Goal: Task Accomplishment & Management: Manage account settings

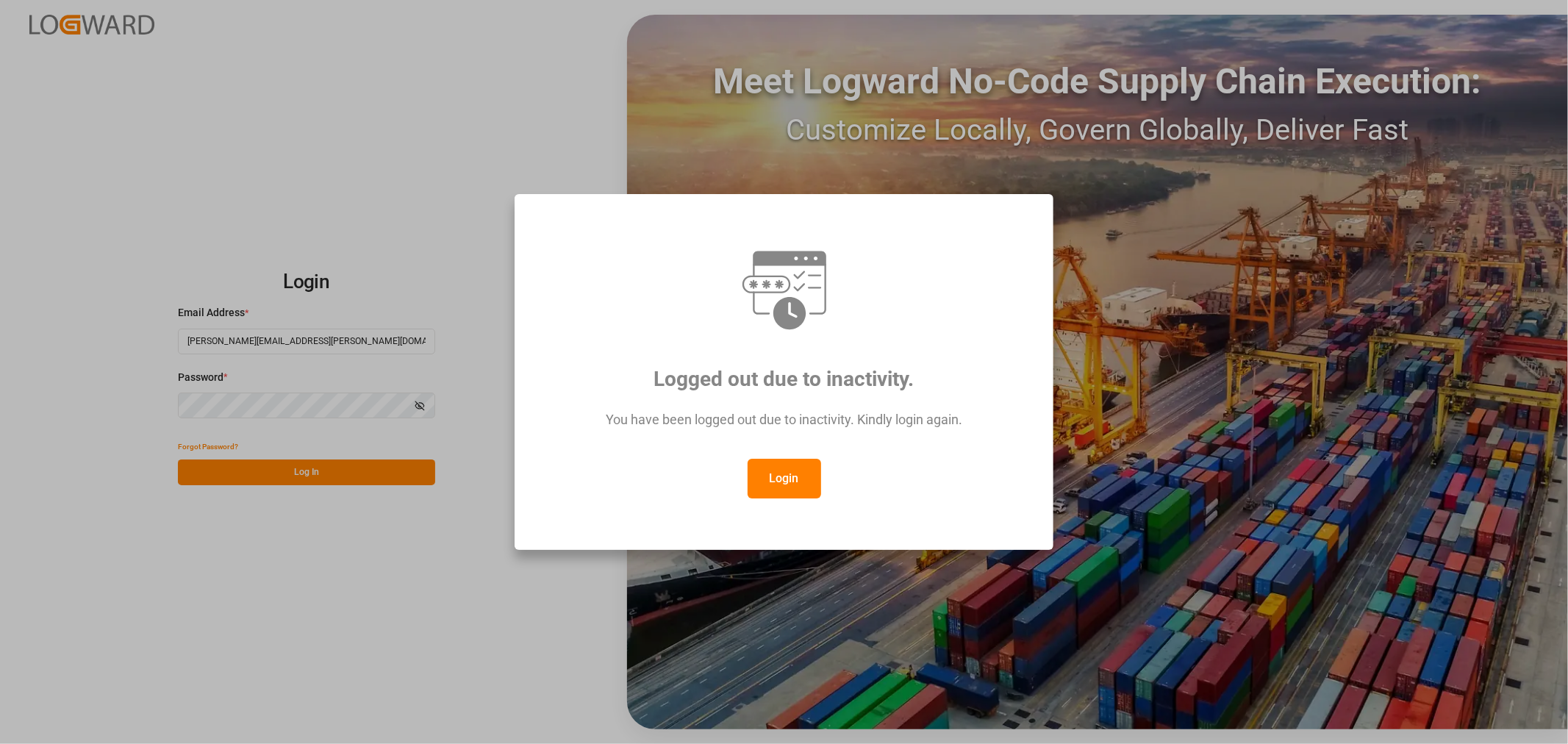
click at [790, 478] on button "Login" at bounding box center [784, 478] width 74 height 40
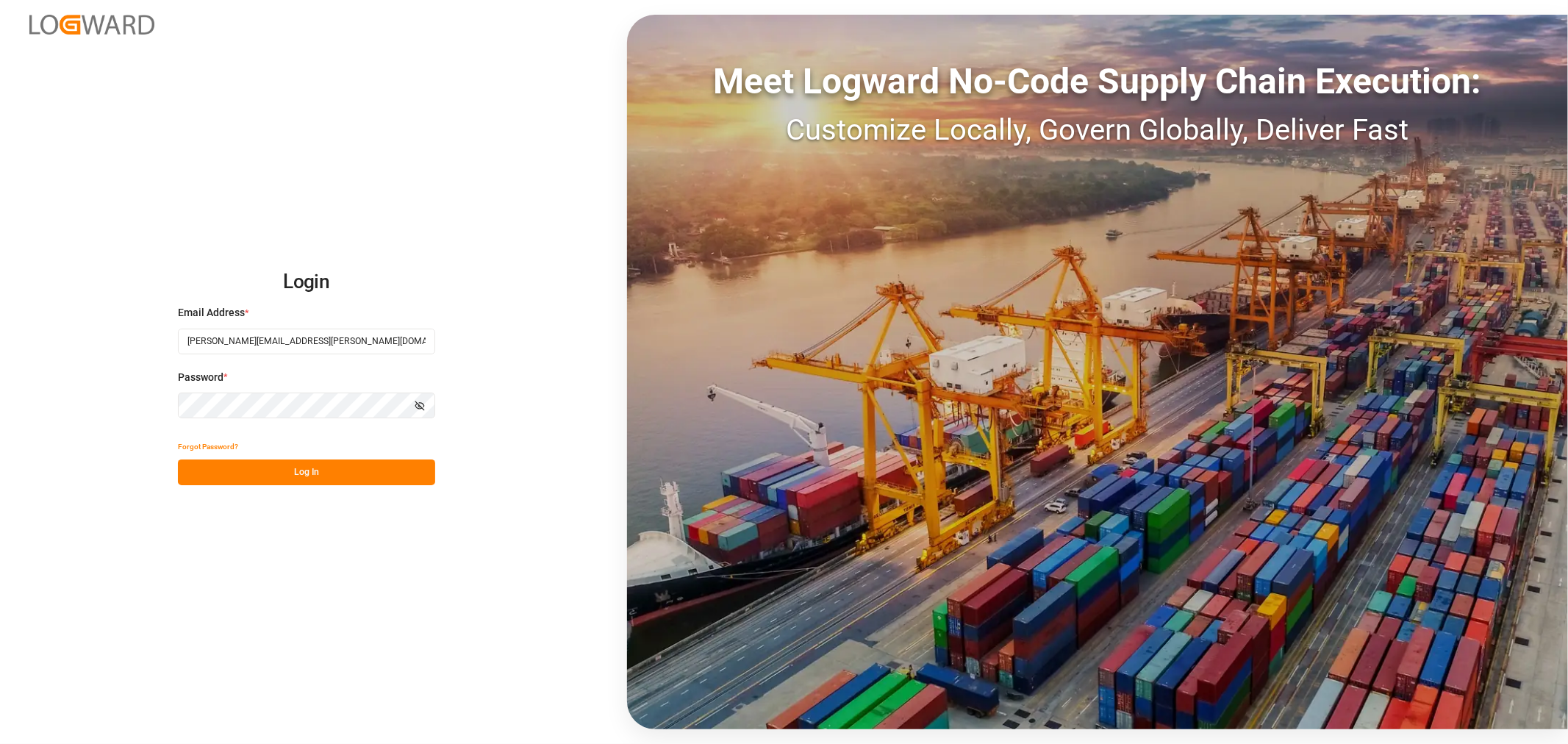
click at [288, 471] on button "Log In" at bounding box center [306, 472] width 258 height 26
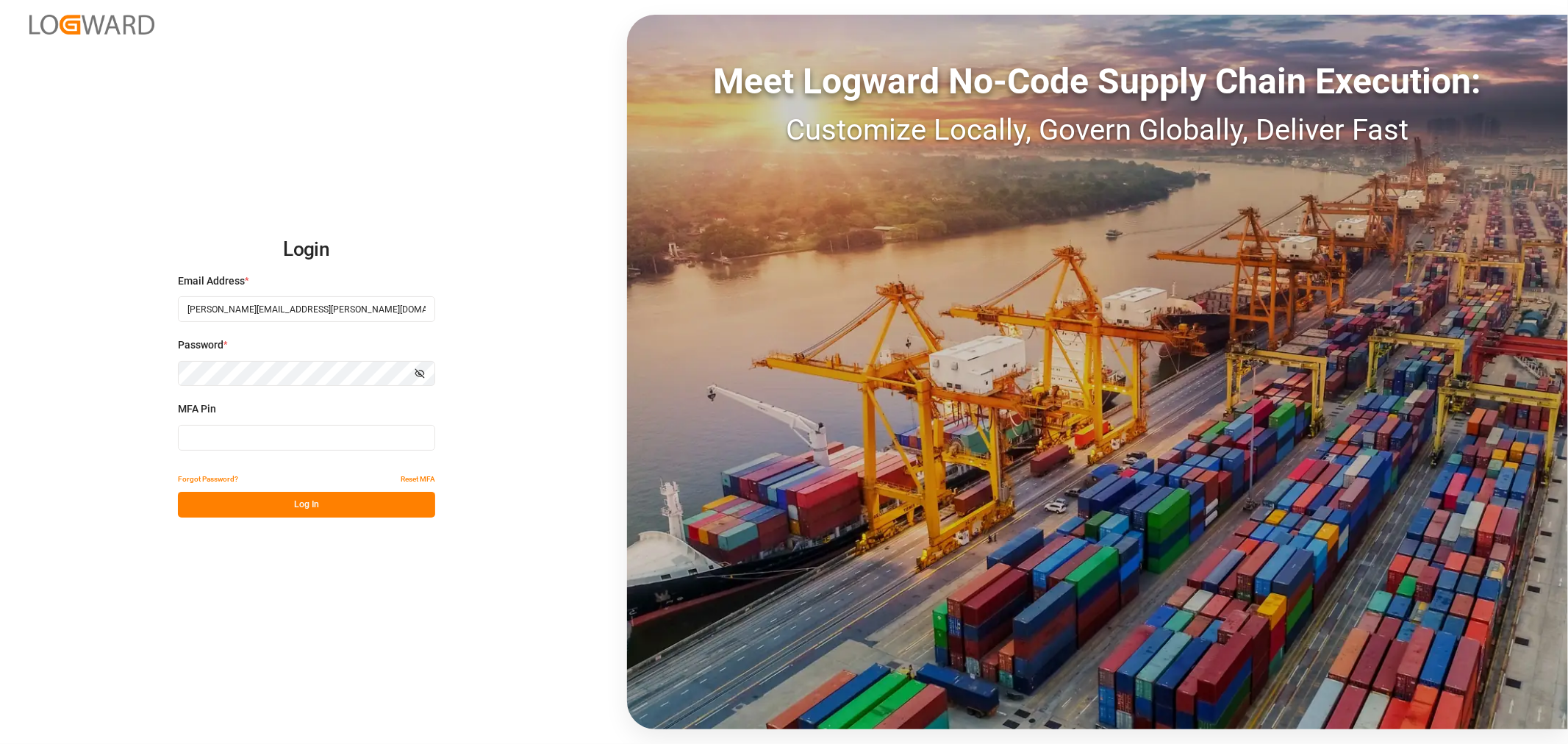
click at [282, 444] on input at bounding box center [306, 438] width 258 height 26
type input "709464"
click at [308, 506] on button "Log In" at bounding box center [306, 505] width 258 height 26
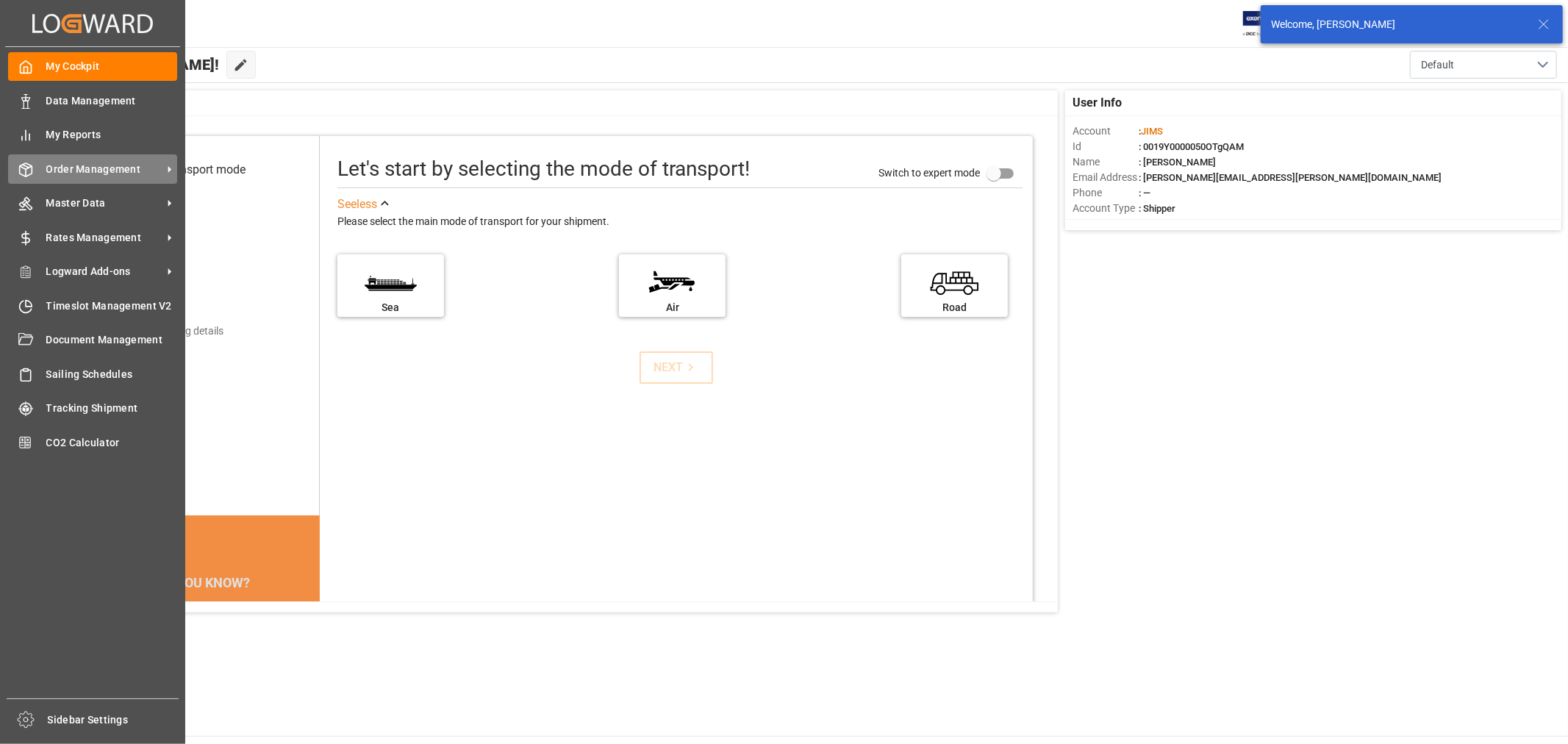
click at [121, 169] on span "Order Management" at bounding box center [104, 169] width 116 height 16
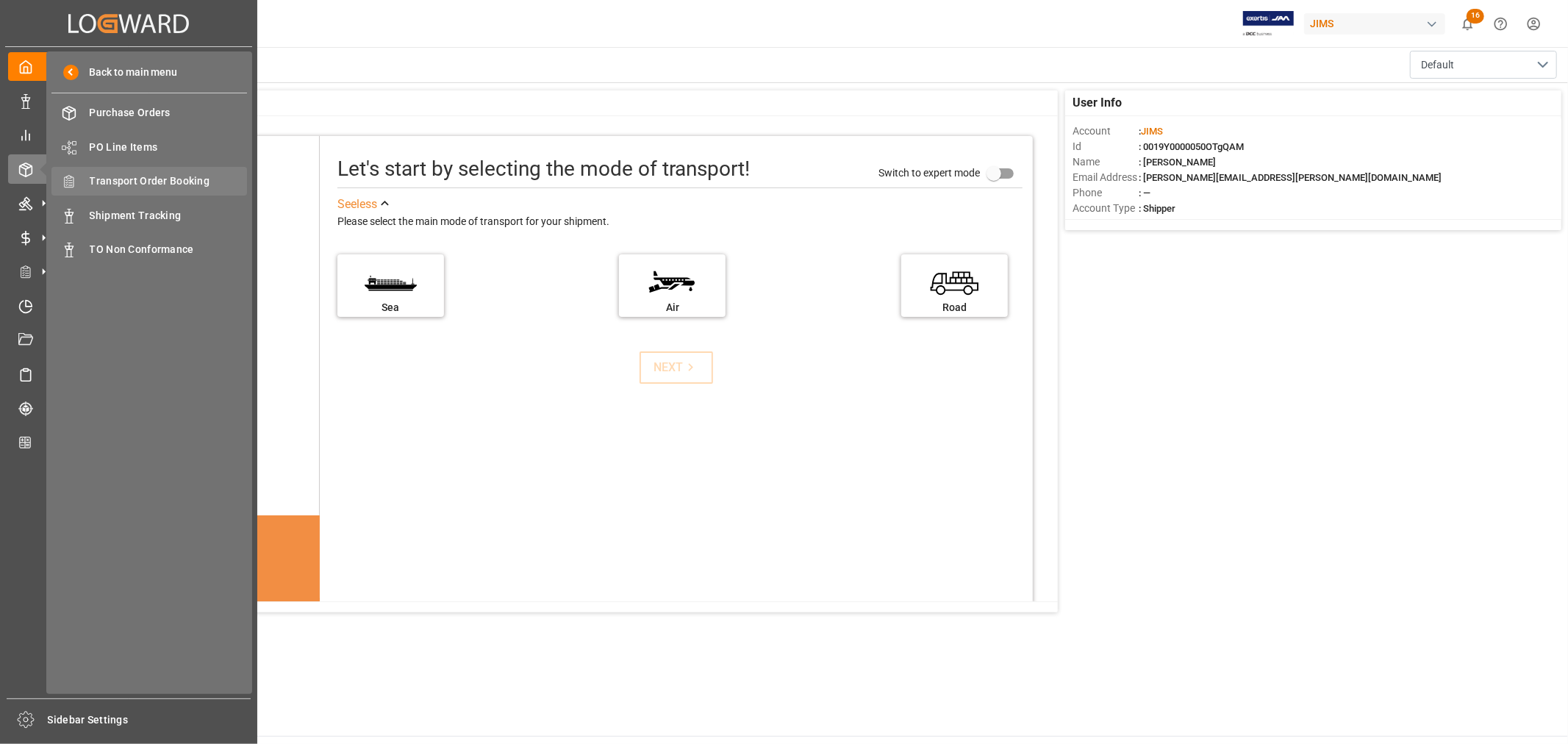
click at [164, 178] on span "Transport Order Booking" at bounding box center [168, 181] width 158 height 16
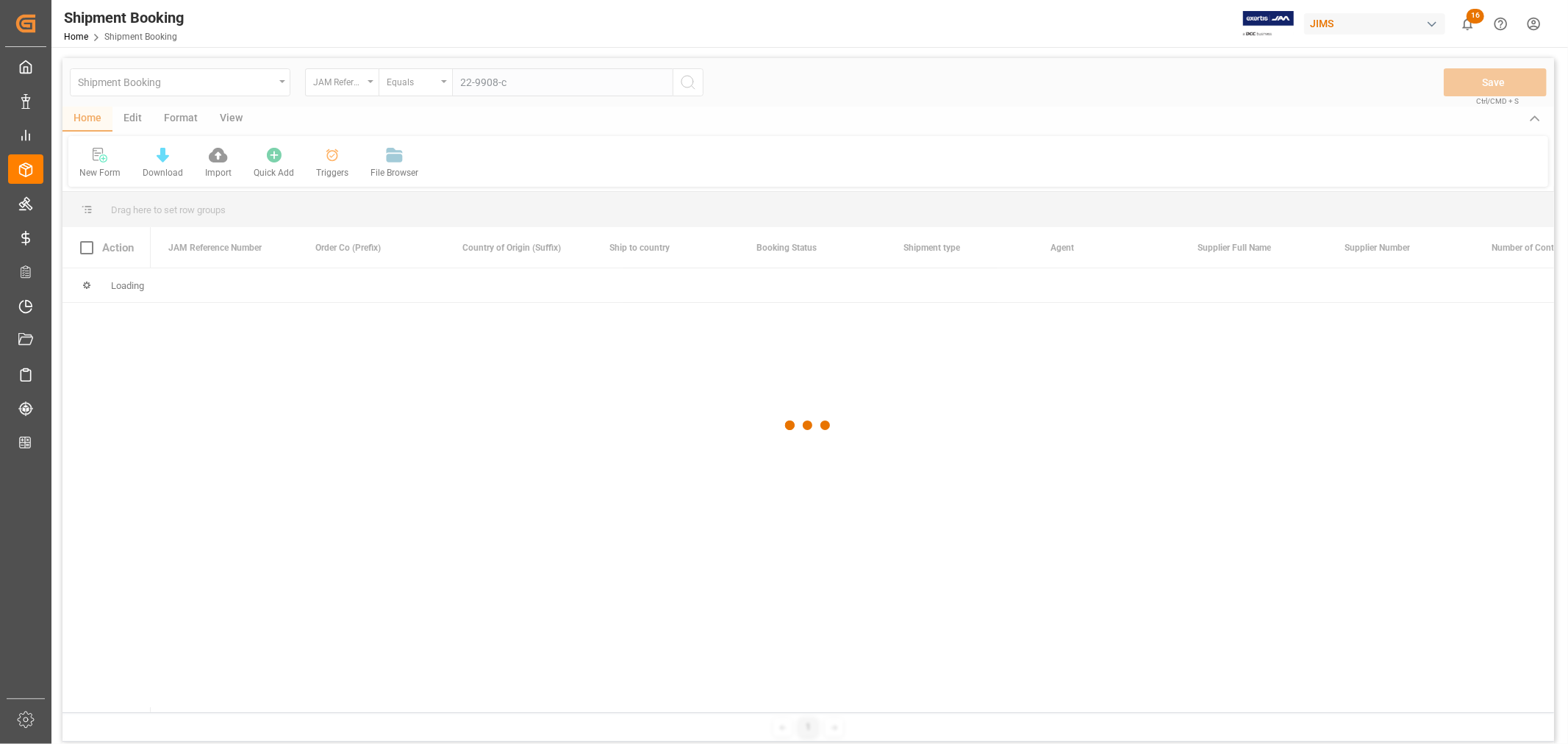
type input "22-9908-cn"
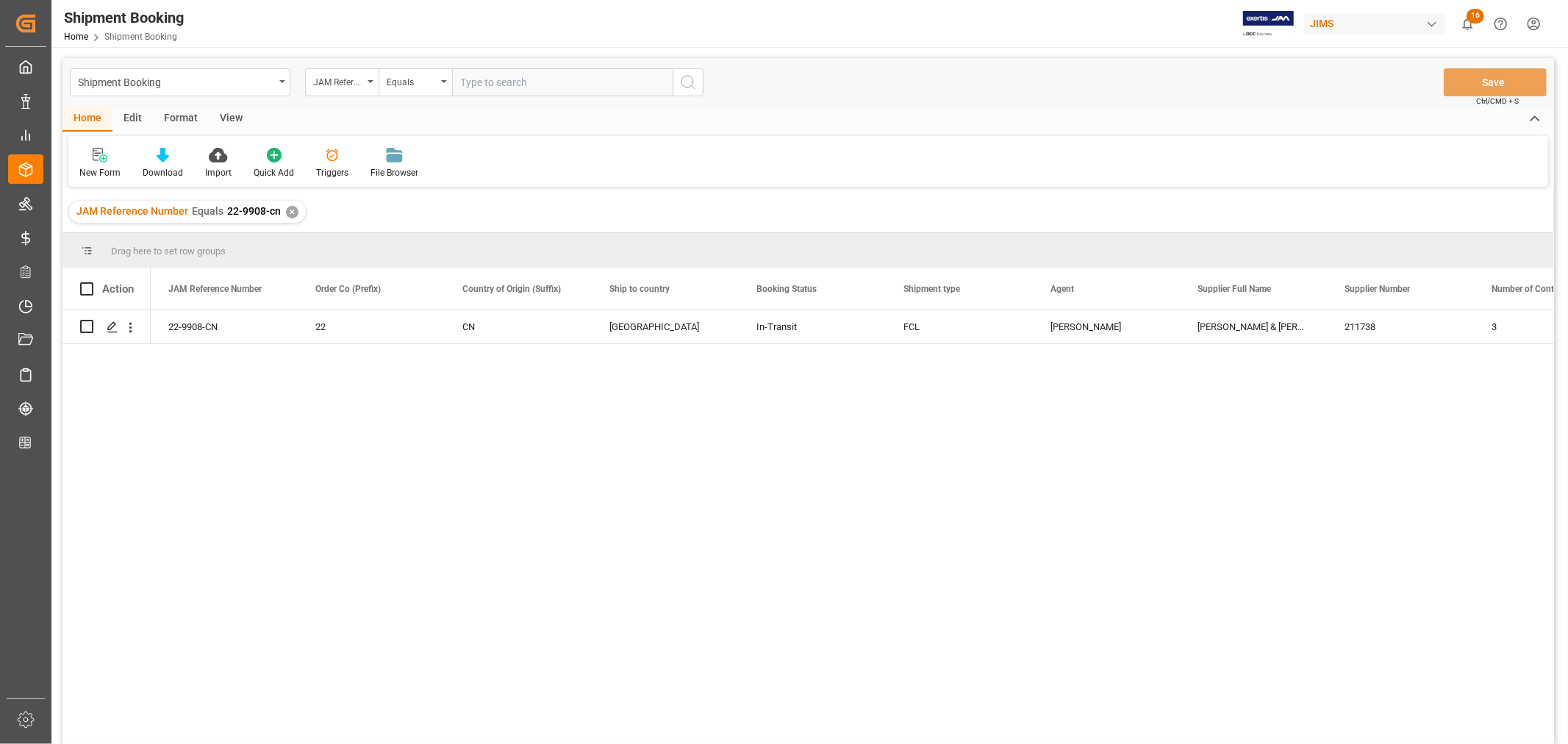
click at [288, 214] on div "✕" at bounding box center [293, 213] width 13 height 13
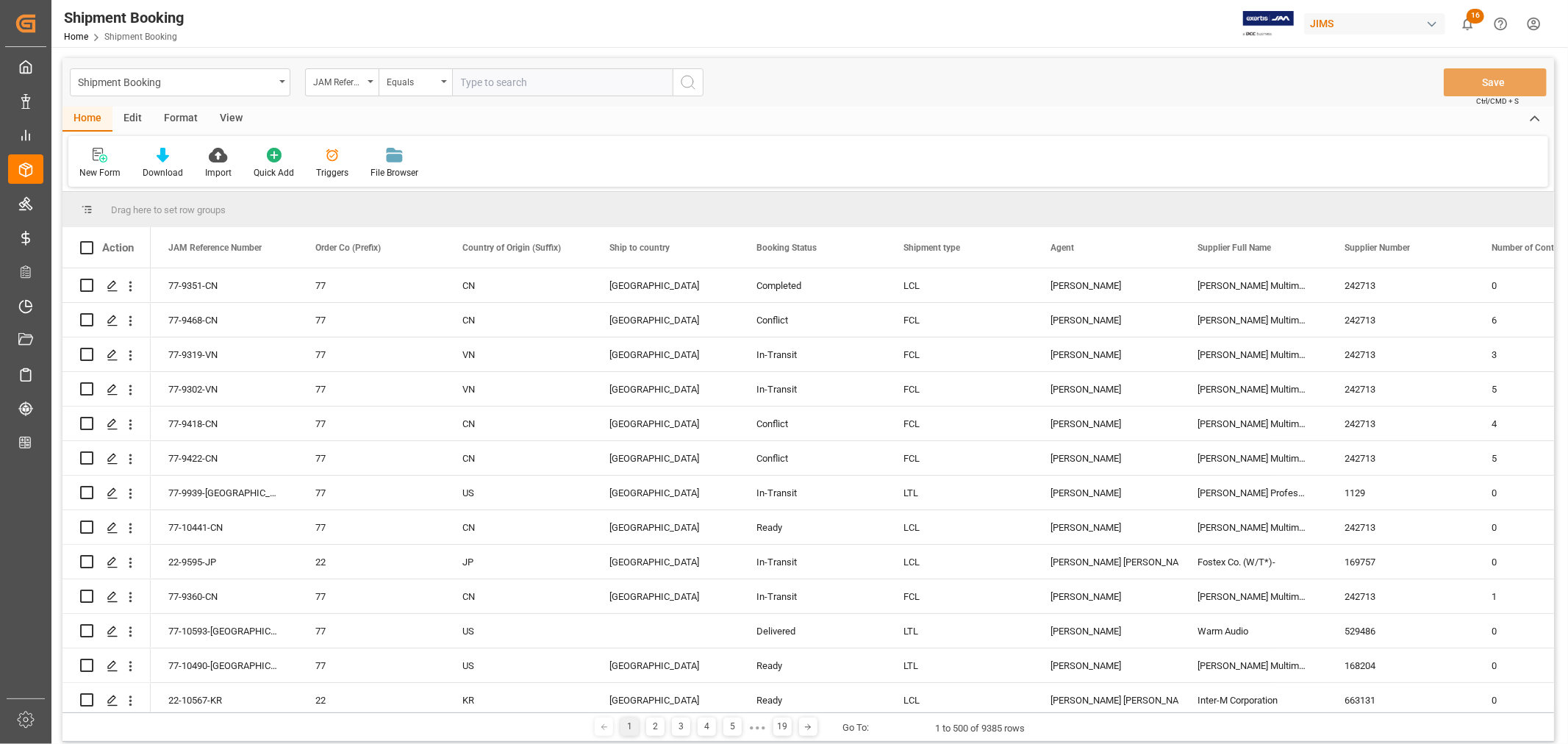
click at [479, 77] on input "text" at bounding box center [562, 82] width 221 height 28
paste input "22-9908-[GEOGRAPHIC_DATA],"
type input "22-9908-CN"
click at [688, 82] on icon "search button" at bounding box center [687, 82] width 17 height 17
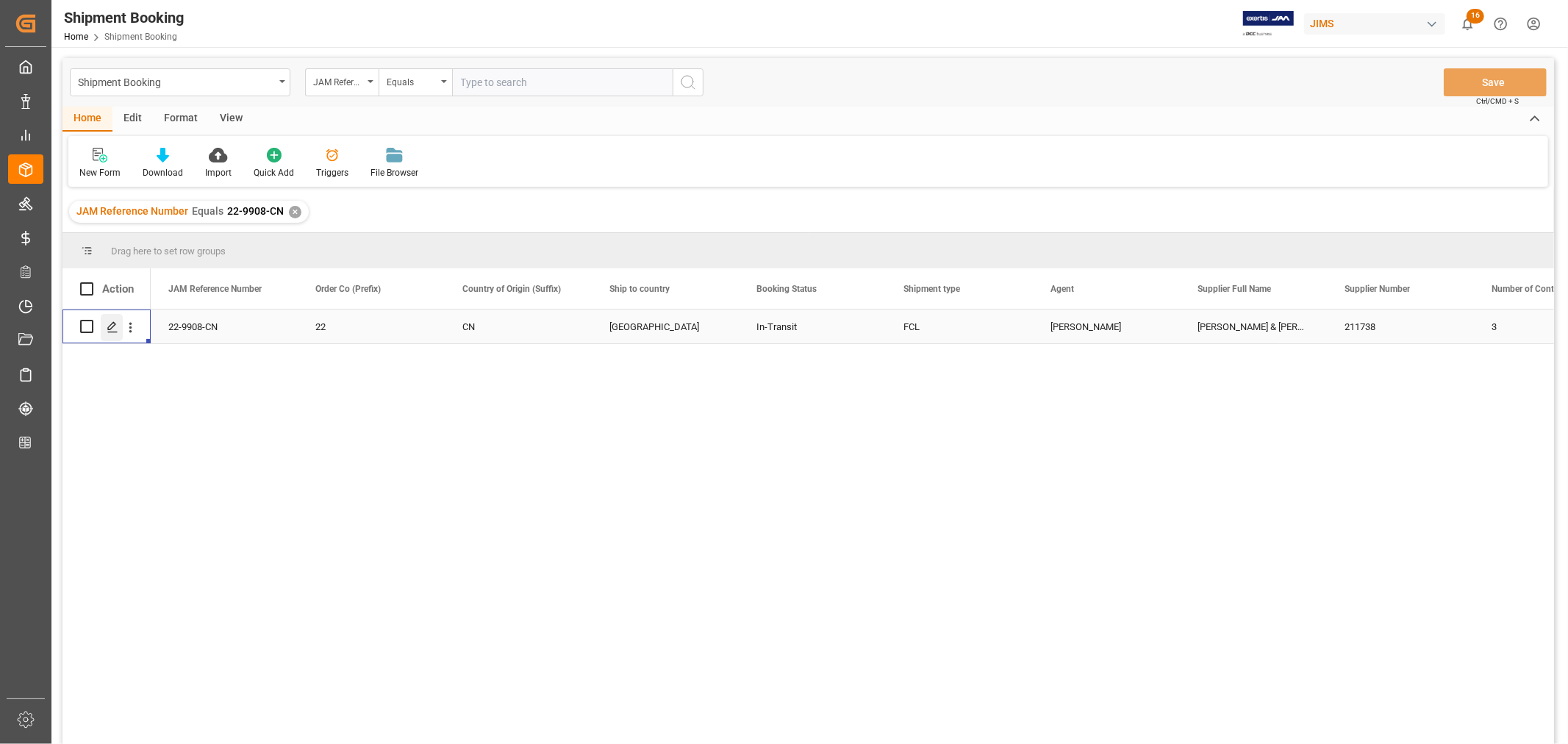
click at [113, 327] on icon "Press SPACE to select this row." at bounding box center [112, 327] width 12 height 12
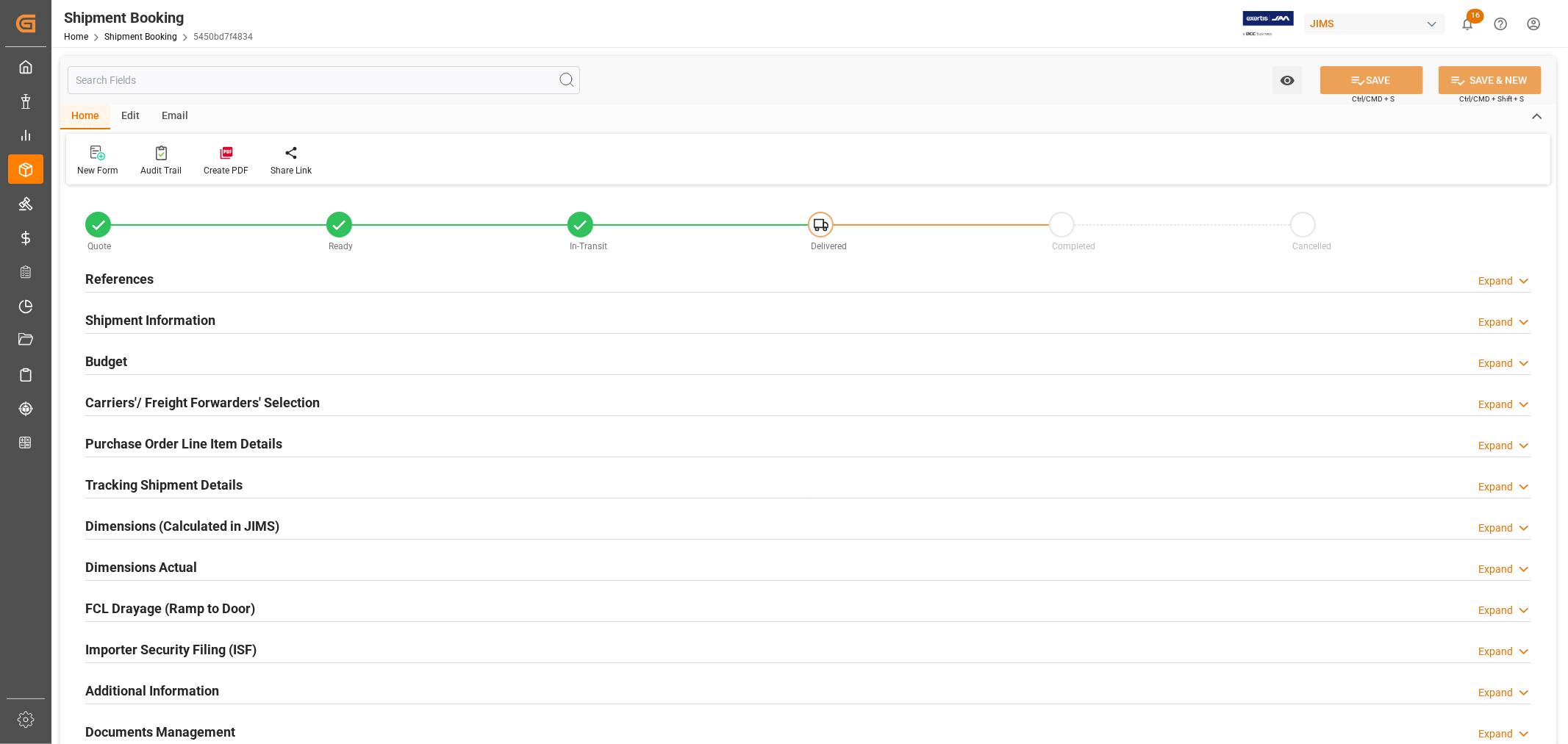
type input "0"
click at [163, 320] on h2 "Shipment Information" at bounding box center [150, 320] width 130 height 20
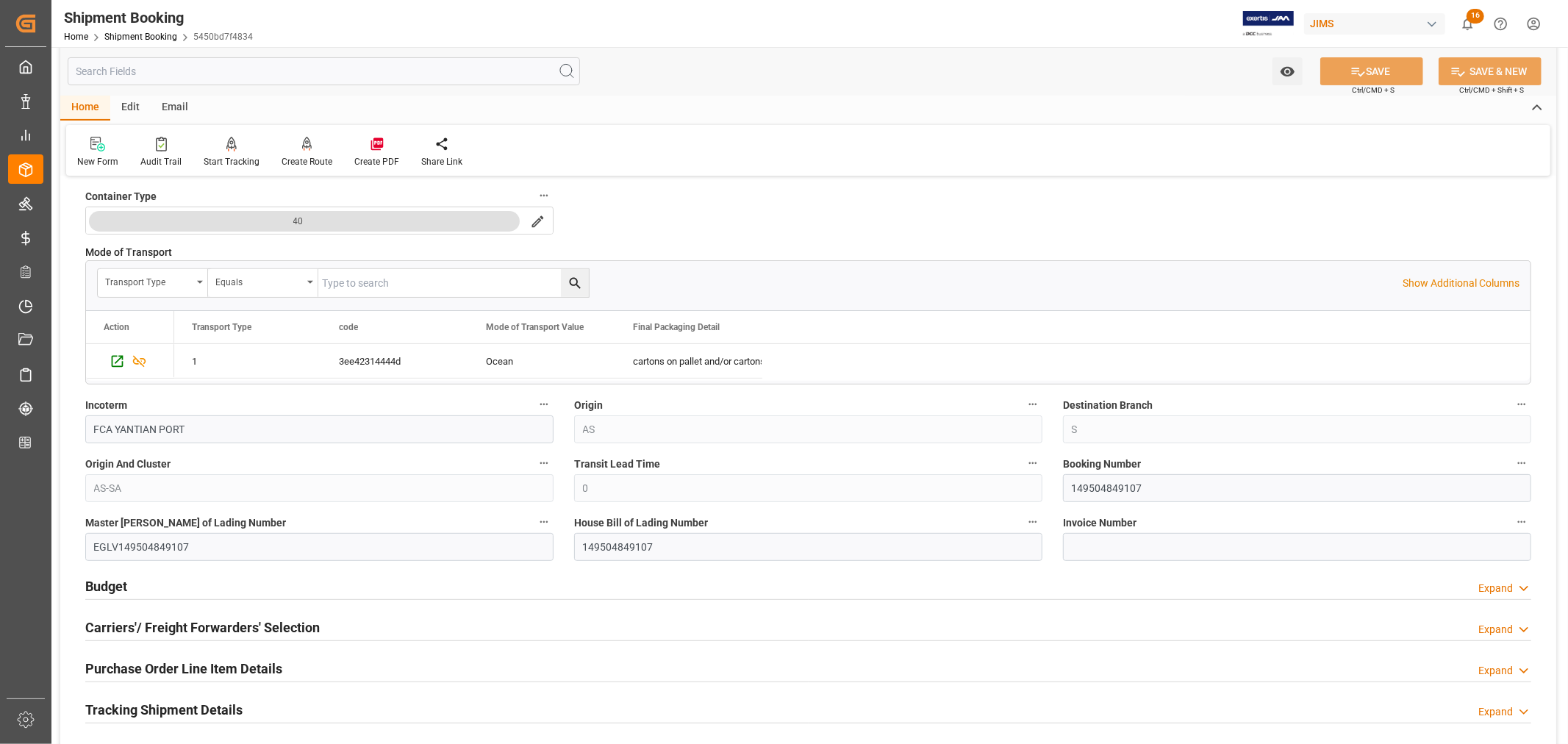
scroll to position [408, 0]
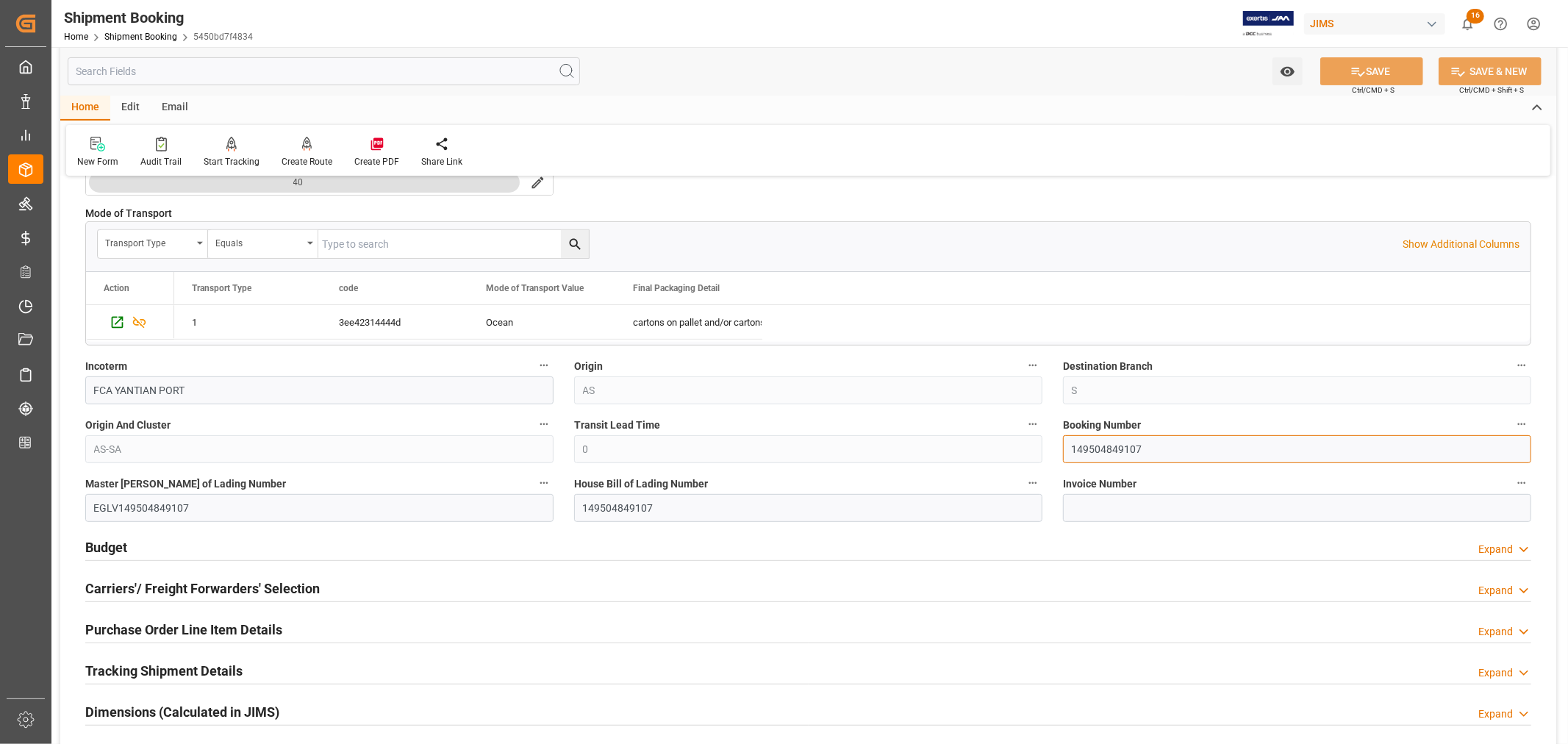
click at [1094, 447] on input "149504849107" at bounding box center [1297, 449] width 468 height 28
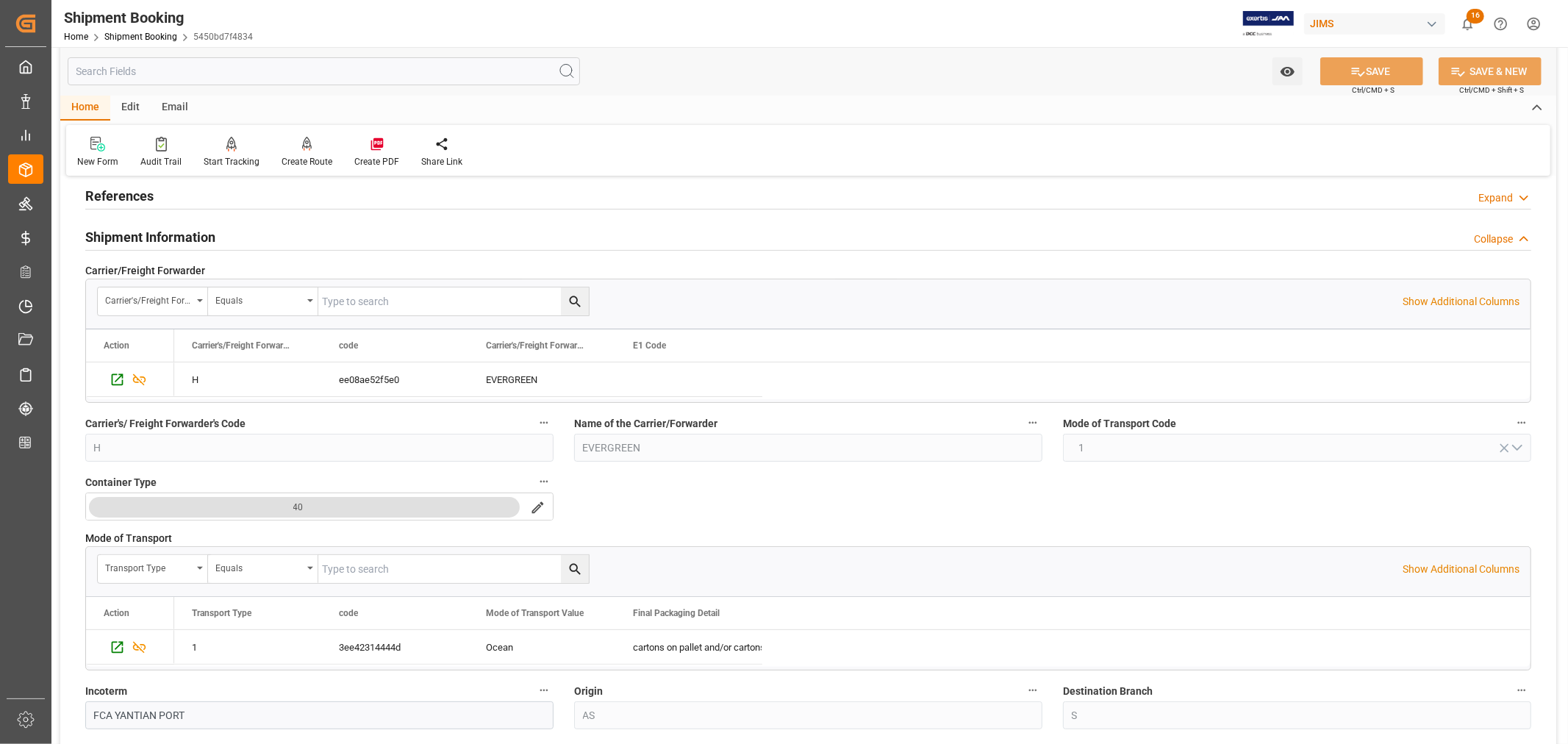
scroll to position [82, 0]
click at [187, 233] on h2 "Shipment Information" at bounding box center [150, 238] width 130 height 20
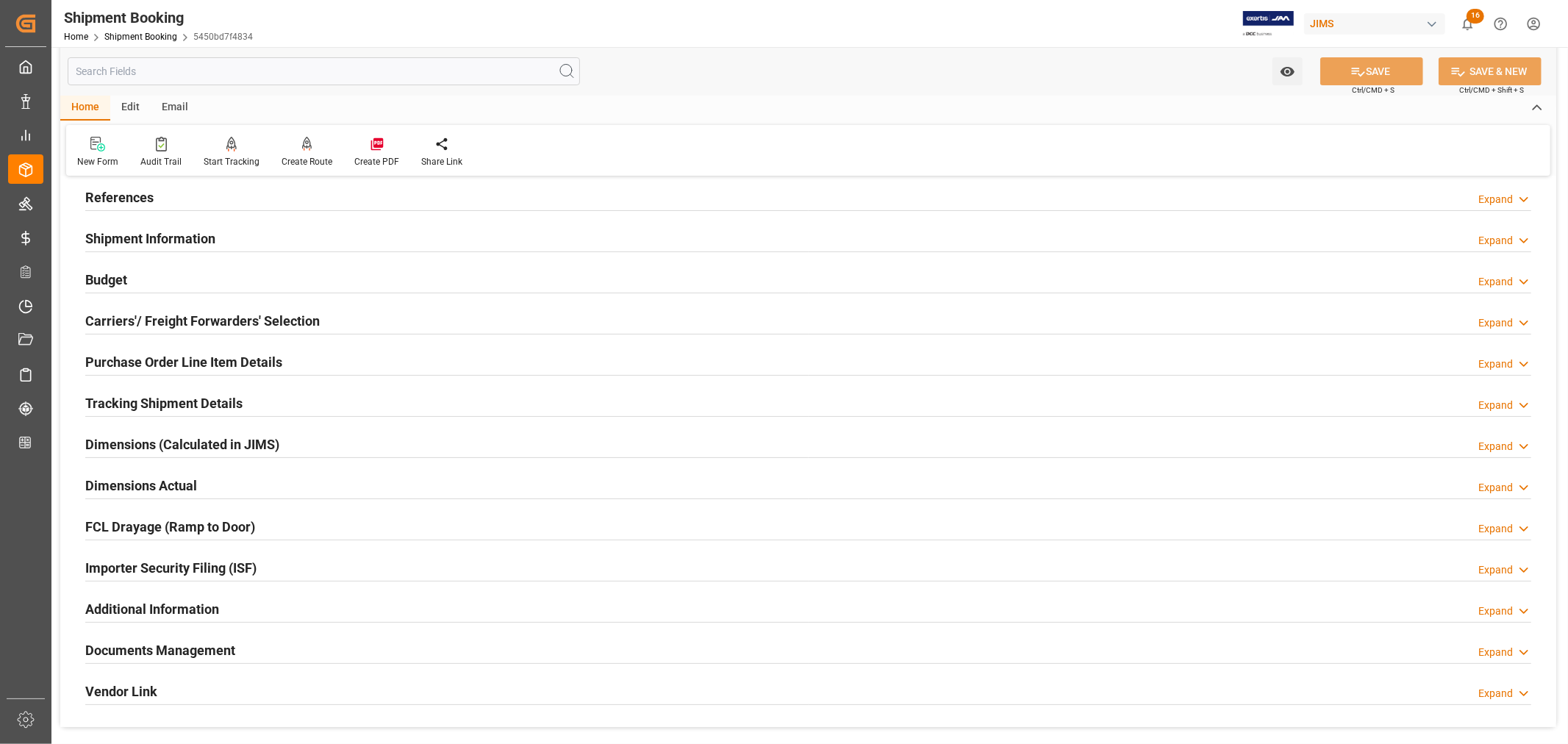
click at [135, 399] on h2 "Tracking Shipment Details" at bounding box center [164, 403] width 157 height 20
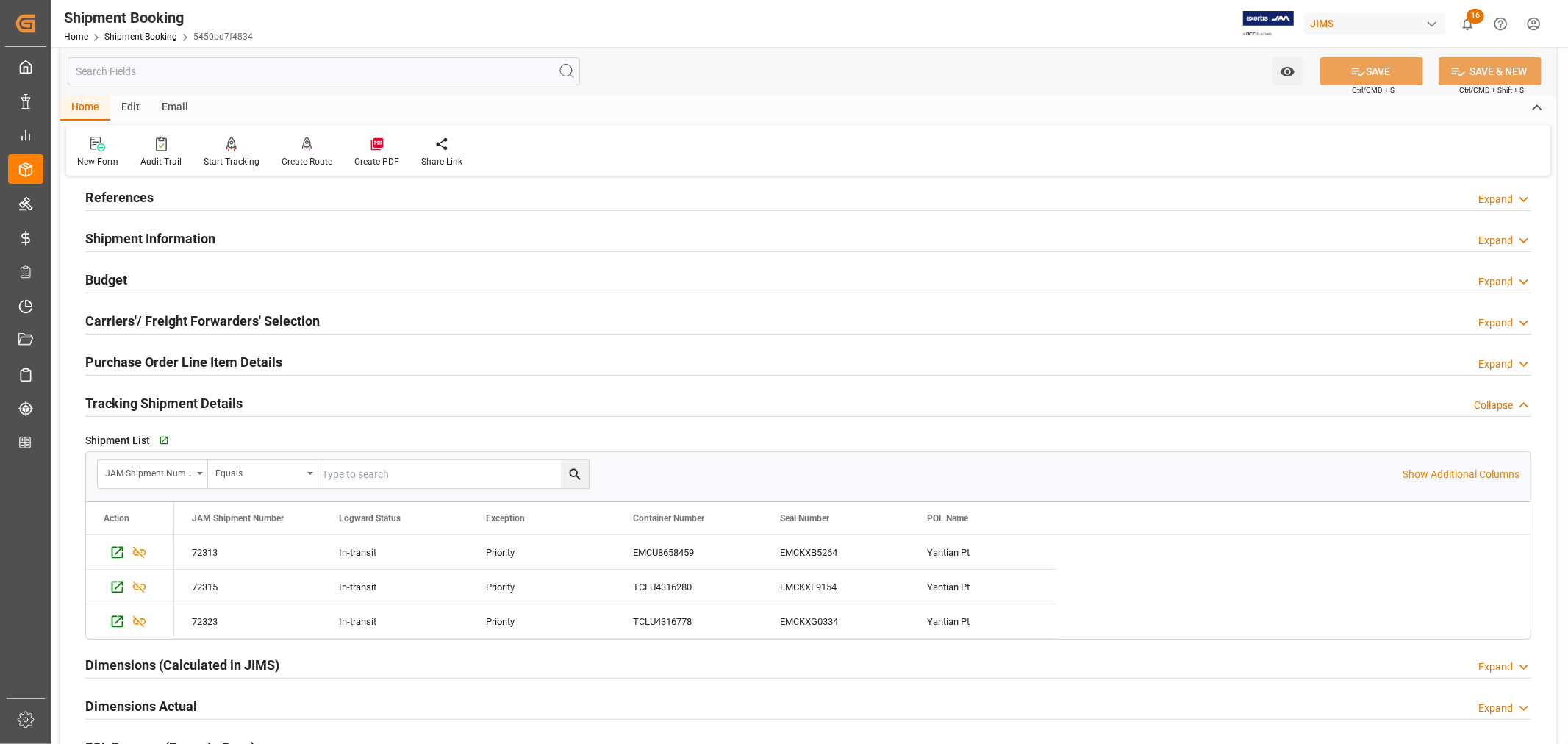
scroll to position [0, 0]
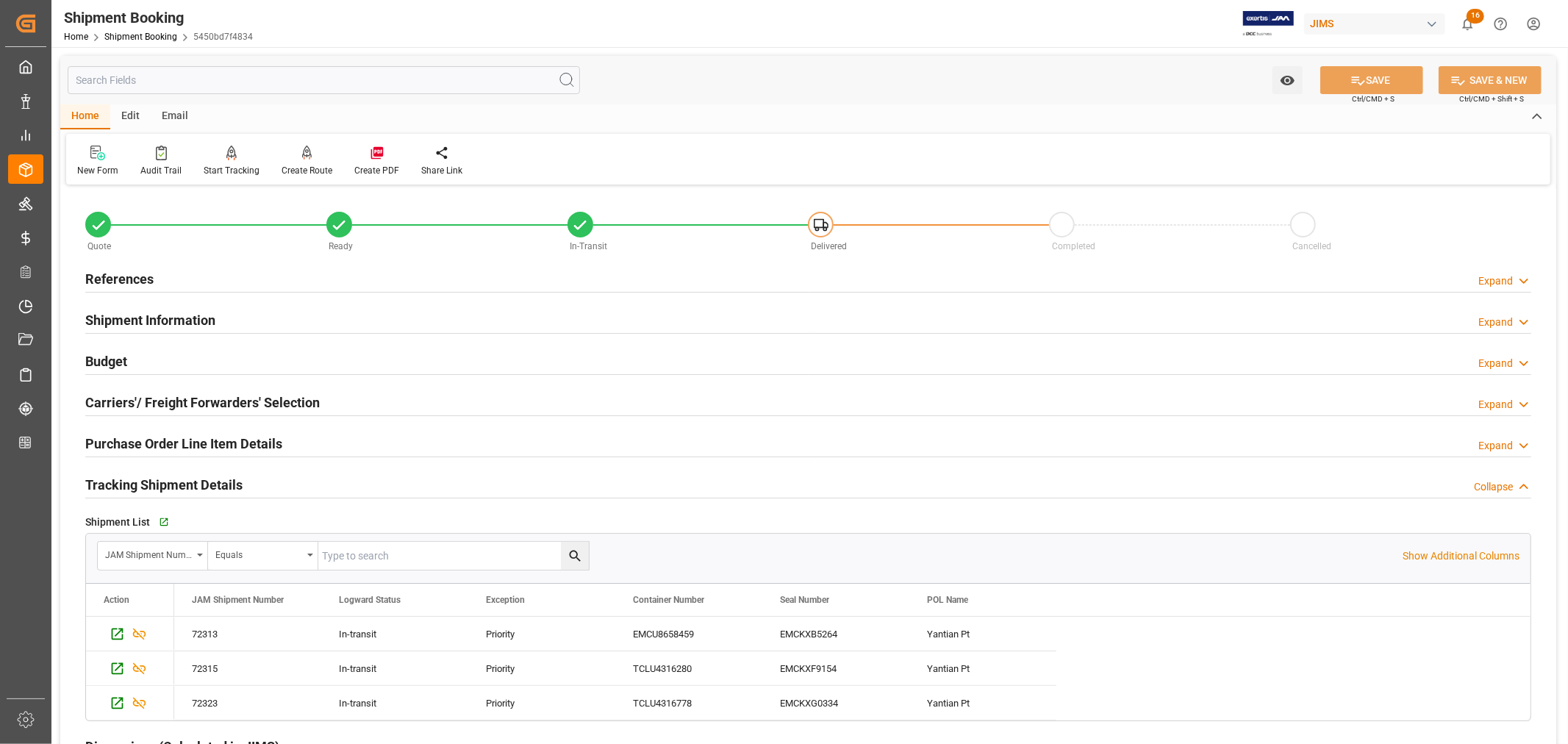
click at [130, 280] on h2 "References" at bounding box center [120, 279] width 68 height 20
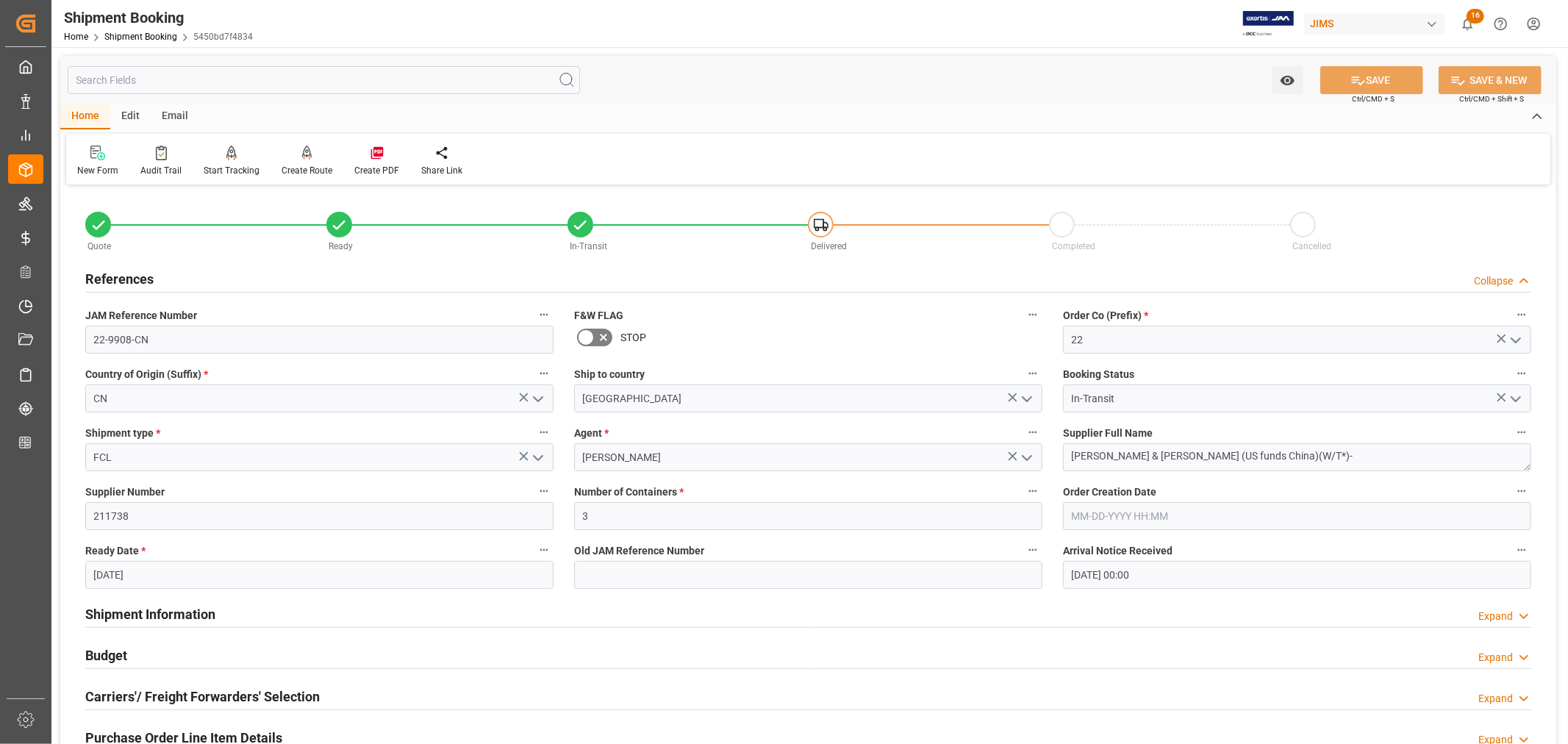
click at [130, 280] on h2 "References" at bounding box center [120, 279] width 68 height 20
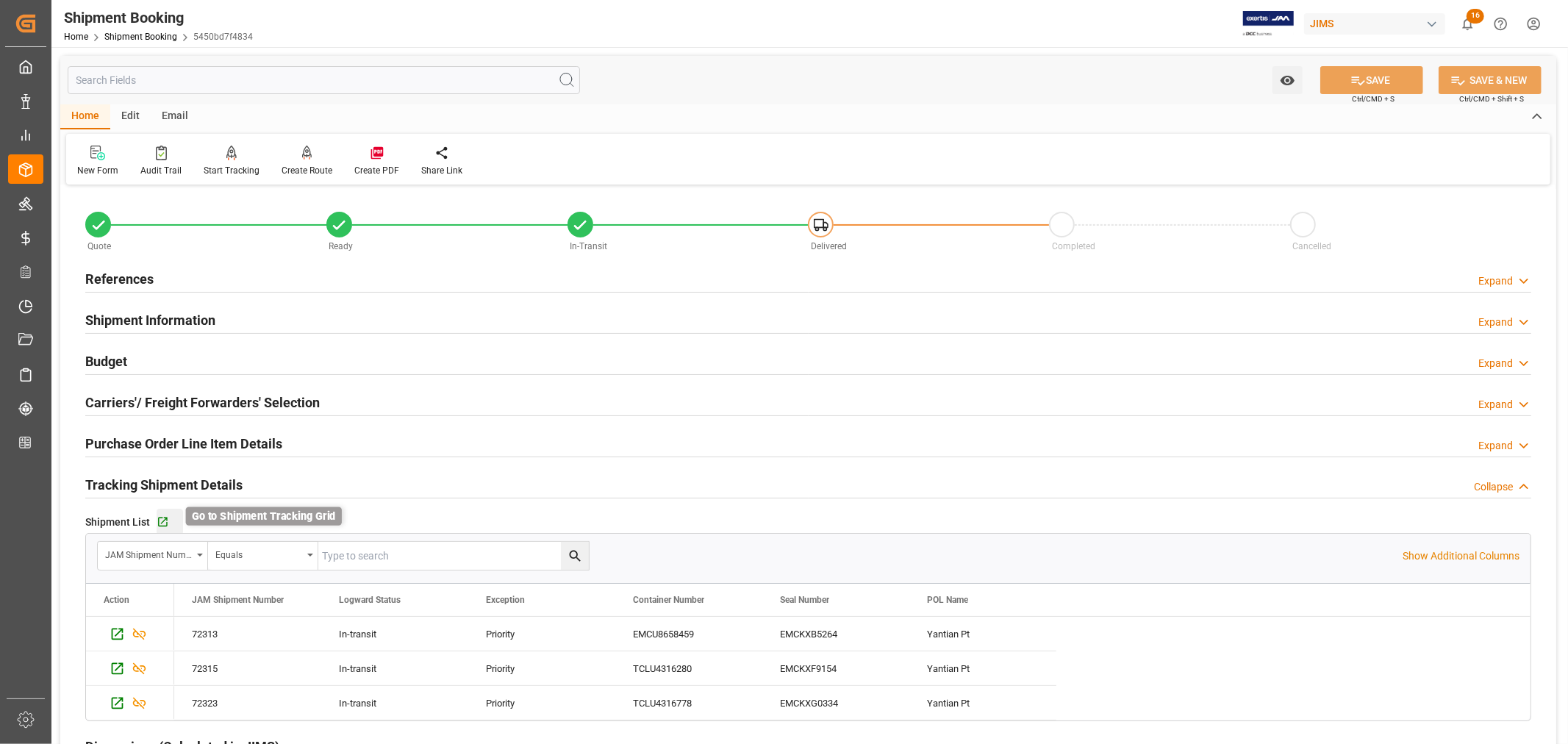
click at [164, 517] on icon "button" at bounding box center [163, 523] width 13 height 13
click at [121, 33] on link "Shipment Booking" at bounding box center [140, 36] width 73 height 10
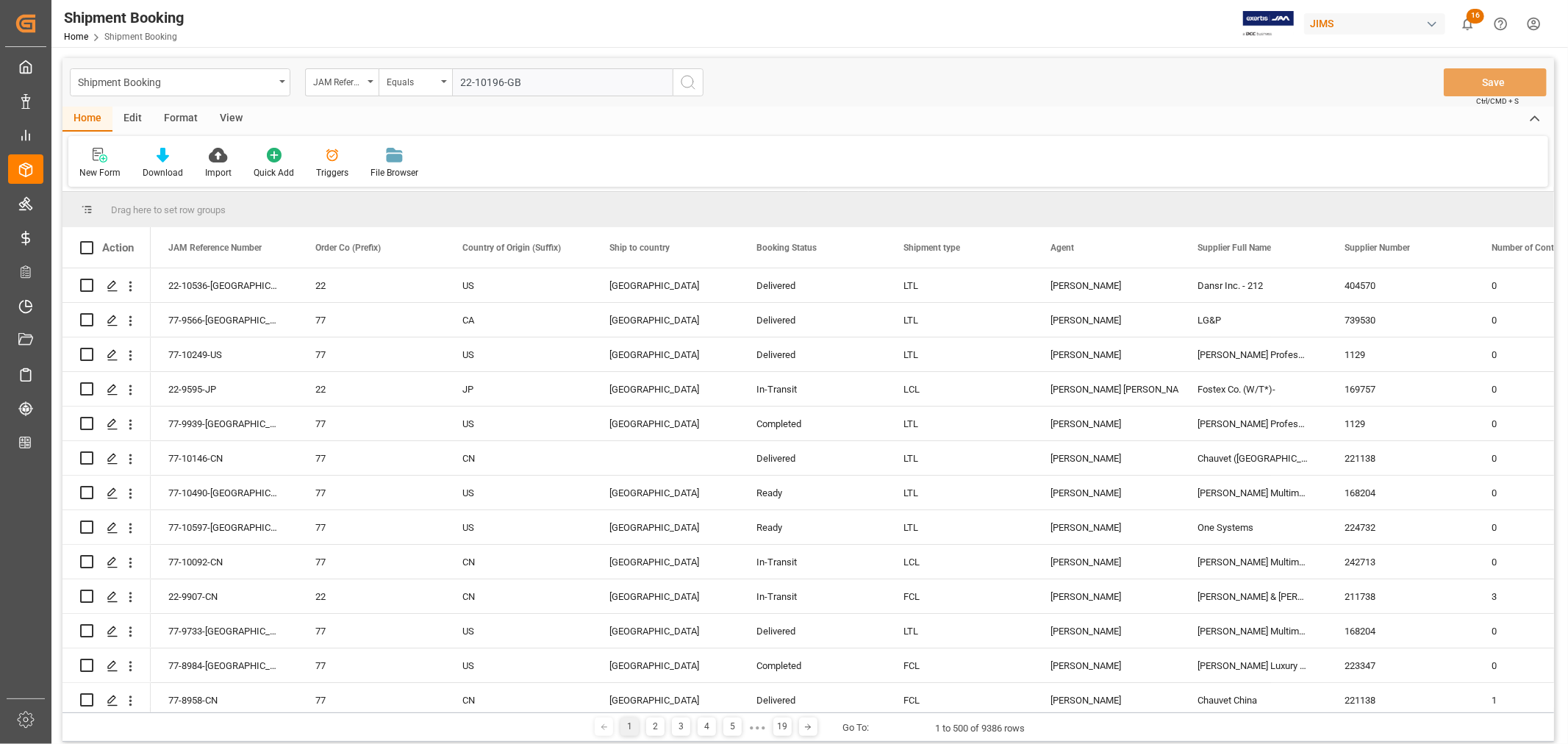
type input "22-10196-GB"
click at [688, 82] on icon "search button" at bounding box center [687, 82] width 17 height 17
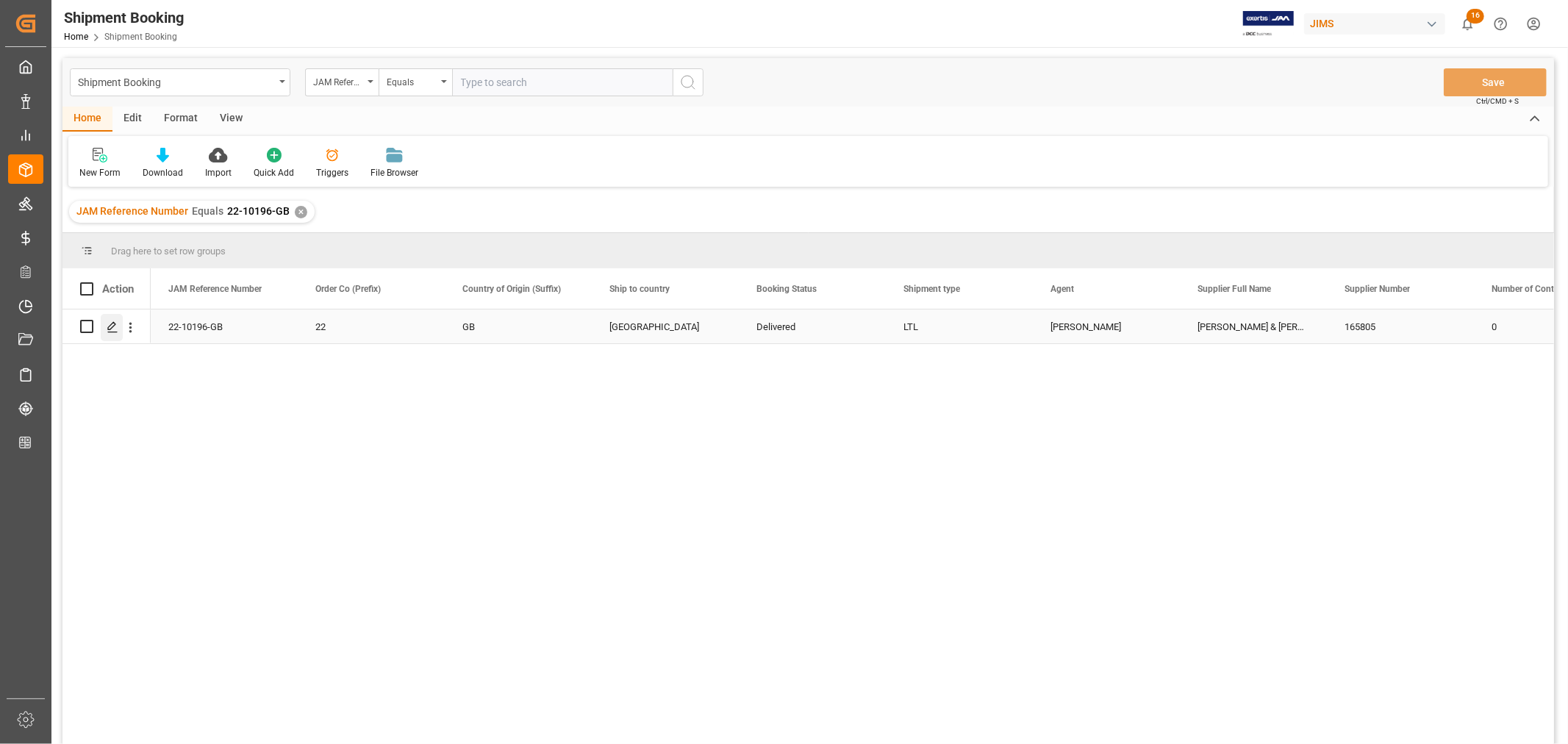
click at [111, 330] on icon "Press SPACE to select this row." at bounding box center [112, 327] width 12 height 12
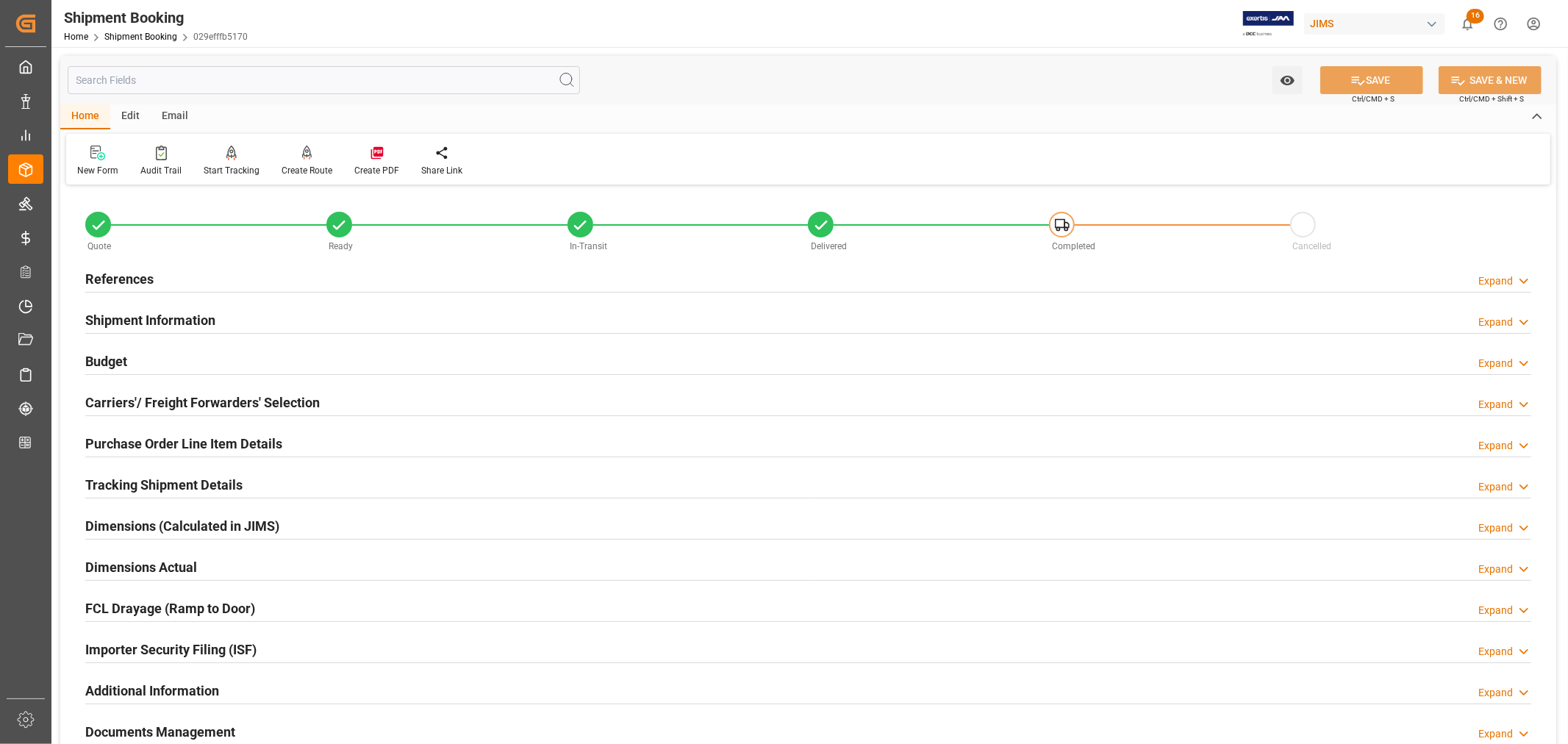
click at [129, 314] on h2 "Shipment Information" at bounding box center [150, 320] width 130 height 20
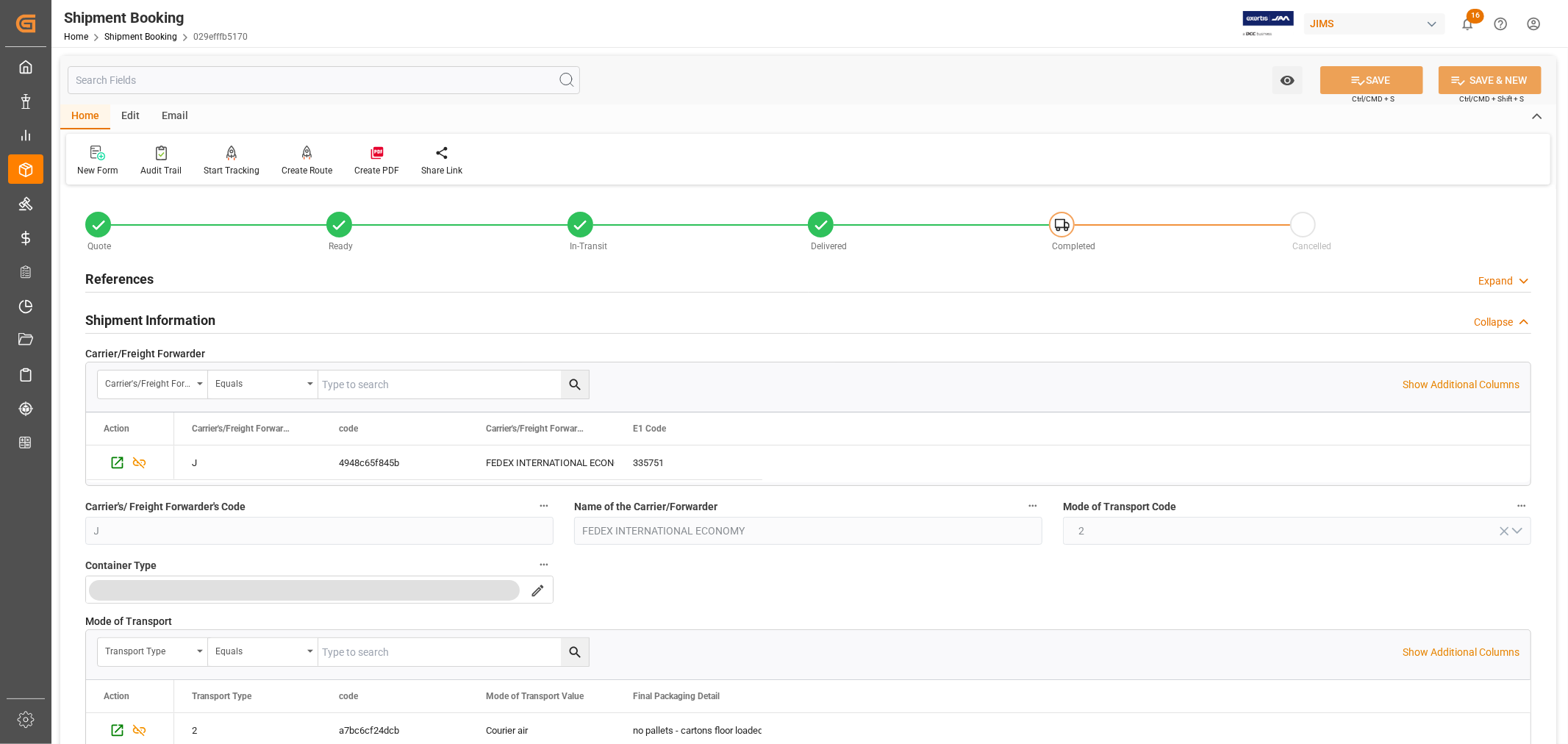
click at [129, 314] on h2 "Shipment Information" at bounding box center [150, 320] width 130 height 20
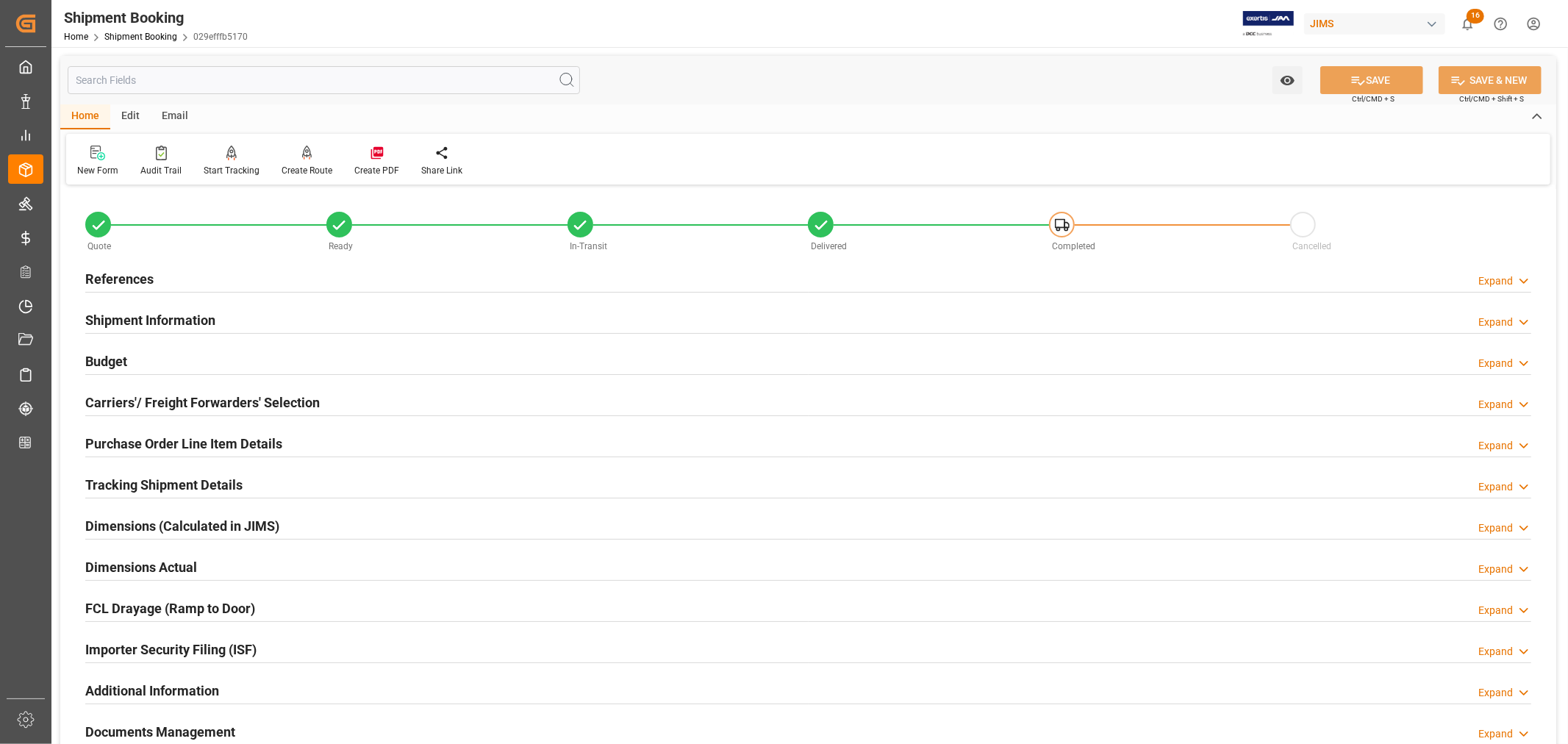
click at [129, 273] on h2 "References" at bounding box center [120, 279] width 68 height 20
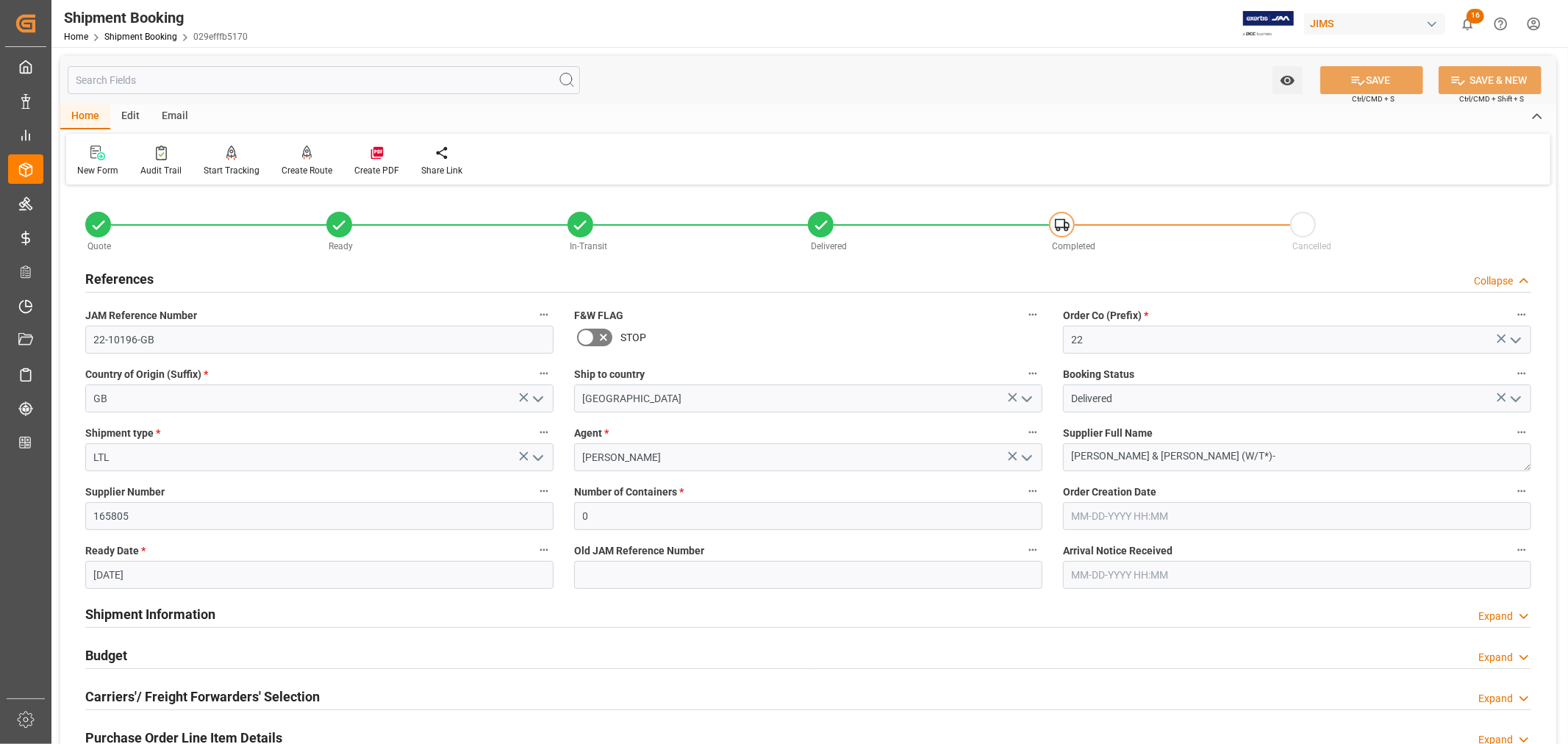
click at [129, 273] on h2 "References" at bounding box center [120, 279] width 68 height 20
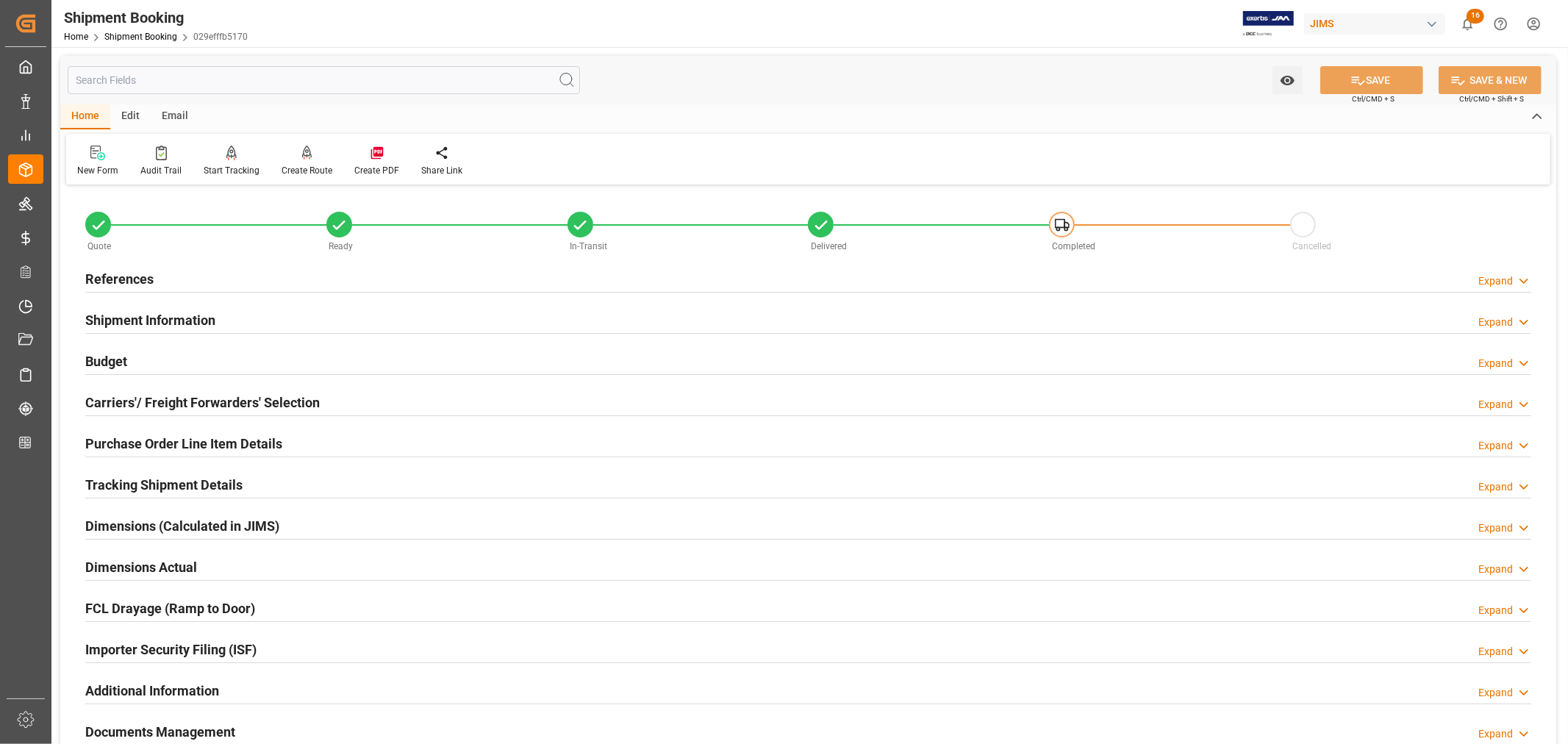
click at [189, 319] on h2 "Shipment Information" at bounding box center [150, 320] width 130 height 20
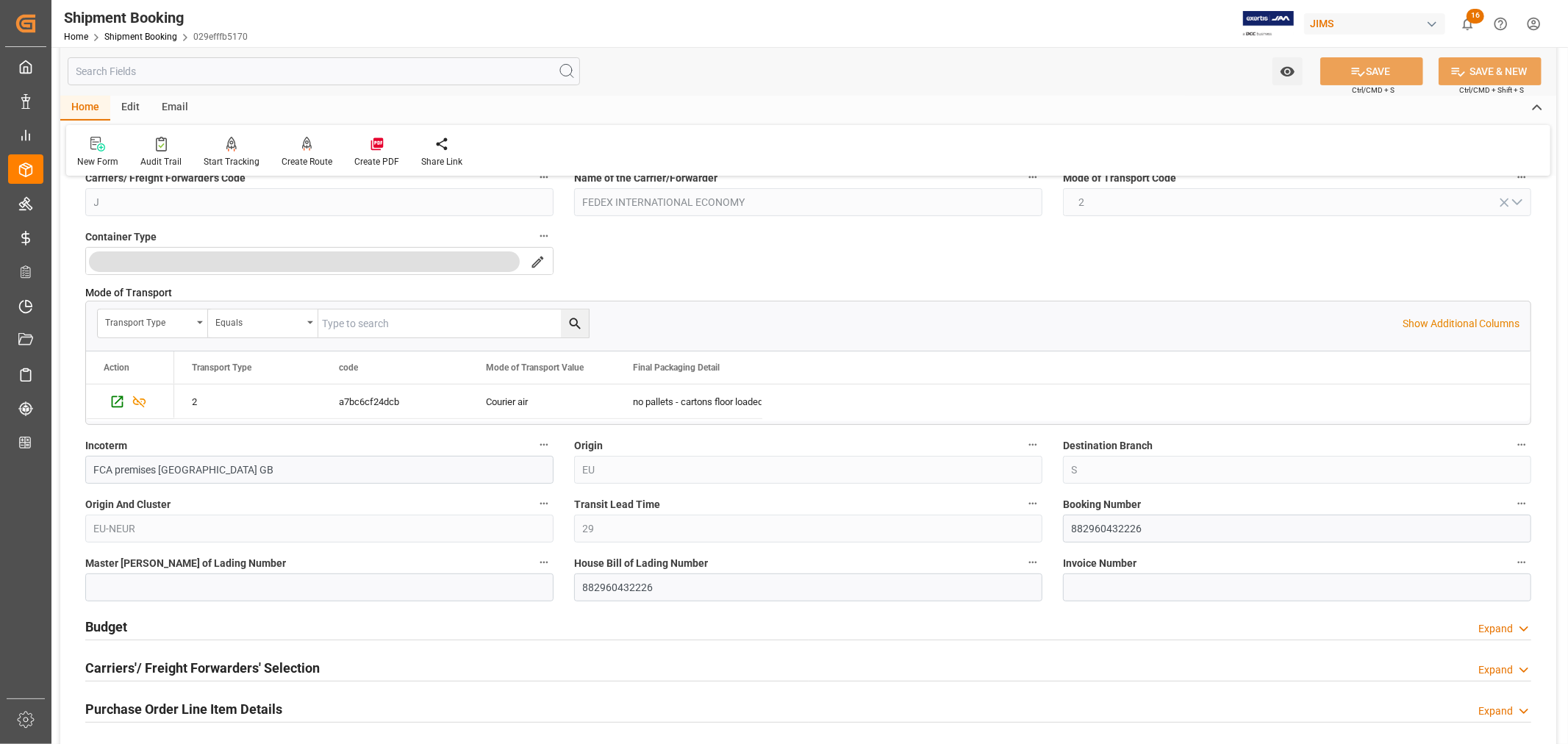
scroll to position [408, 0]
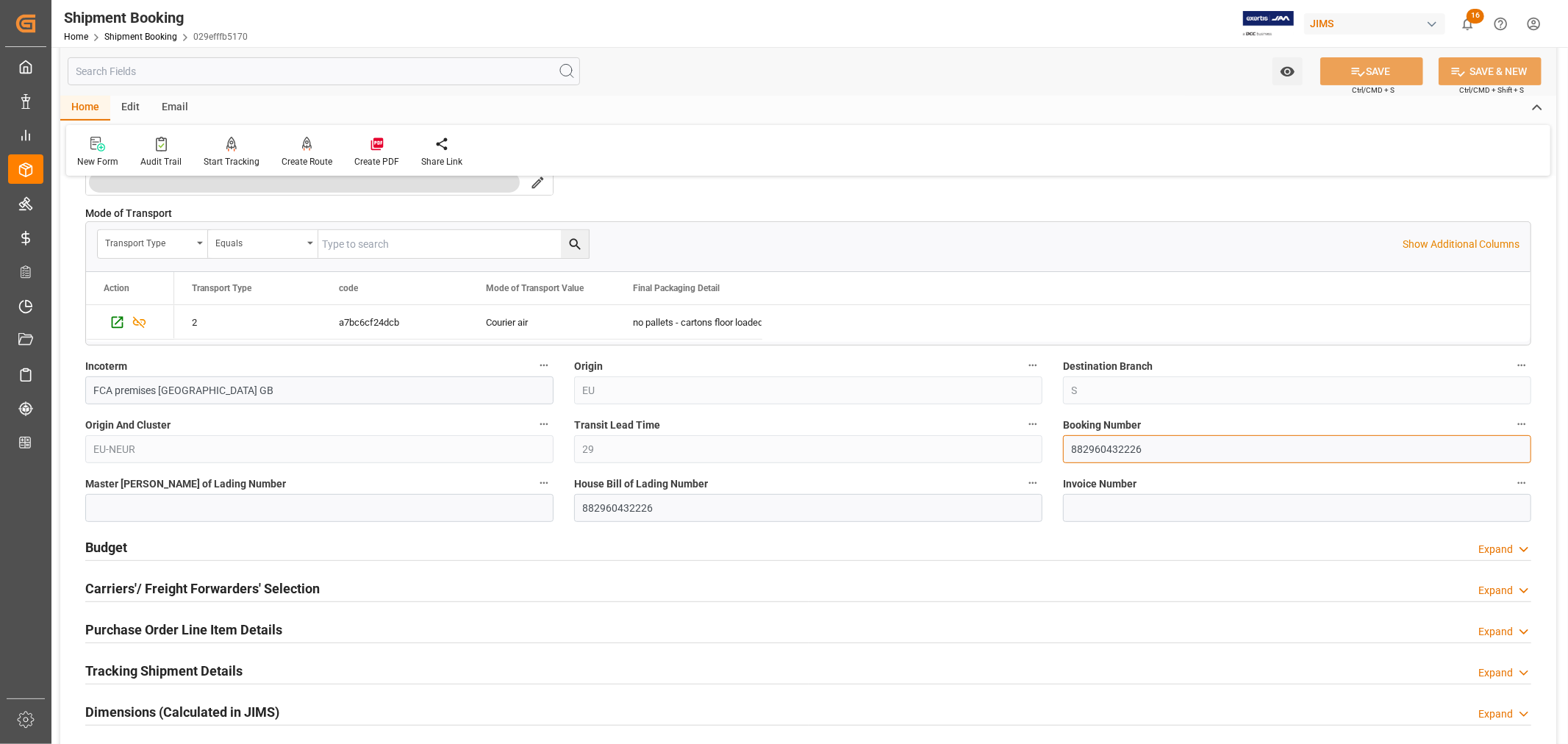
click at [1090, 450] on input "882960432226" at bounding box center [1297, 449] width 468 height 28
click at [1089, 450] on input "882960432226" at bounding box center [1297, 449] width 468 height 28
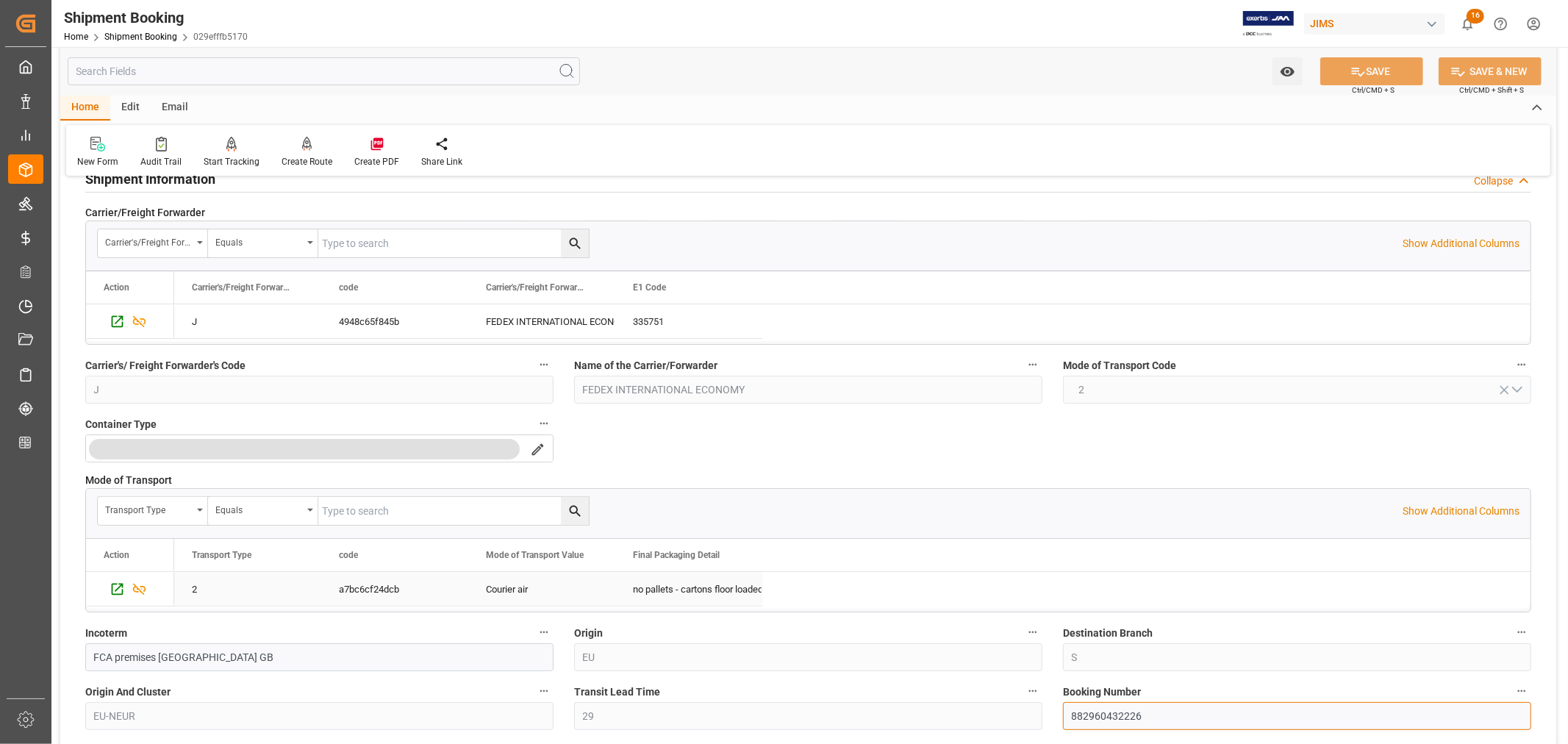
scroll to position [0, 0]
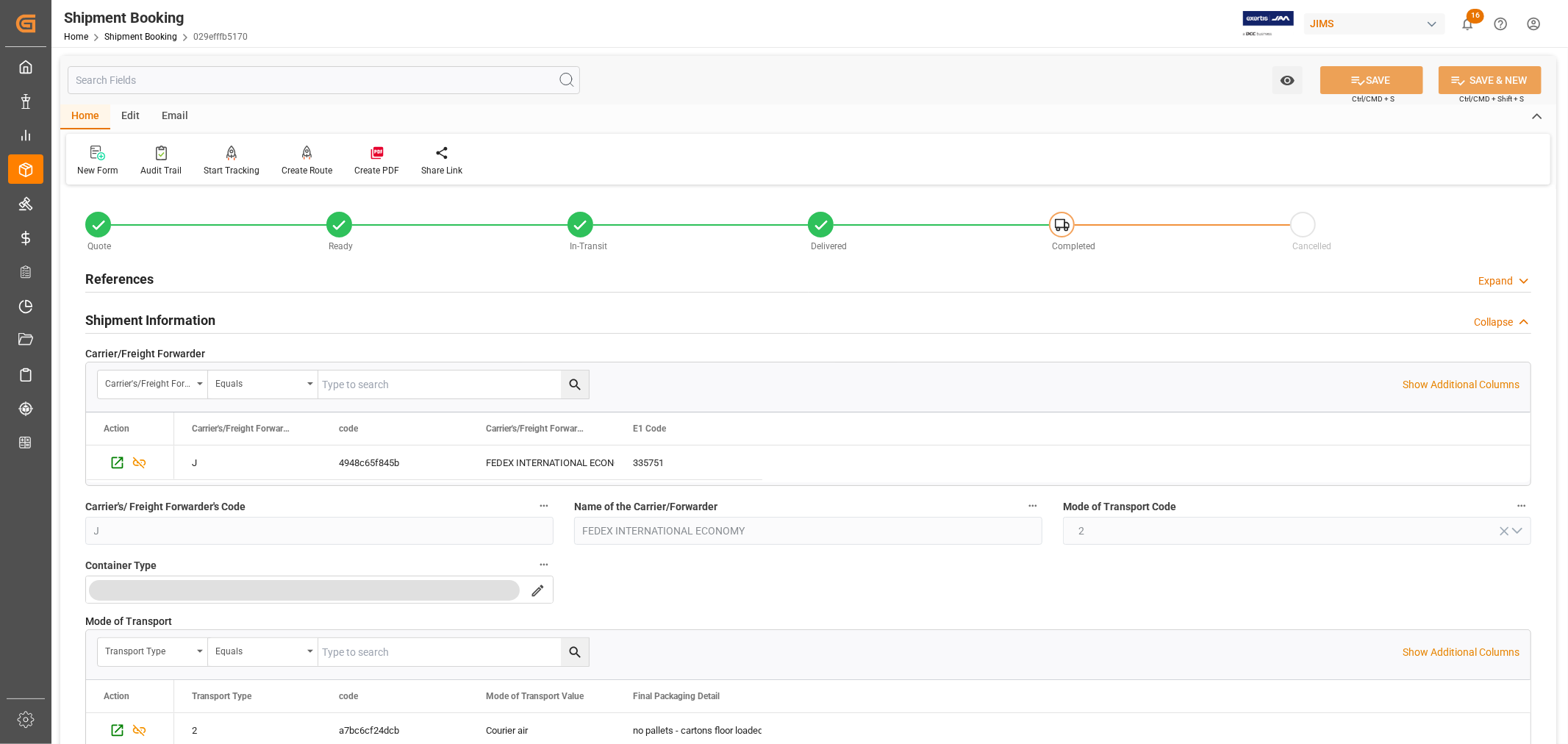
drag, startPoint x: 137, startPoint y: 277, endPoint x: 148, endPoint y: 291, distance: 17.8
click at [137, 276] on h2 "References" at bounding box center [120, 279] width 68 height 20
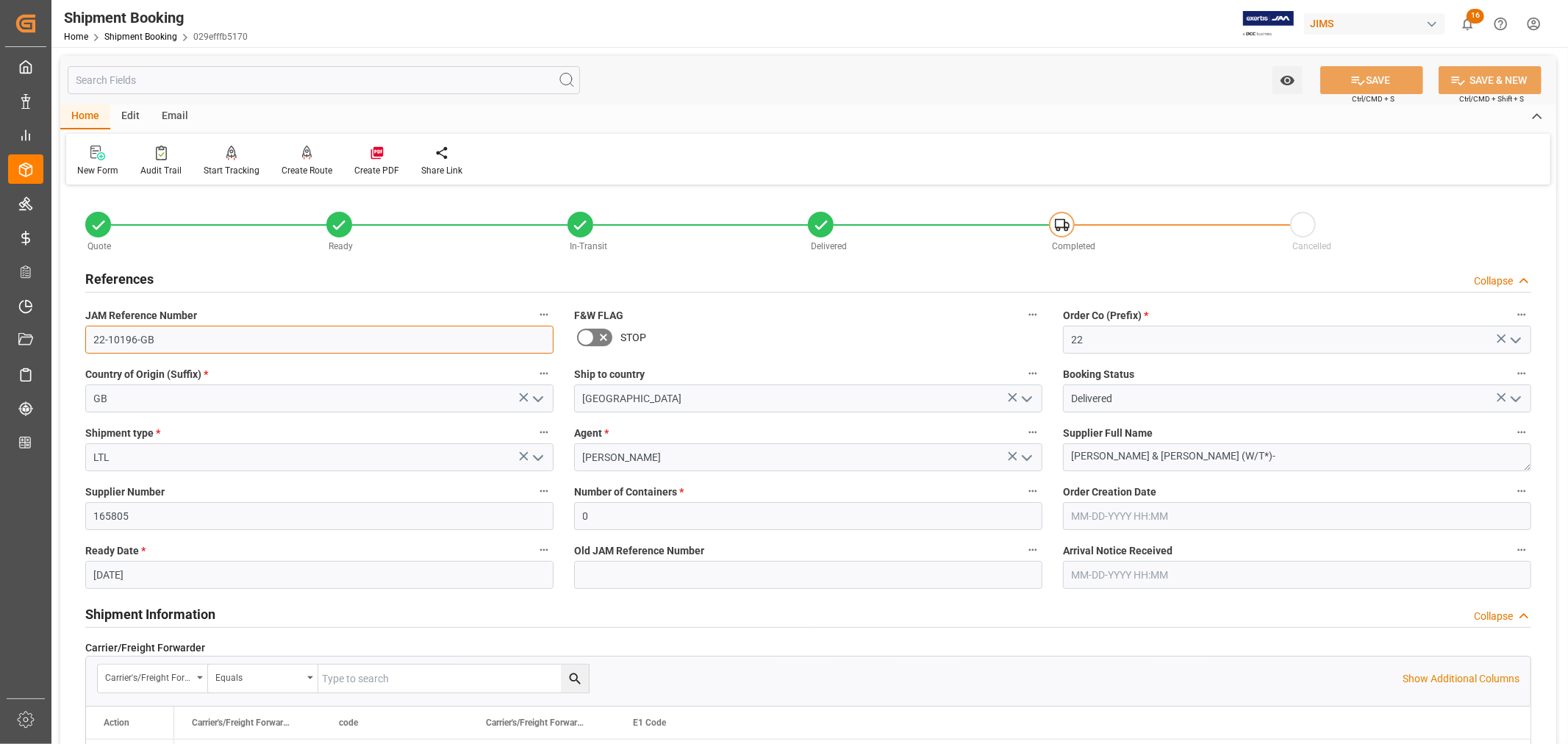
drag, startPoint x: 152, startPoint y: 341, endPoint x: 84, endPoint y: 342, distance: 68.0
click at [84, 342] on div "JAM Reference Number 22-10196-GB" at bounding box center [318, 330] width 489 height 59
click at [145, 37] on link "Shipment Booking" at bounding box center [140, 36] width 73 height 10
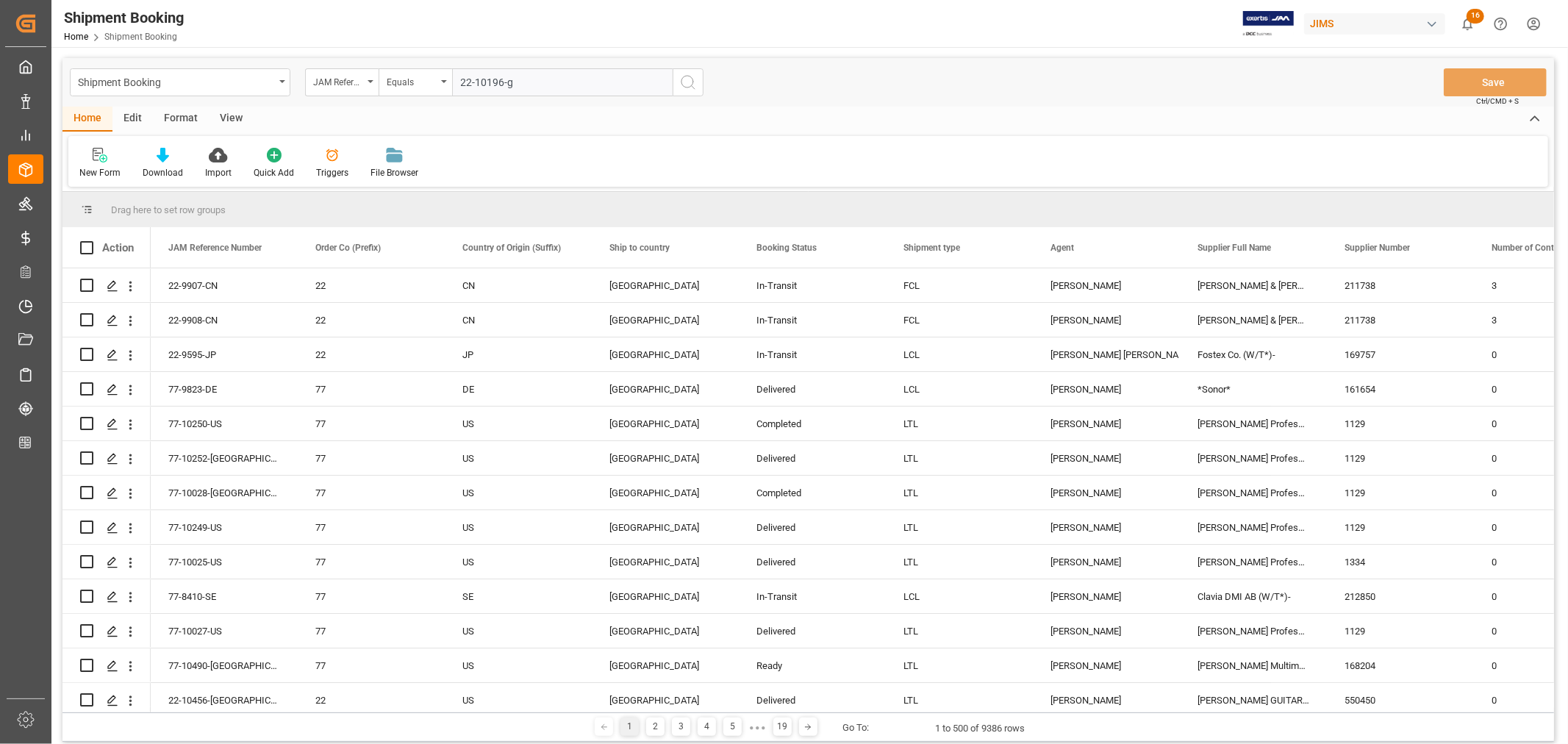
type input "22-10196-gb"
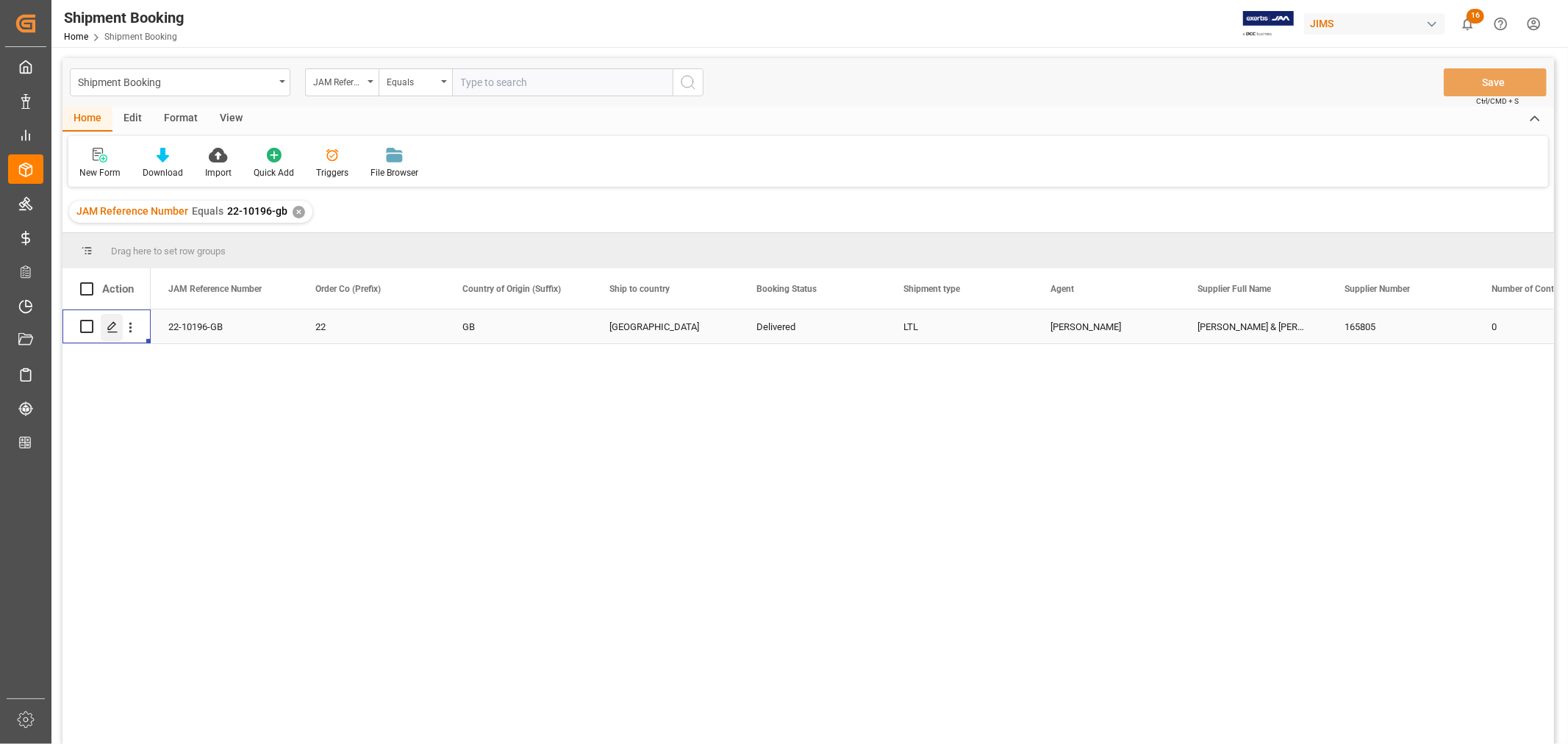
click at [112, 327] on polygon "Press SPACE to select this row." at bounding box center [111, 326] width 7 height 7
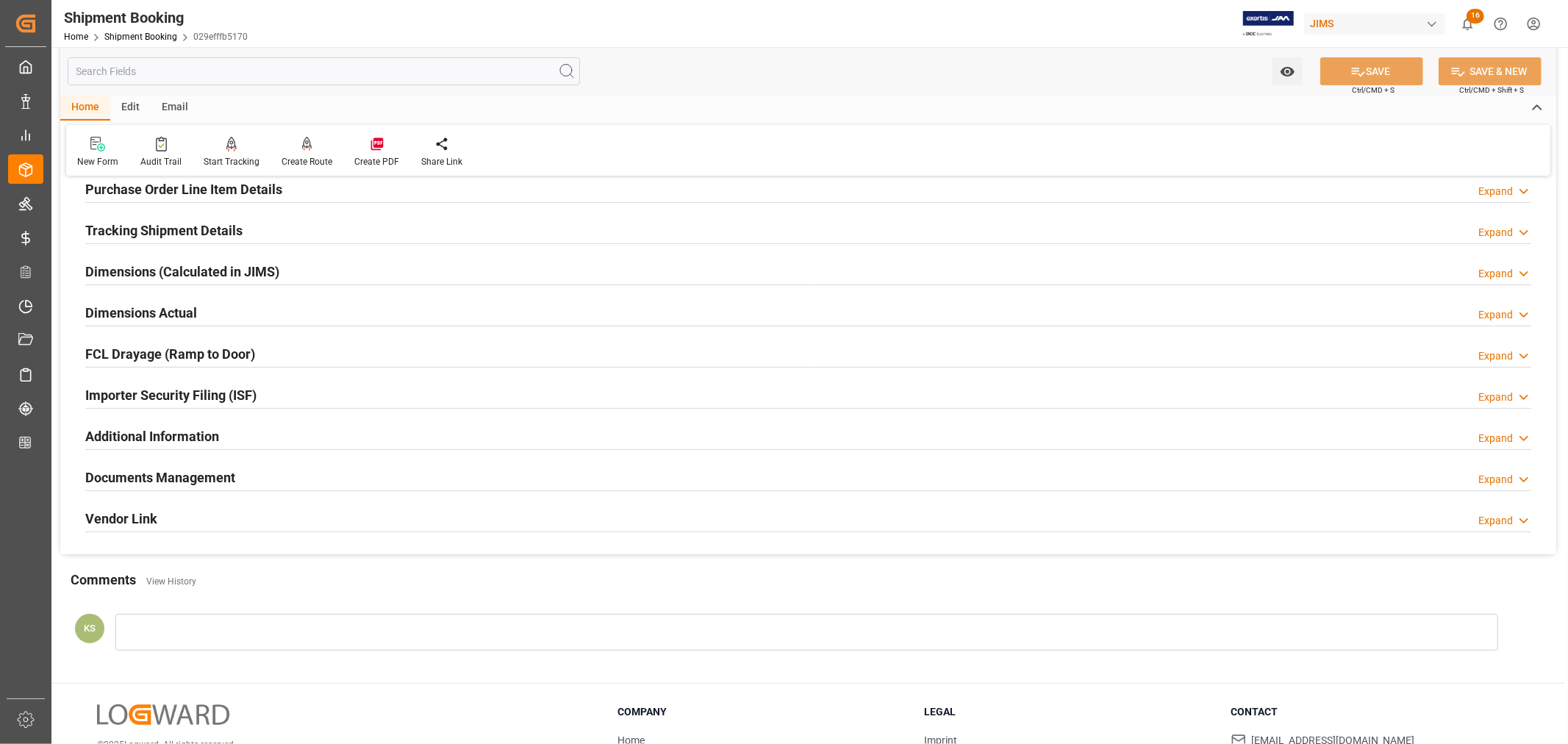
scroll to position [327, 0]
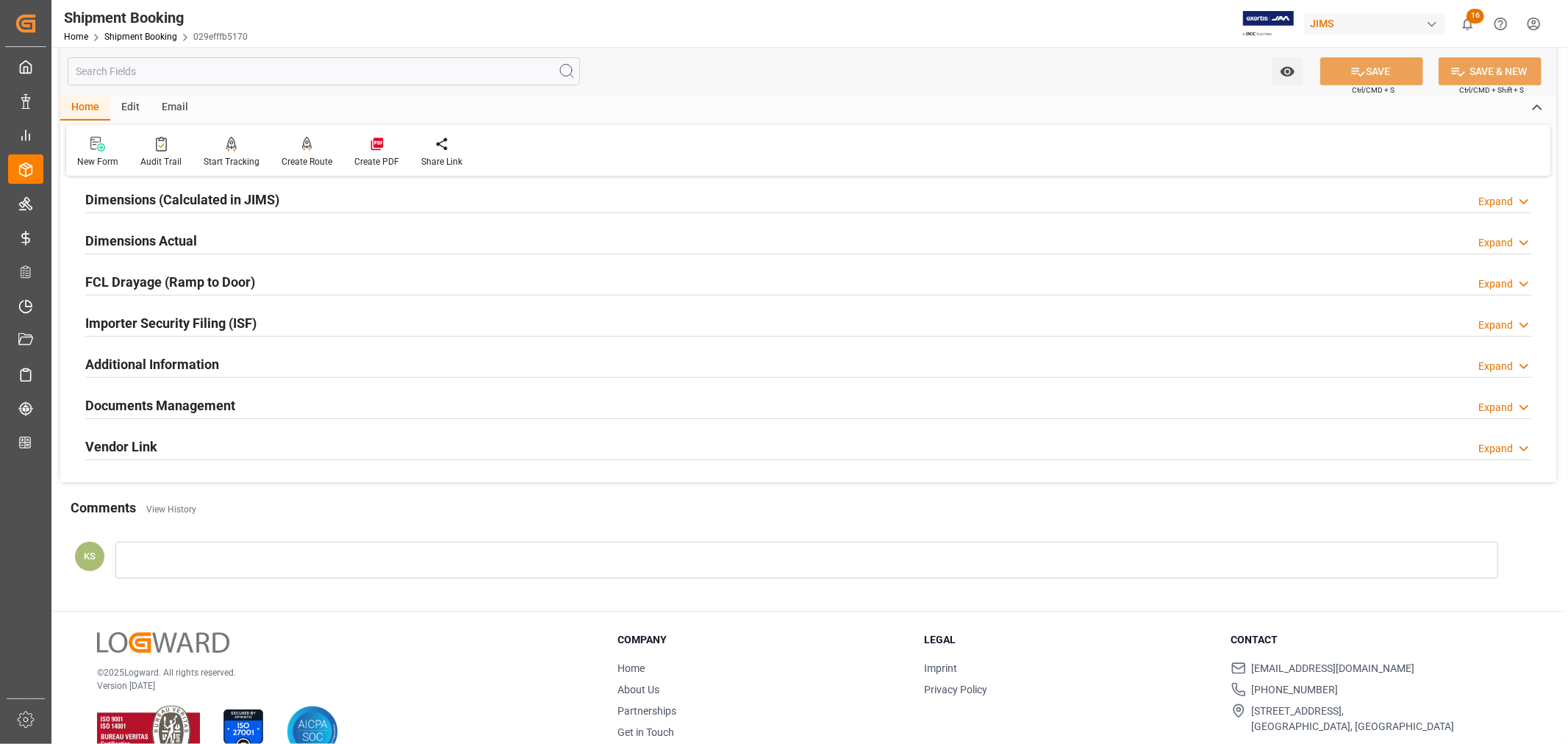
click at [384, 411] on div "Documents Management Expand" at bounding box center [808, 404] width 1446 height 28
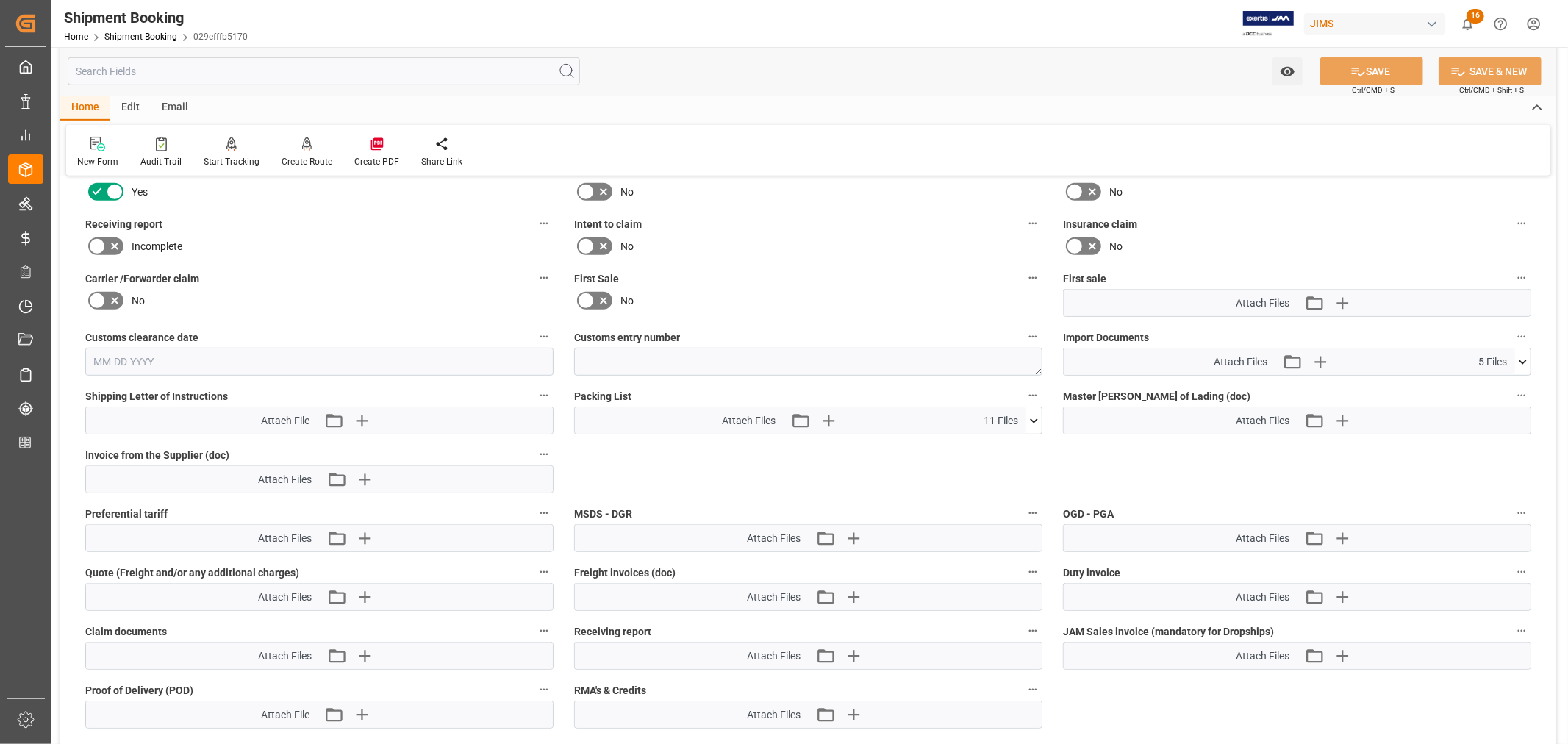
scroll to position [736, 0]
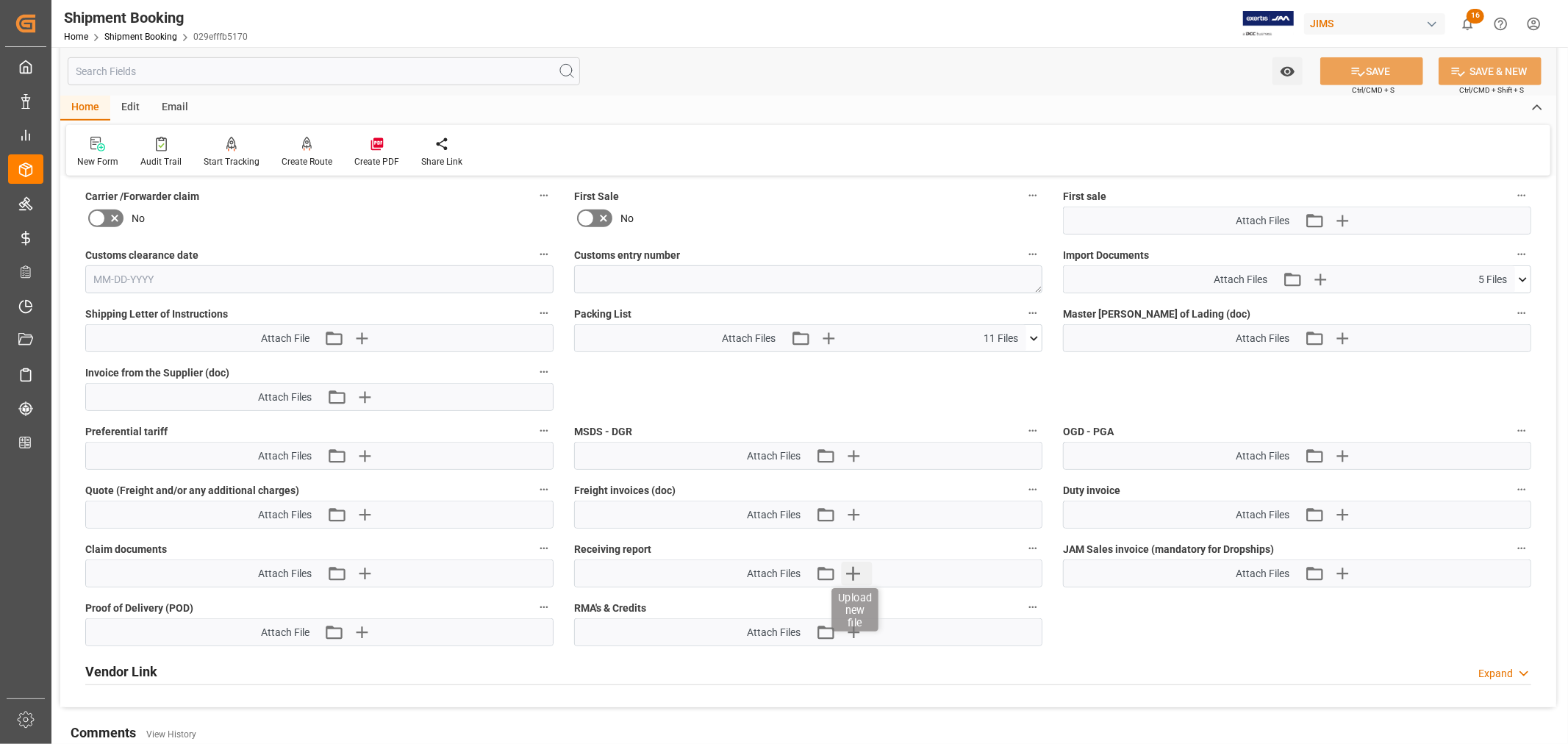
click at [849, 569] on icon "button" at bounding box center [853, 574] width 24 height 24
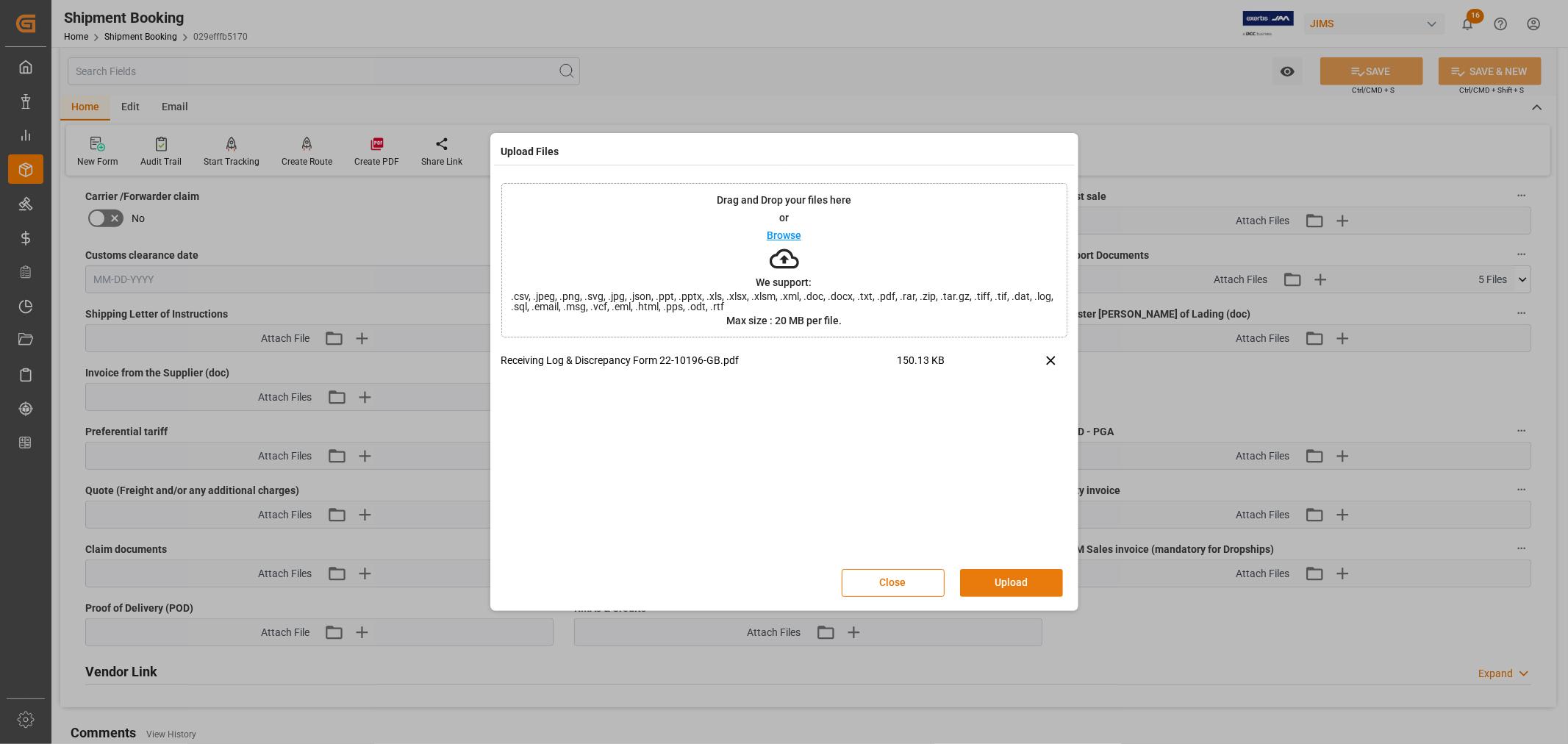
click at [1009, 579] on button "Upload" at bounding box center [1011, 583] width 103 height 28
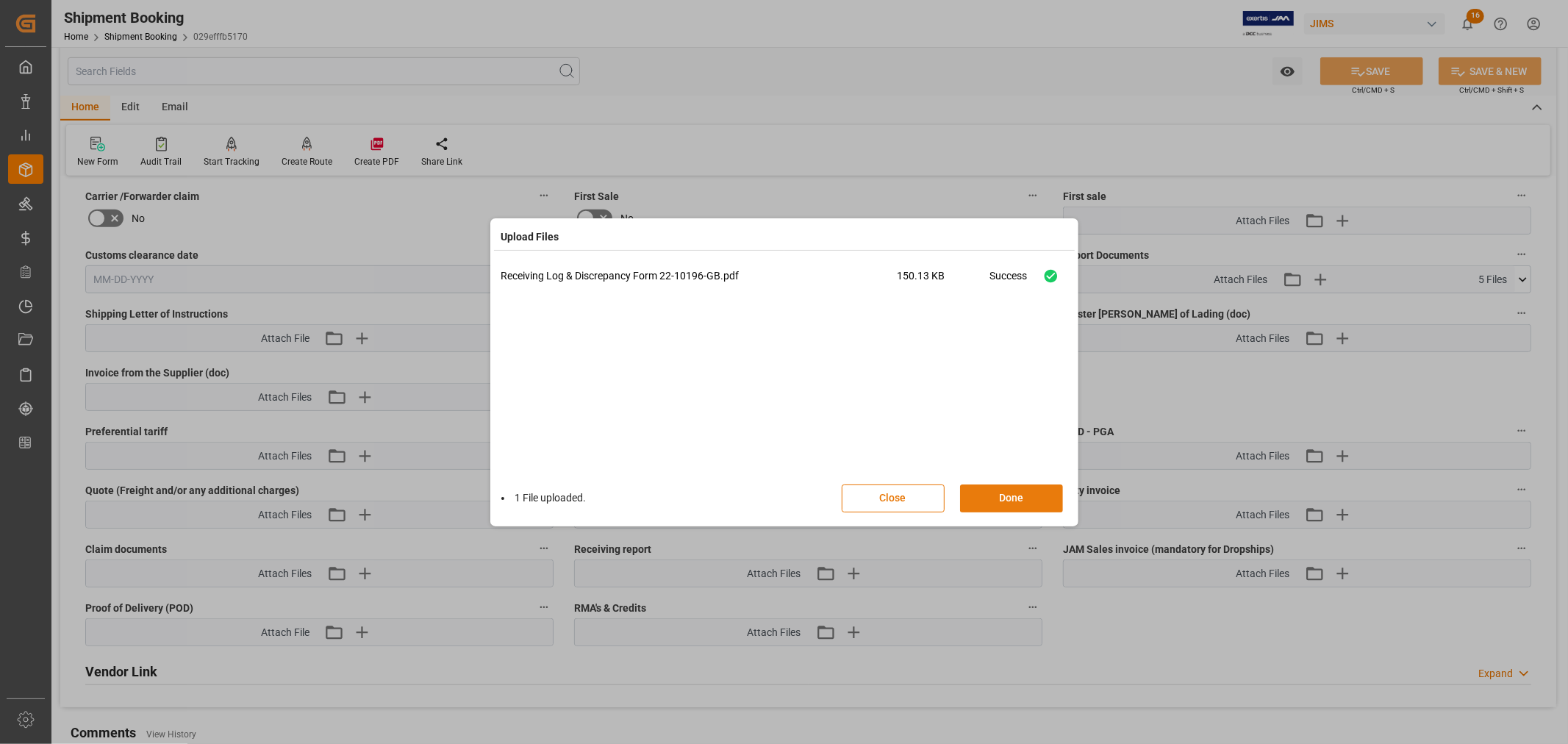
click at [1009, 499] on button "Done" at bounding box center [1011, 498] width 103 height 28
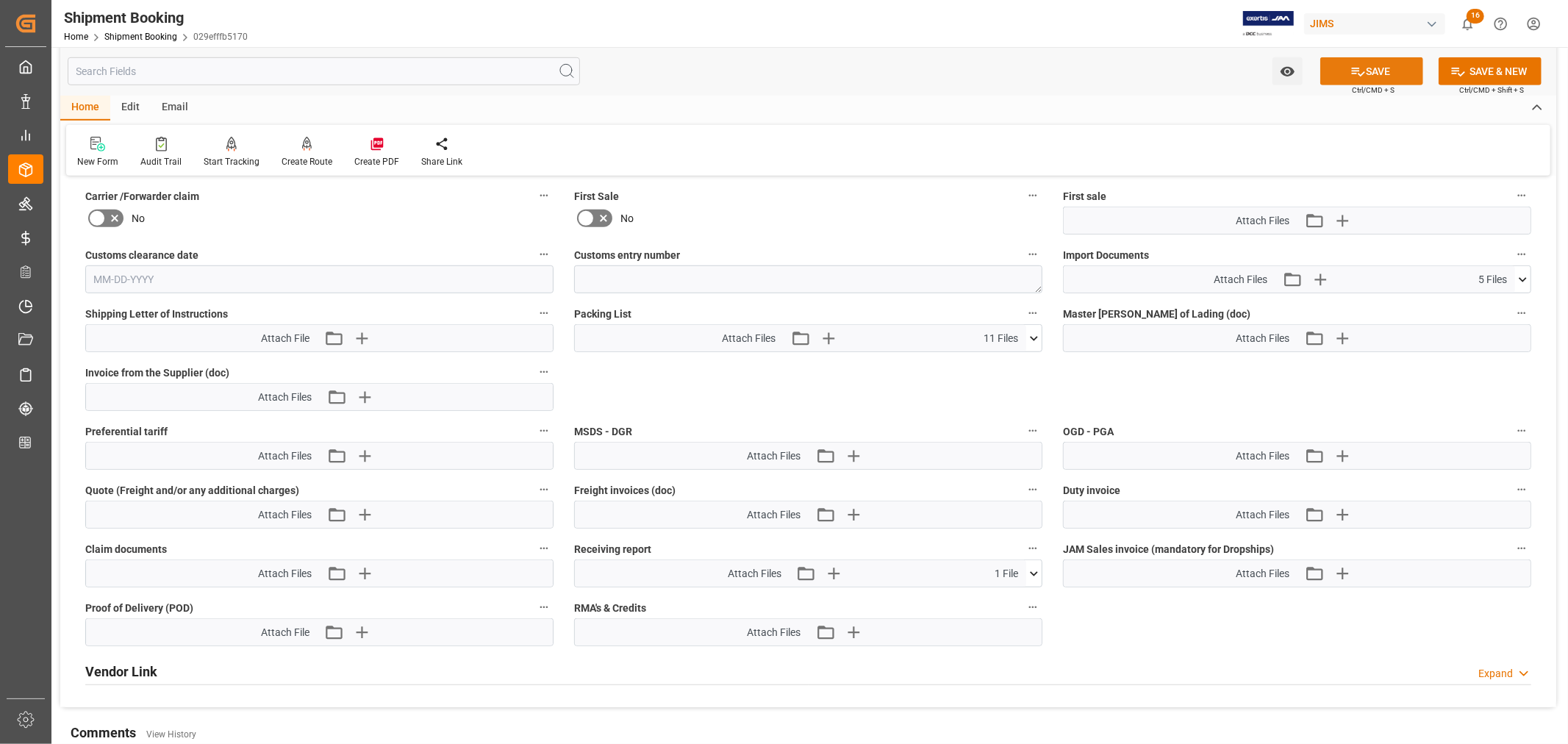
click at [1378, 71] on button "SAVE" at bounding box center [1372, 71] width 103 height 28
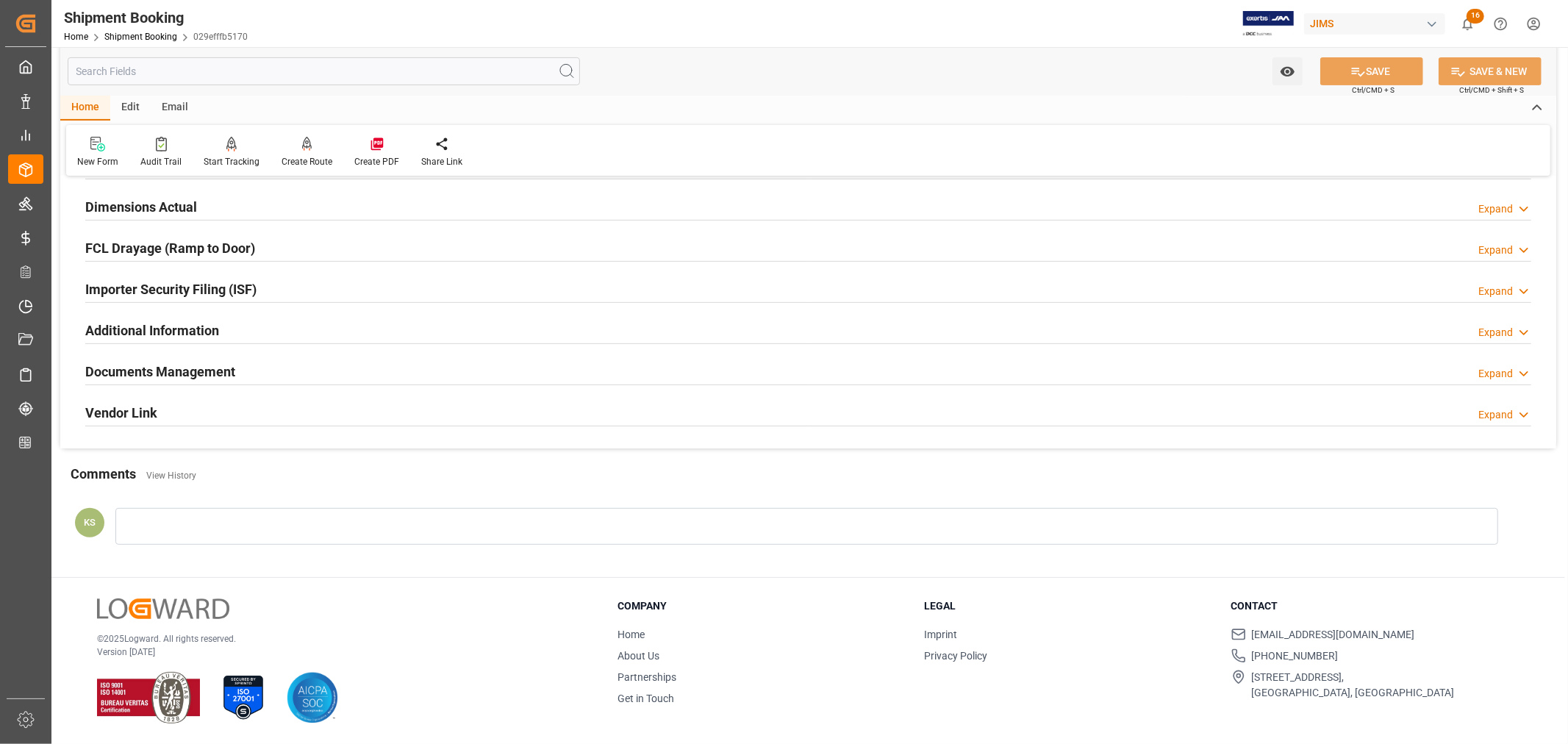
scroll to position [104, 0]
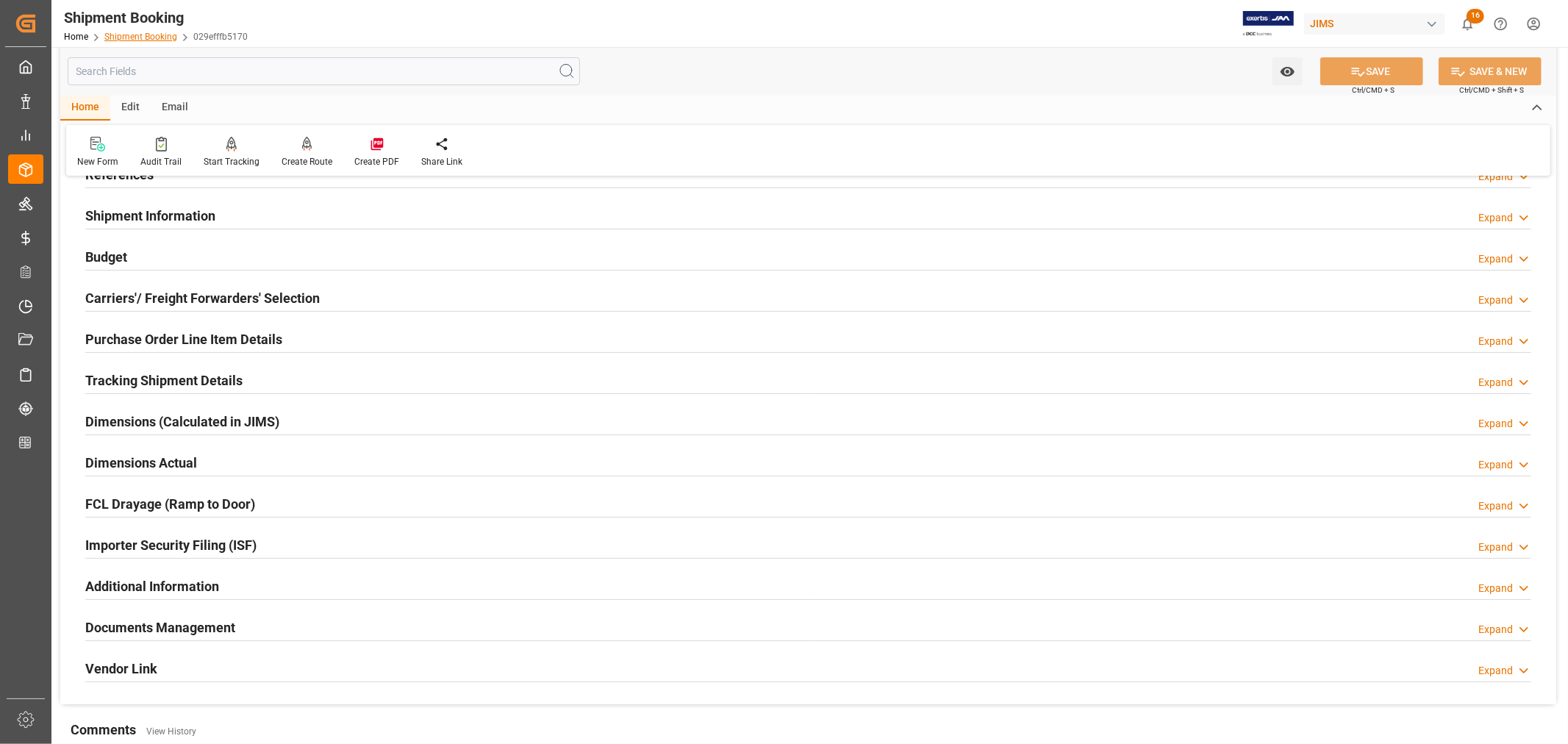
click at [133, 38] on link "Shipment Booking" at bounding box center [140, 36] width 73 height 10
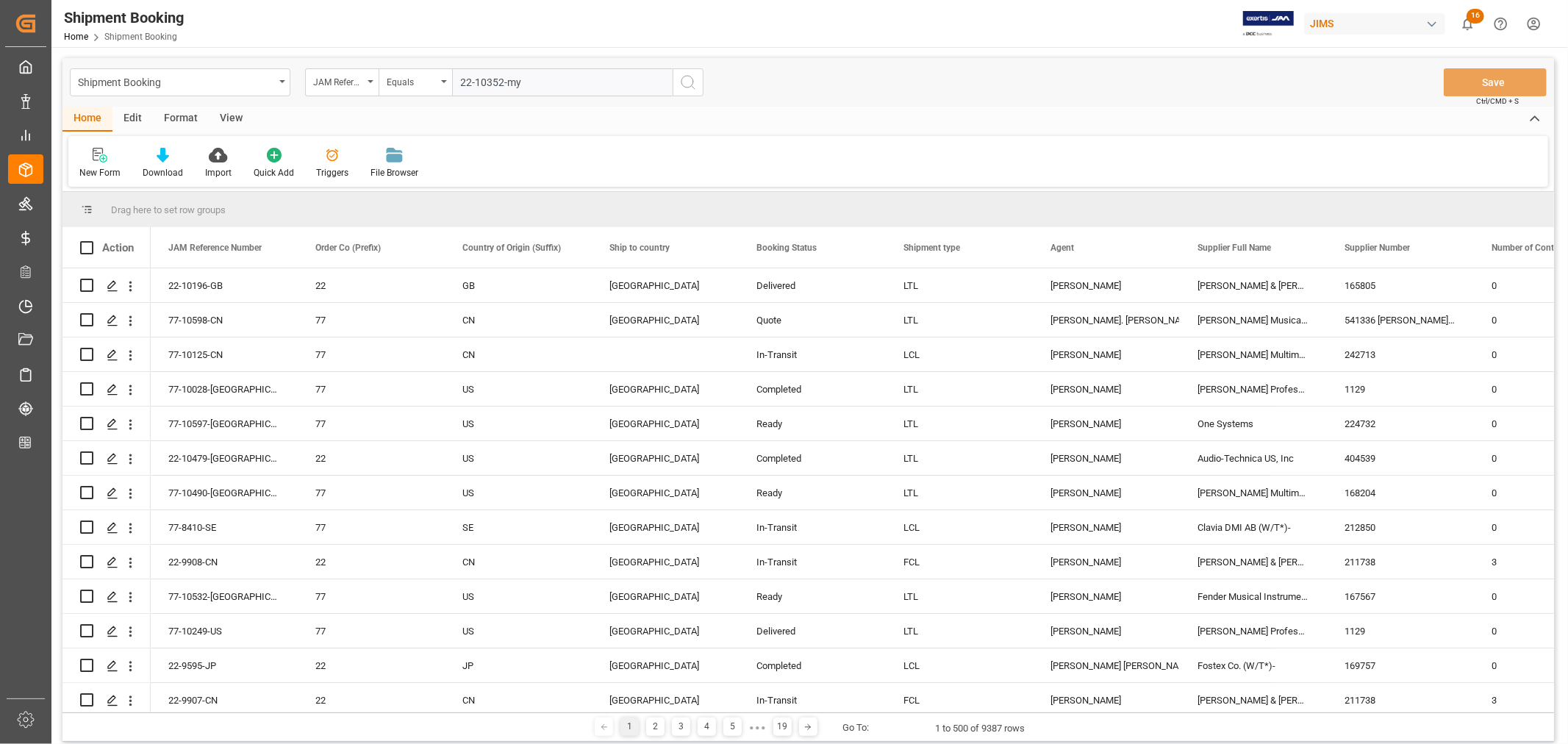
type input "22-10352-my"
click at [688, 82] on icon "search button" at bounding box center [687, 82] width 17 height 17
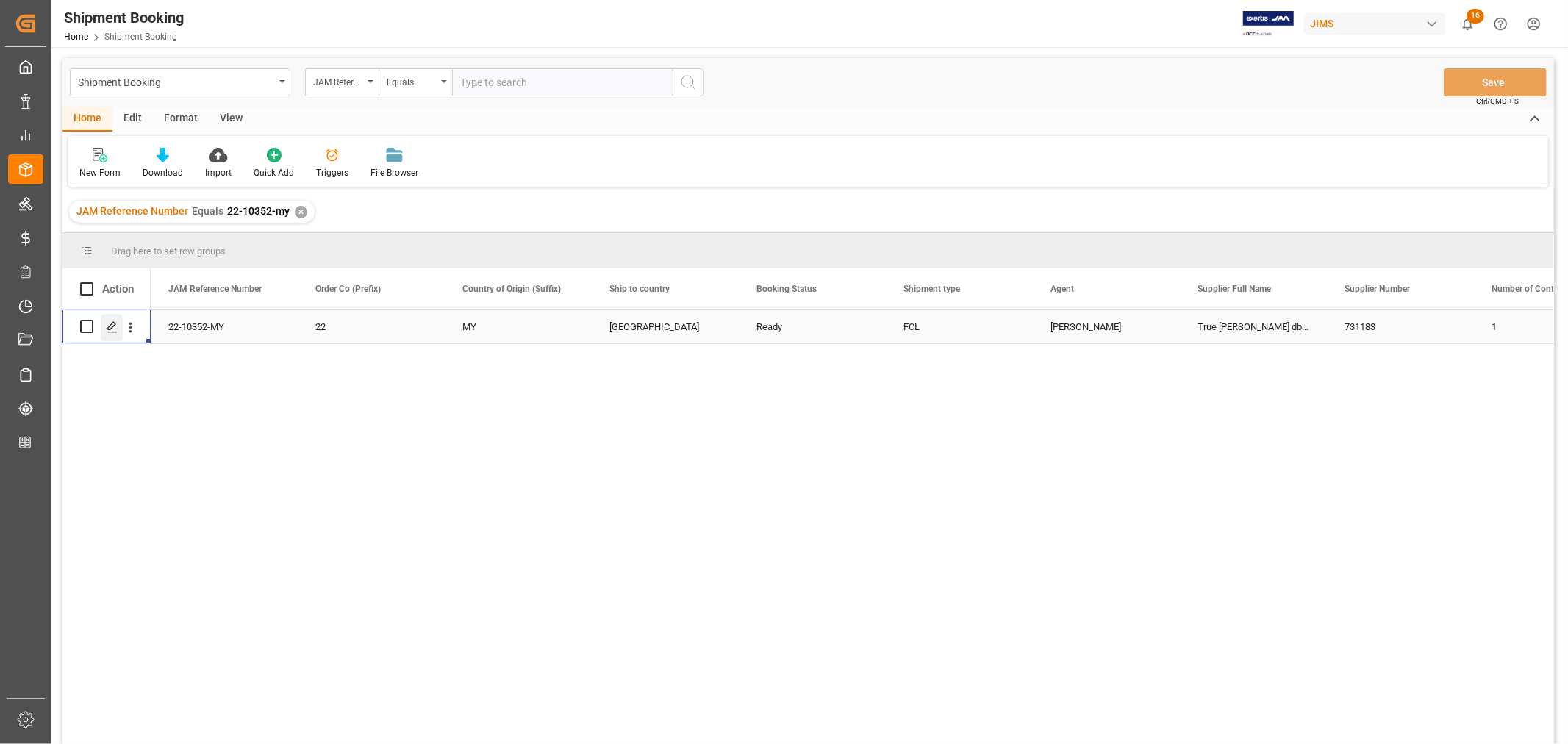
click at [116, 327] on icon "Press SPACE to select this row." at bounding box center [112, 327] width 12 height 12
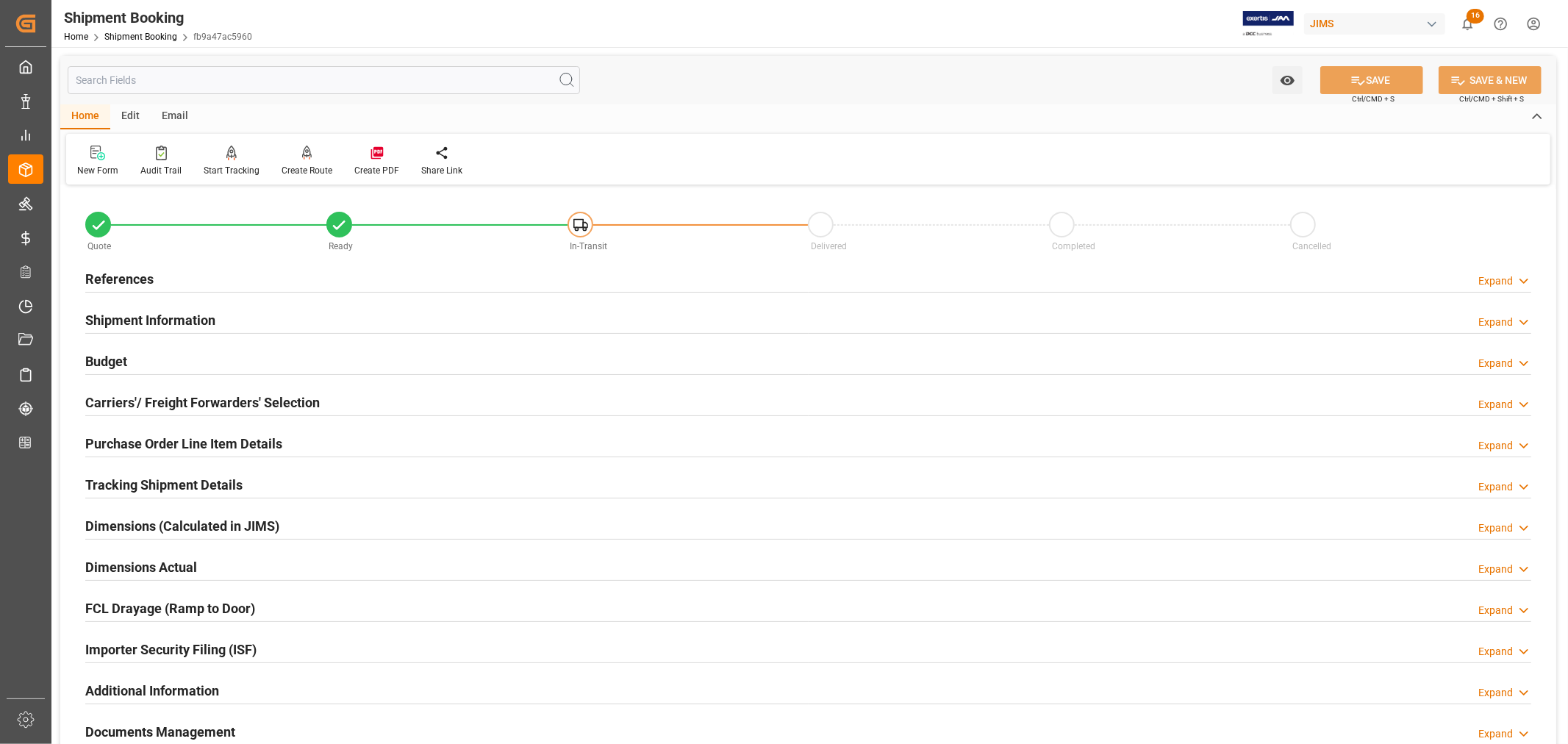
click at [131, 313] on h2 "Shipment Information" at bounding box center [150, 320] width 130 height 20
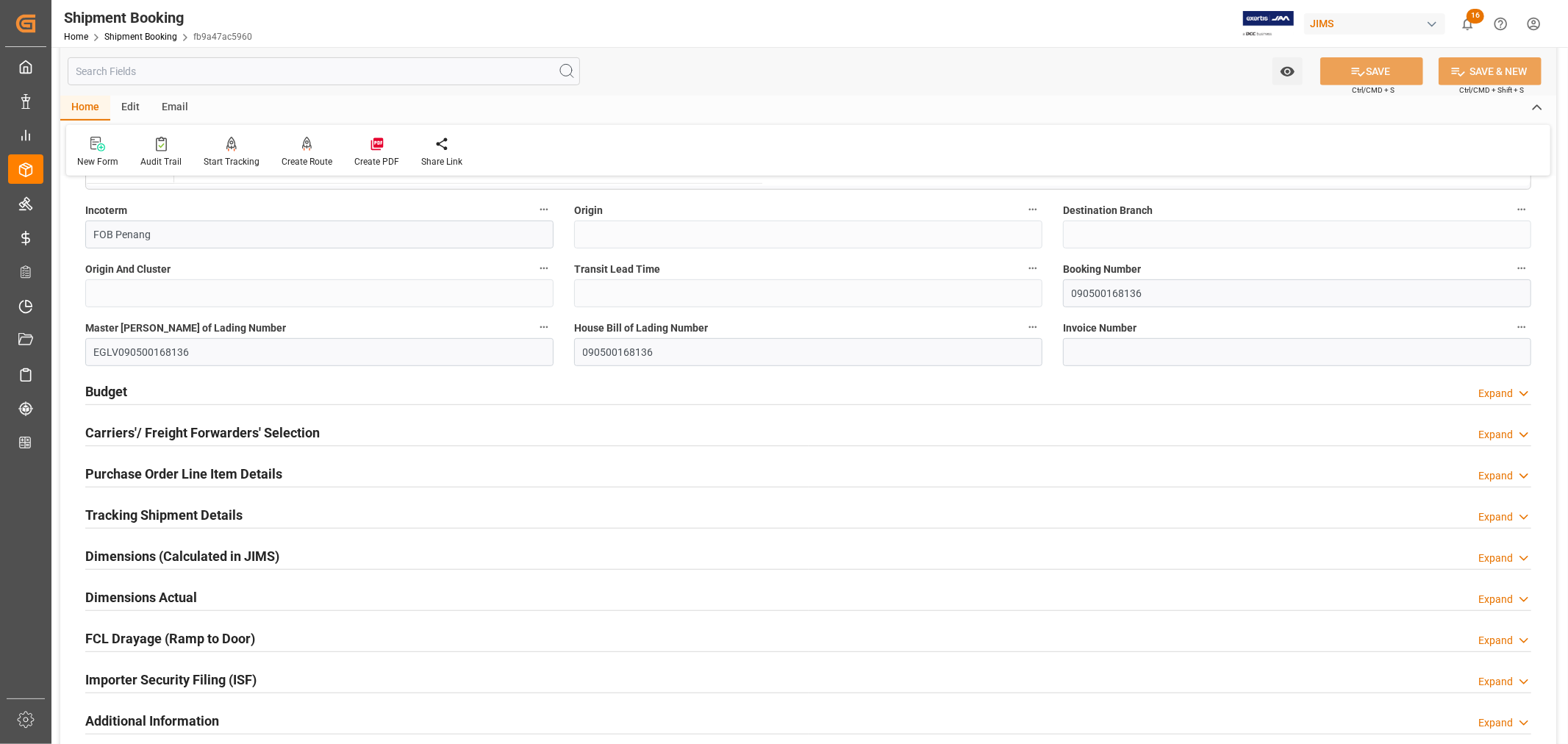
scroll to position [572, 0]
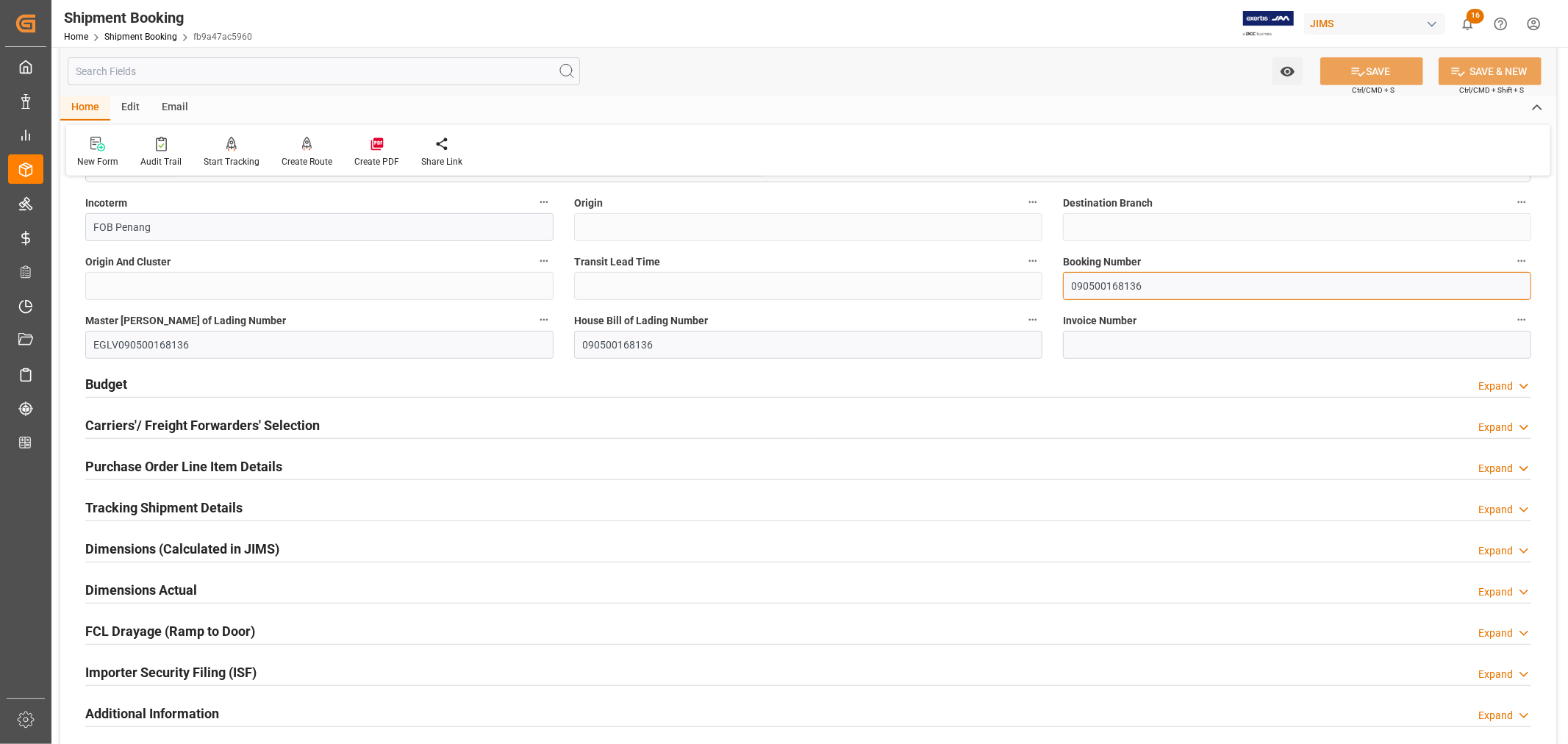
click at [1096, 283] on input "090500168136" at bounding box center [1297, 286] width 468 height 28
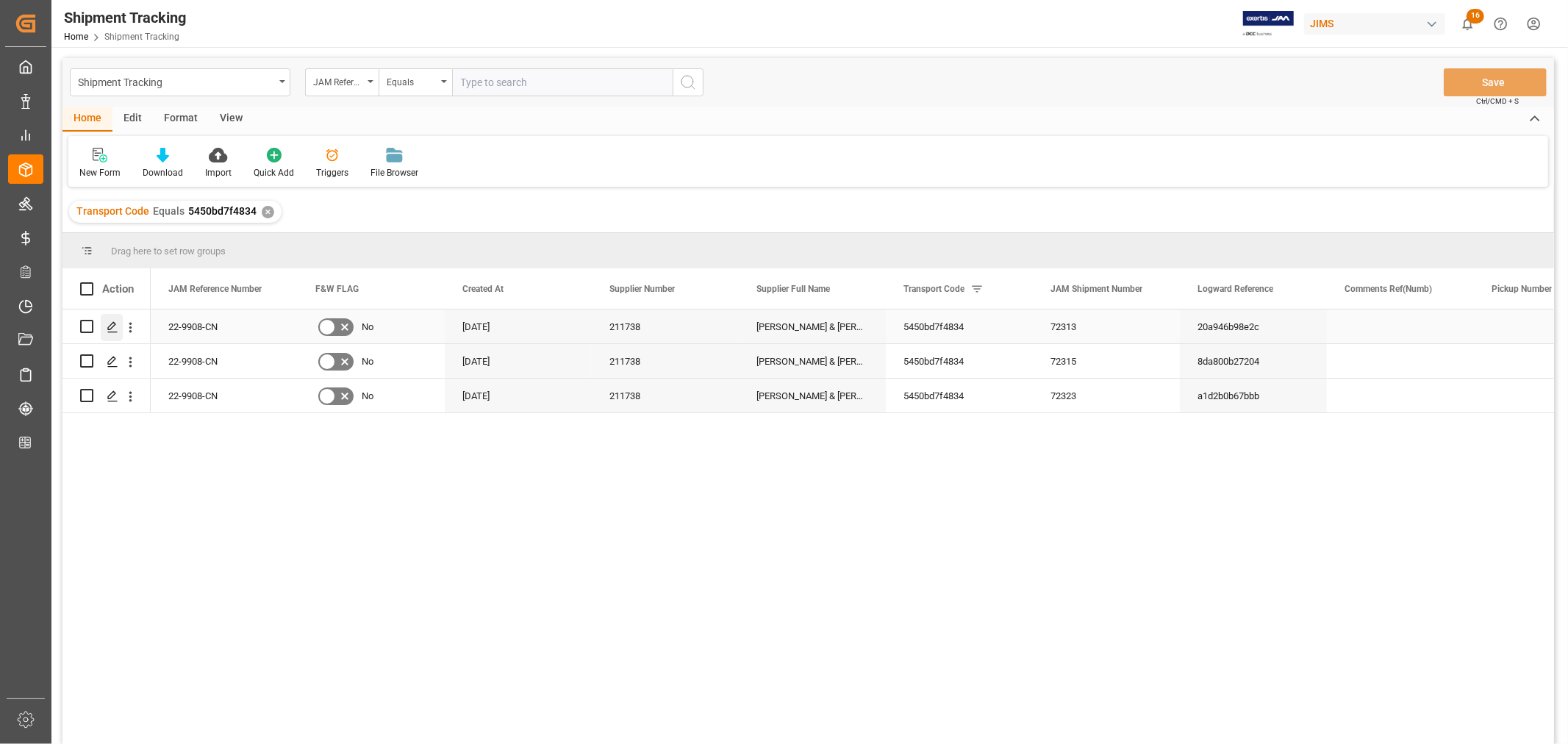
click at [109, 324] on icon "Press SPACE to select this row." at bounding box center [112, 327] width 12 height 12
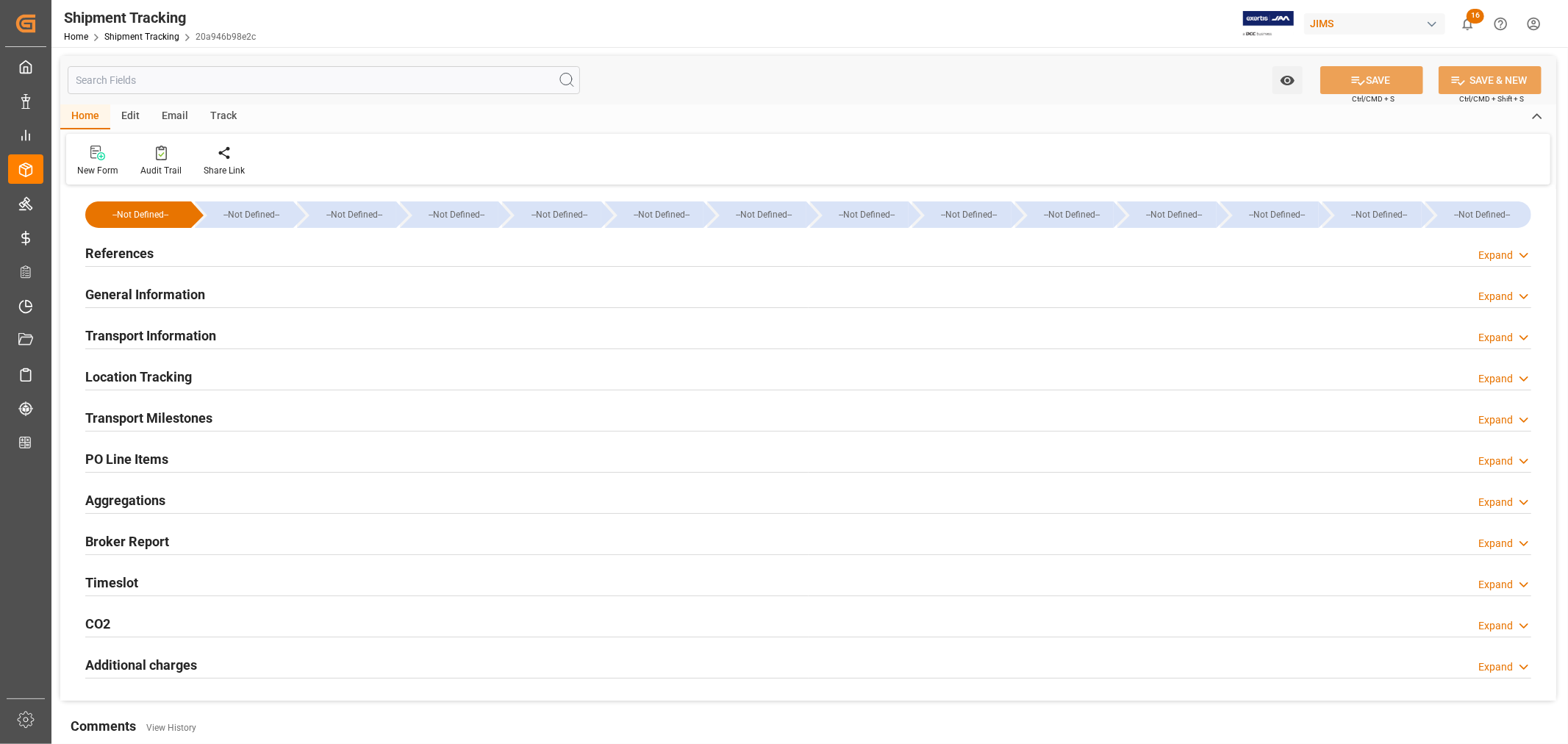
type input "07-21-2025 00:00"
type input "07-25-2025 00:00"
type input "07-25-2025"
type input "08-01-2025 00:00"
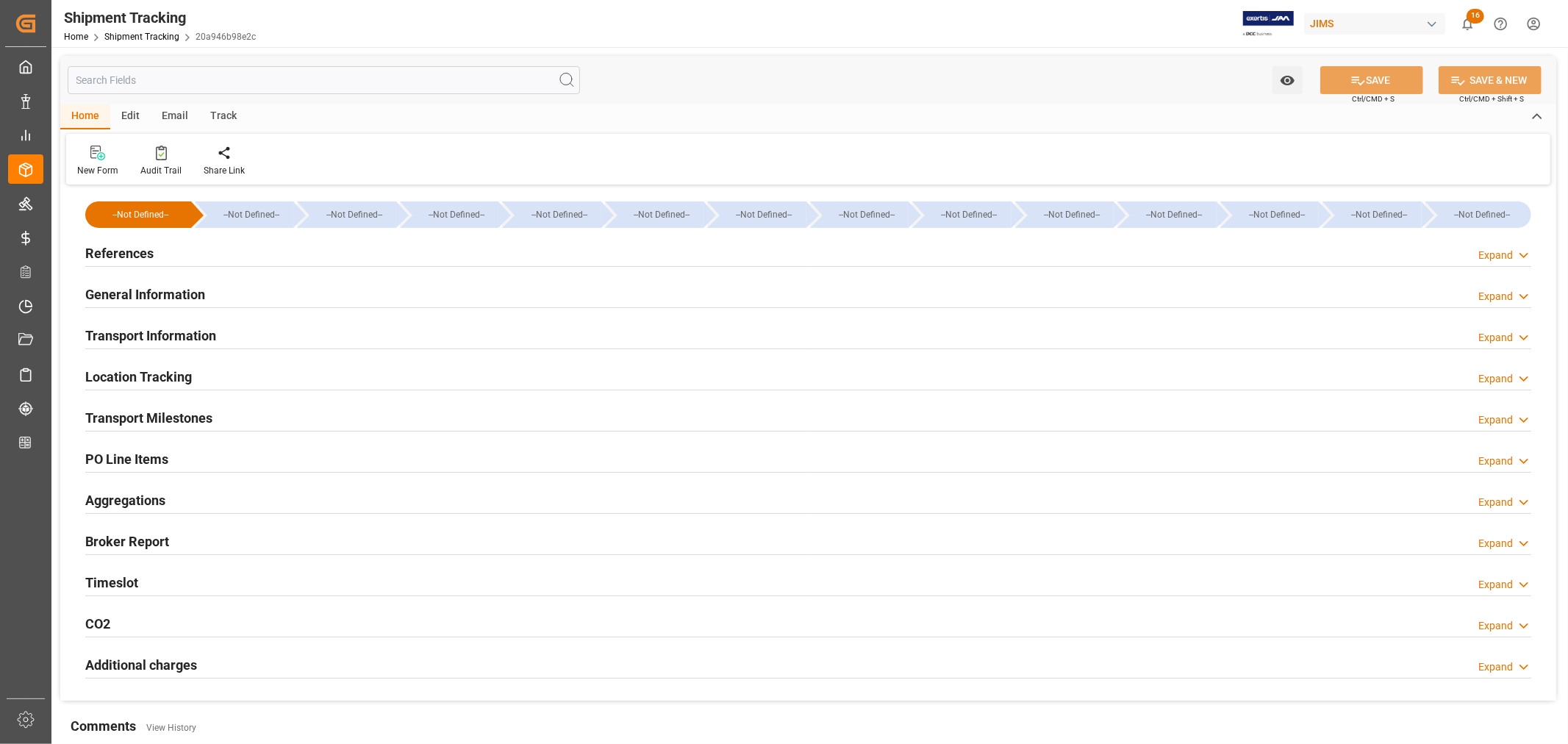
type input "07-31-2025 18:00"
type input "08-14-2025"
click at [179, 419] on h2 "Transport Milestones" at bounding box center [149, 418] width 127 height 20
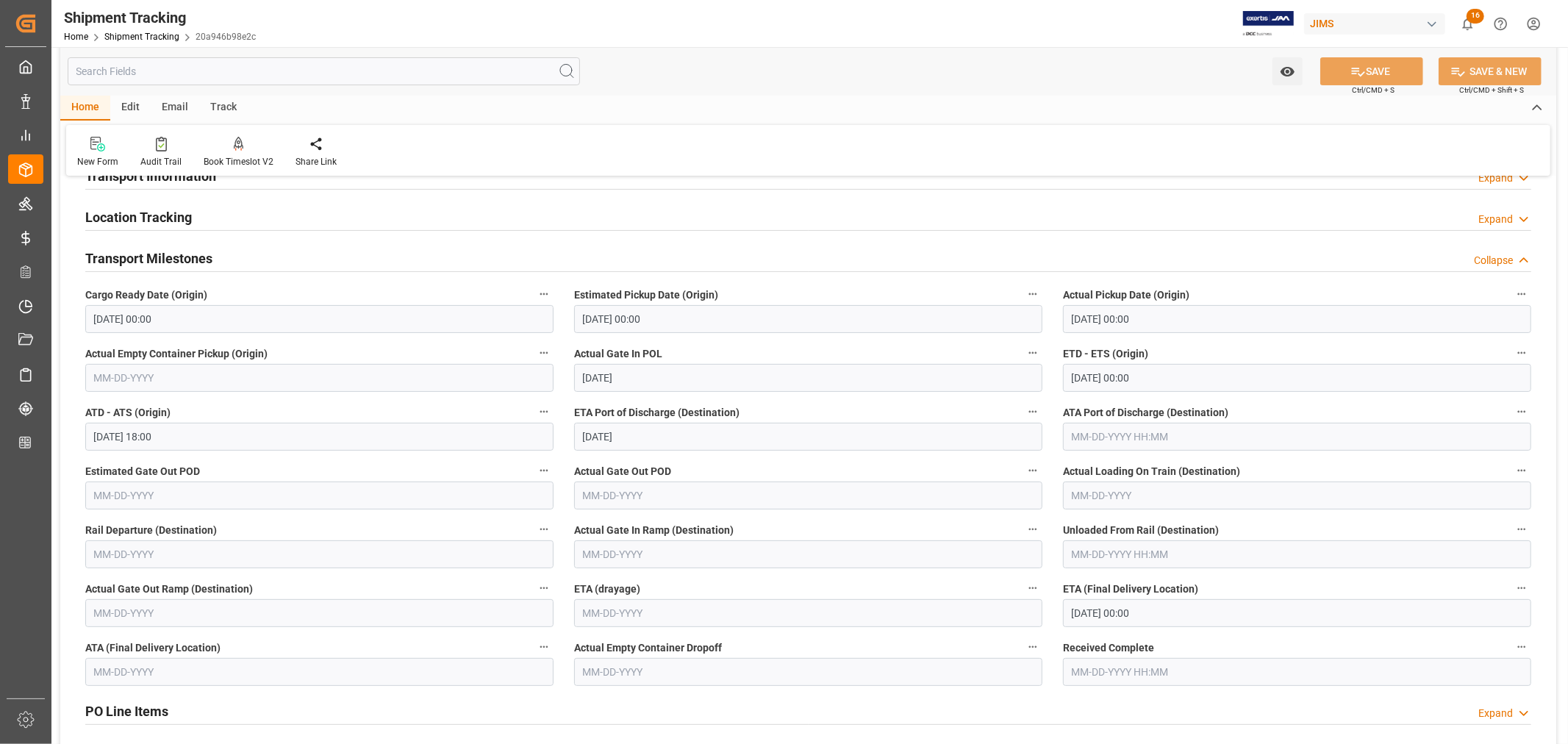
scroll to position [163, 0]
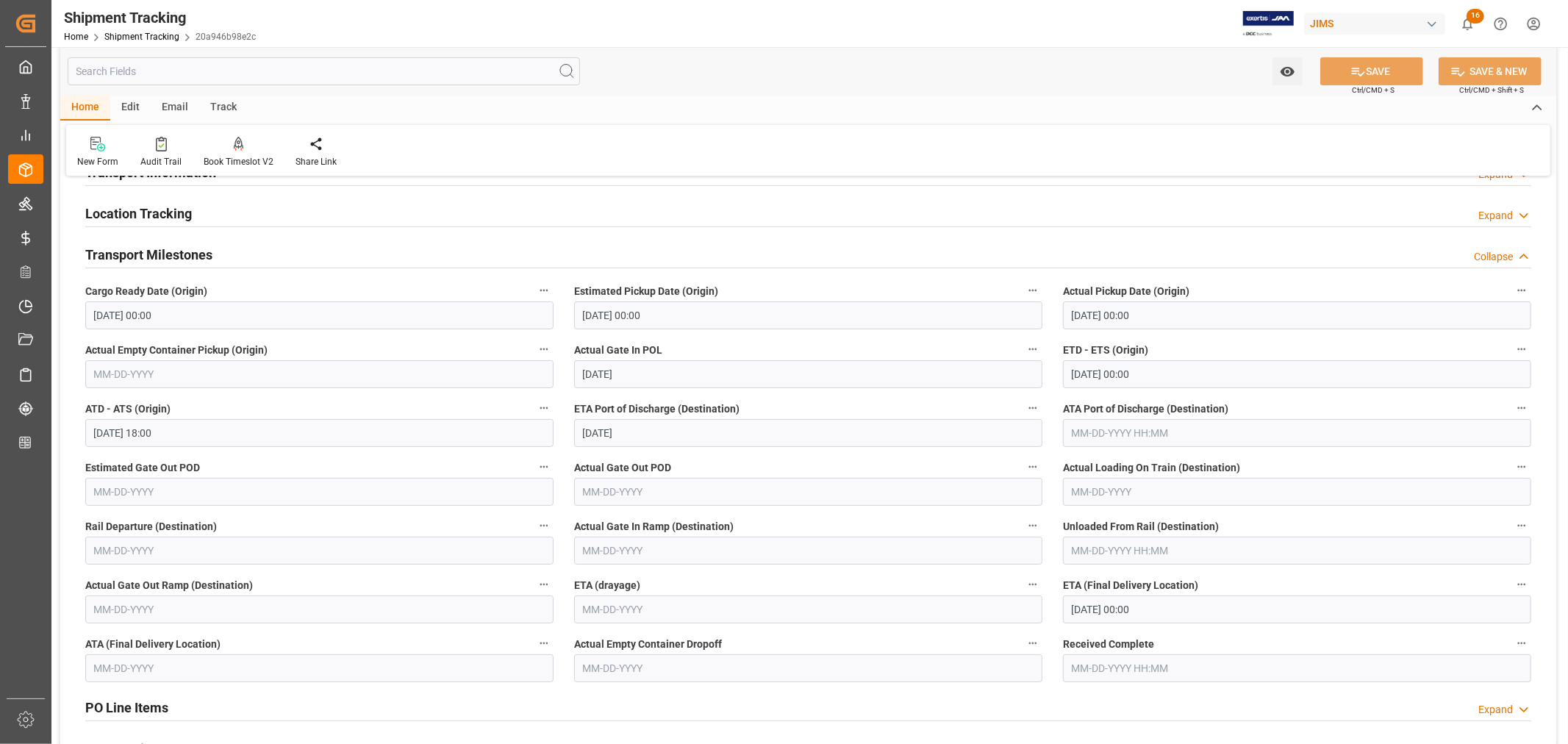
click at [1167, 610] on input "08-15-2025 00:00" at bounding box center [1297, 610] width 468 height 28
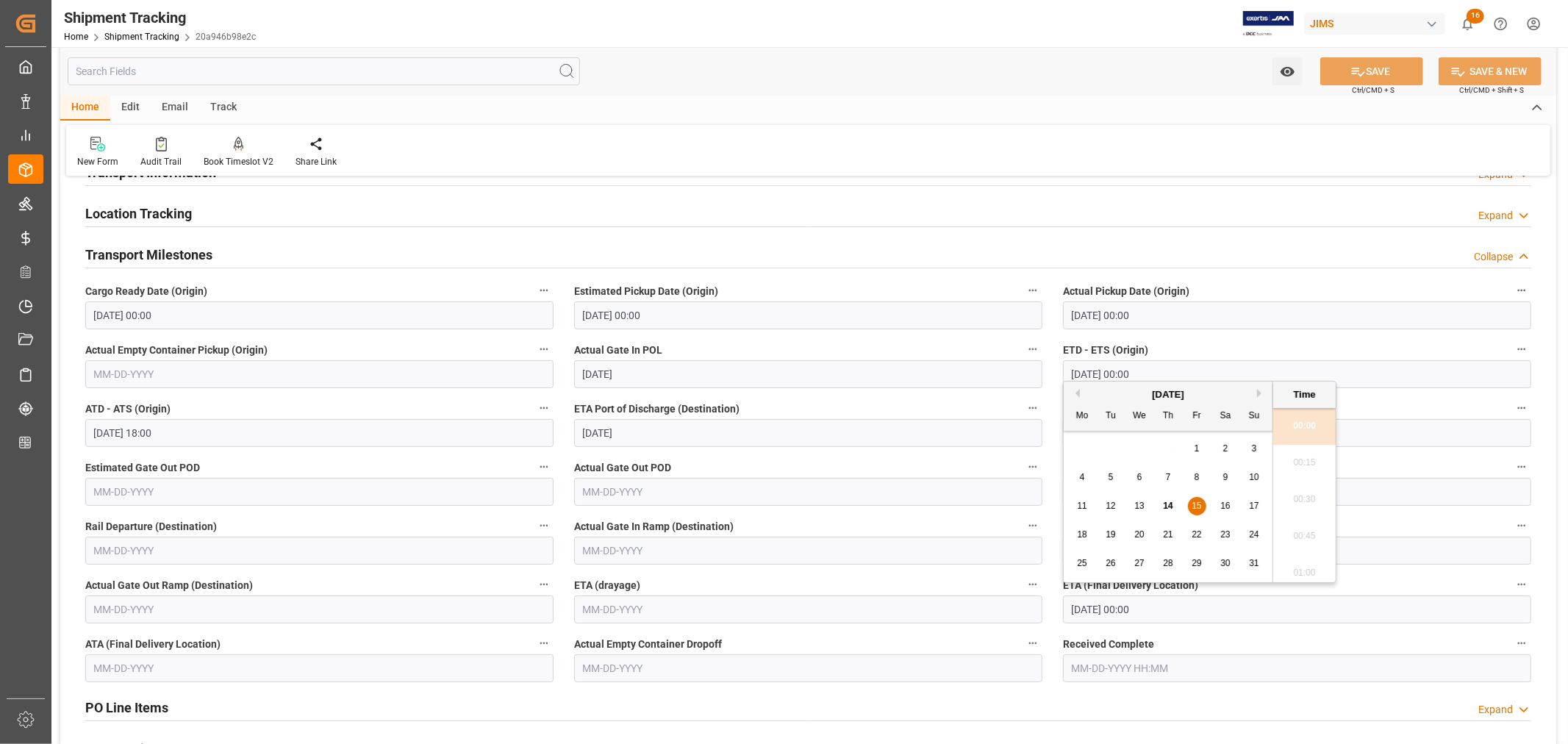
click at [1261, 394] on button "Next Month" at bounding box center [1262, 394] width 9 height 9
click at [1167, 451] on span "4" at bounding box center [1169, 448] width 6 height 10
type input "09-04-2025 00:00"
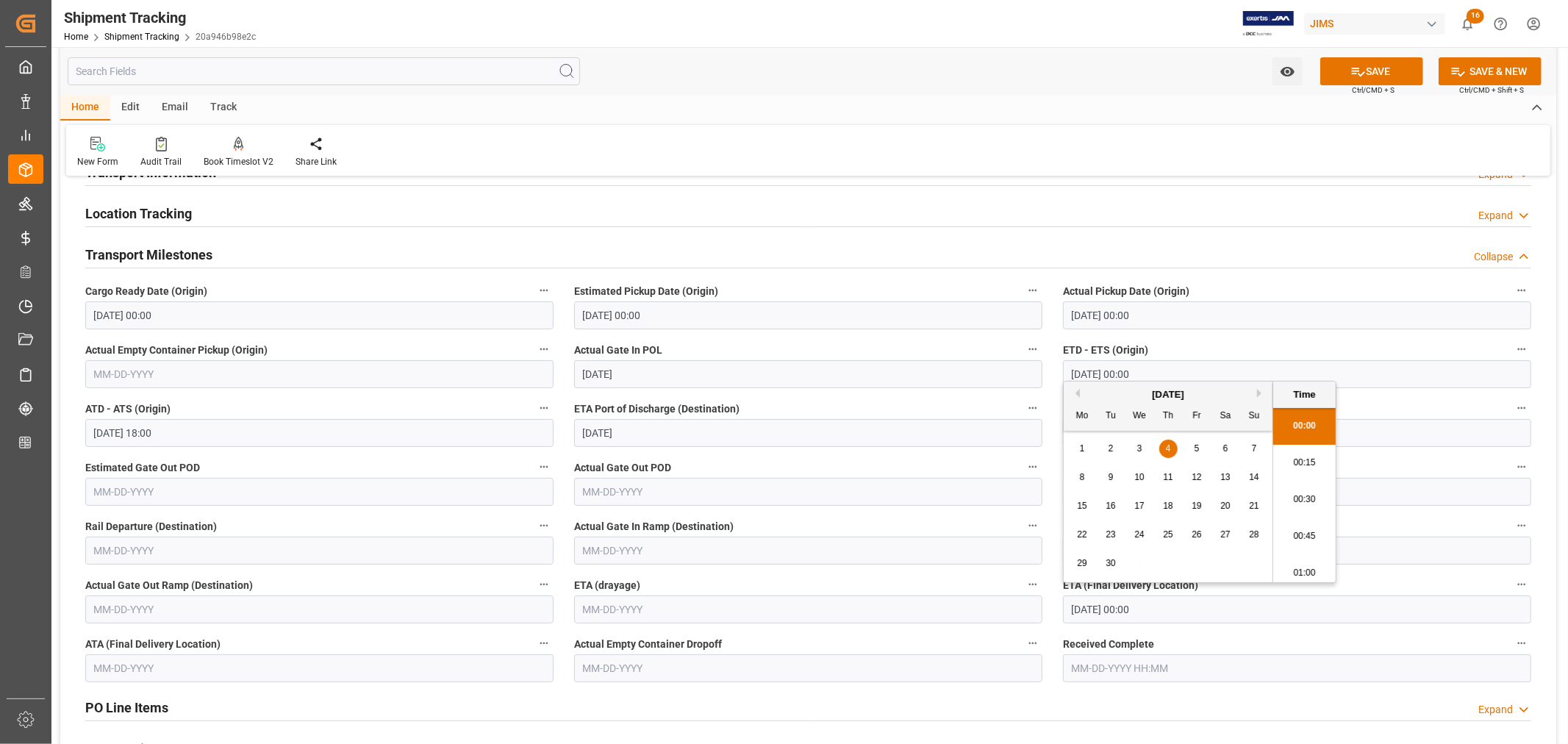
click at [1397, 403] on label "ATA Port of Discharge (Destination)" at bounding box center [1297, 409] width 468 height 20
click at [1512, 403] on button "ATA Port of Discharge (Destination)" at bounding box center [1521, 408] width 19 height 19
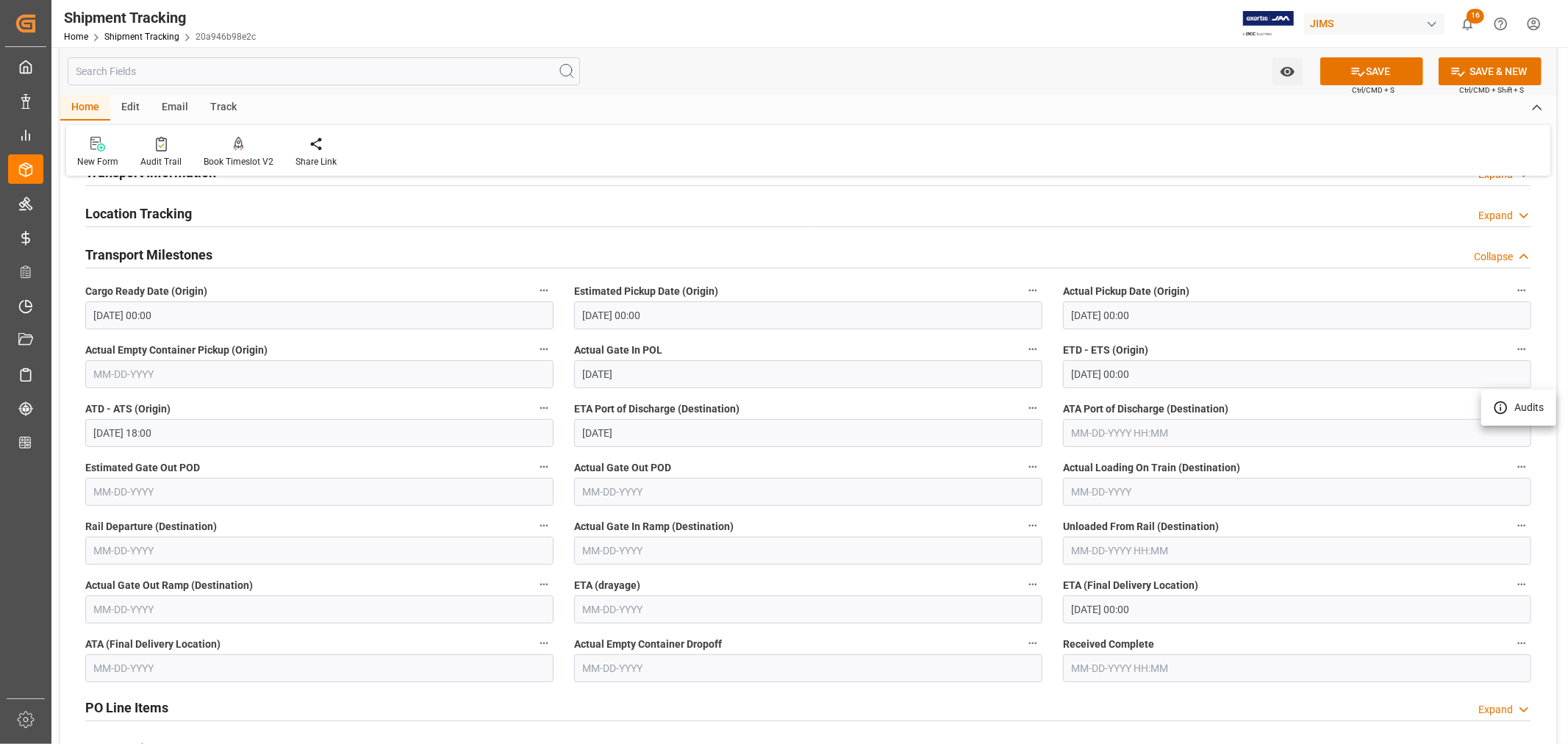
click at [1353, 74] on div at bounding box center [784, 372] width 1568 height 744
click at [1360, 71] on icon at bounding box center [1357, 71] width 16 height 16
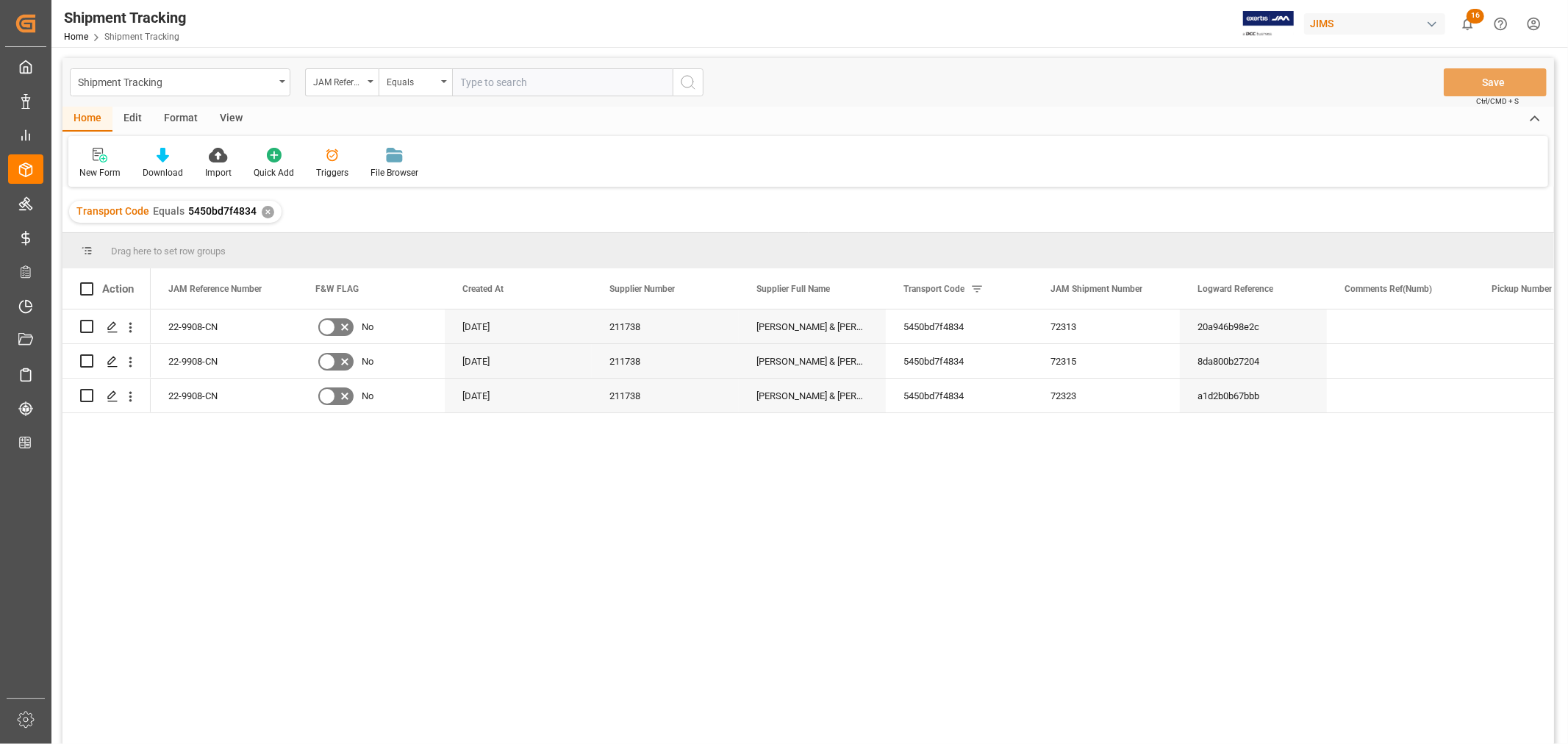
click at [230, 113] on div "View" at bounding box center [231, 119] width 45 height 25
click at [98, 165] on div "Default" at bounding box center [93, 163] width 51 height 32
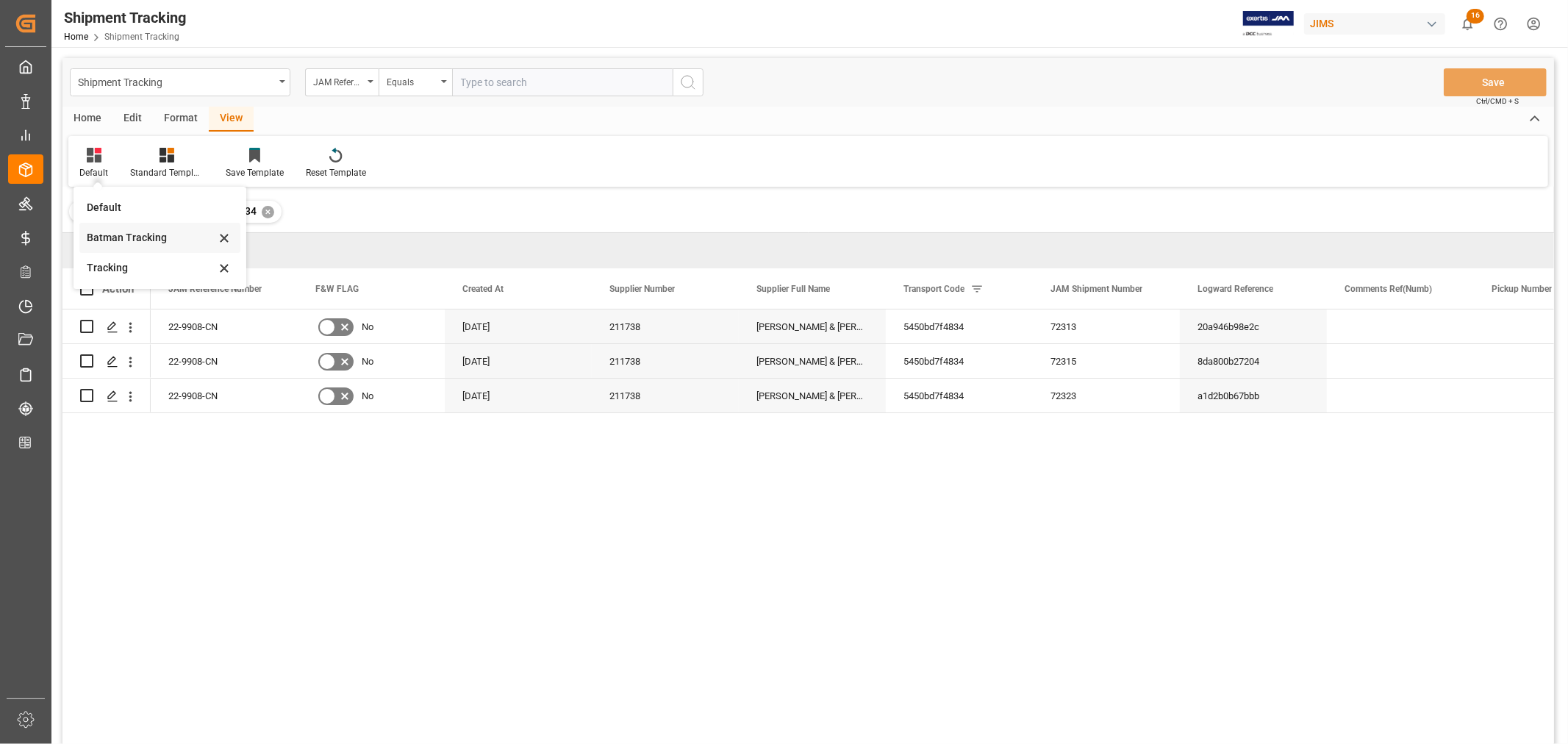
click at [115, 234] on div "Batman Tracking" at bounding box center [151, 238] width 129 height 16
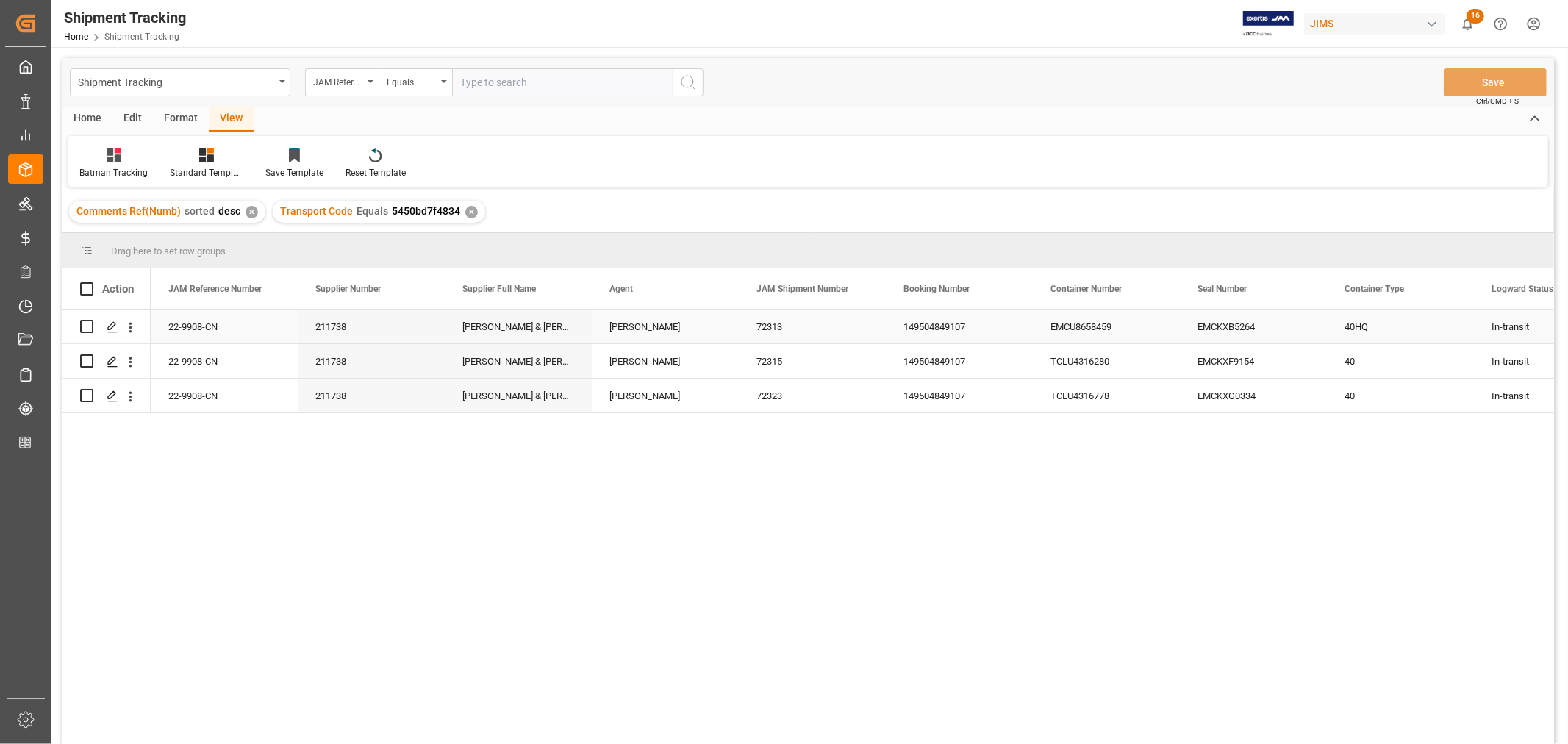
click at [1147, 327] on div "EMCU8658459" at bounding box center [1106, 326] width 147 height 34
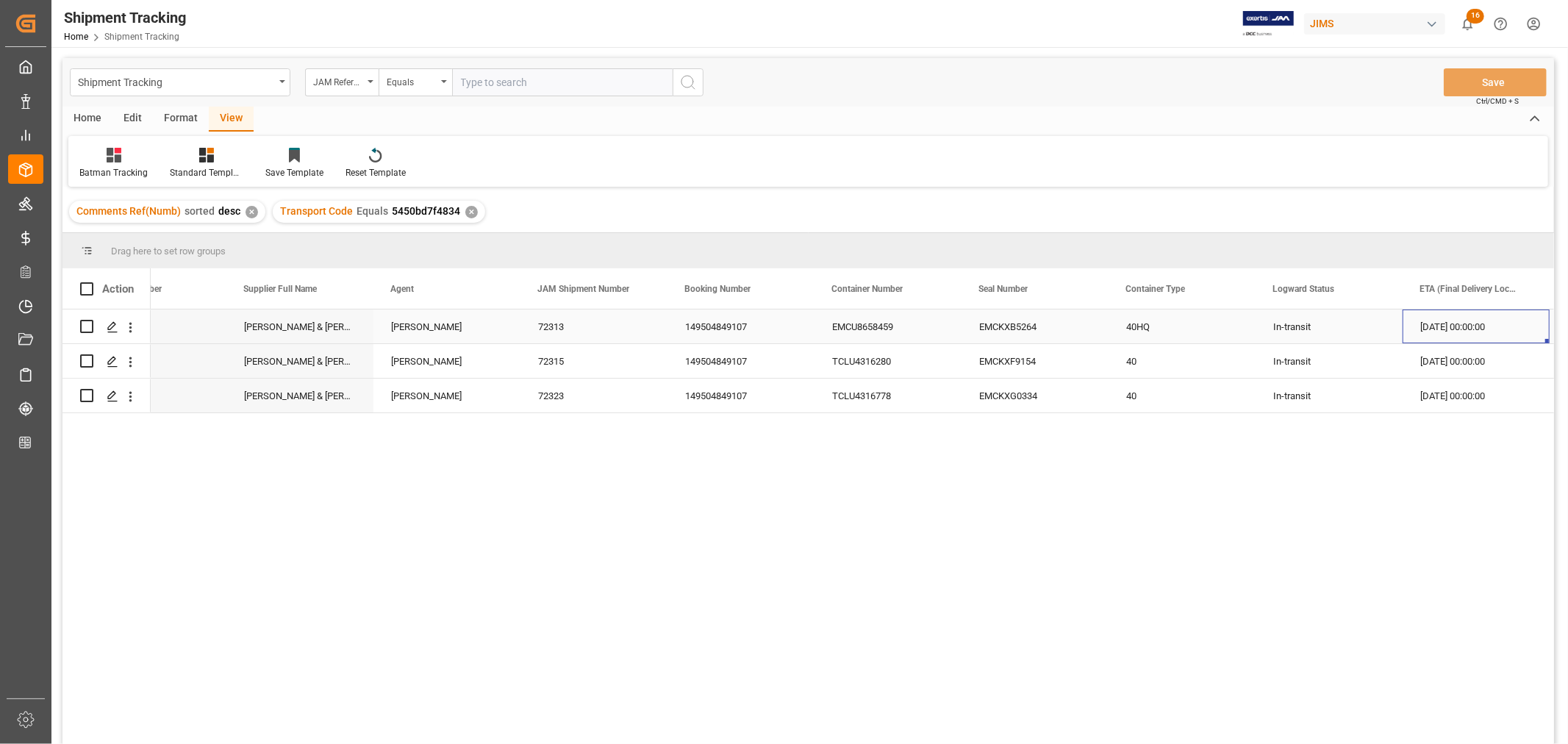
scroll to position [0, 365]
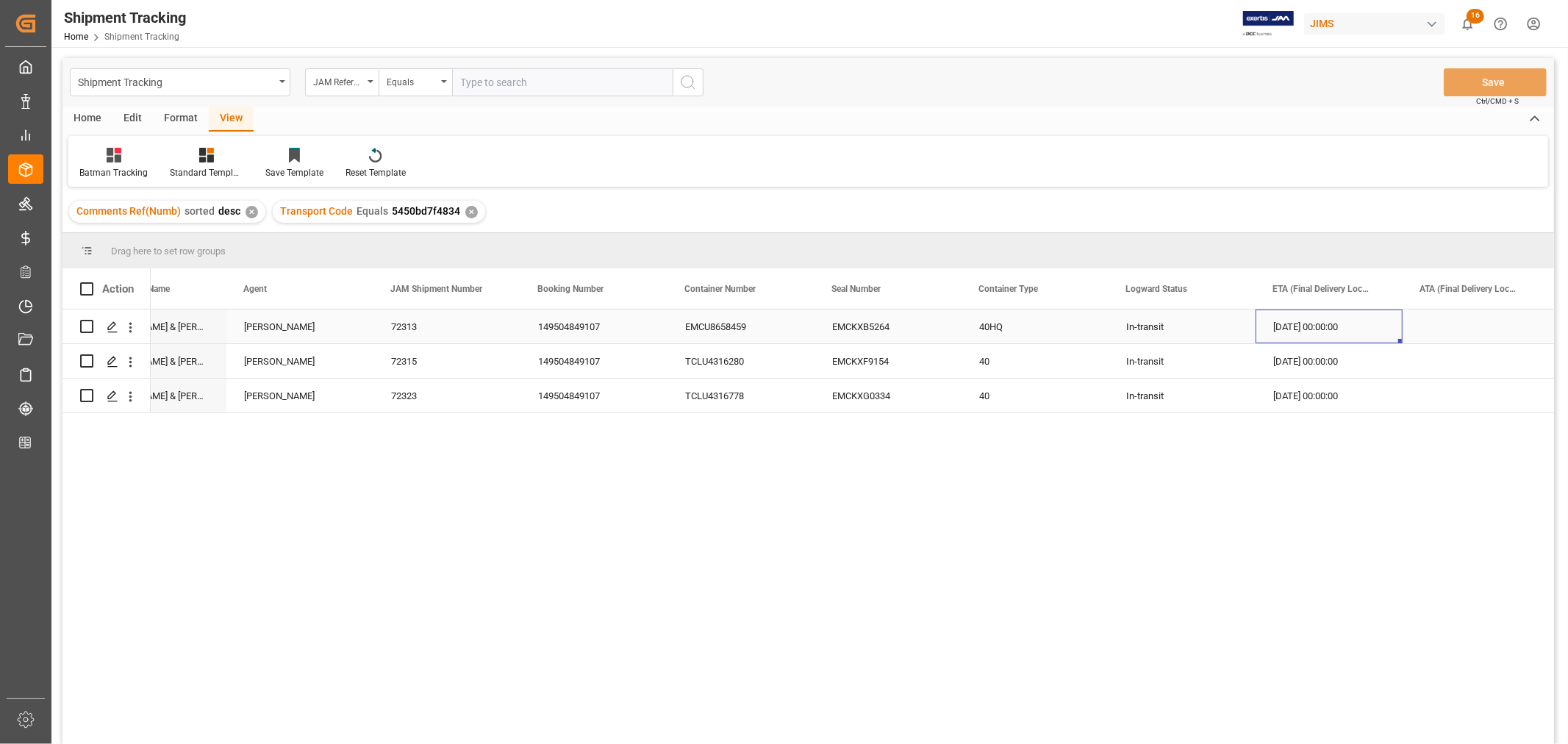
click at [1339, 322] on div "09-04-2025 00:00:00" at bounding box center [1329, 326] width 147 height 34
drag, startPoint x: 1401, startPoint y: 340, endPoint x: 1386, endPoint y: 386, distance: 48.4
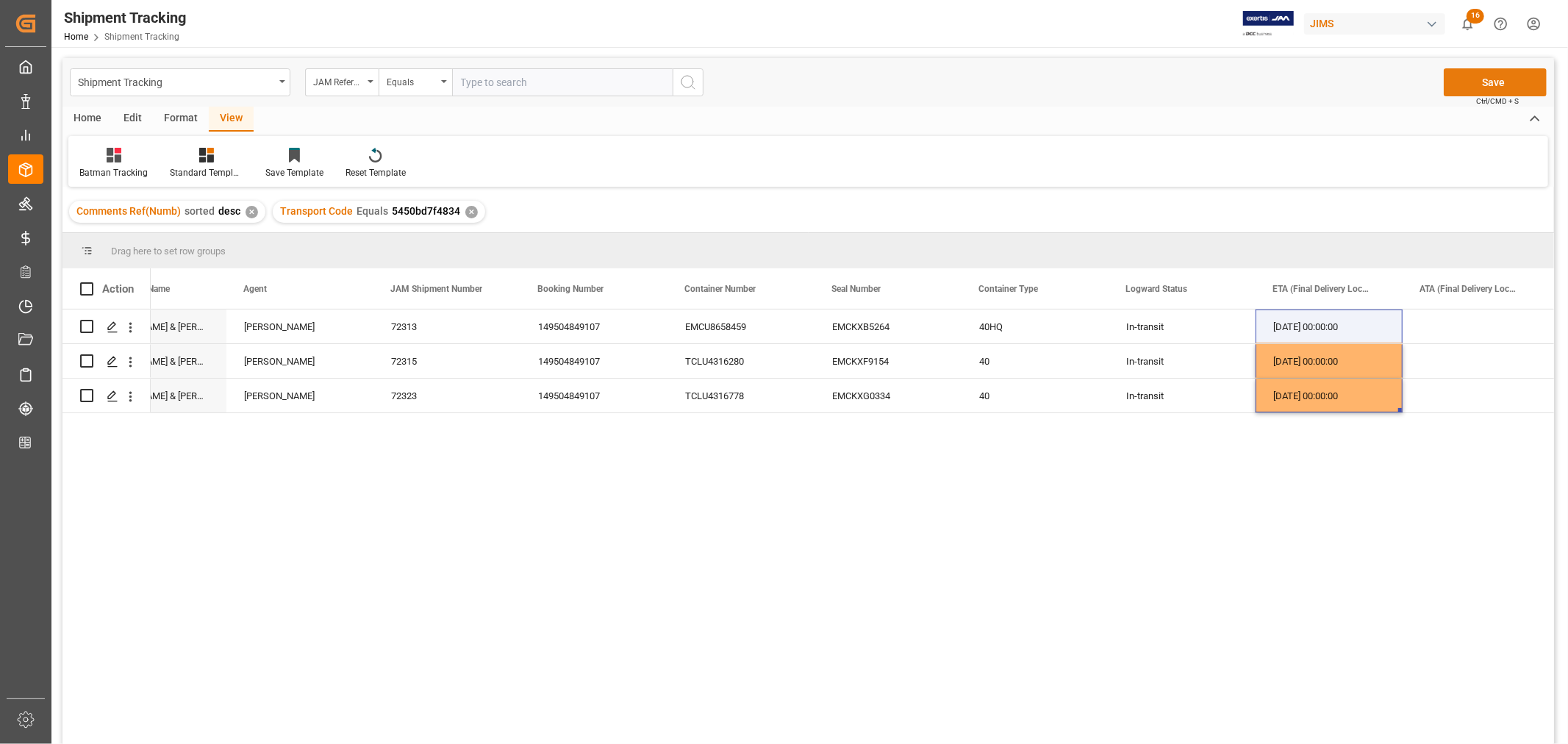
click at [1495, 81] on button "Save" at bounding box center [1495, 82] width 103 height 28
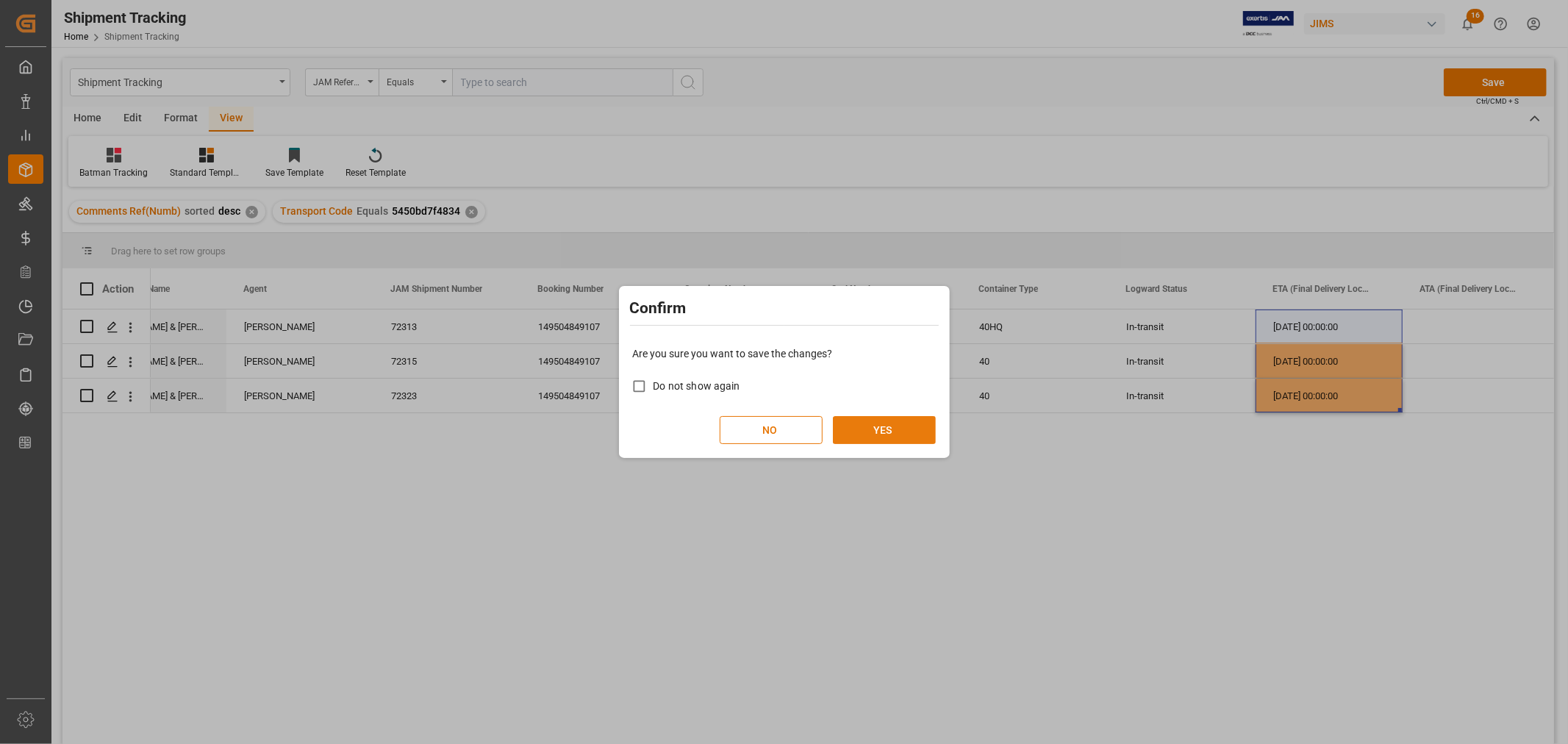
click at [873, 431] on button "YES" at bounding box center [884, 430] width 103 height 28
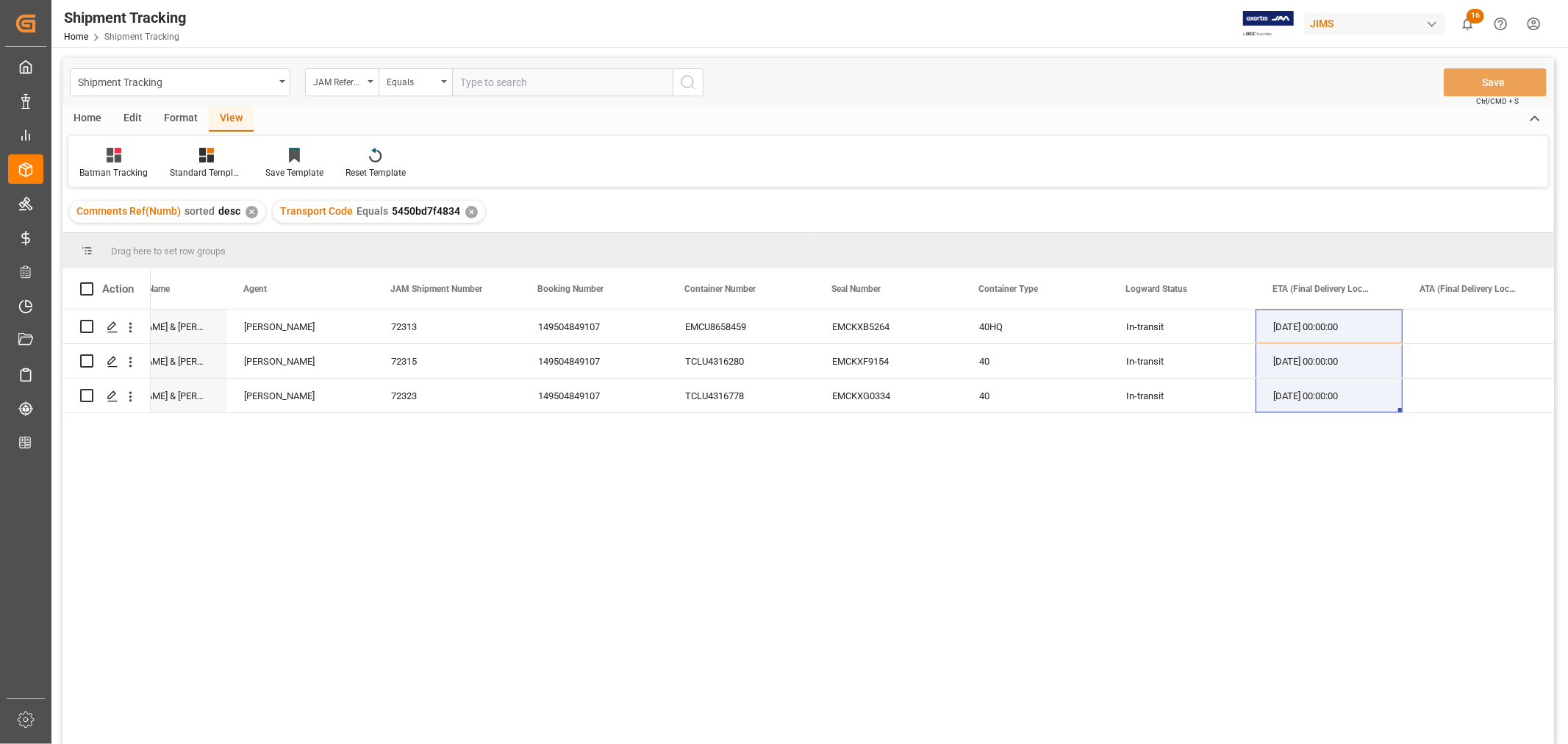
click at [468, 210] on div "✕" at bounding box center [472, 213] width 13 height 13
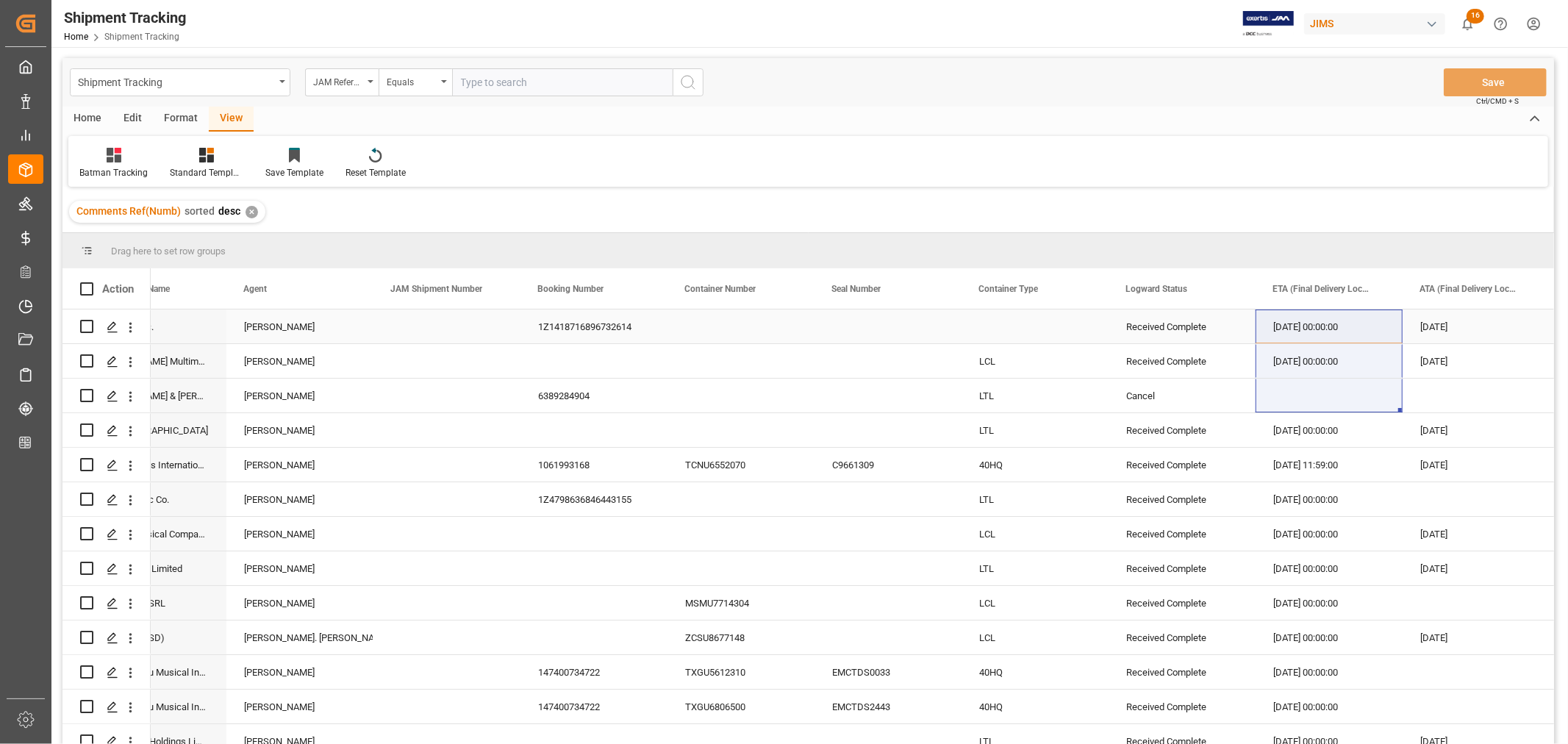
click at [400, 331] on div "Press SPACE to select this row." at bounding box center [447, 326] width 147 height 34
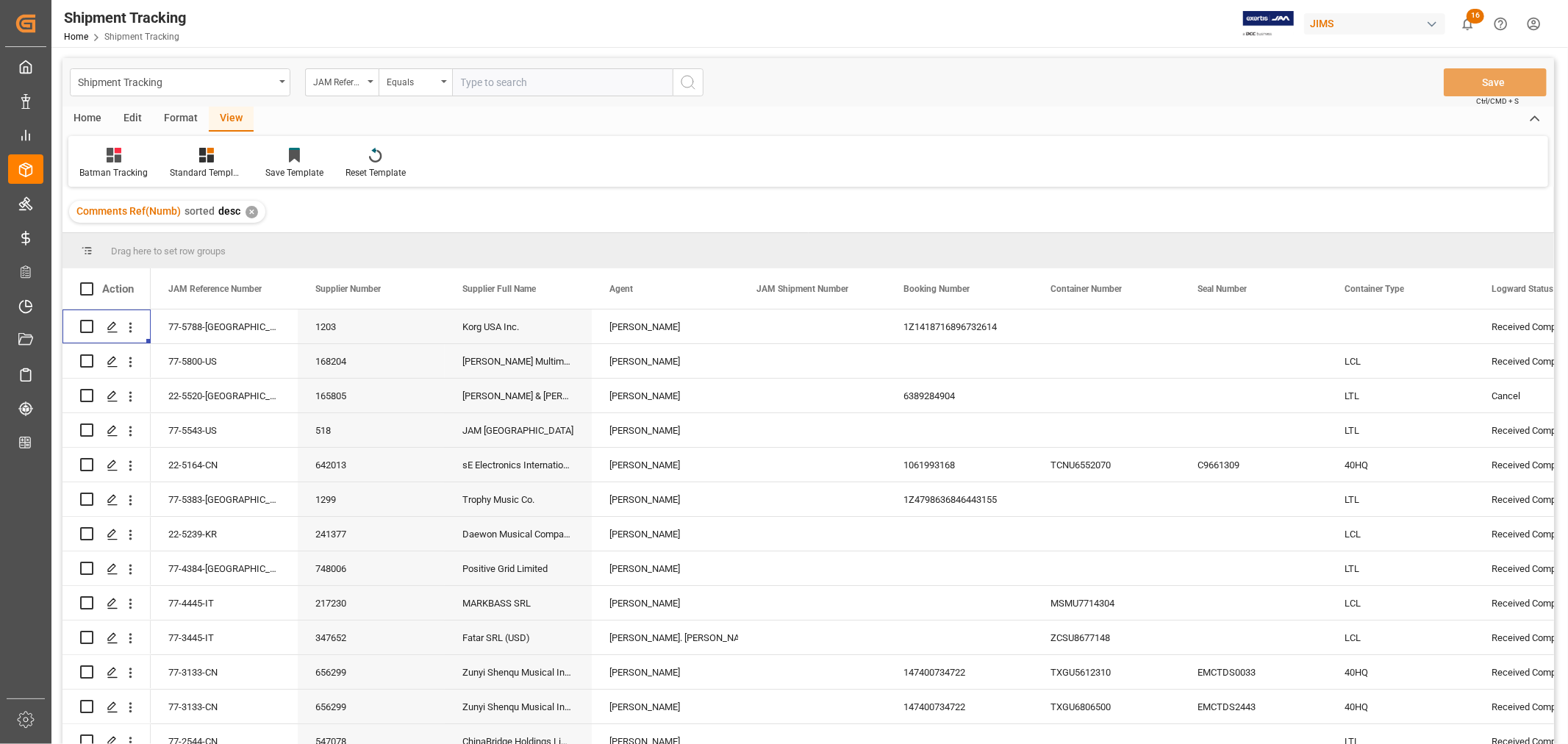
click at [460, 78] on input "text" at bounding box center [562, 82] width 221 height 28
paste input "22-9907-CN"
type input "22-9907-CN"
click at [688, 81] on icon "search button" at bounding box center [687, 82] width 17 height 17
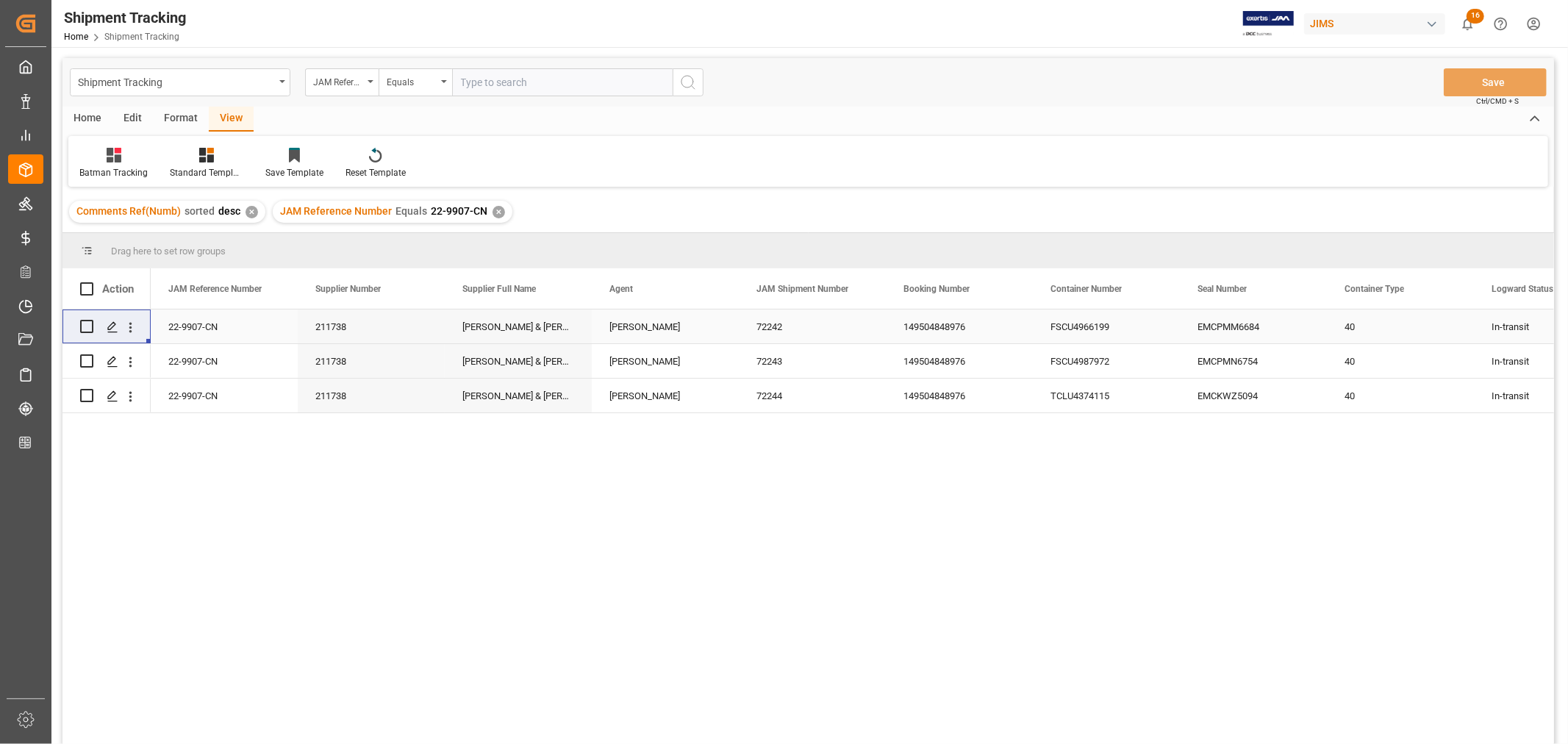
click at [933, 323] on div "149504848976" at bounding box center [959, 326] width 147 height 34
click at [114, 325] on polygon "Press SPACE to select this row." at bounding box center [111, 326] width 7 height 7
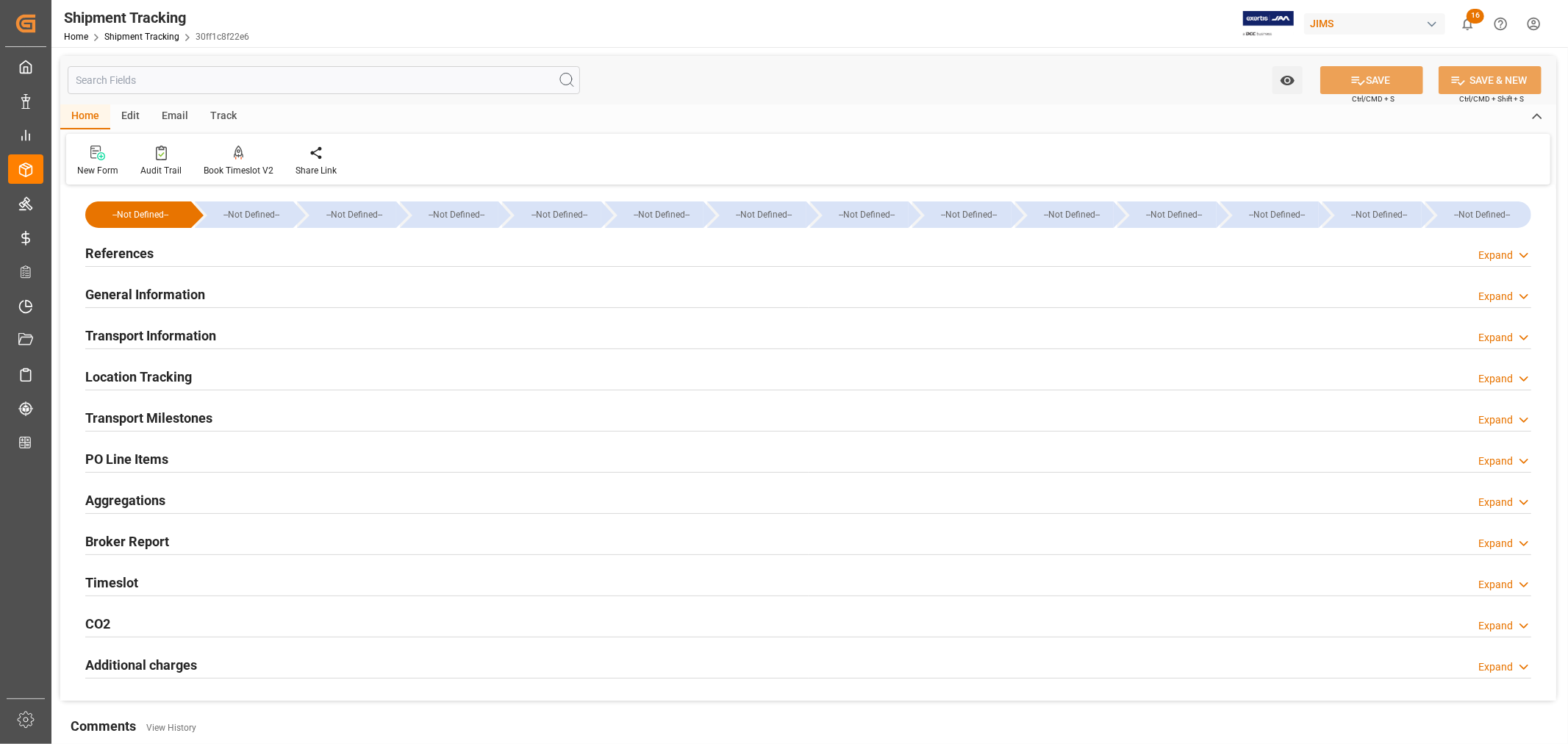
type input "07-14-2025 00:00"
type input "07-15-2025 00:00"
type input "07-15-2025"
type input "07-25-2025 00:00"
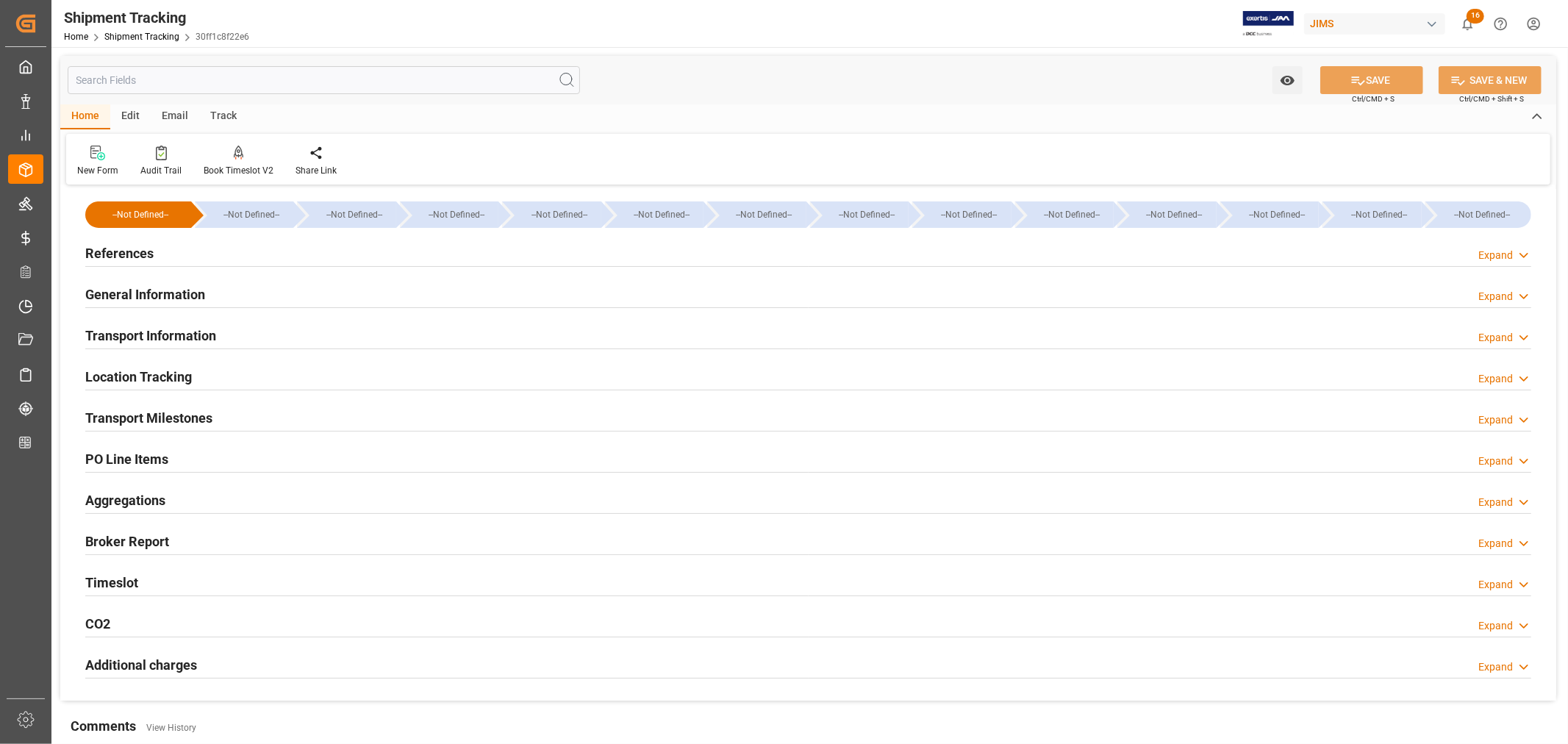
type input "07-31-2025 21:45"
type input "08-14-2025"
click at [167, 414] on h2 "Transport Milestones" at bounding box center [149, 418] width 127 height 20
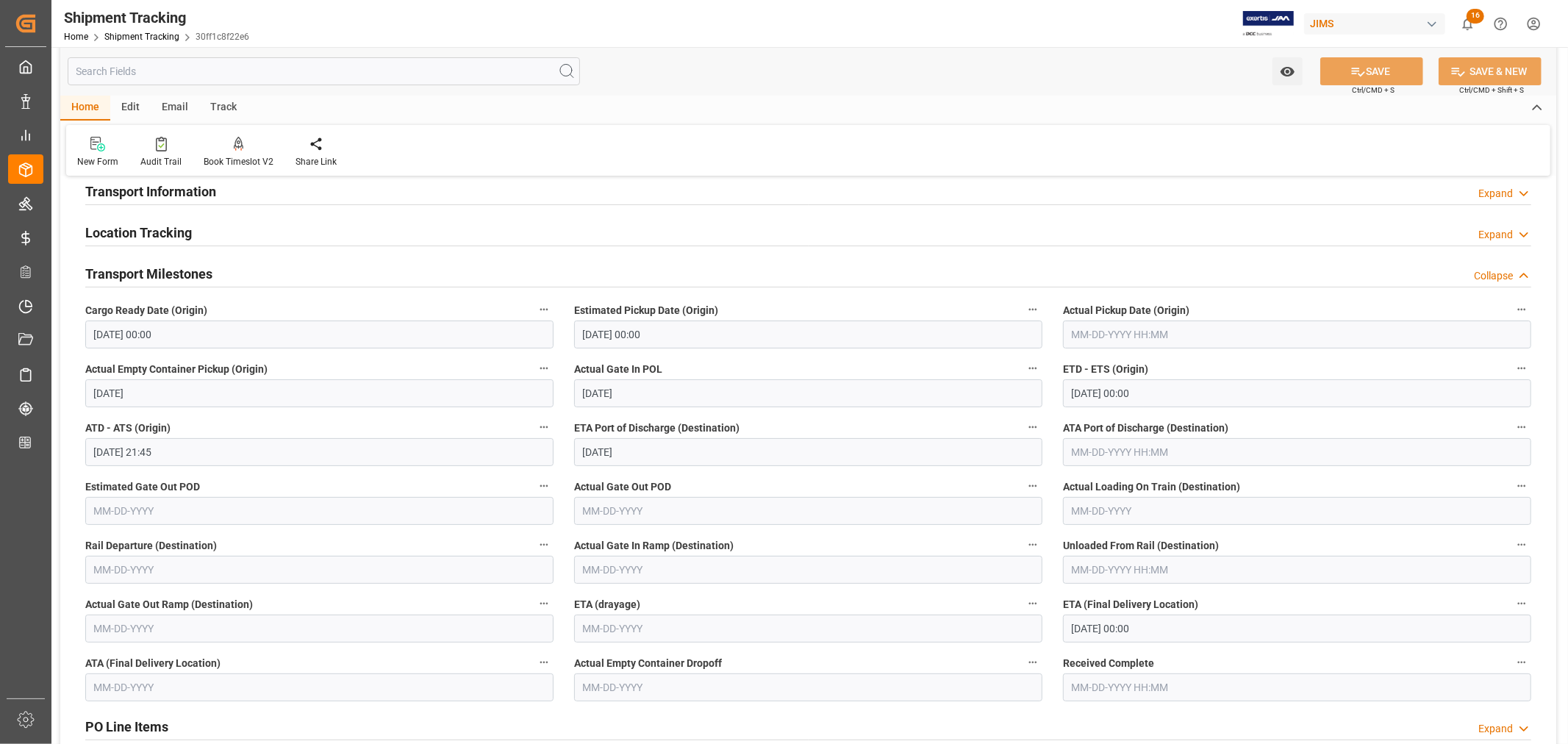
scroll to position [163, 0]
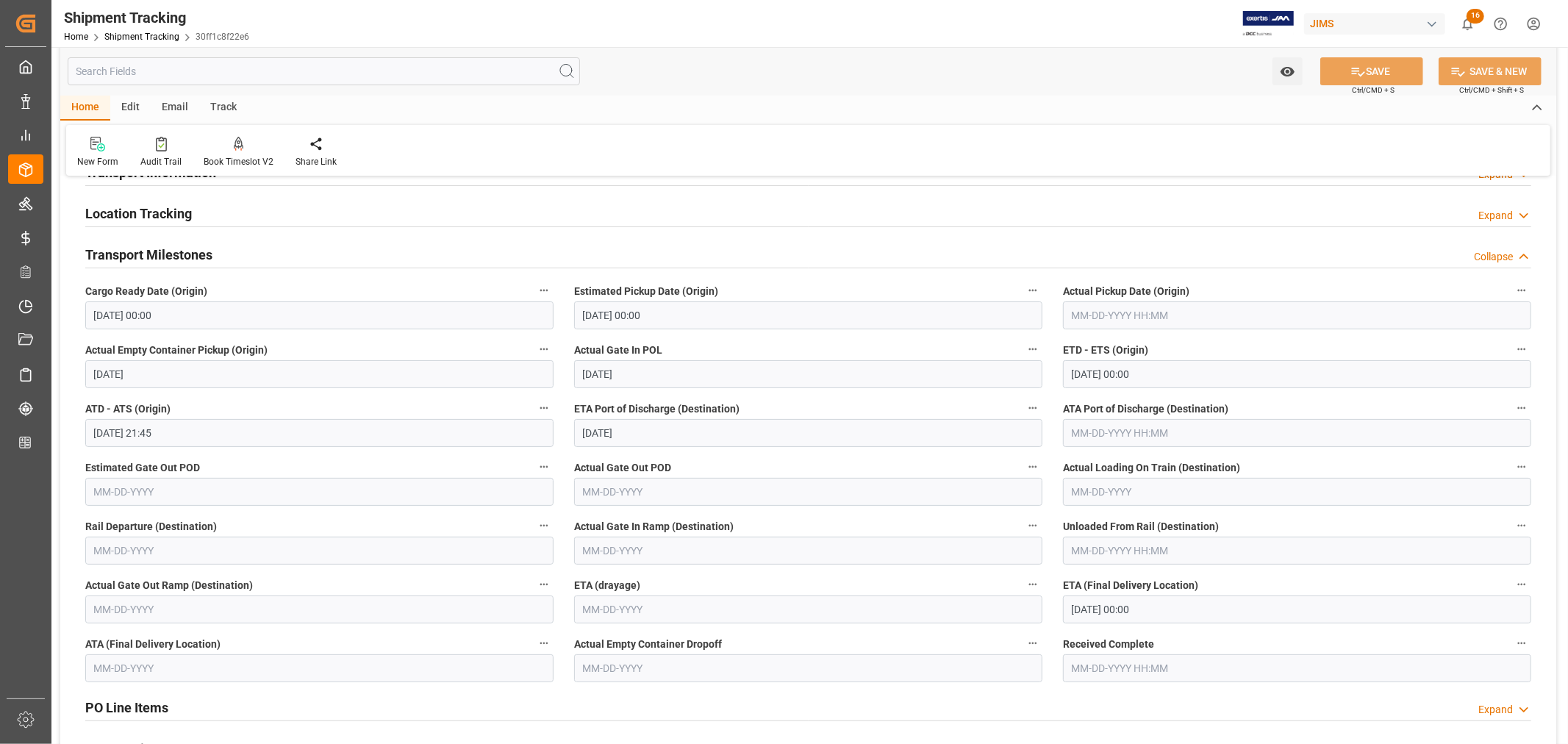
click at [1174, 611] on input "08-15-2025 00:00" at bounding box center [1297, 610] width 468 height 28
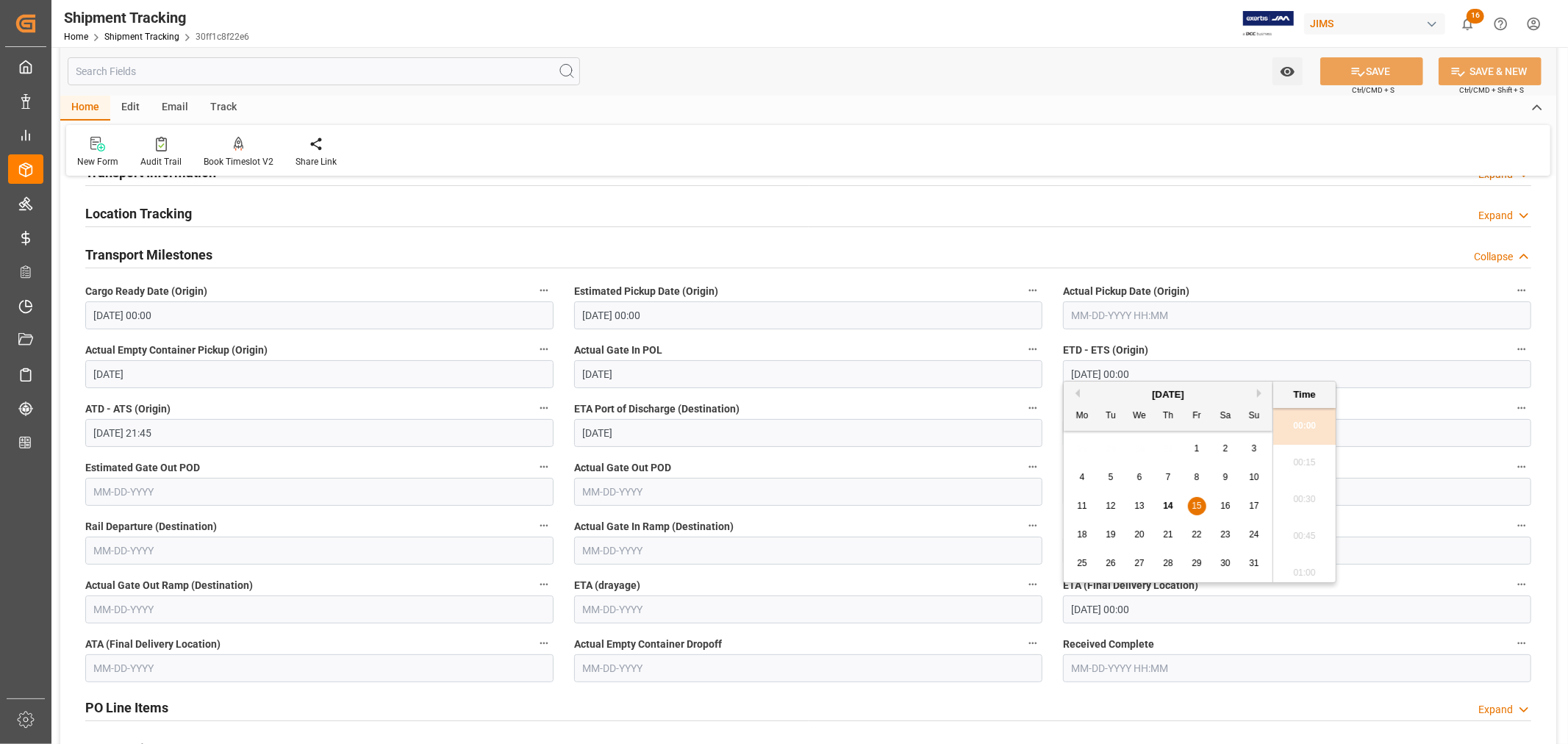
click at [1258, 395] on button "Next Month" at bounding box center [1262, 394] width 9 height 9
click at [1076, 389] on button "Previous Month" at bounding box center [1076, 394] width 9 height 9
click at [1261, 396] on button "Next Month" at bounding box center [1262, 394] width 9 height 9
click at [1139, 450] on span "3" at bounding box center [1140, 448] width 6 height 10
type input "09-03-2025 00:00"
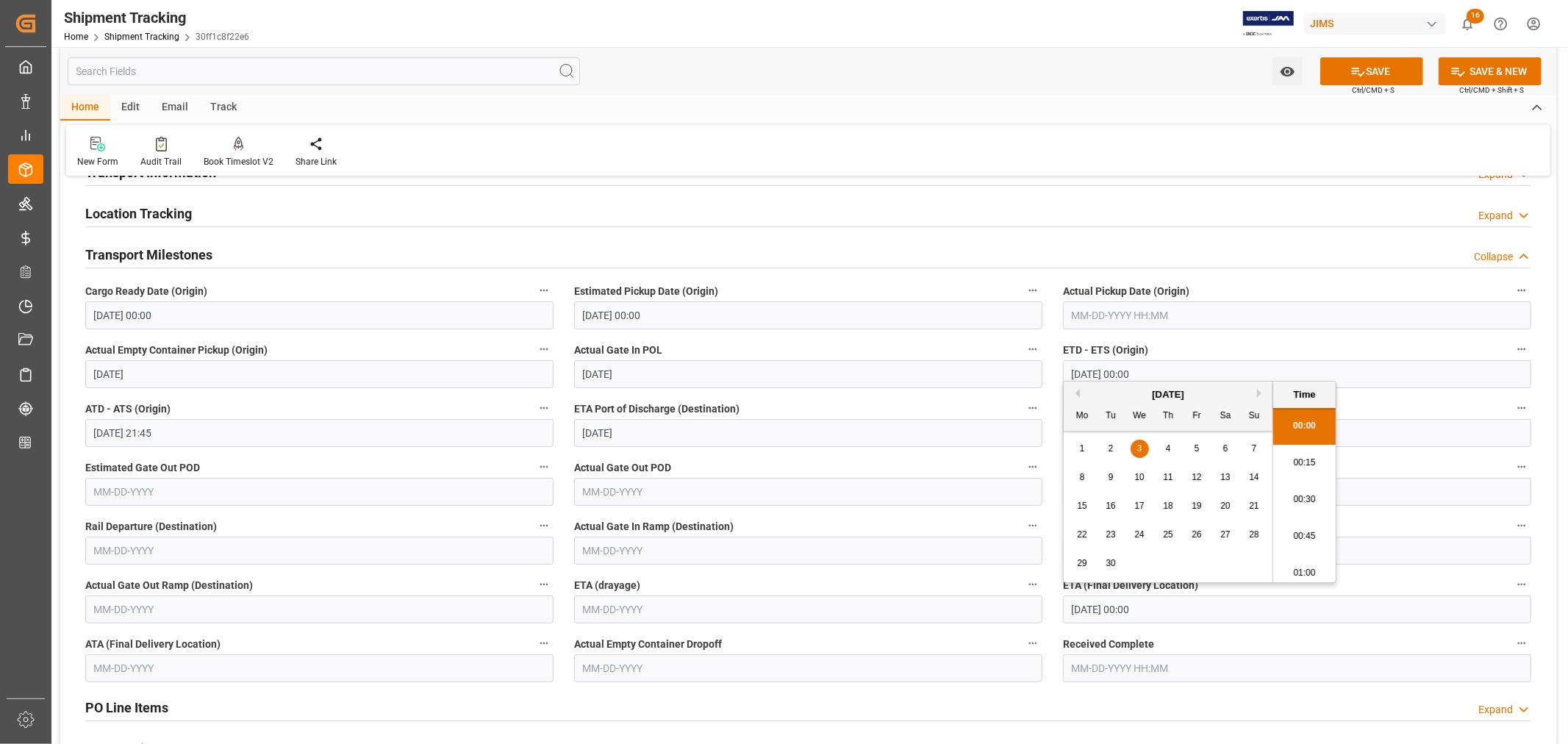
click at [1386, 404] on label "ATA Port of Discharge (Destination)" at bounding box center [1297, 409] width 468 height 20
click at [1512, 404] on button "ATA Port of Discharge (Destination)" at bounding box center [1521, 408] width 19 height 19
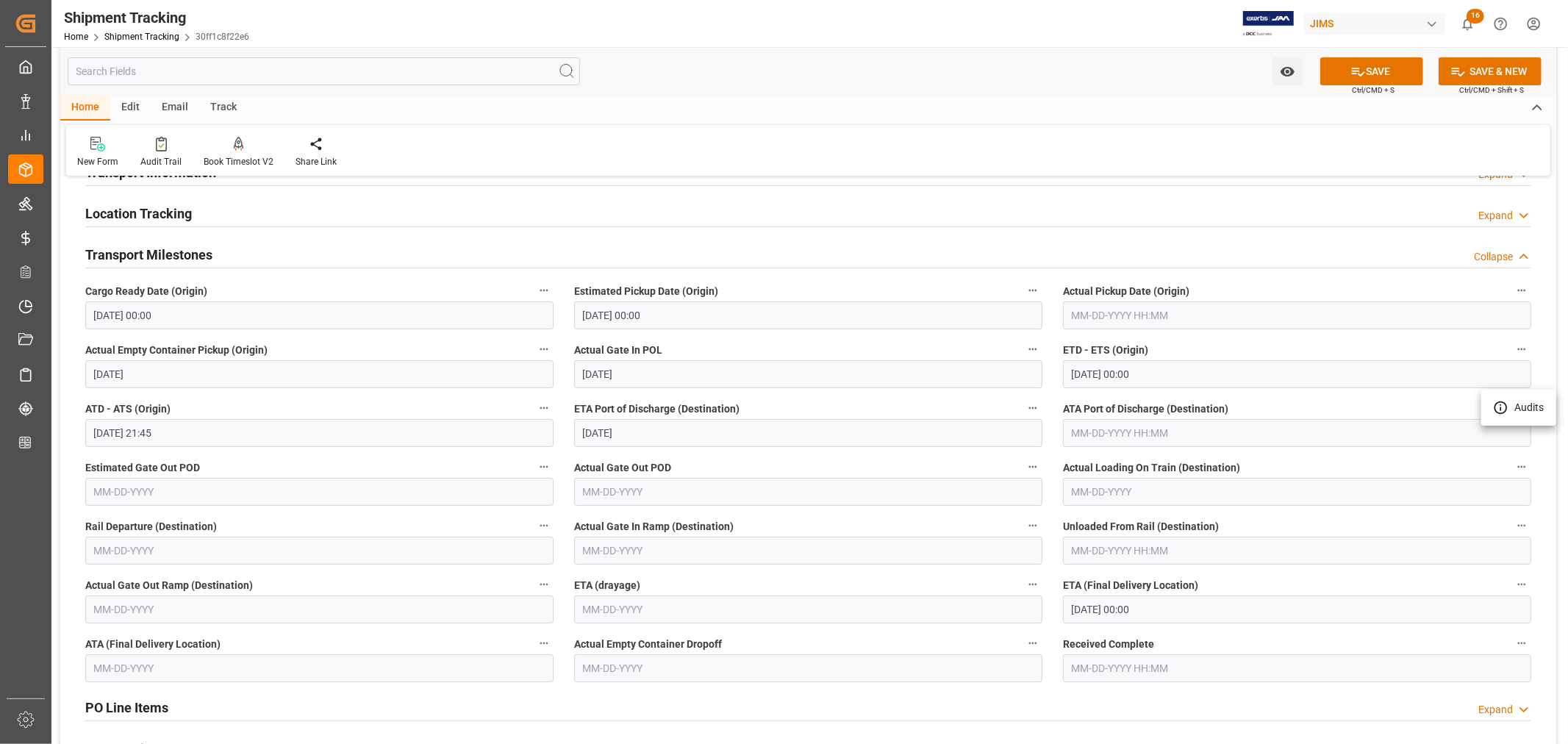
click at [1222, 605] on div at bounding box center [784, 372] width 1568 height 744
click at [1353, 66] on icon at bounding box center [1357, 71] width 16 height 16
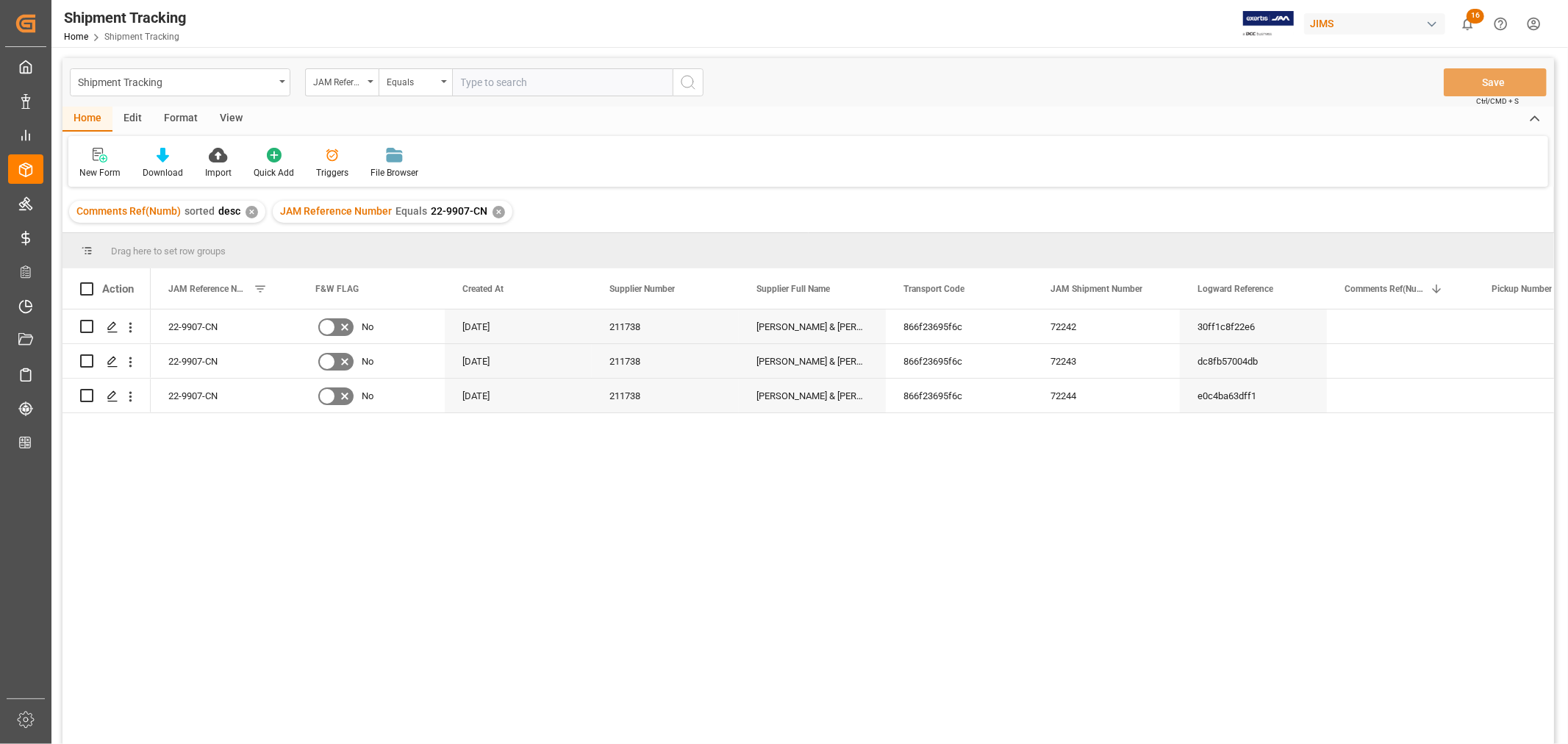
drag, startPoint x: 226, startPoint y: 118, endPoint x: 148, endPoint y: 144, distance: 82.2
click at [217, 121] on div "View" at bounding box center [231, 119] width 45 height 25
click at [106, 163] on div "Default" at bounding box center [93, 163] width 51 height 32
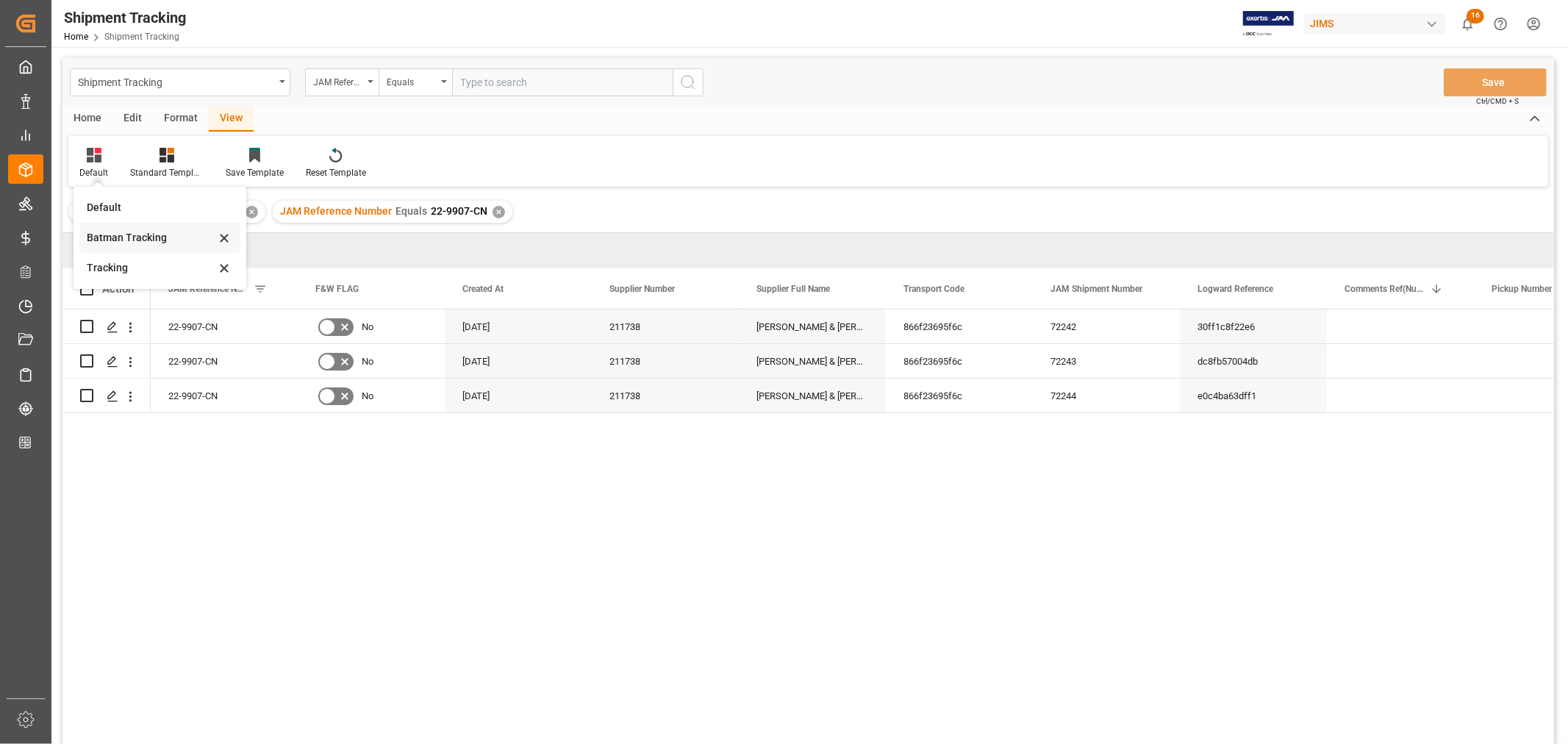
click at [129, 237] on div "Batman Tracking" at bounding box center [151, 238] width 129 height 16
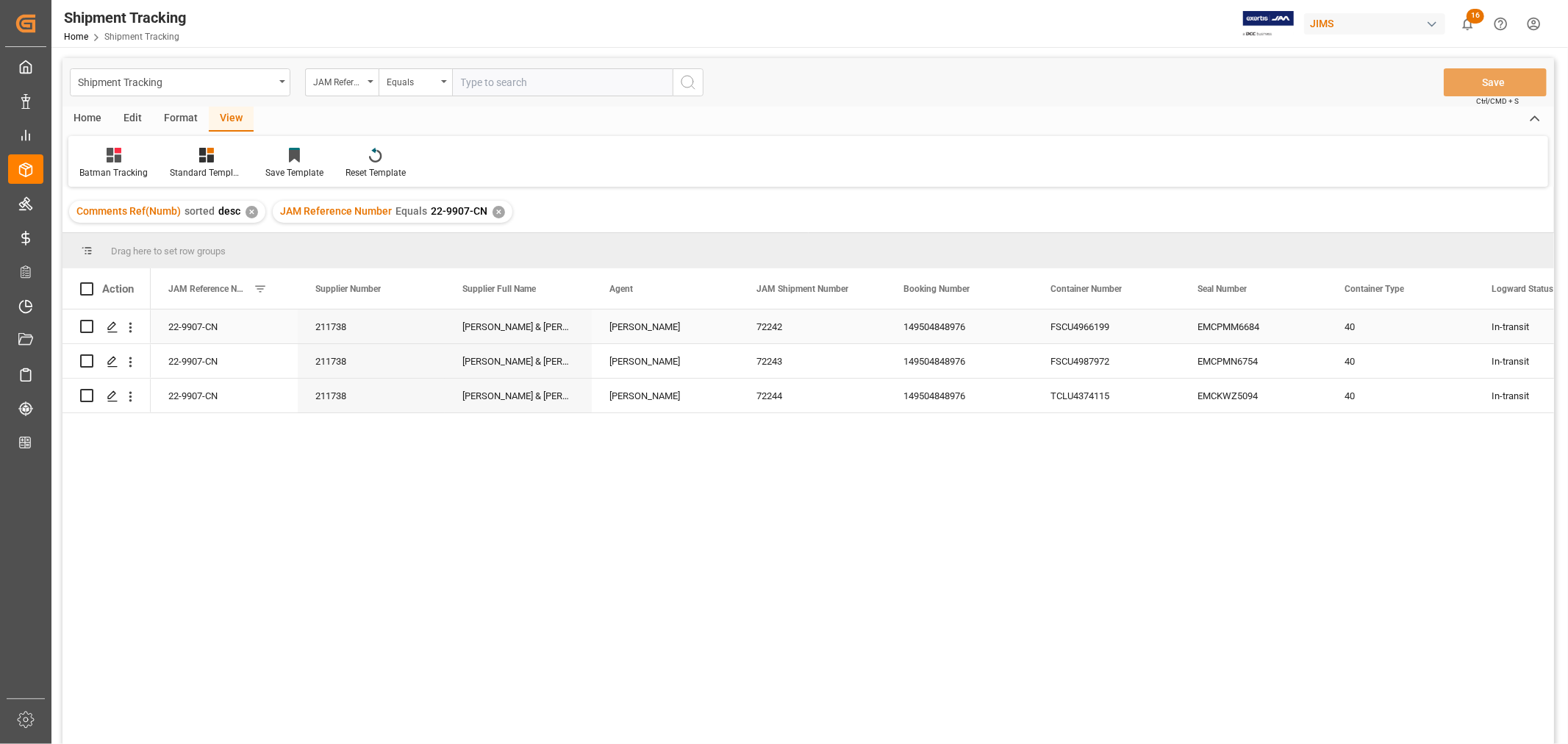
click at [1413, 326] on div "40" at bounding box center [1401, 326] width 147 height 34
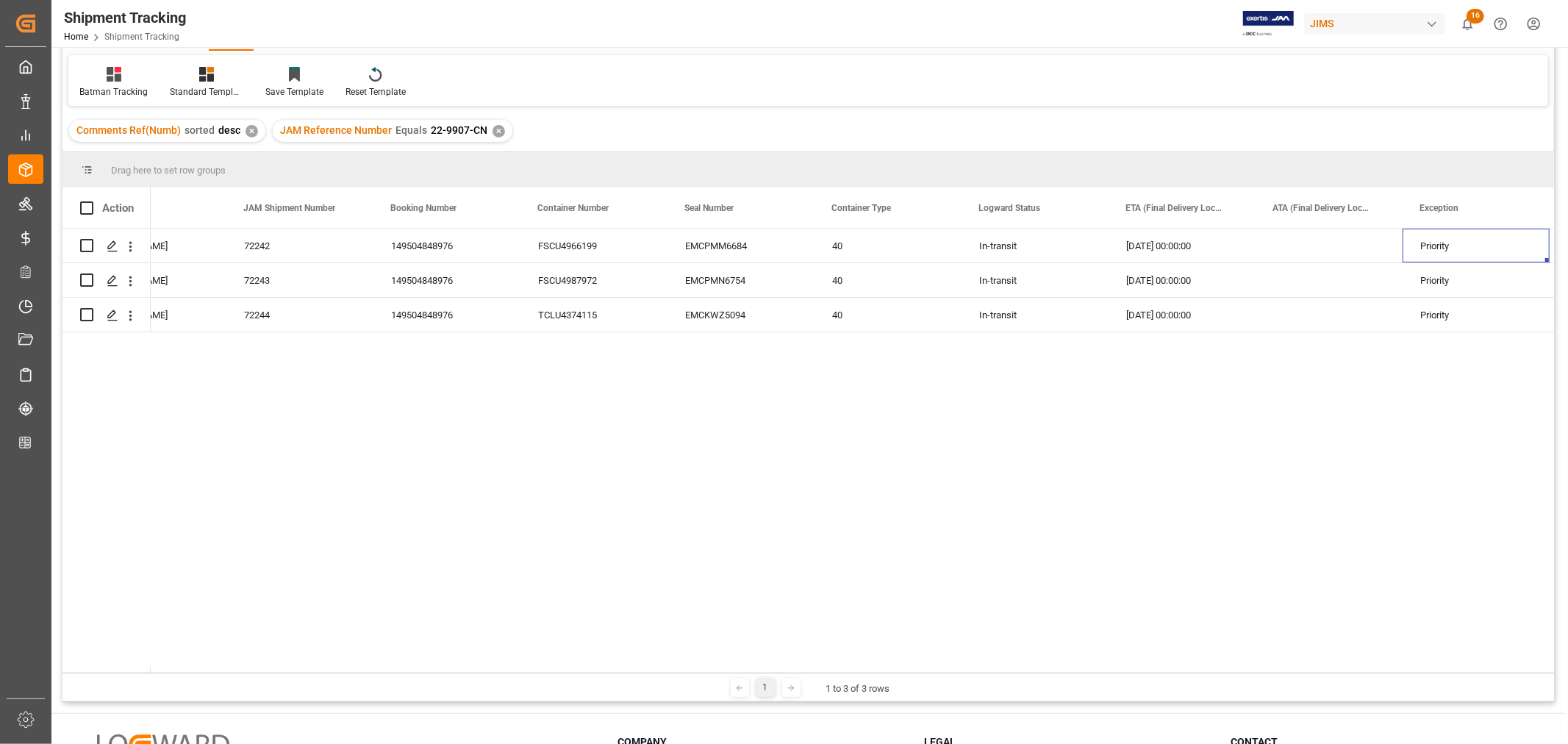
scroll to position [53, 0]
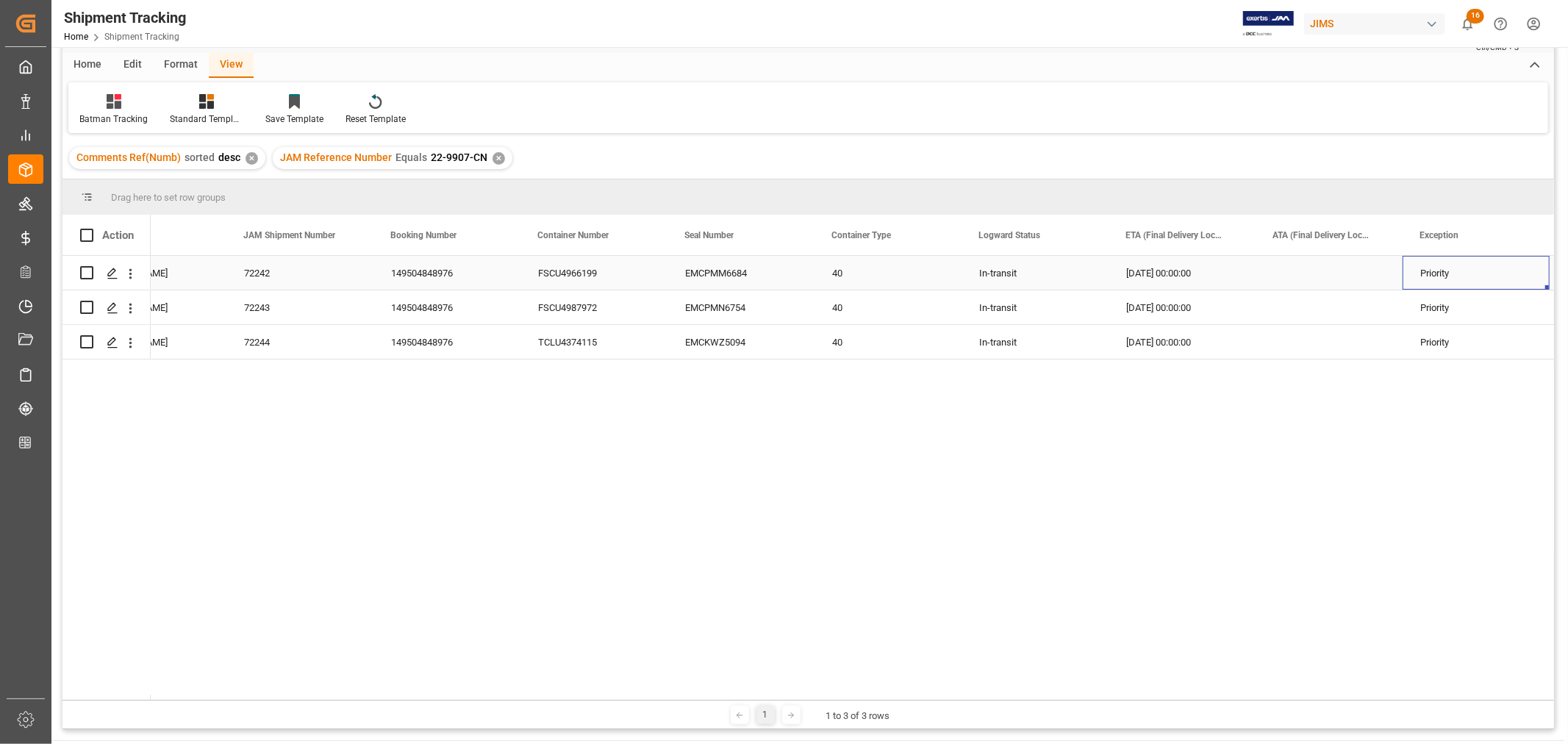
click at [1150, 271] on div "09-03-2025 00:00:00" at bounding box center [1182, 273] width 147 height 34
drag, startPoint x: 1251, startPoint y: 285, endPoint x: 1236, endPoint y: 330, distance: 47.4
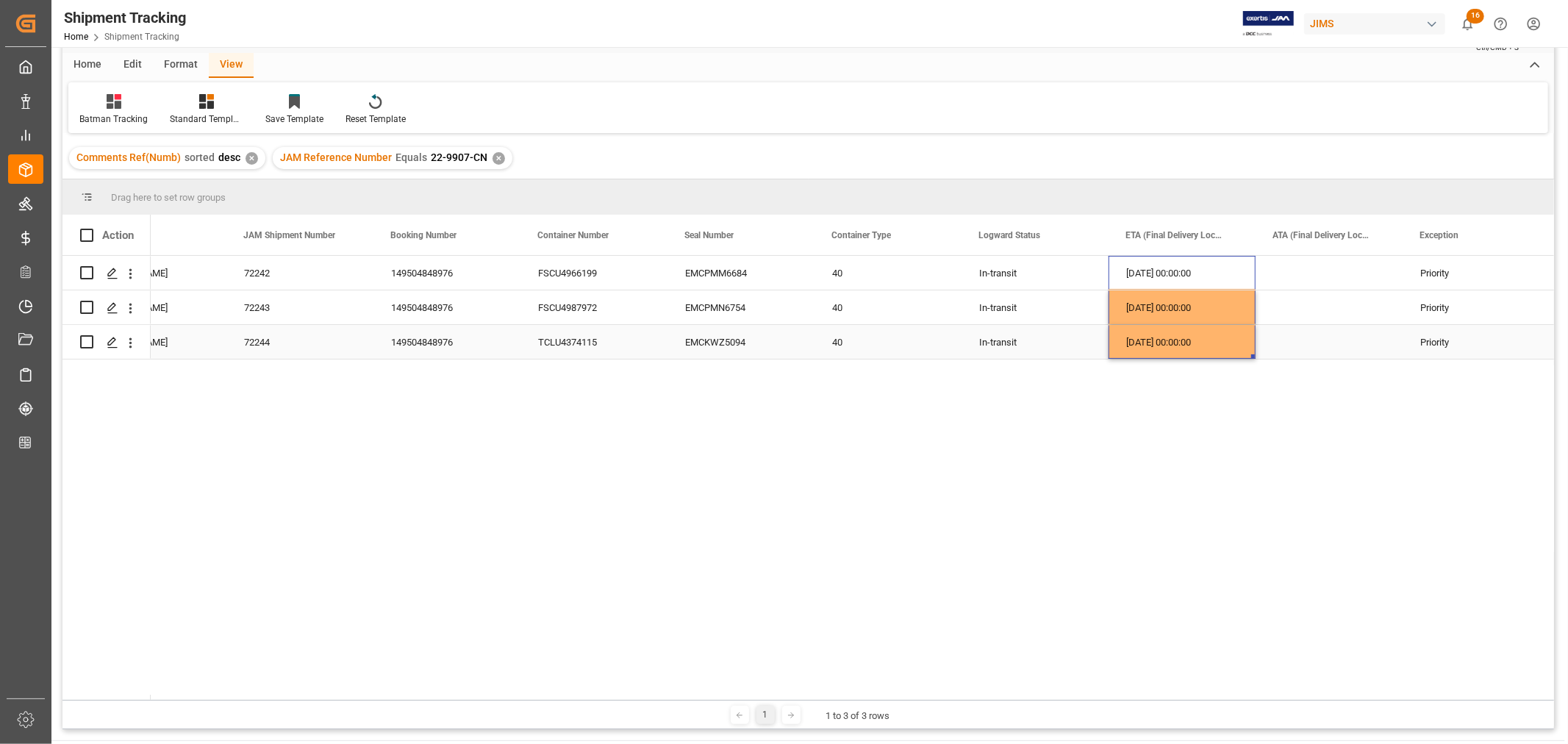
scroll to position [0, 0]
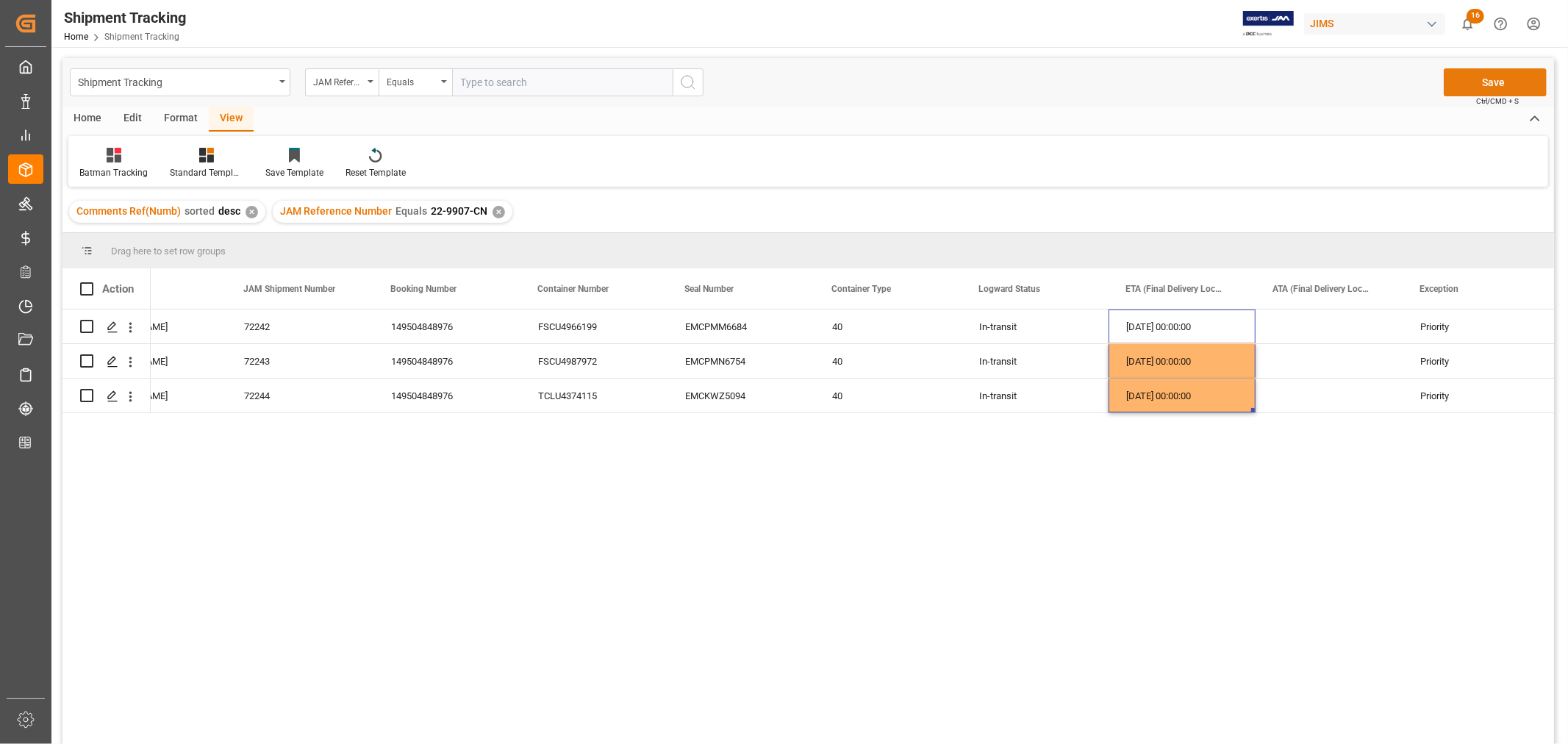
click at [1492, 82] on button "Save" at bounding box center [1495, 82] width 103 height 28
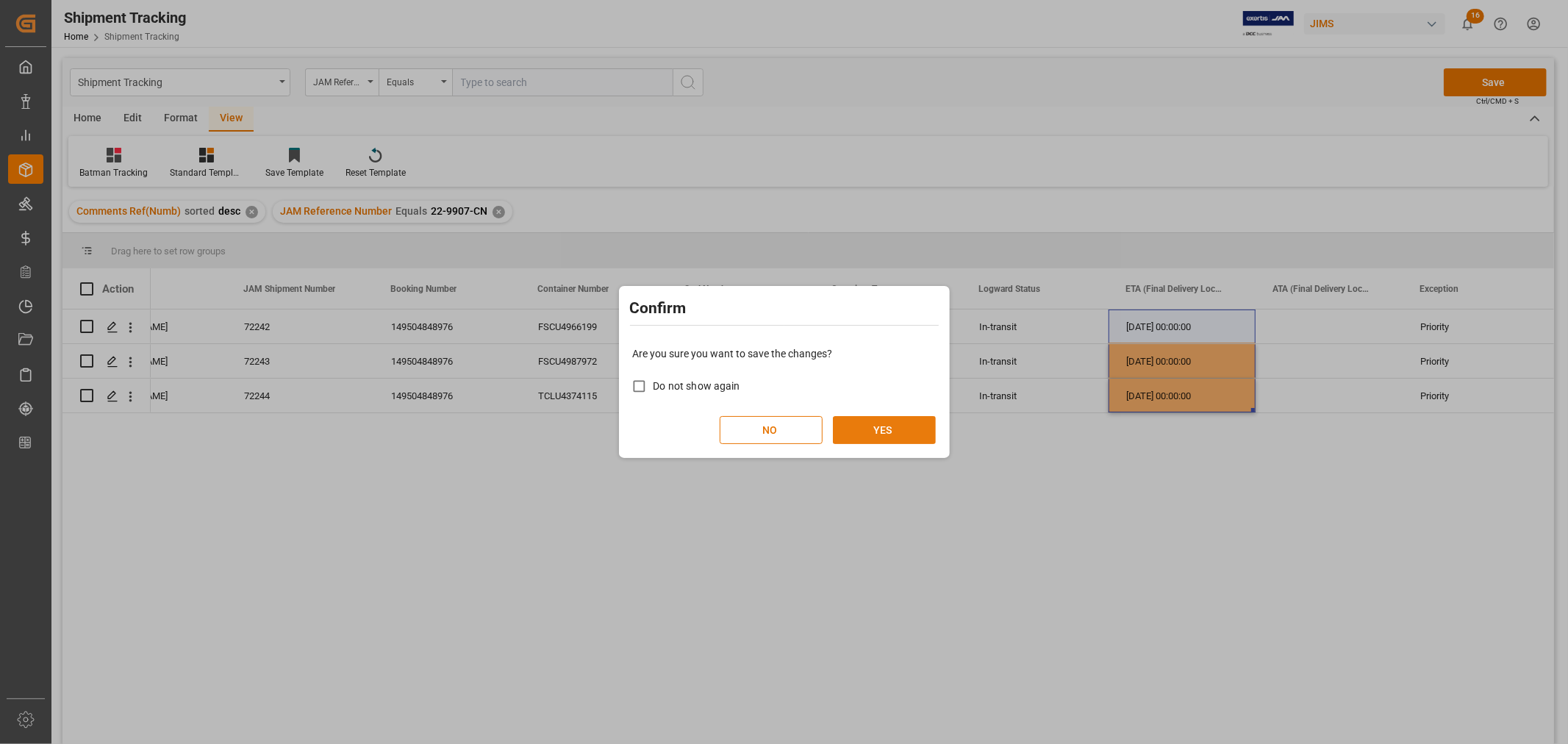
click at [871, 421] on button "YES" at bounding box center [884, 430] width 103 height 28
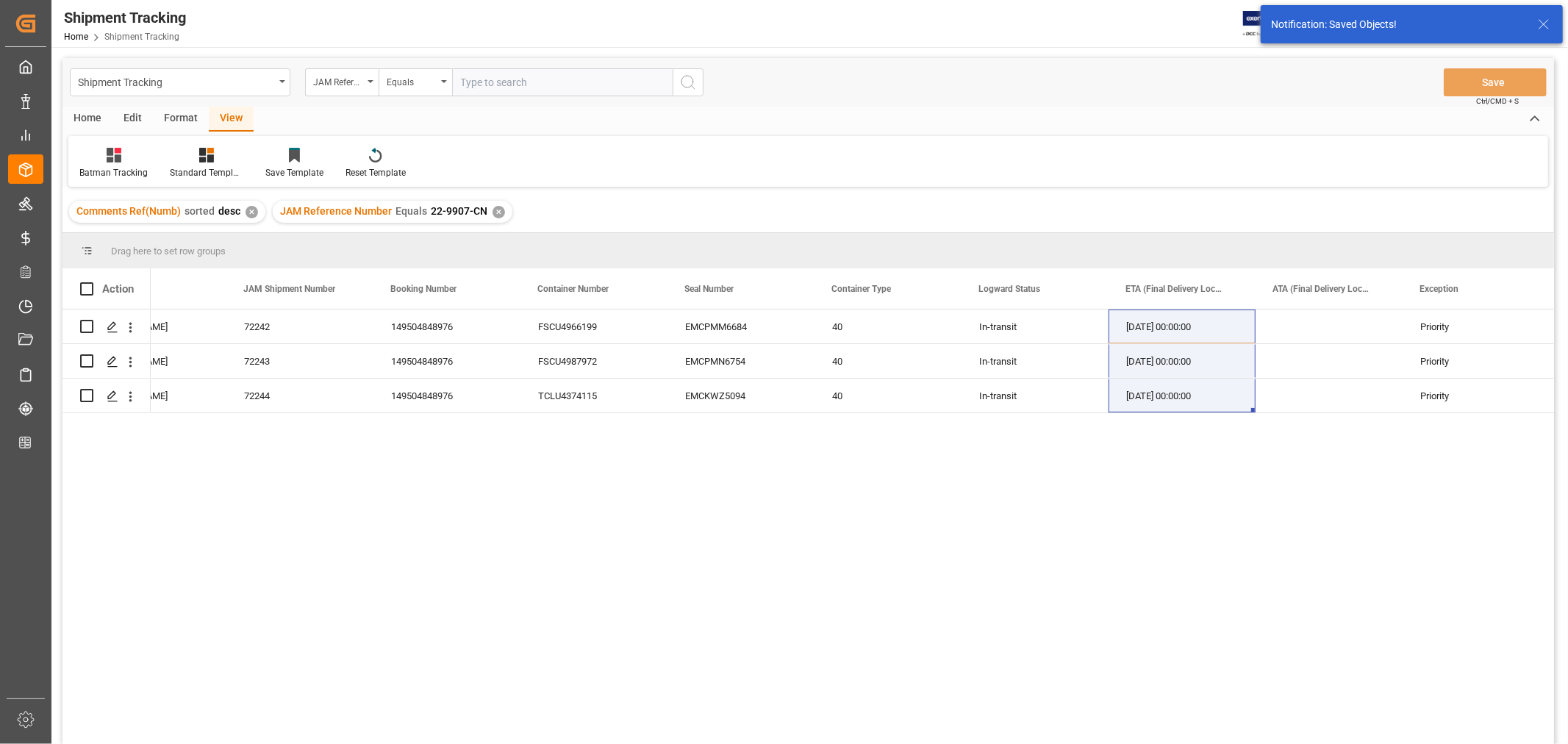
click at [493, 210] on div "✕" at bounding box center [499, 213] width 13 height 13
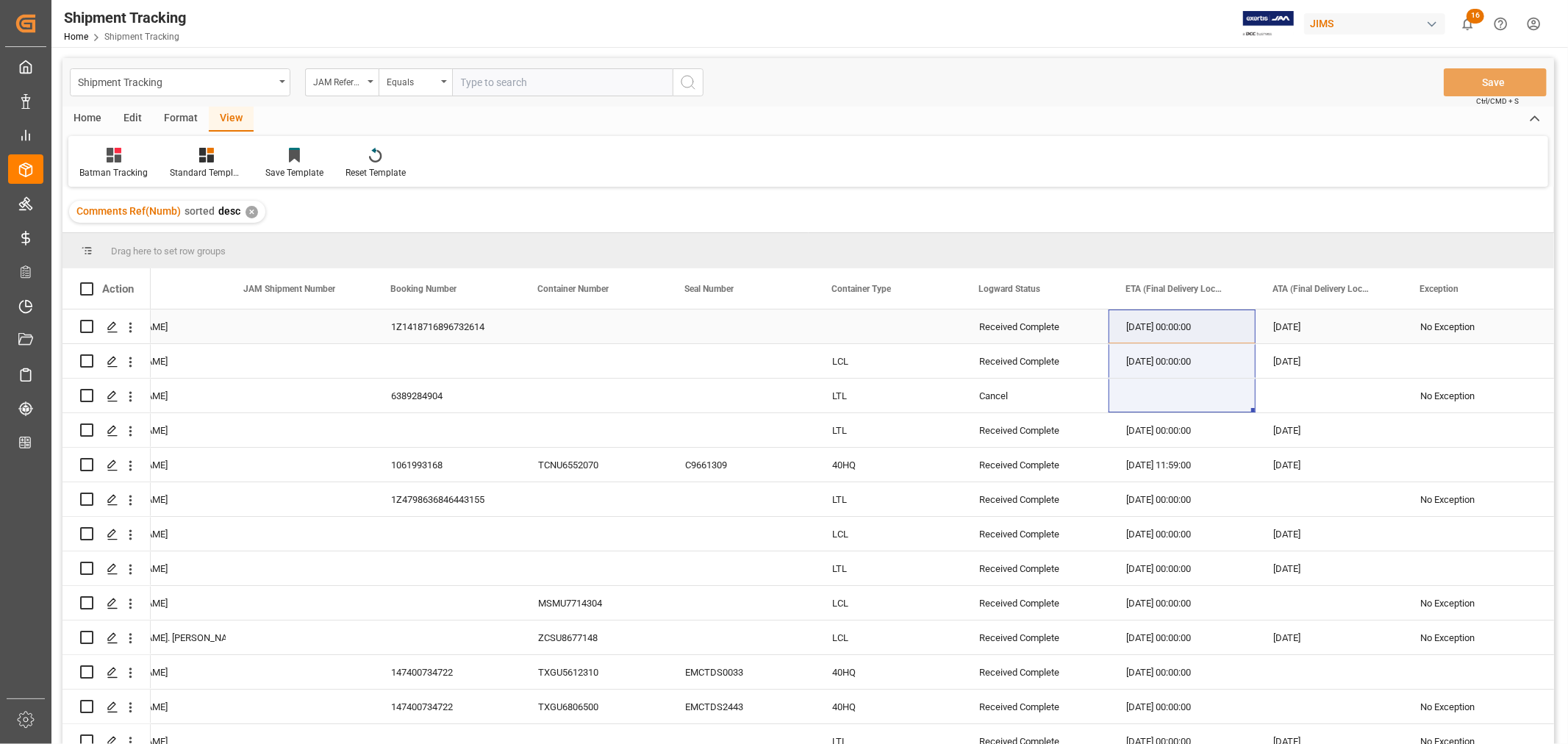
click at [737, 322] on div "Press SPACE to select this row." at bounding box center [741, 326] width 147 height 34
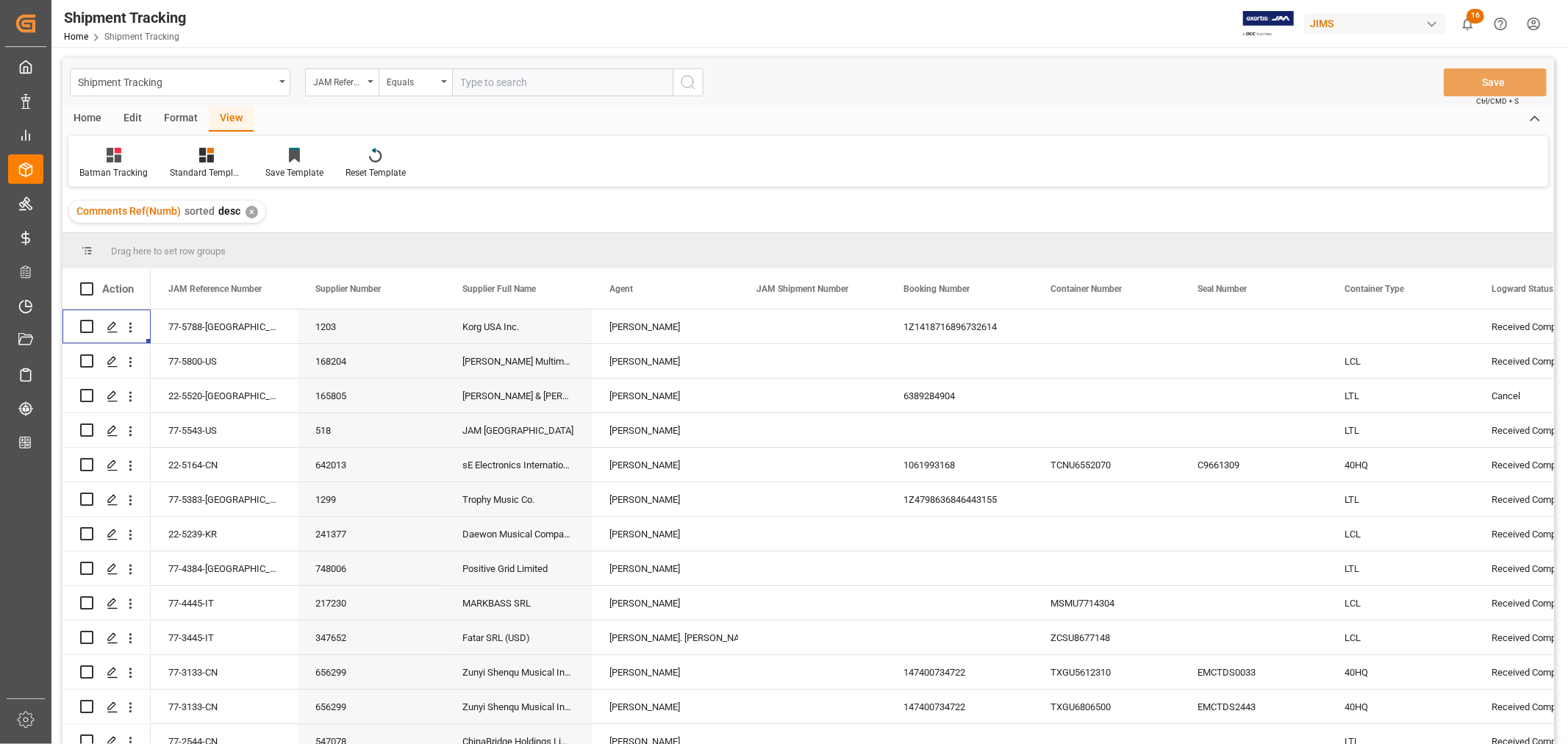
click at [463, 78] on input "text" at bounding box center [562, 82] width 221 height 28
type input "22-9908-cn"
click at [688, 79] on icon "search button" at bounding box center [687, 82] width 17 height 17
click at [466, 84] on input "text" at bounding box center [562, 82] width 221 height 28
type input "22-9908-cn"
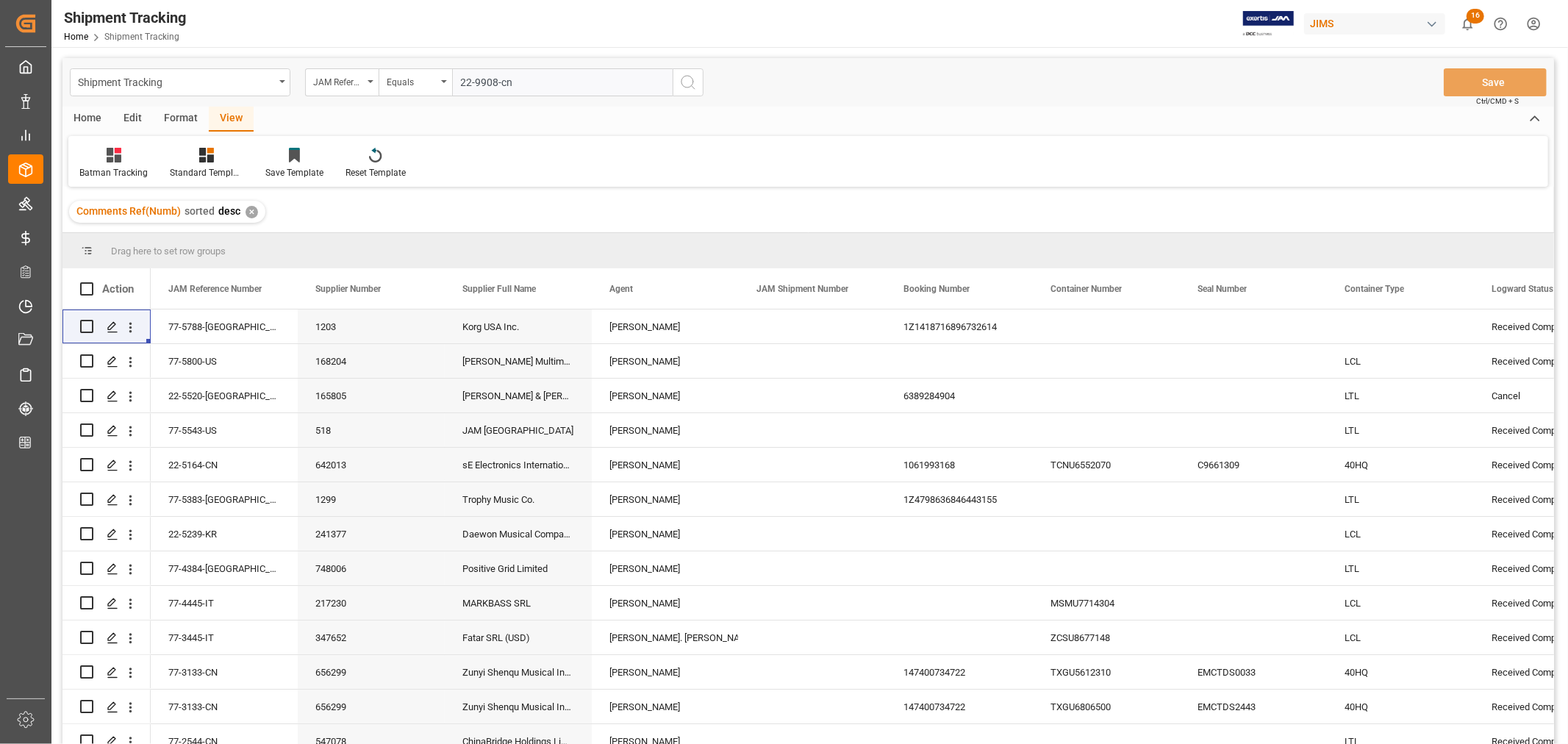
click at [685, 76] on circle "search button" at bounding box center [686, 81] width 12 height 12
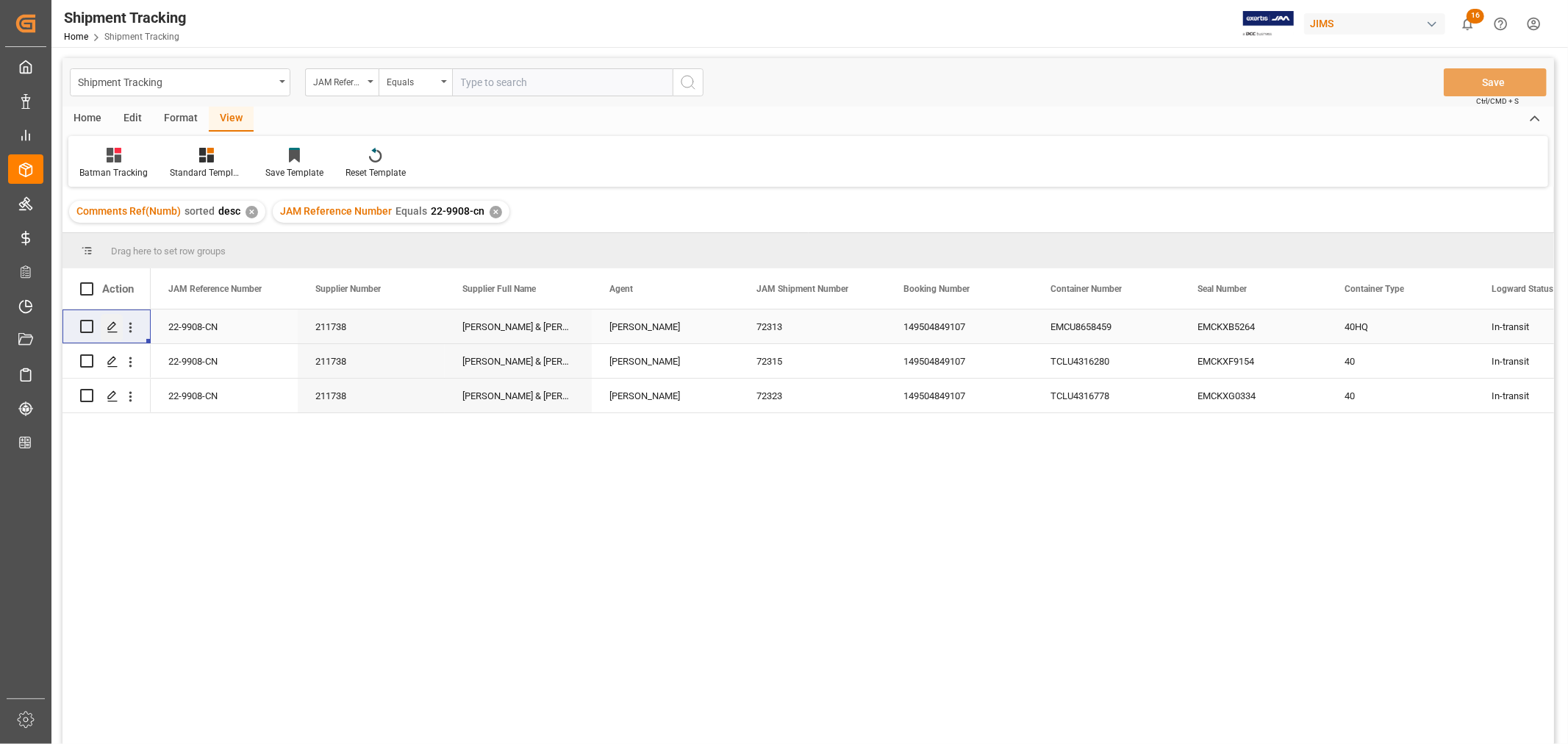
click at [112, 328] on icon "Press SPACE to select this row." at bounding box center [112, 327] width 12 height 12
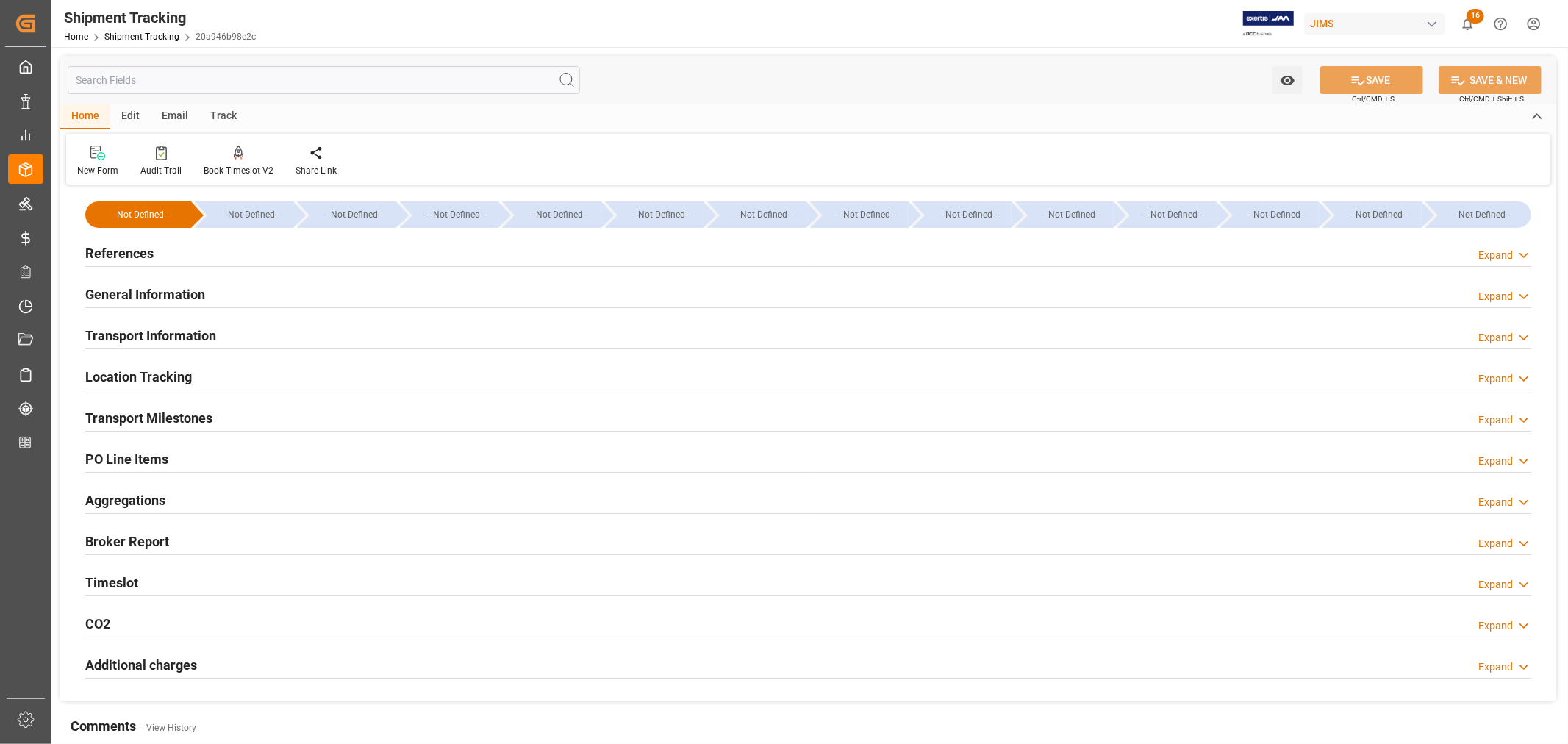
type input "07-21-2025 00:00"
type input "07-25-2025 00:00"
type input "07-25-2025"
type input "08-01-2025 00:00"
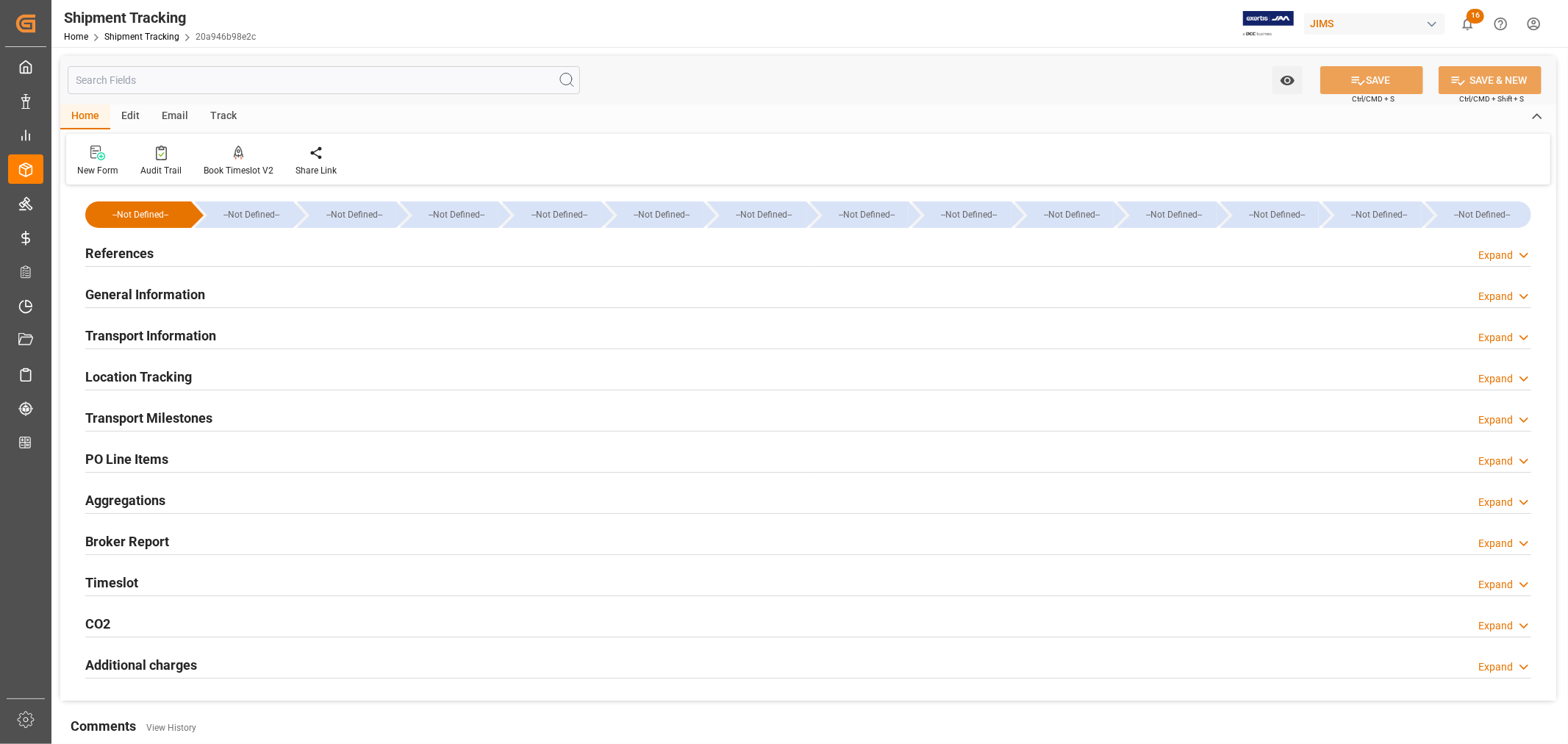
type input "07-31-2025 18:00"
type input "08-14-2025"
type input "09-04-2025 00:00"
click at [195, 412] on h2 "Transport Milestones" at bounding box center [149, 418] width 127 height 20
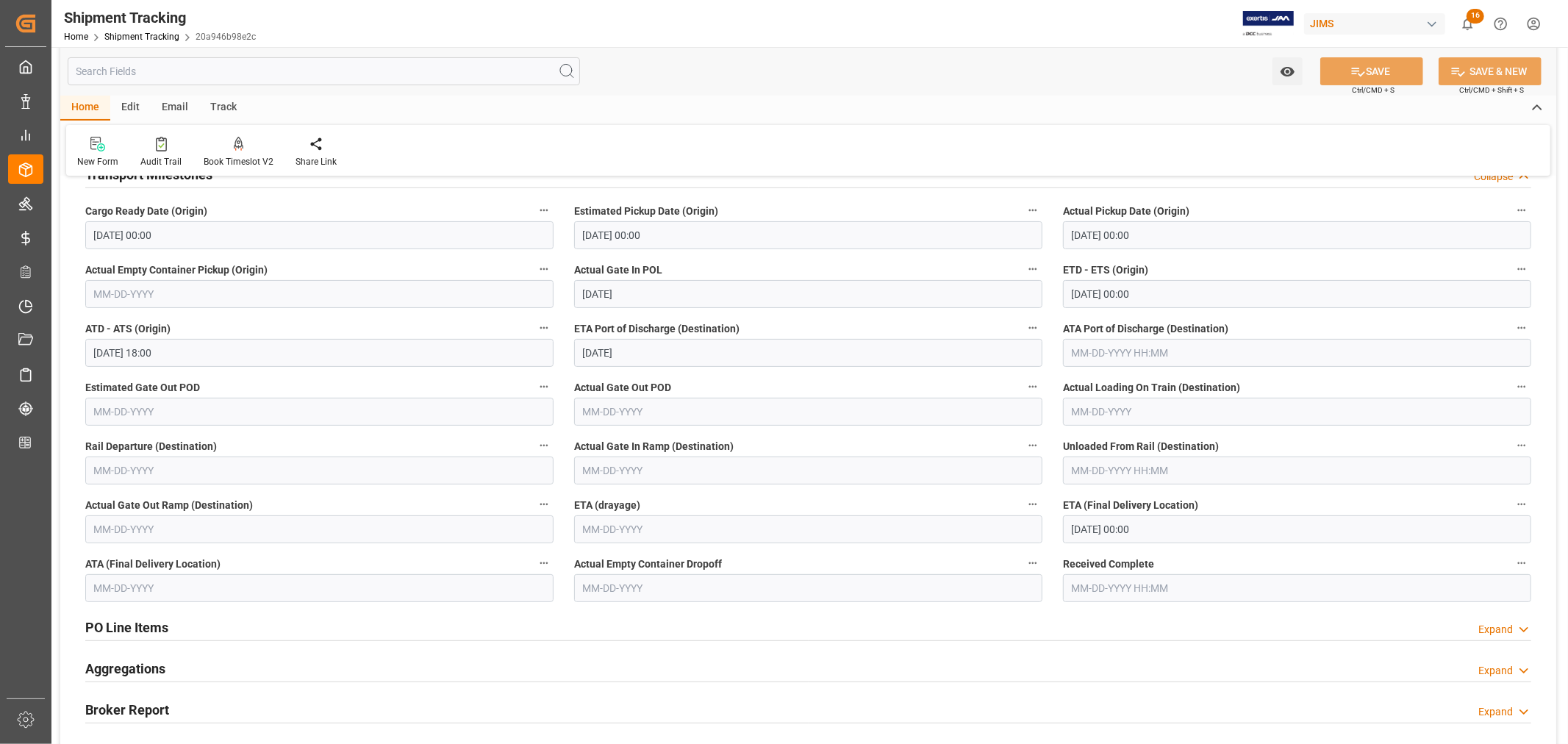
scroll to position [245, 0]
drag, startPoint x: 658, startPoint y: 528, endPoint x: 599, endPoint y: 534, distance: 59.3
click at [570, 514] on div "ETA (drayage)" at bounding box center [808, 517] width 489 height 59
click at [824, 503] on label "ETA (drayage)" at bounding box center [808, 504] width 468 height 20
click at [1023, 503] on button "ETA (drayage)" at bounding box center [1032, 503] width 19 height 19
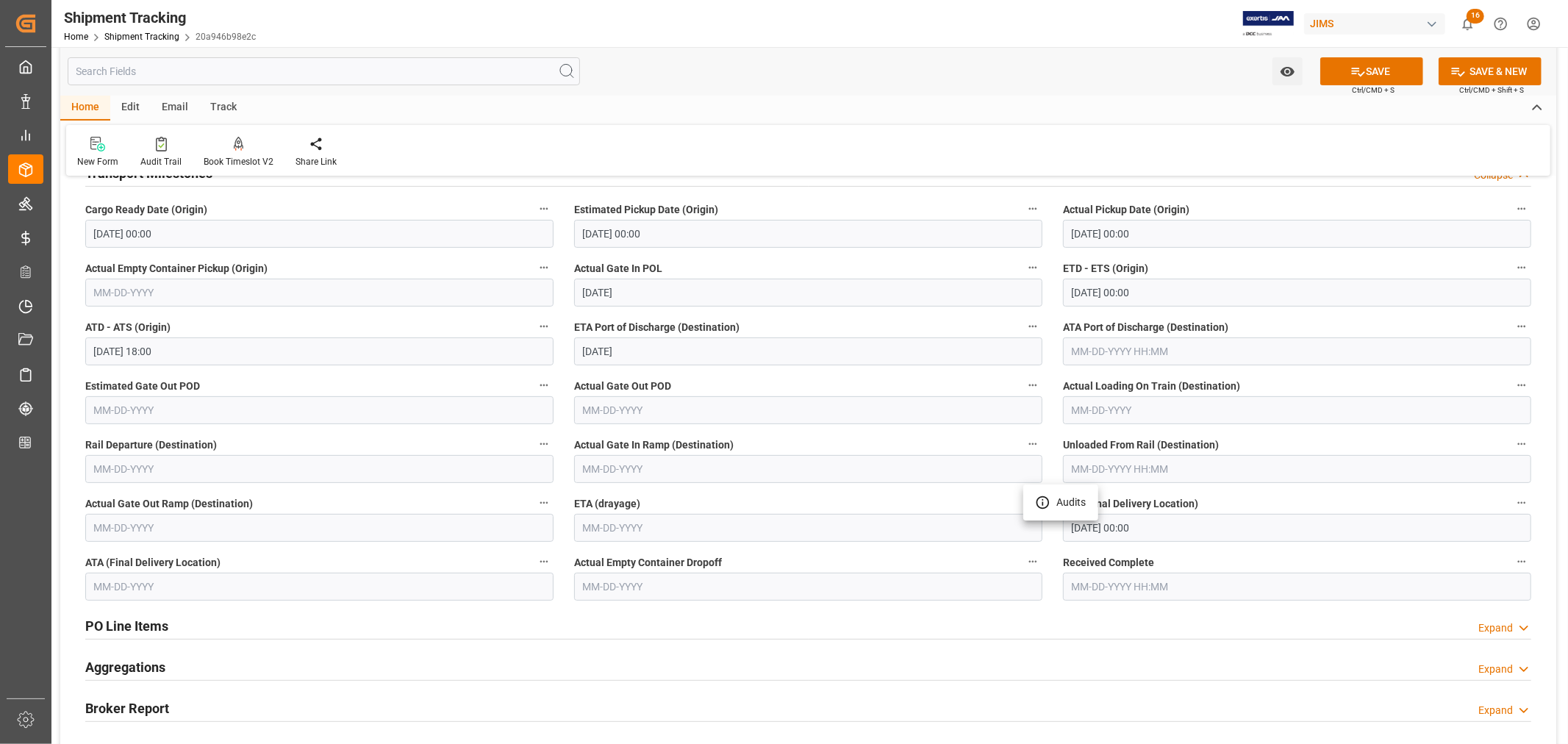
click at [1170, 526] on div at bounding box center [784, 372] width 1568 height 744
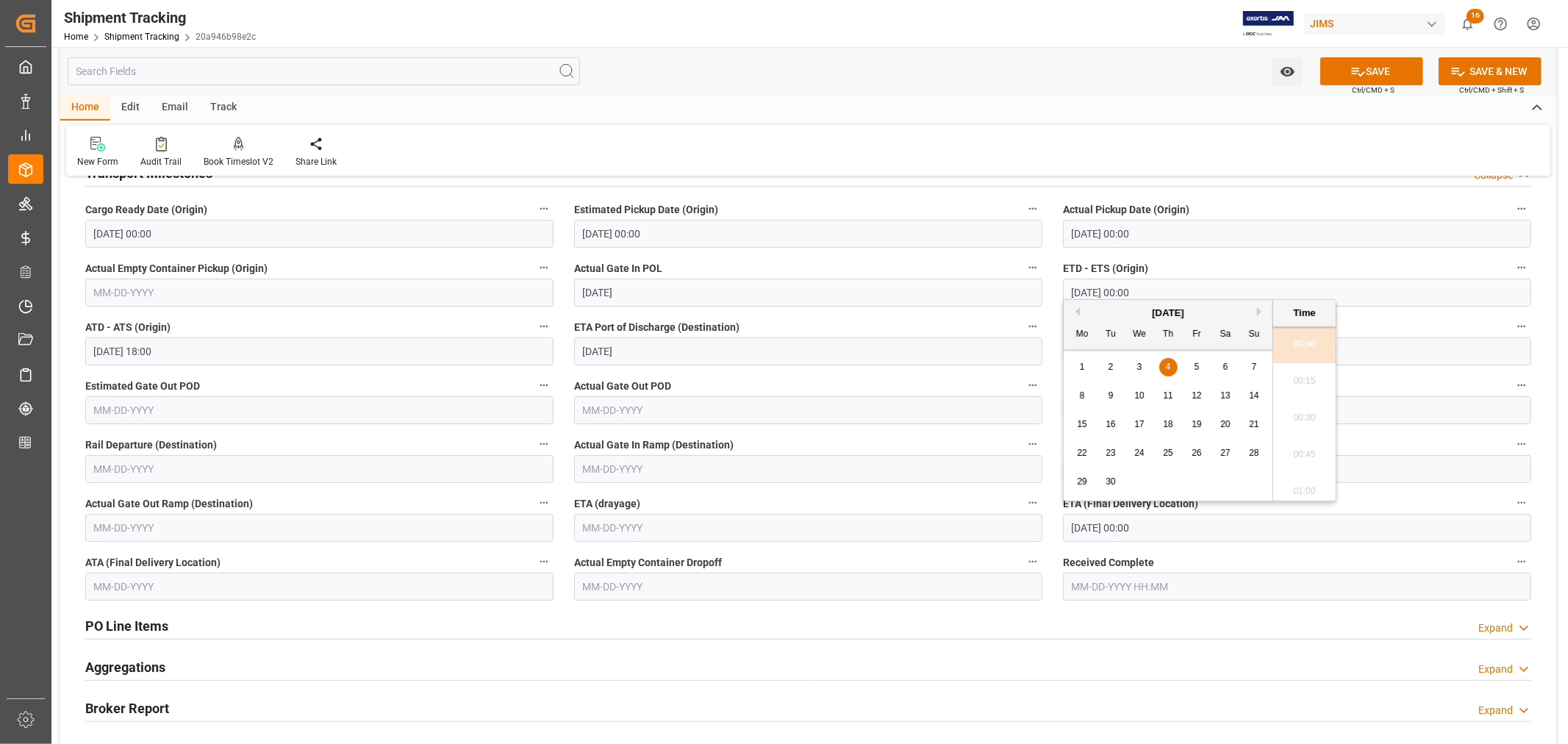
drag, startPoint x: 1189, startPoint y: 528, endPoint x: 1051, endPoint y: 524, distance: 138.1
click at [1051, 524] on div "--Not Defined-- --Not Defined-- --Not Defined-- --Not Defined-- --Not Defined--…" at bounding box center [807, 405] width 1495 height 924
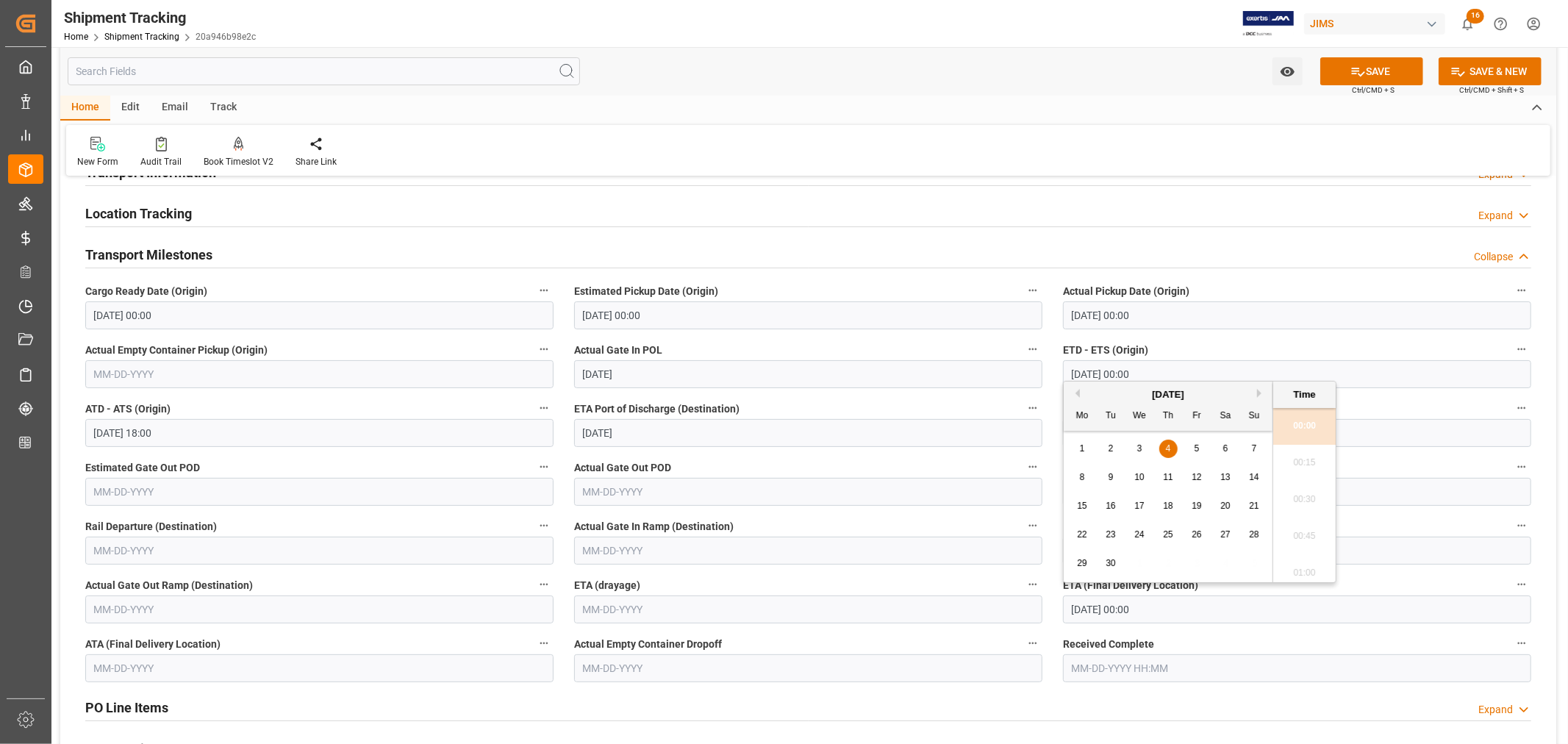
click at [1380, 591] on label "ETA (Final Delivery Location)" at bounding box center [1297, 586] width 468 height 20
click at [1512, 591] on button "ETA (Final Delivery Location)" at bounding box center [1521, 585] width 19 height 19
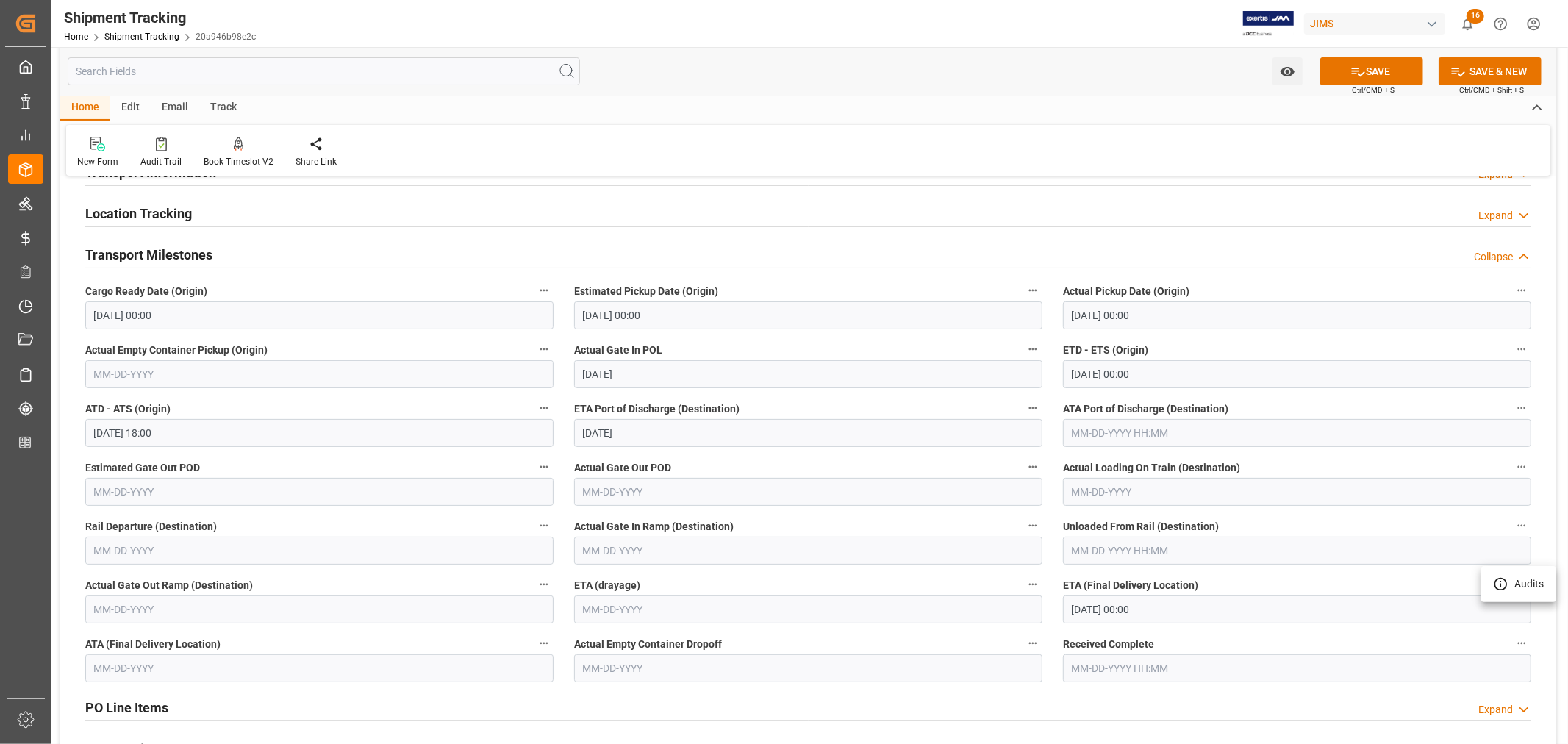
drag, startPoint x: 623, startPoint y: 579, endPoint x: 711, endPoint y: 623, distance: 98.4
click at [711, 623] on div at bounding box center [784, 372] width 1568 height 744
click at [640, 587] on label "ETA (drayage)" at bounding box center [808, 586] width 468 height 20
click at [1023, 587] on button "ETA (drayage)" at bounding box center [1032, 585] width 19 height 19
click at [656, 605] on div at bounding box center [784, 372] width 1568 height 744
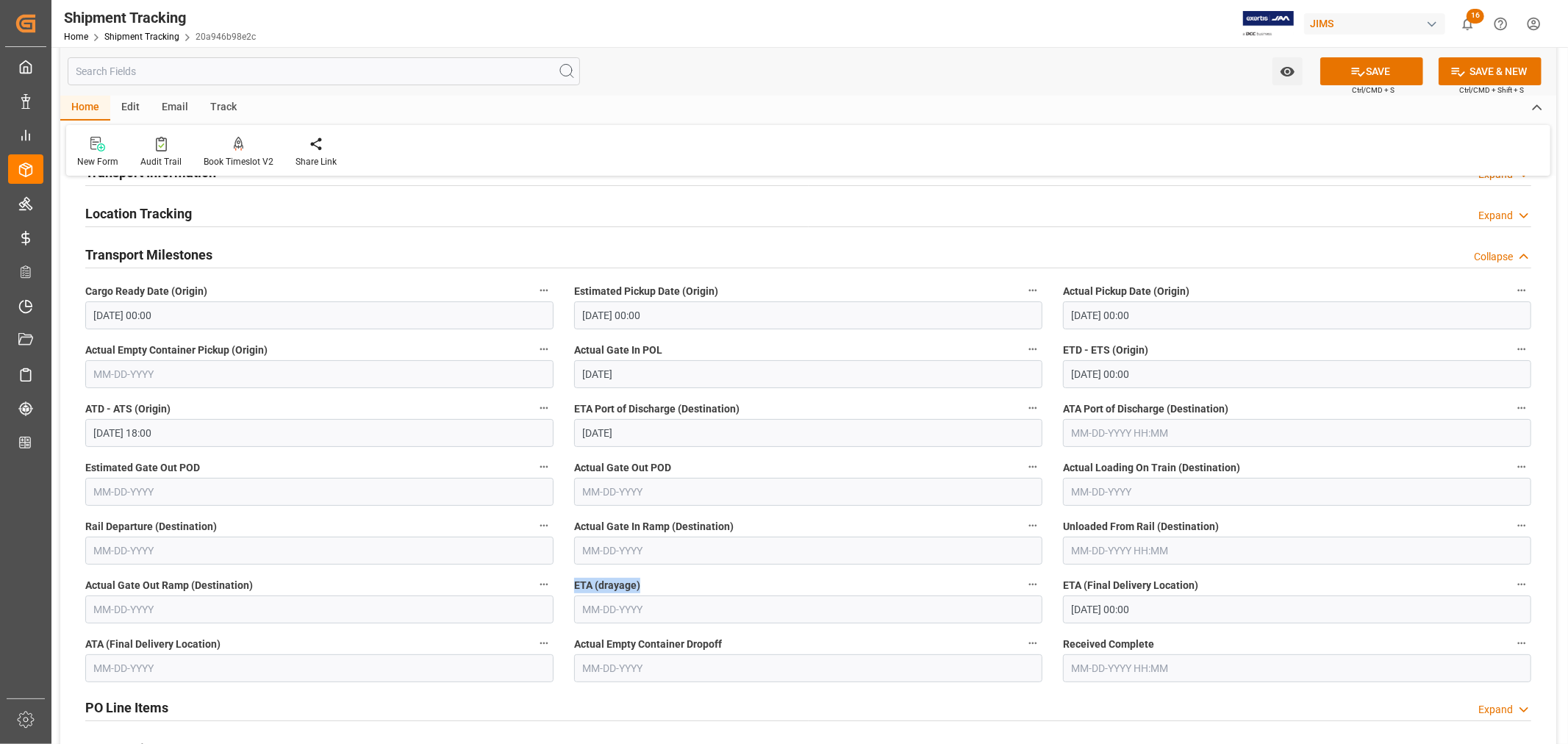
drag, startPoint x: 641, startPoint y: 592, endPoint x: 571, endPoint y: 592, distance: 70.0
click at [571, 592] on div "ETA (drayage)" at bounding box center [808, 599] width 489 height 59
click at [1185, 612] on input "09-04-2025 00:00" at bounding box center [1297, 610] width 468 height 28
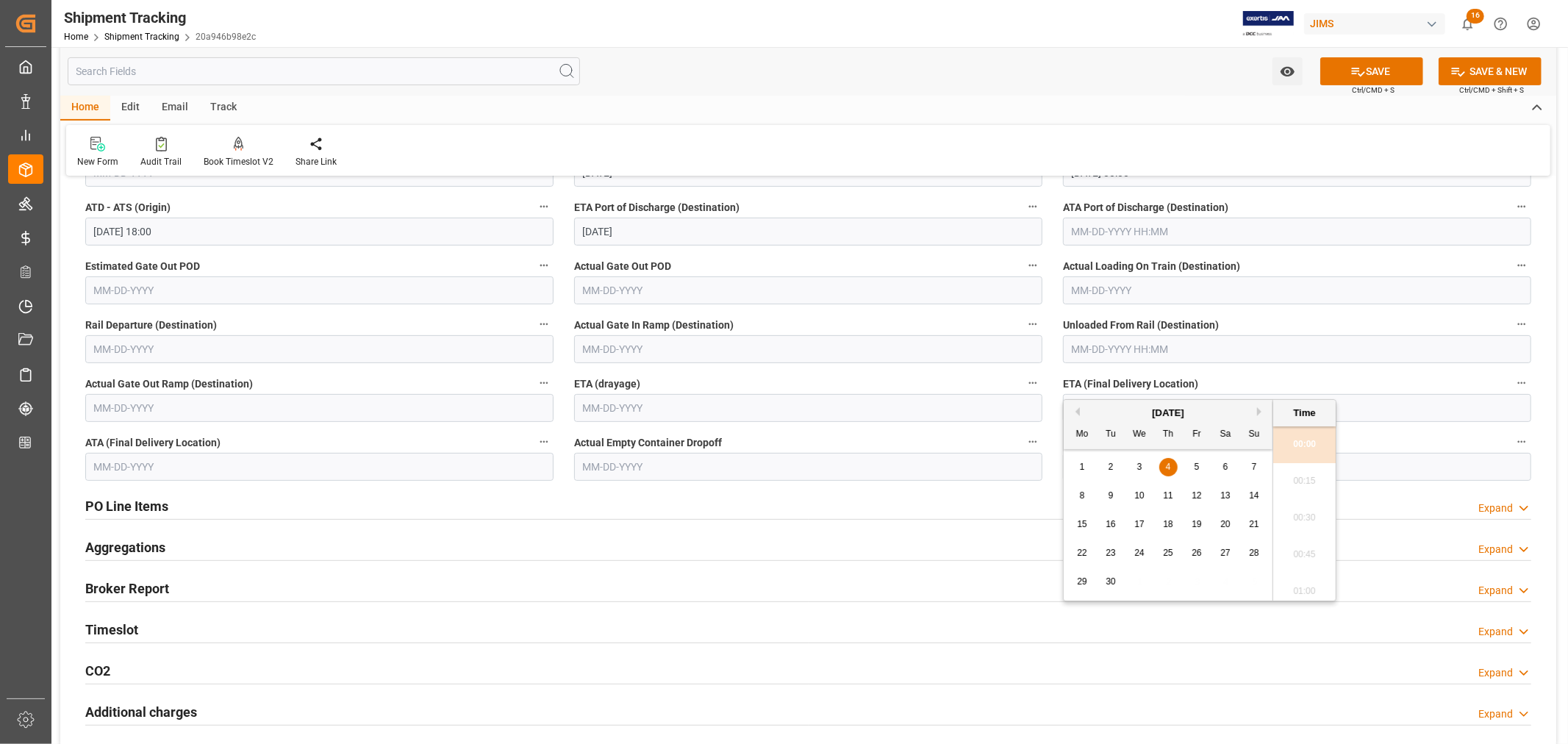
scroll to position [408, 0]
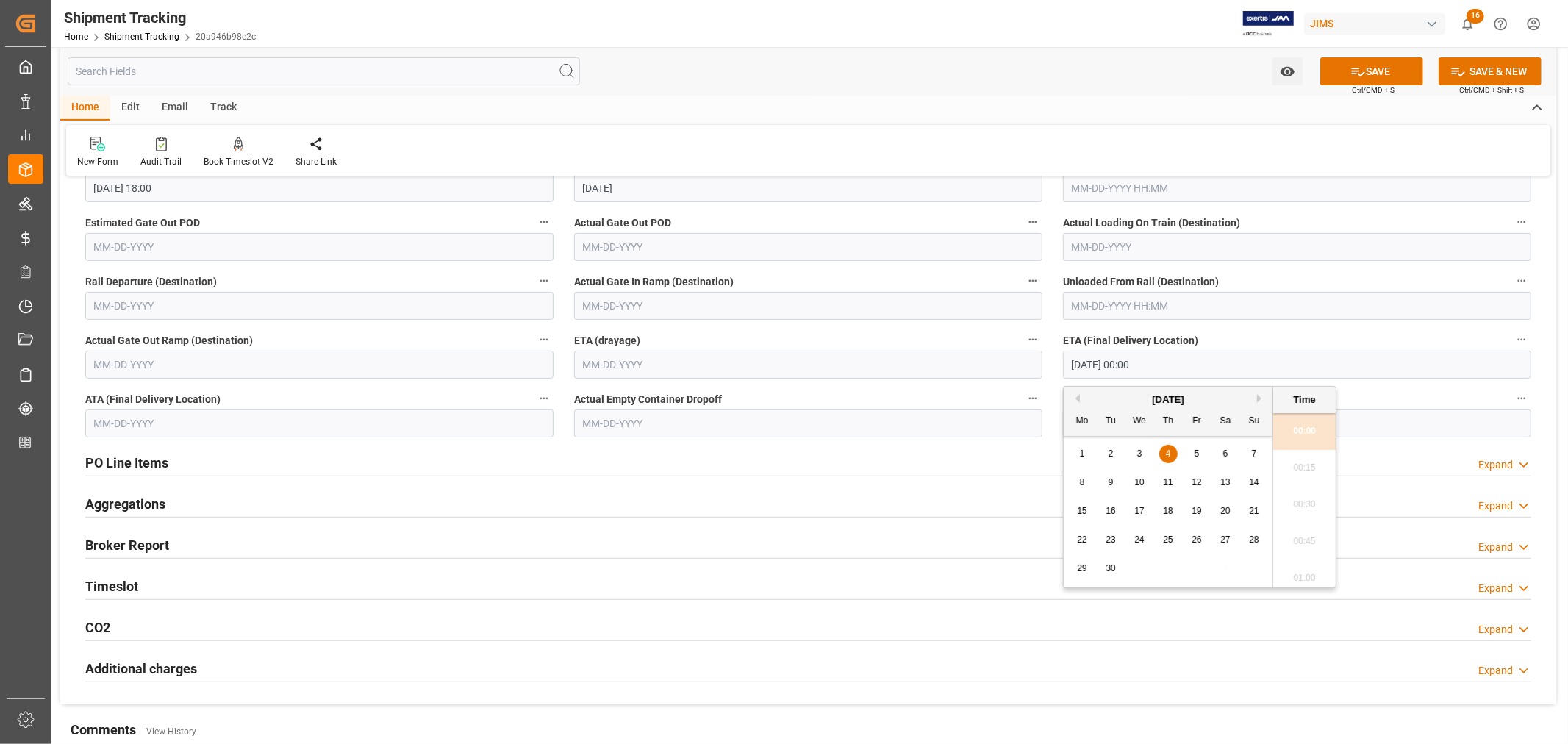
click at [1320, 337] on label "ETA (Final Delivery Location)" at bounding box center [1297, 341] width 468 height 20
click at [1512, 337] on button "ETA (Final Delivery Location)" at bounding box center [1521, 340] width 19 height 19
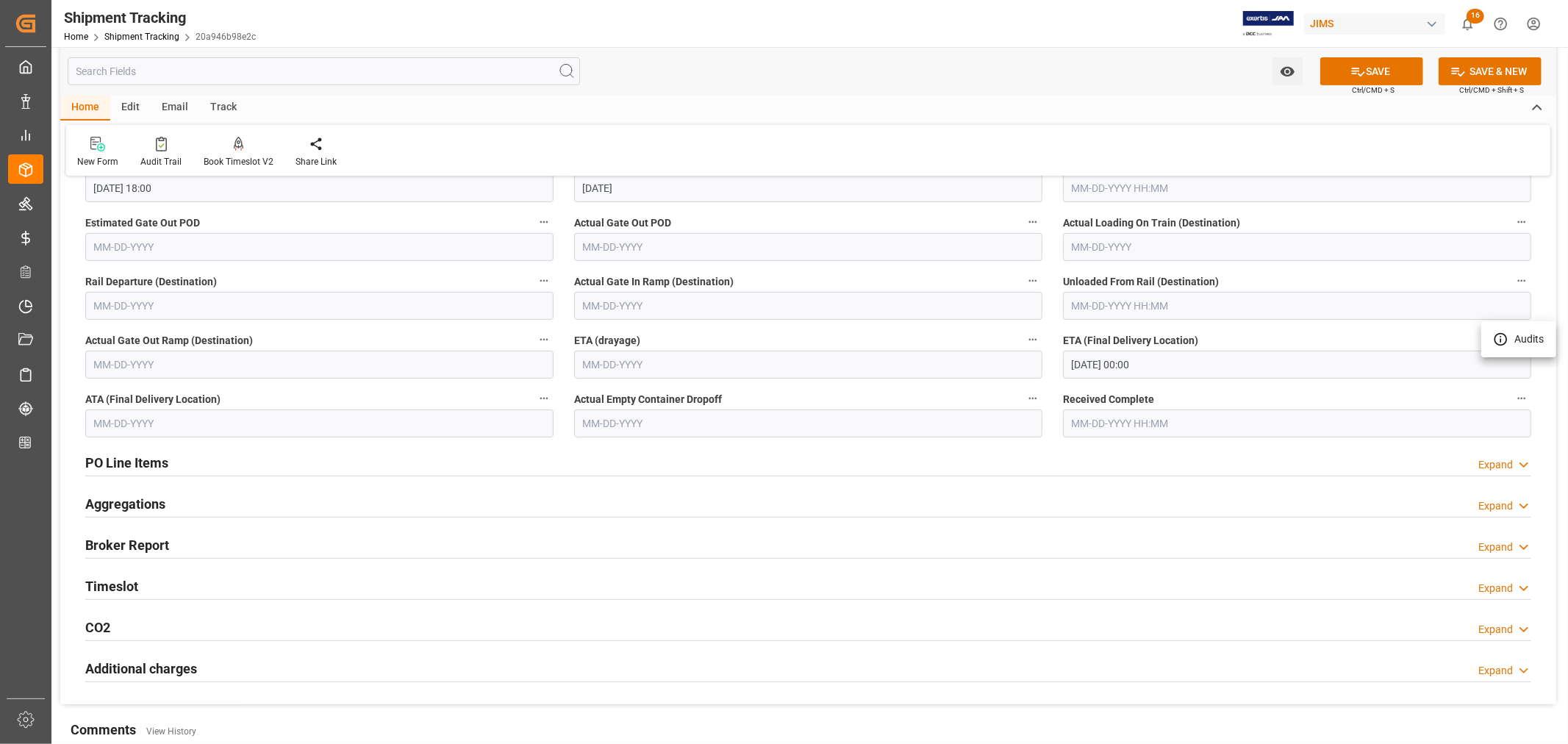
click at [805, 330] on div at bounding box center [784, 372] width 1568 height 744
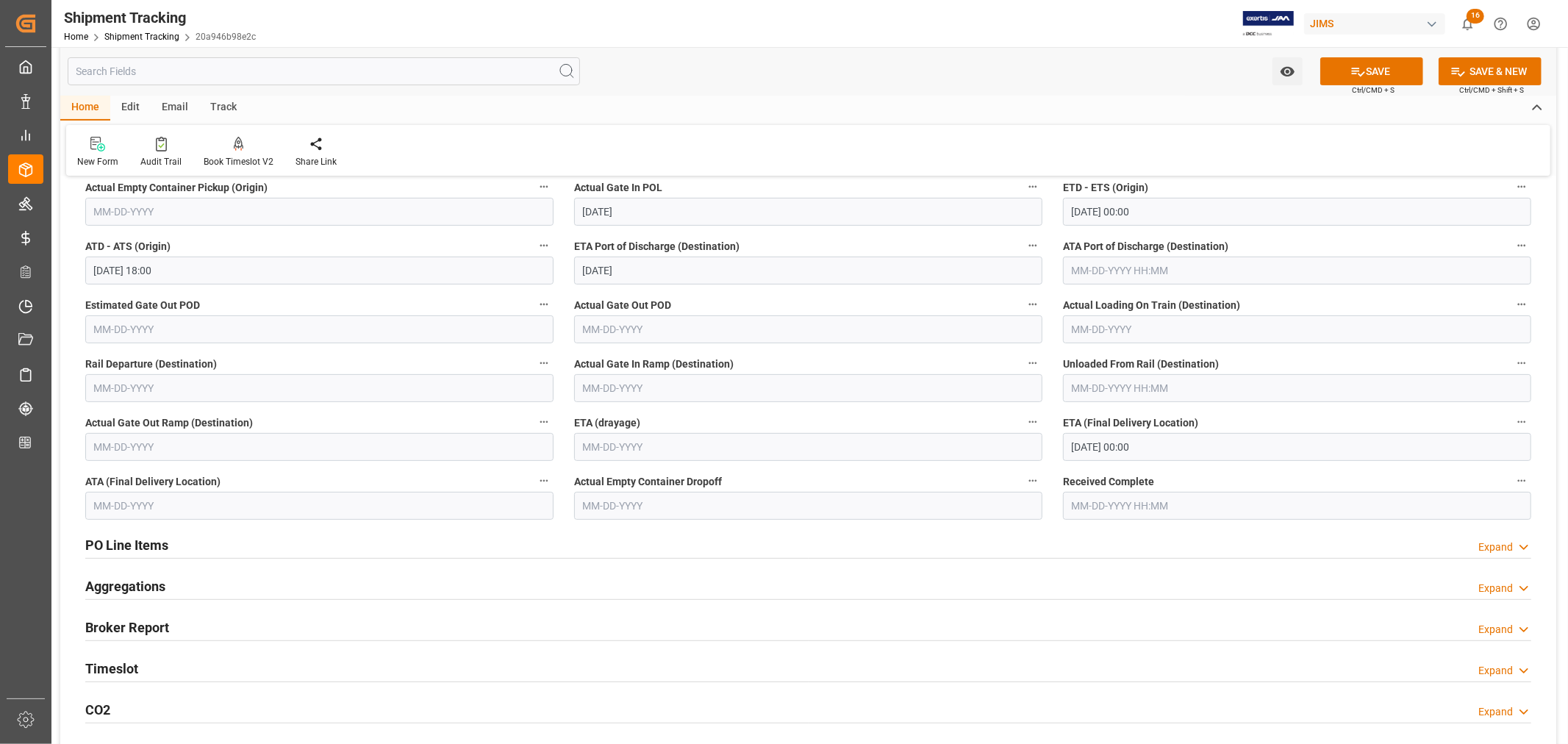
scroll to position [327, 0]
click at [1372, 70] on button "SAVE" at bounding box center [1372, 71] width 103 height 28
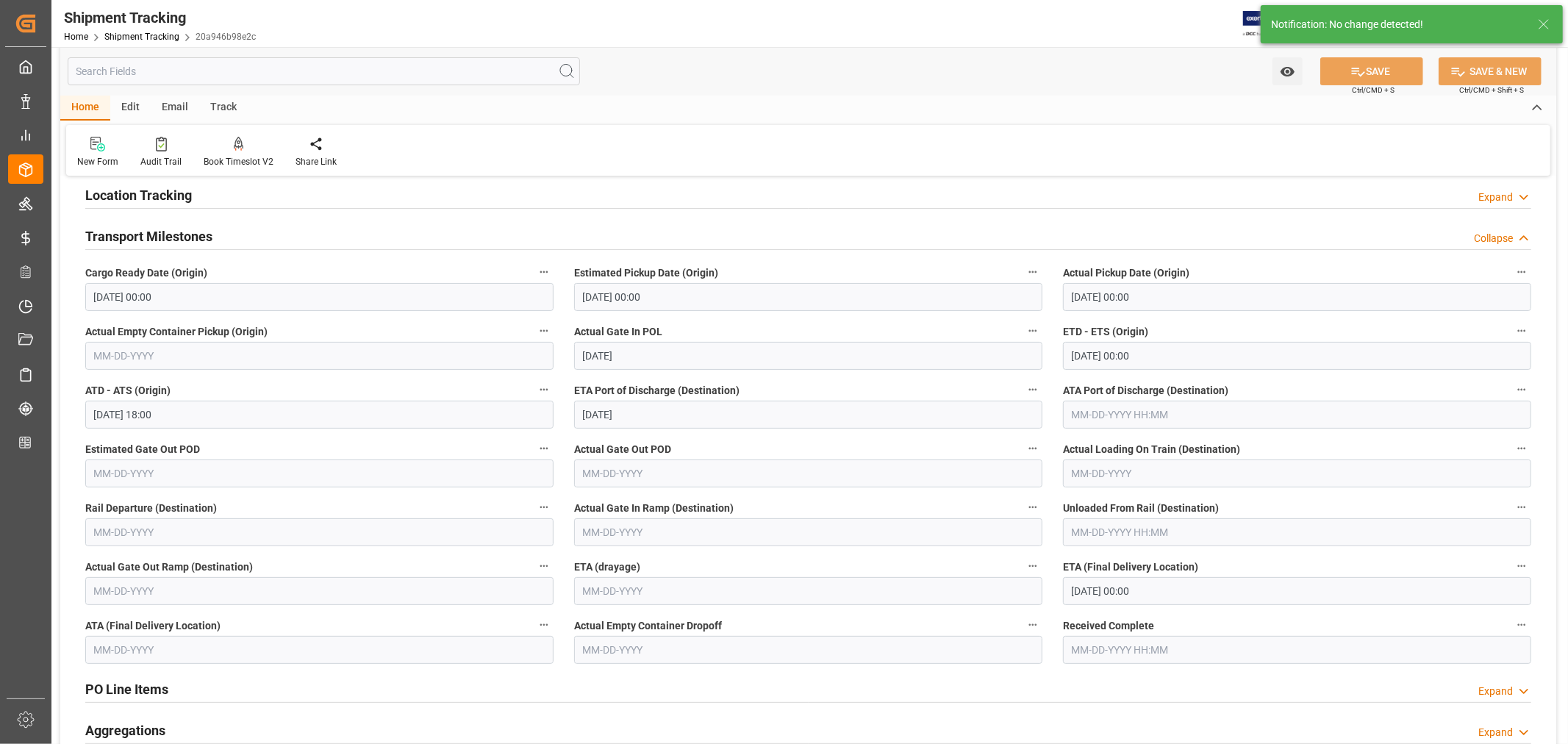
scroll to position [0, 0]
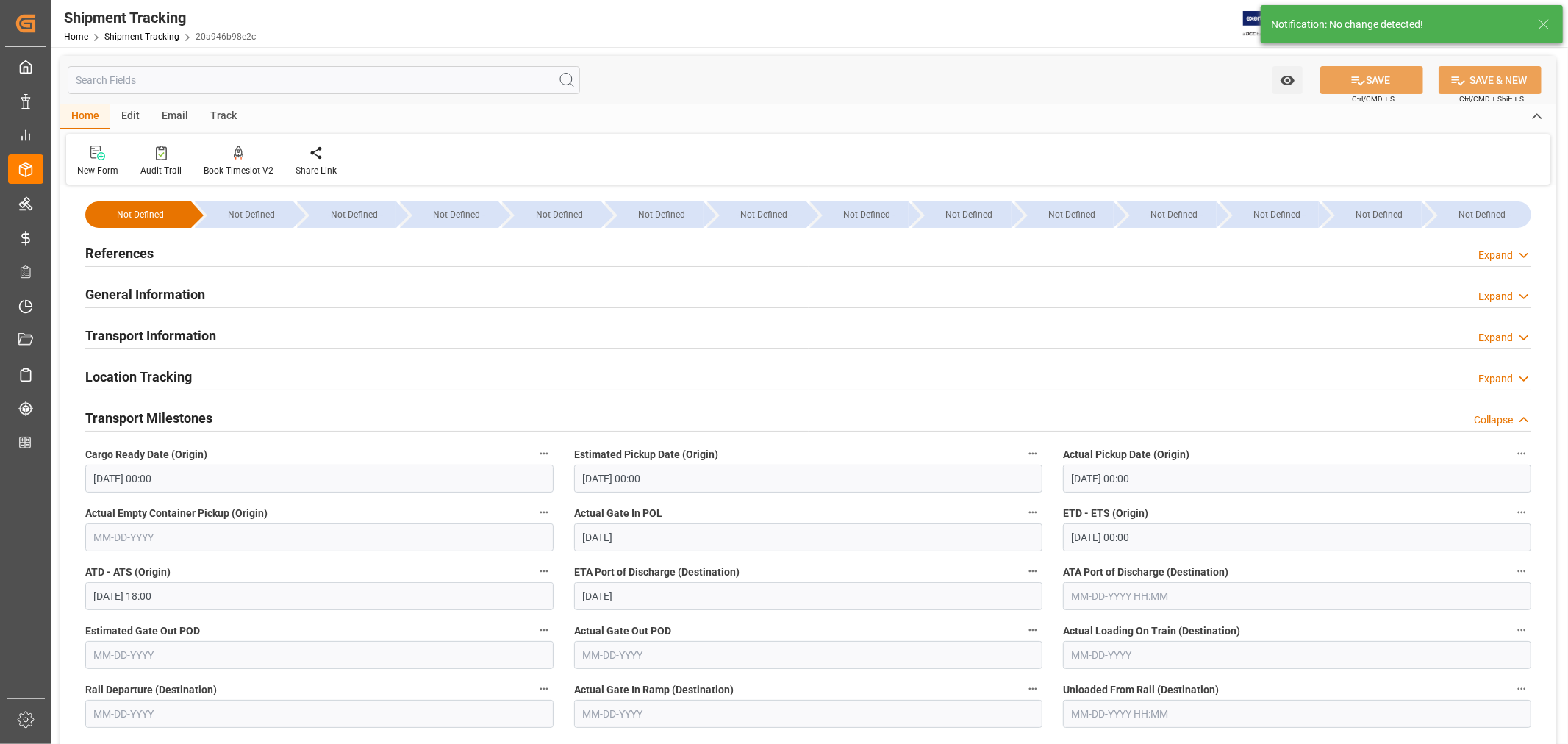
click at [121, 250] on h2 "References" at bounding box center [120, 253] width 68 height 20
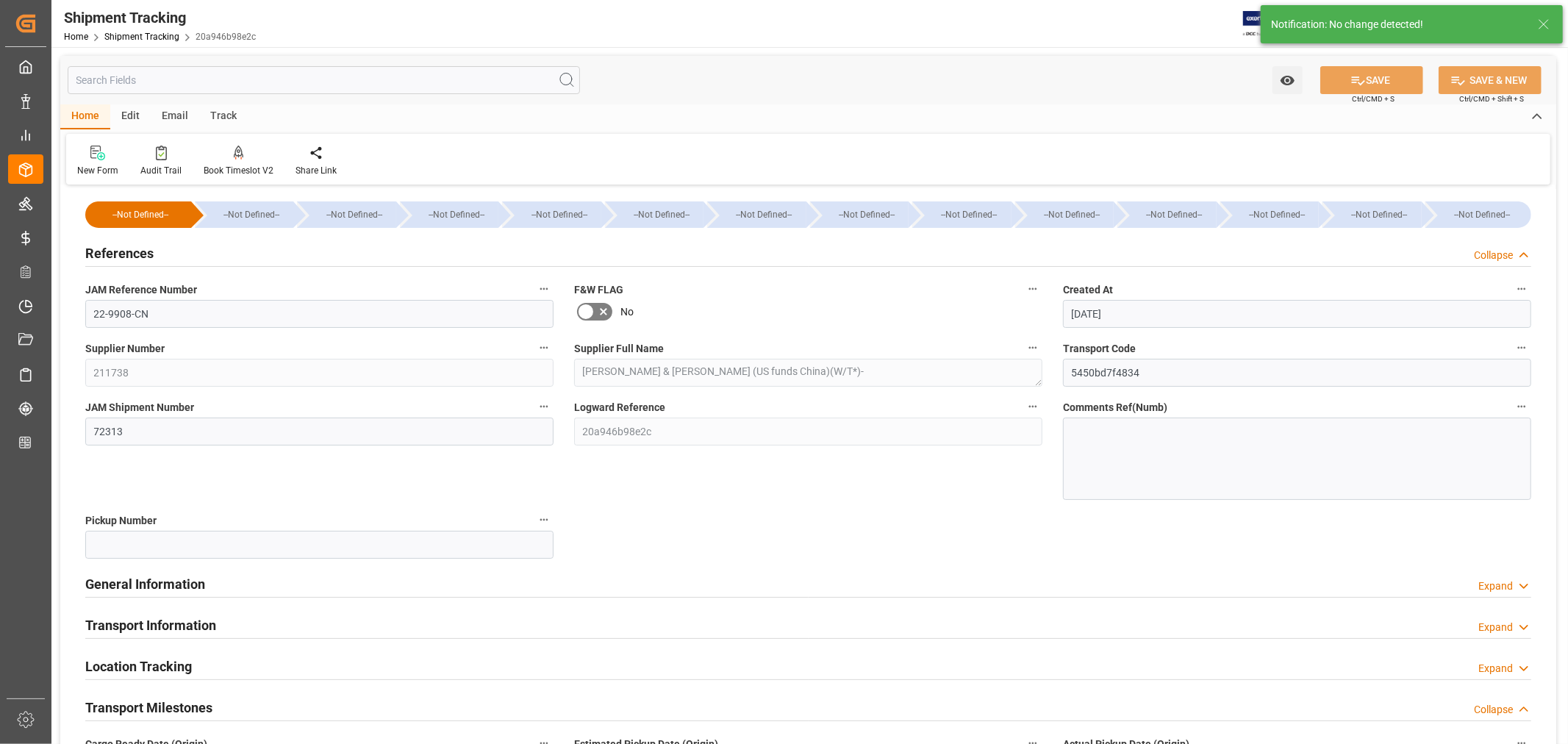
click at [121, 250] on h2 "References" at bounding box center [120, 253] width 68 height 20
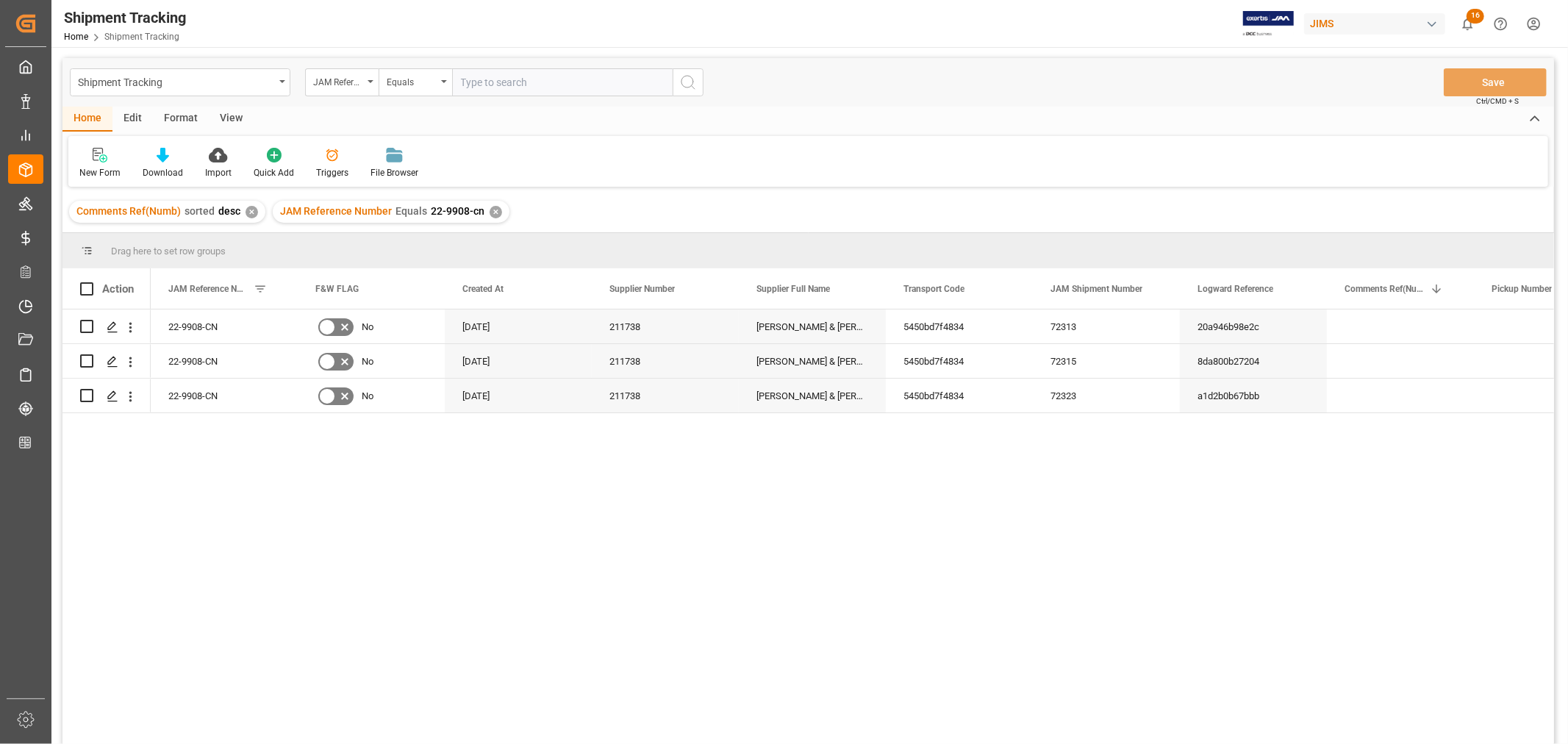
click at [231, 113] on div "View" at bounding box center [231, 119] width 45 height 25
click at [97, 169] on div "Default" at bounding box center [93, 173] width 29 height 13
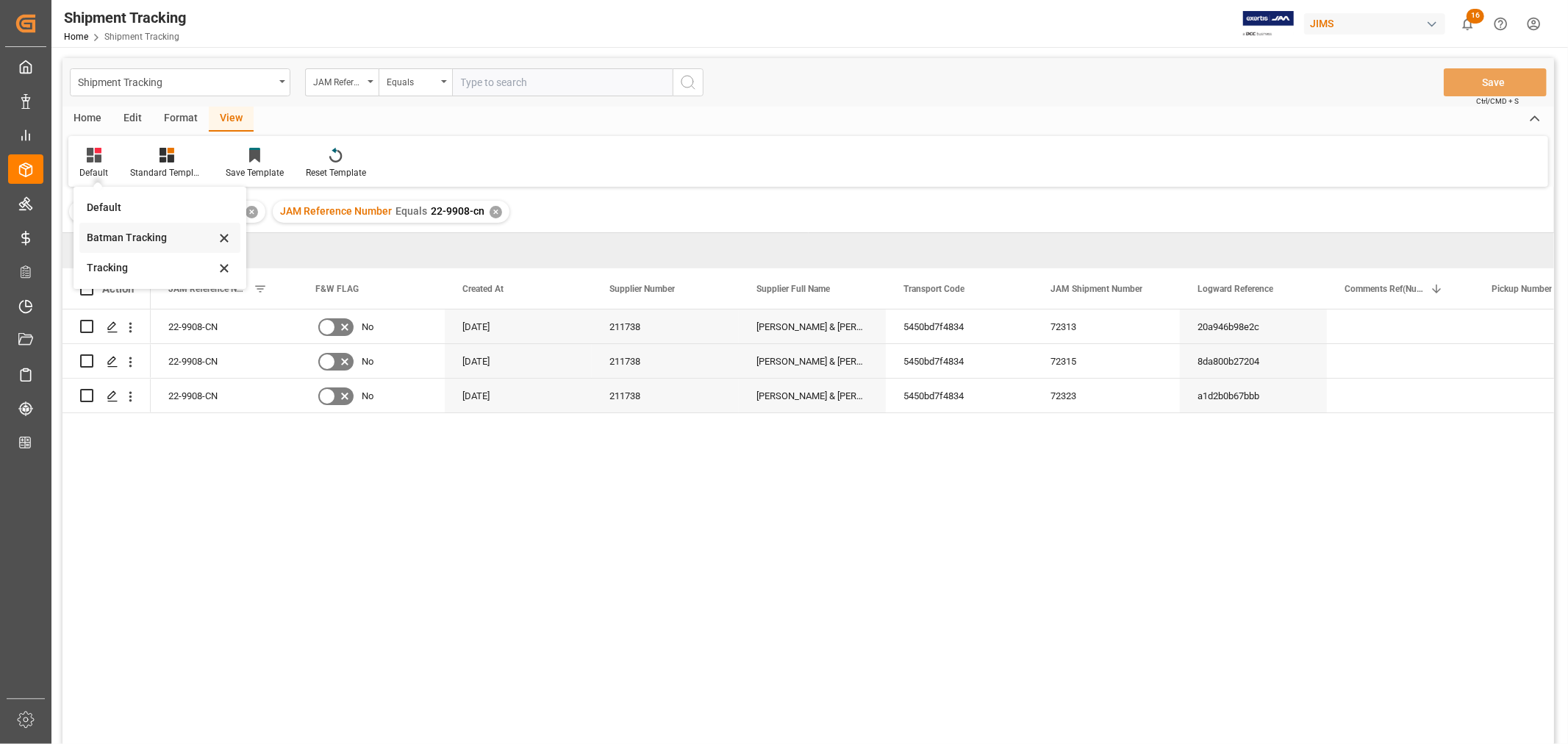
click at [118, 236] on div "Batman Tracking" at bounding box center [151, 238] width 129 height 16
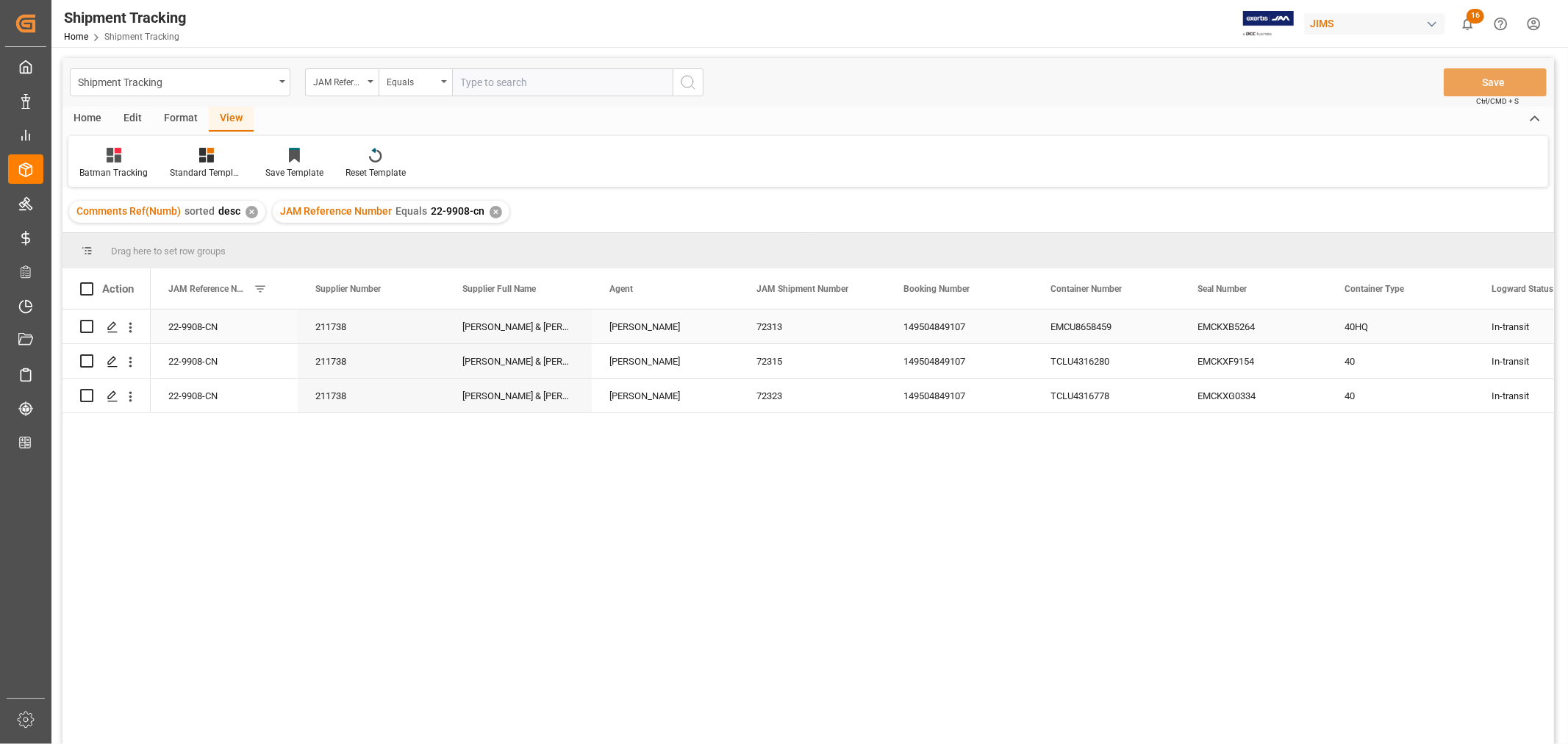
click at [1269, 321] on div "EMCKXB5264" at bounding box center [1253, 326] width 147 height 34
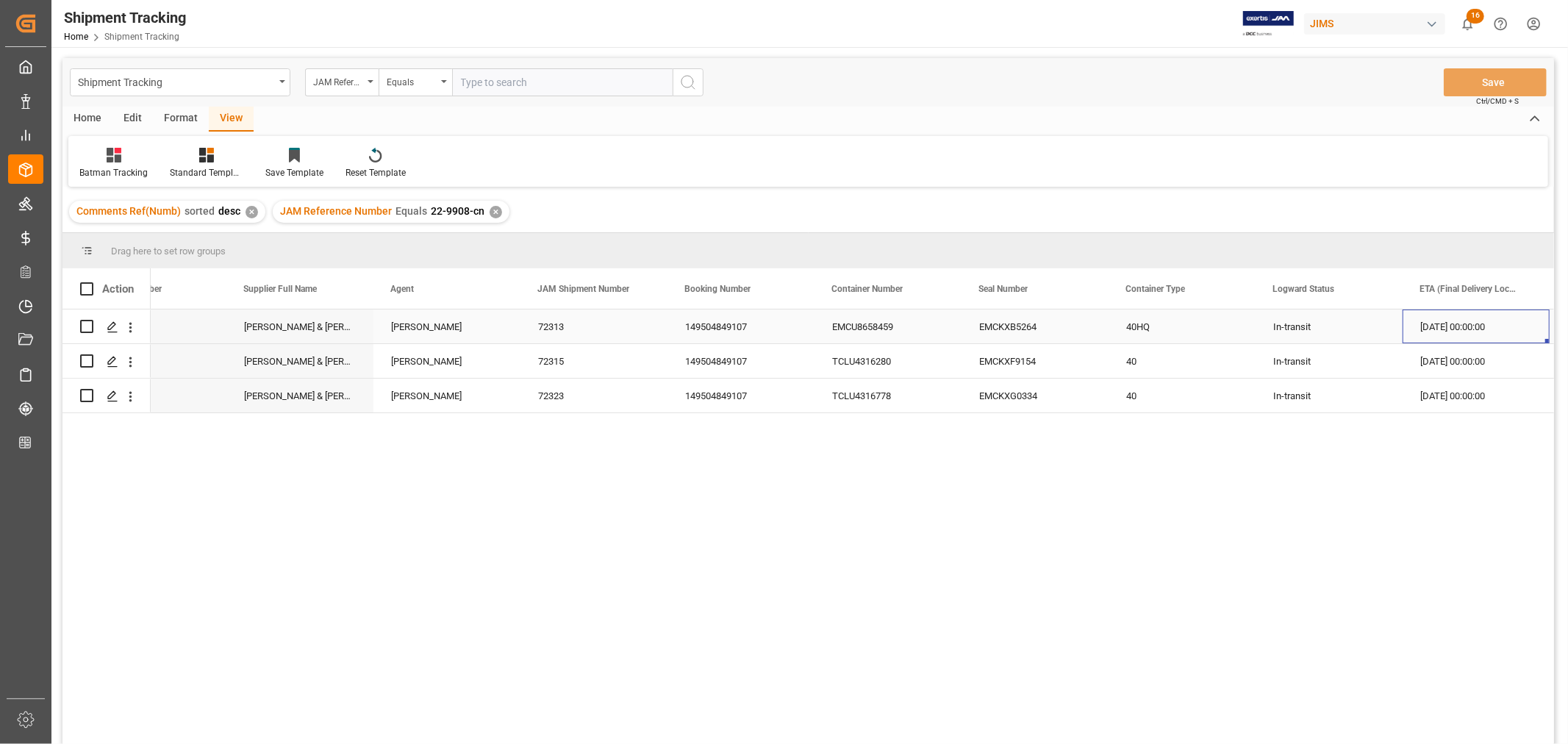
scroll to position [0, 365]
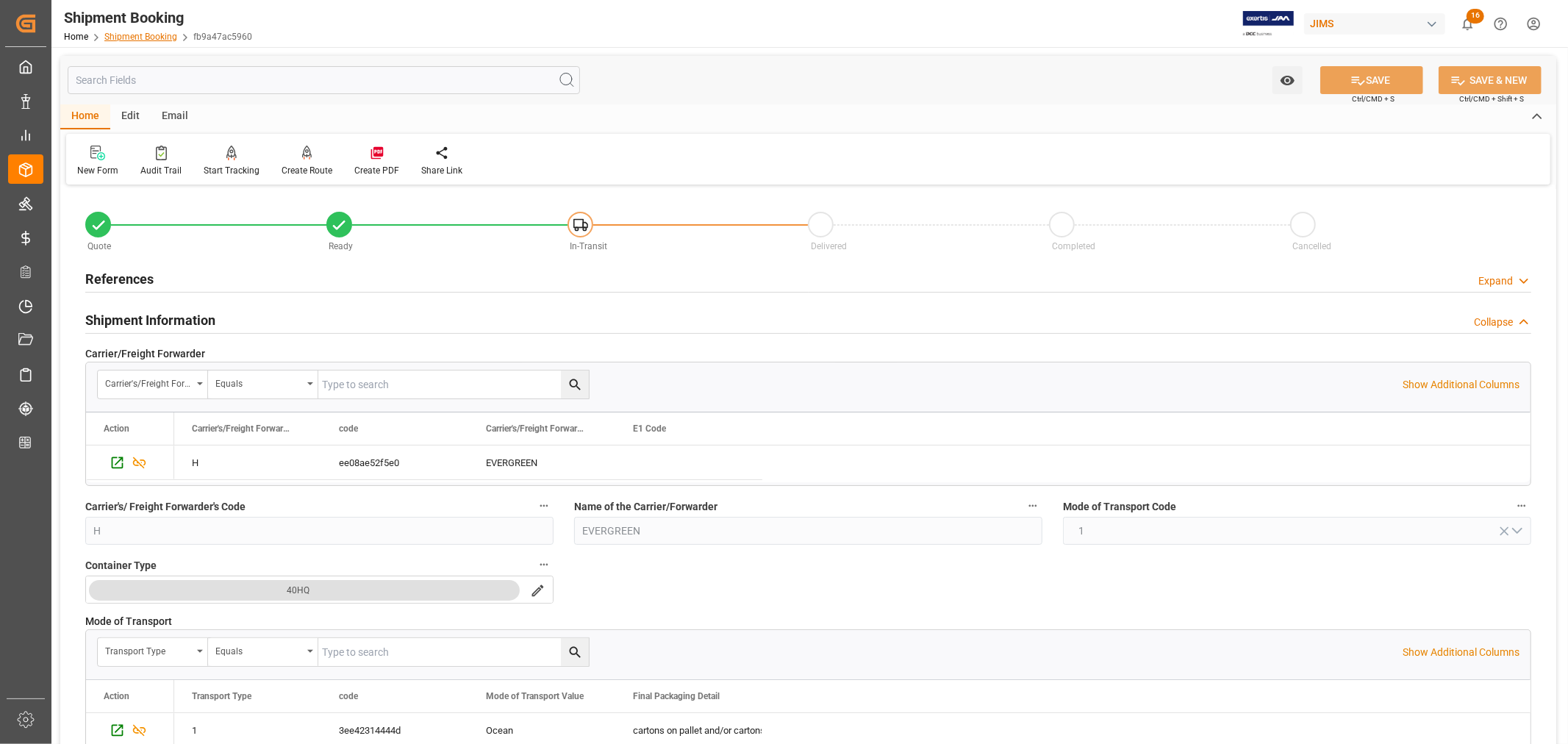
click at [133, 35] on link "Shipment Booking" at bounding box center [140, 36] width 73 height 10
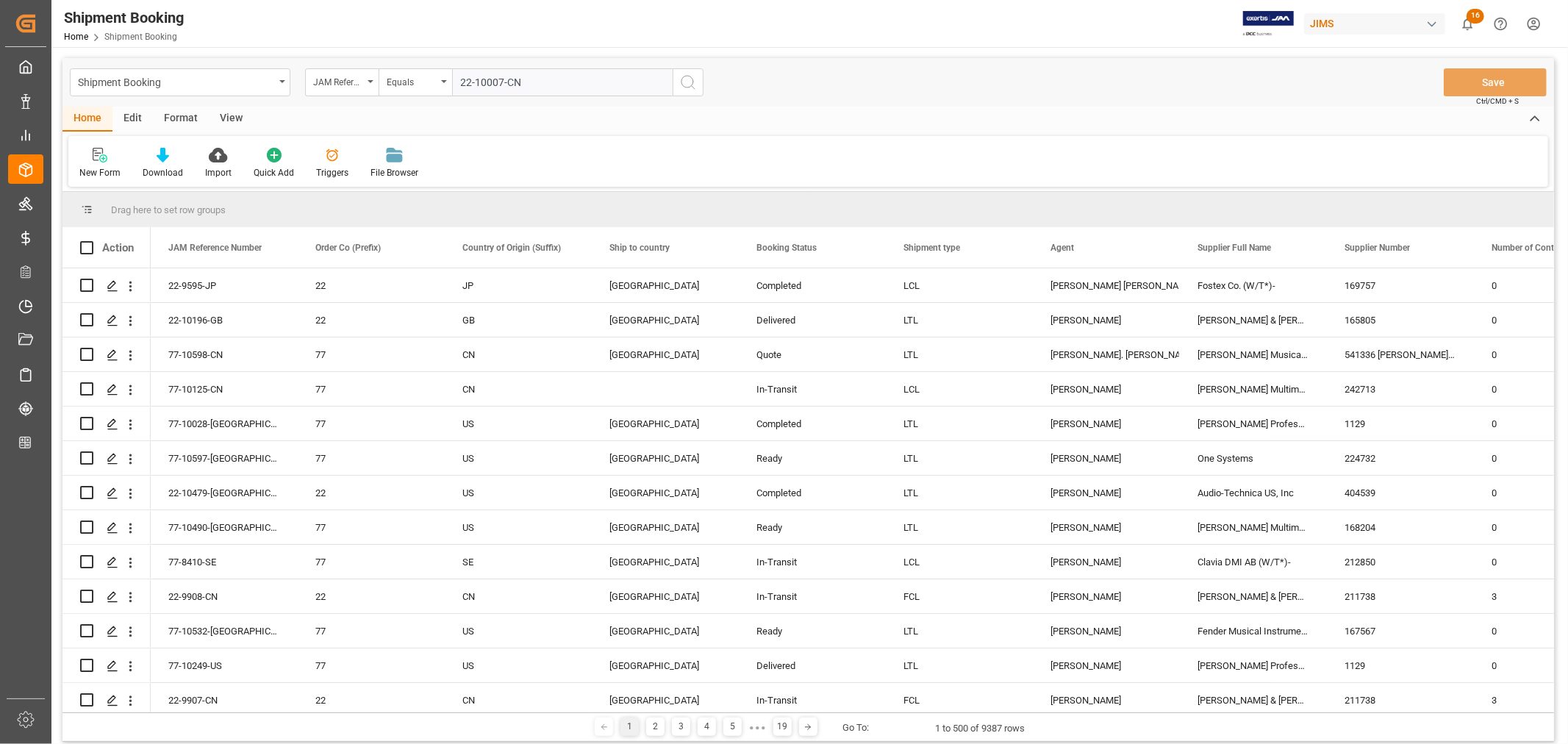
type input "22-10007-CN"
click at [688, 82] on icon "search button" at bounding box center [687, 82] width 17 height 17
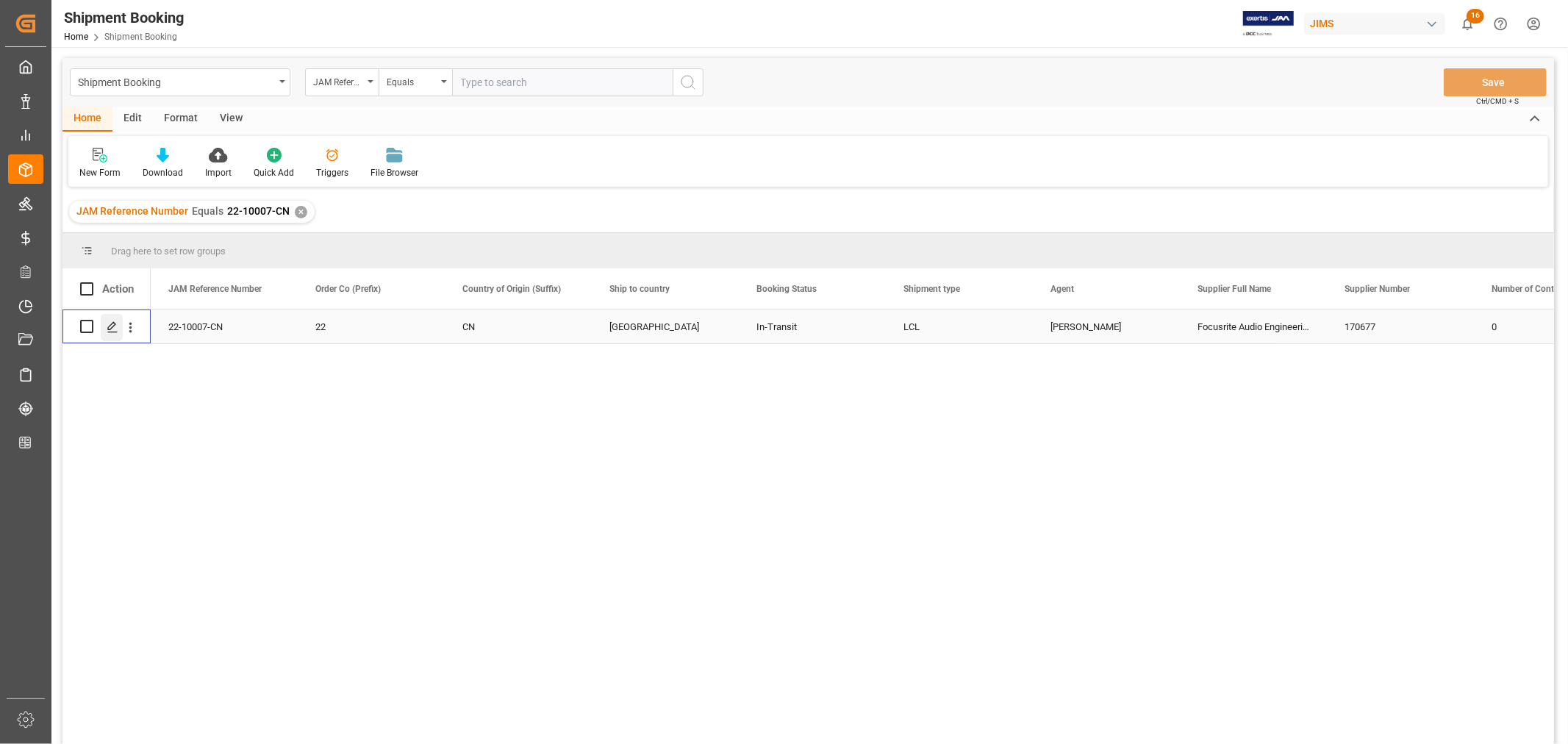
click at [115, 327] on icon "Press SPACE to select this row." at bounding box center [112, 327] width 12 height 12
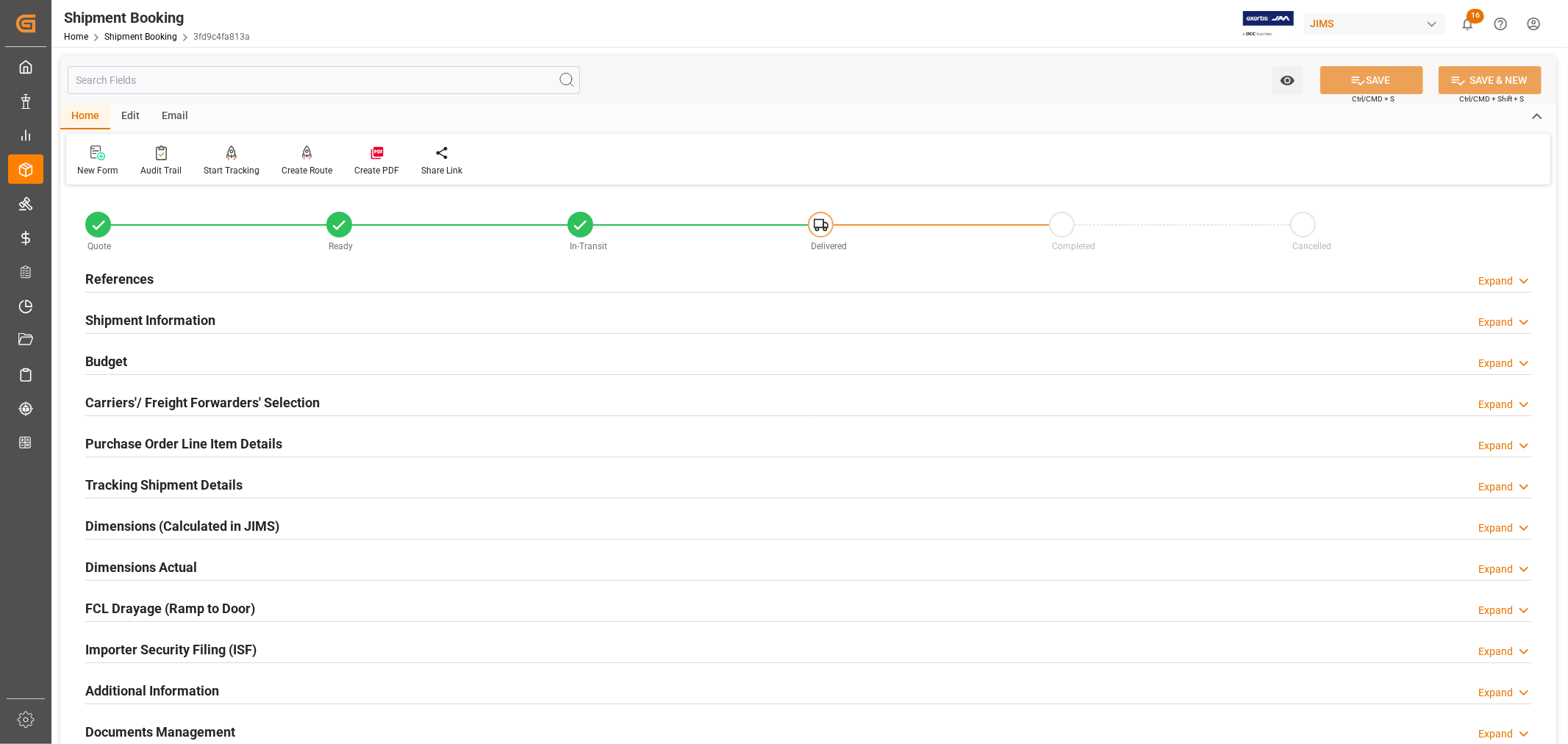
click at [133, 478] on h2 "Tracking Shipment Details" at bounding box center [164, 485] width 157 height 20
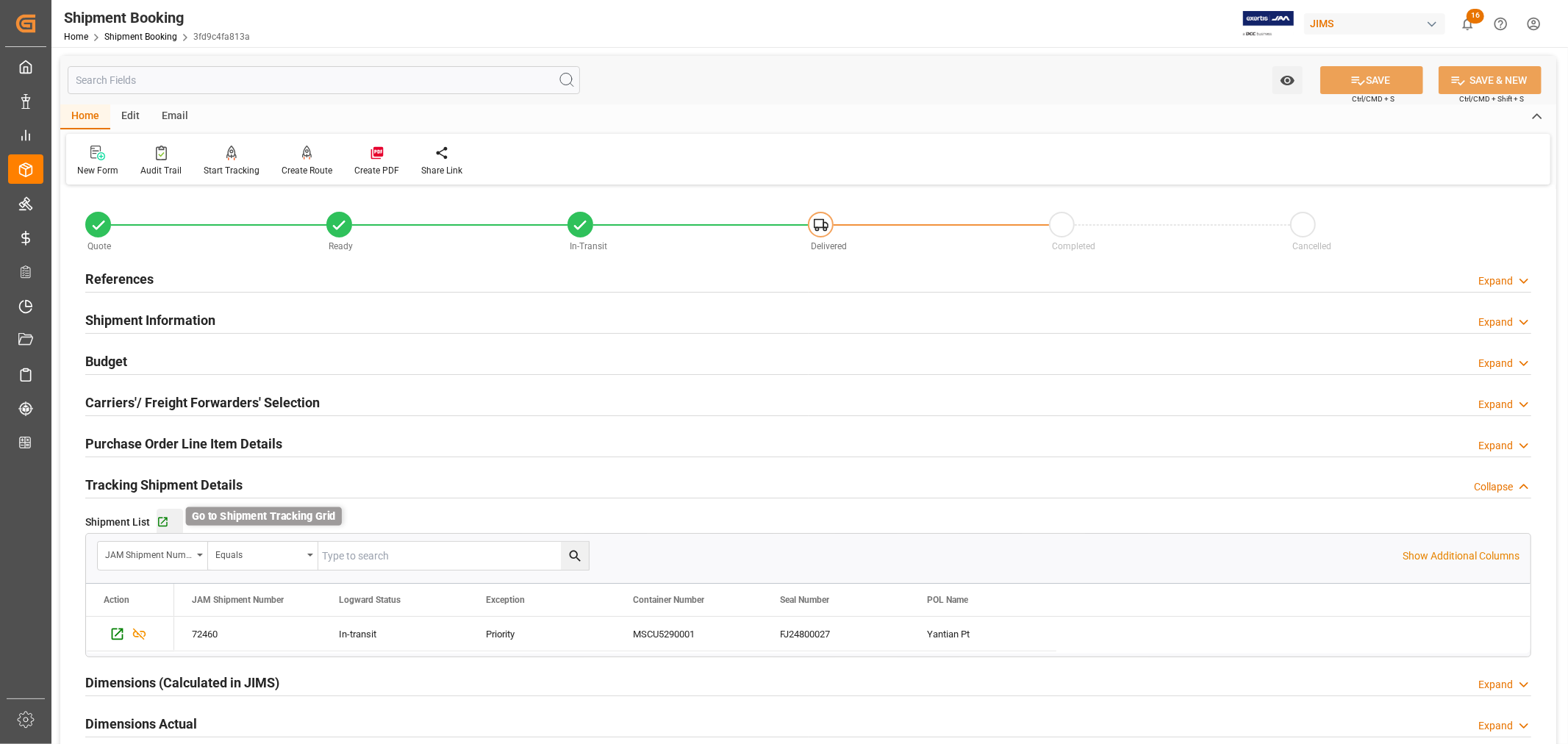
click at [163, 520] on icon "button" at bounding box center [163, 522] width 9 height 9
click at [133, 482] on h2 "Tracking Shipment Details" at bounding box center [164, 485] width 157 height 20
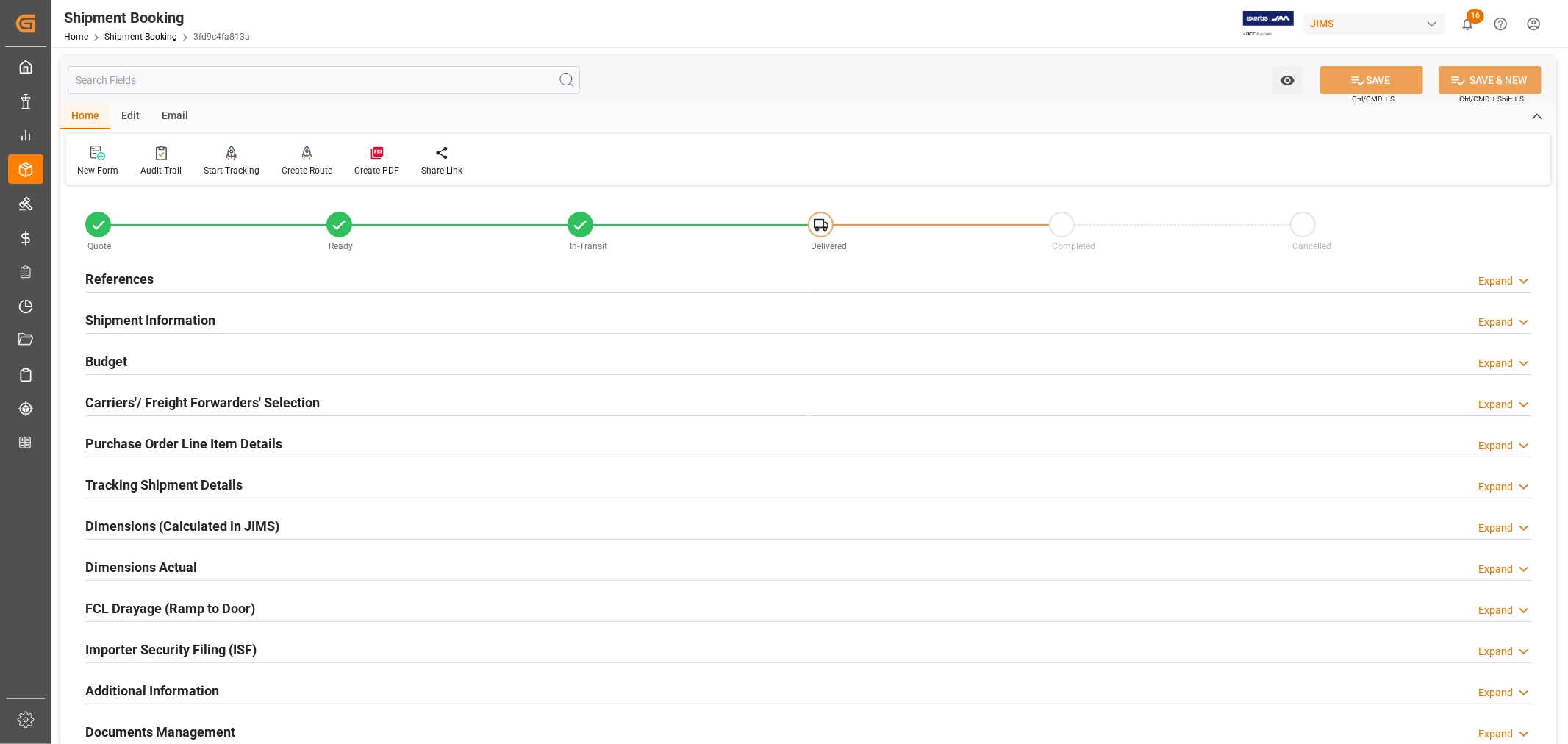
click at [125, 274] on h2 "References" at bounding box center [120, 279] width 68 height 20
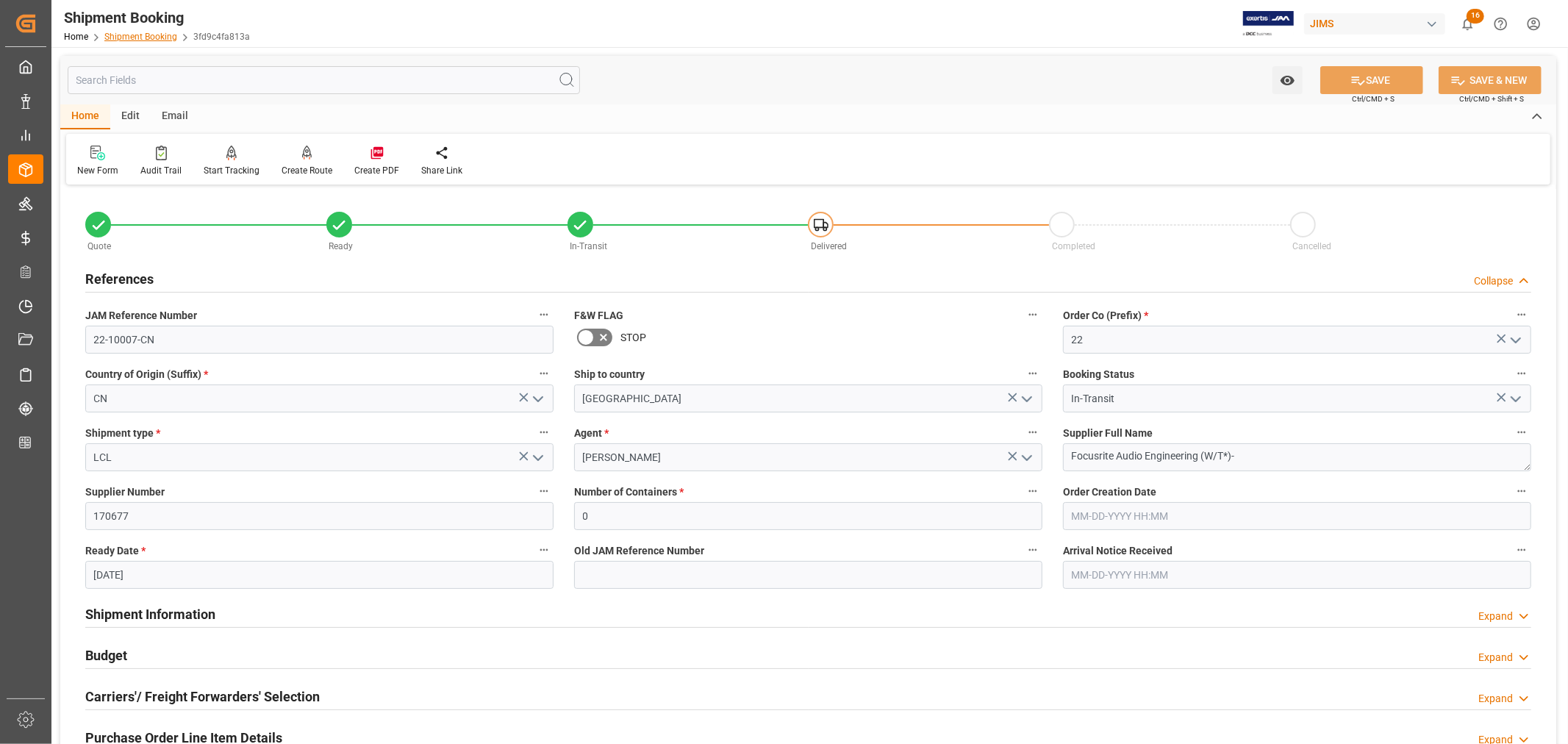
click at [128, 38] on link "Shipment Booking" at bounding box center [140, 36] width 73 height 10
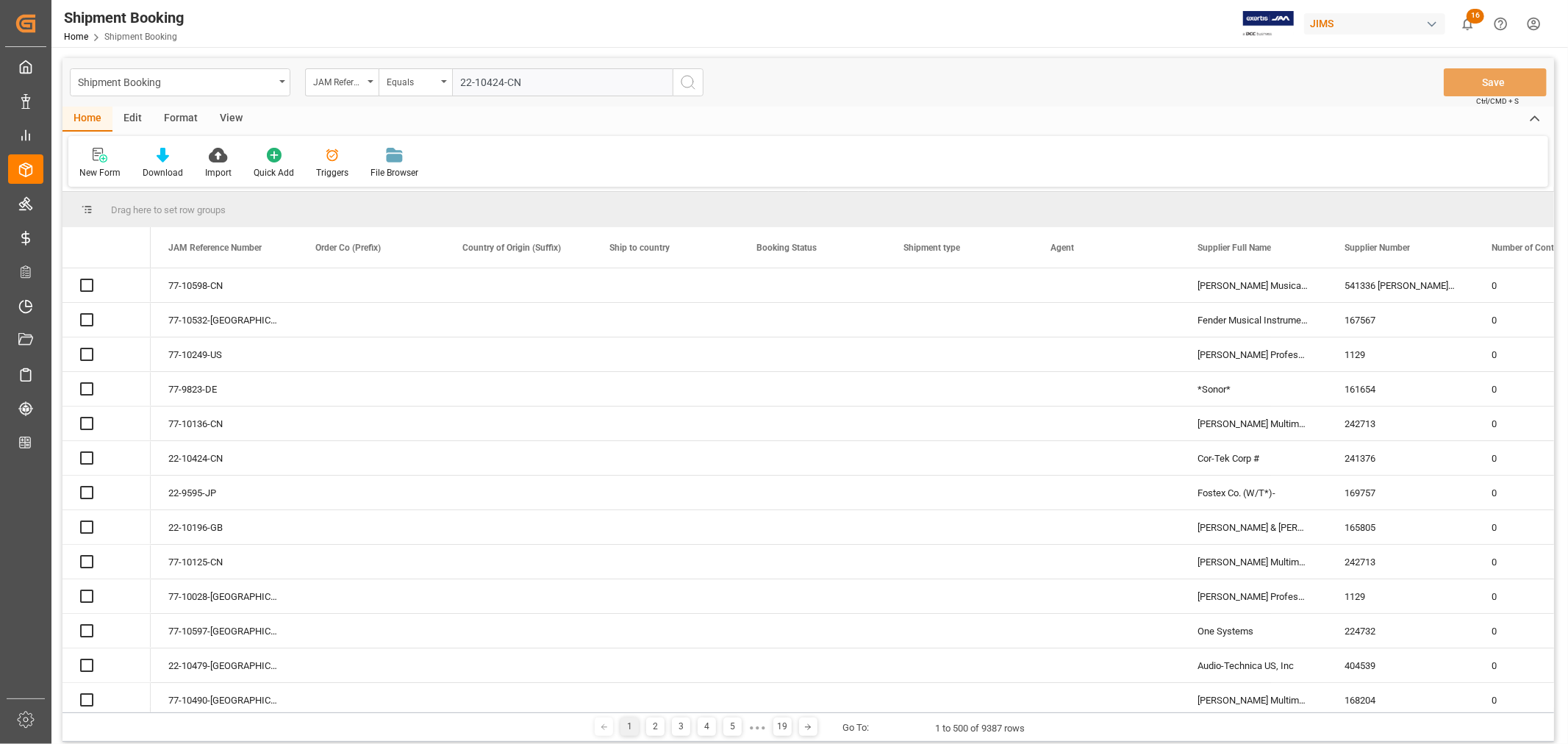
type input "22-10424-CN"
click at [686, 81] on icon "search button" at bounding box center [687, 82] width 17 height 17
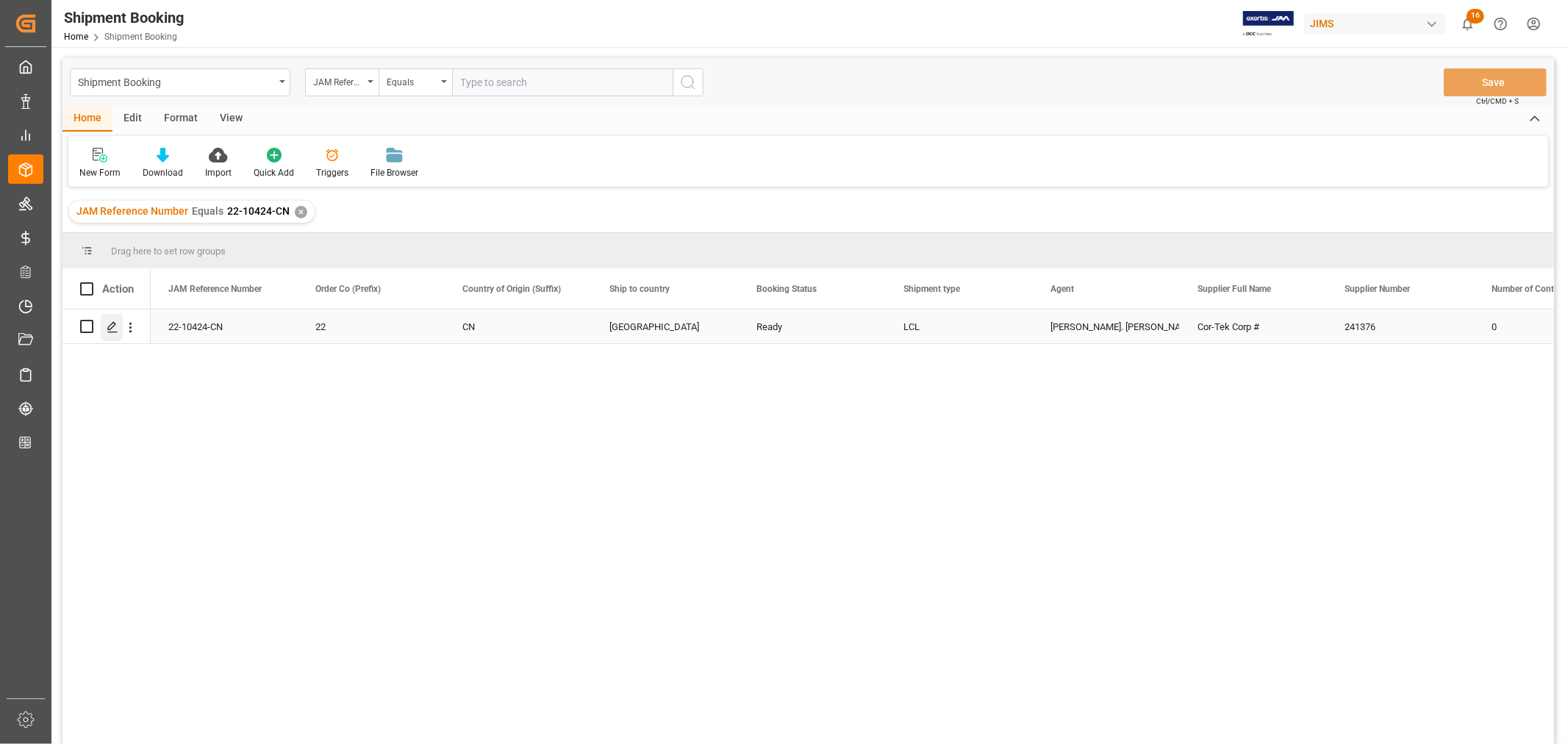
click at [111, 324] on polygon "Press SPACE to select this row." at bounding box center [111, 326] width 7 height 7
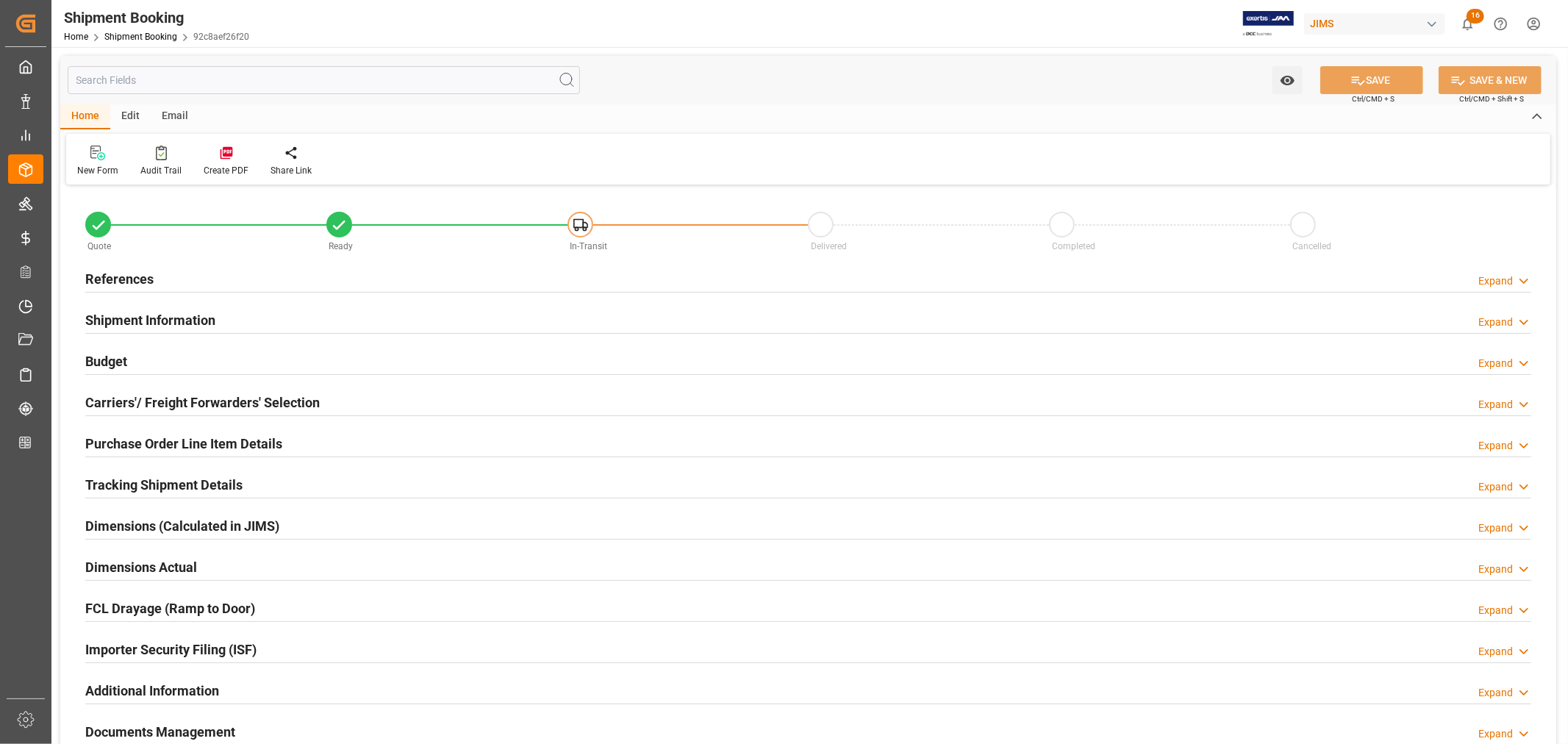
type input "0"
type input "[DATE]"
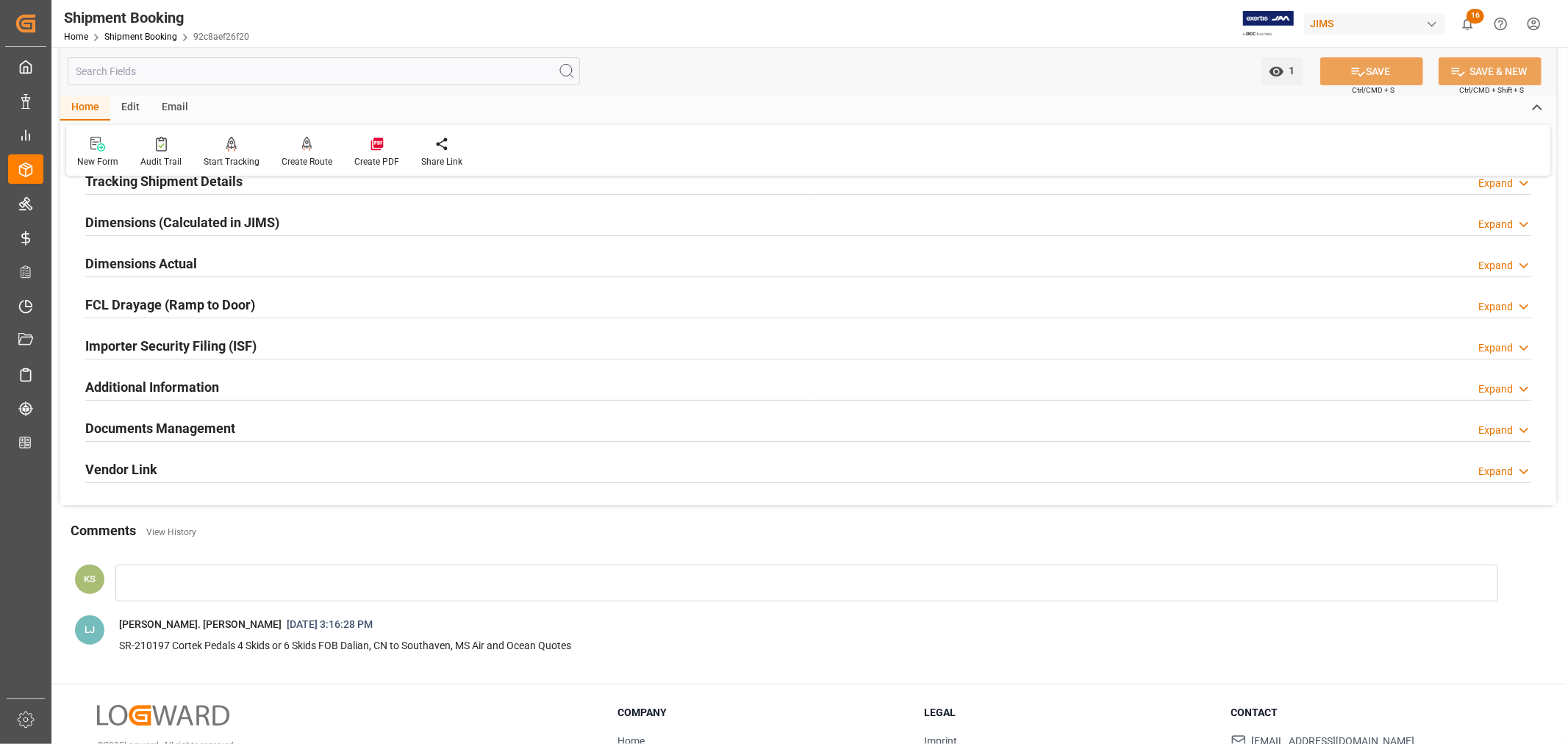
scroll to position [327, 0]
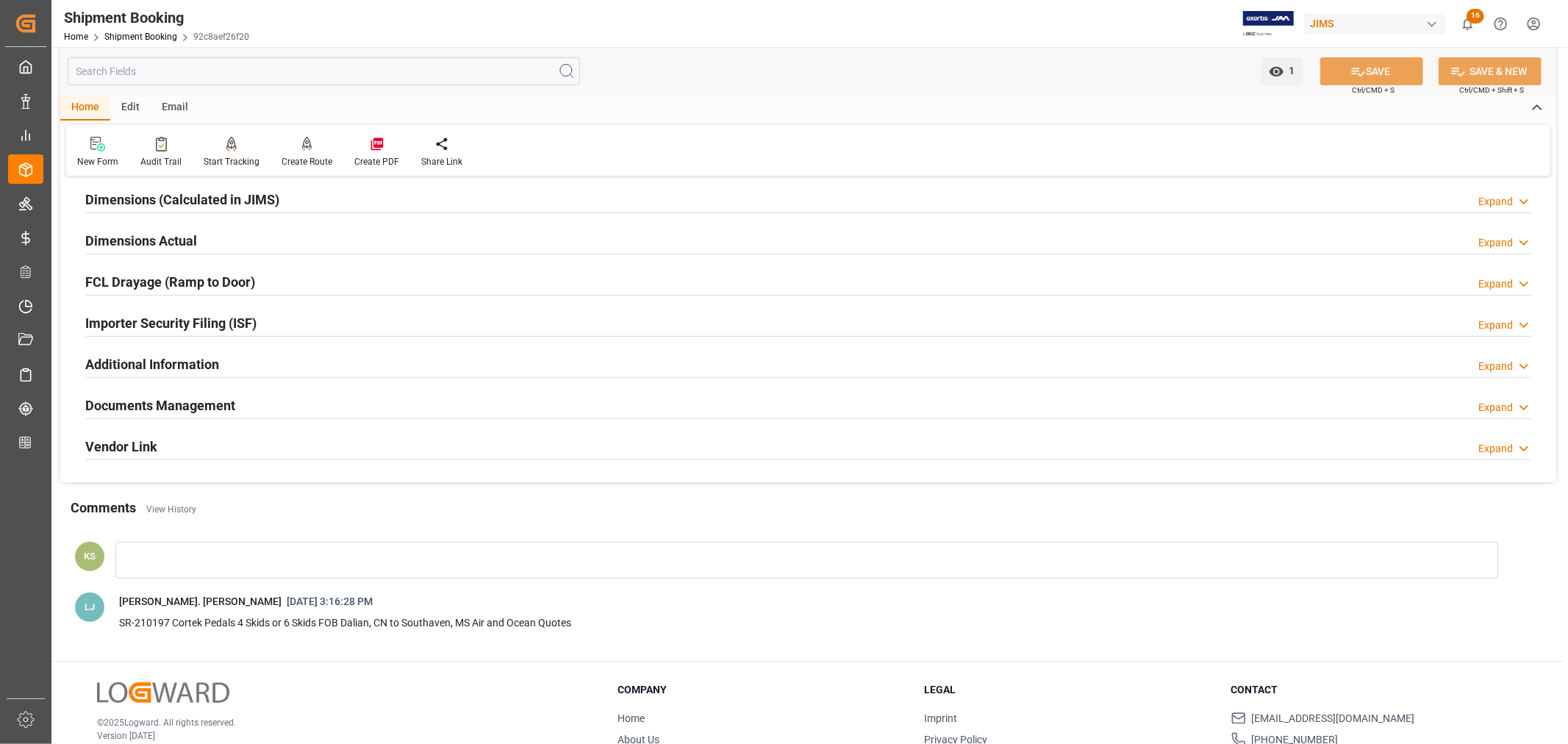
click at [274, 327] on div "Importer Security Filing (ISF) Expand" at bounding box center [808, 322] width 1446 height 28
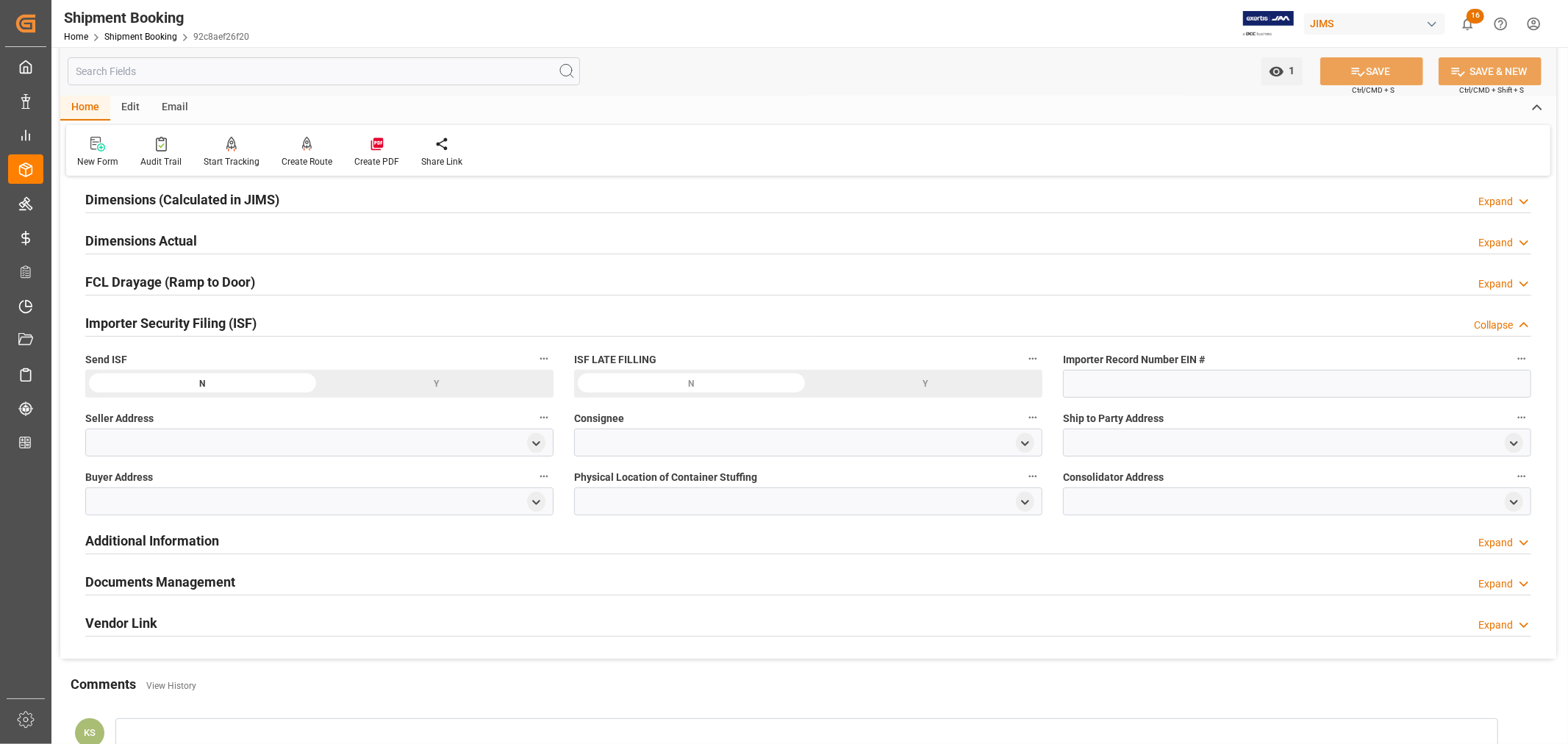
click at [274, 327] on div "Importer Security Filing (ISF) Collapse" at bounding box center [808, 322] width 1446 height 28
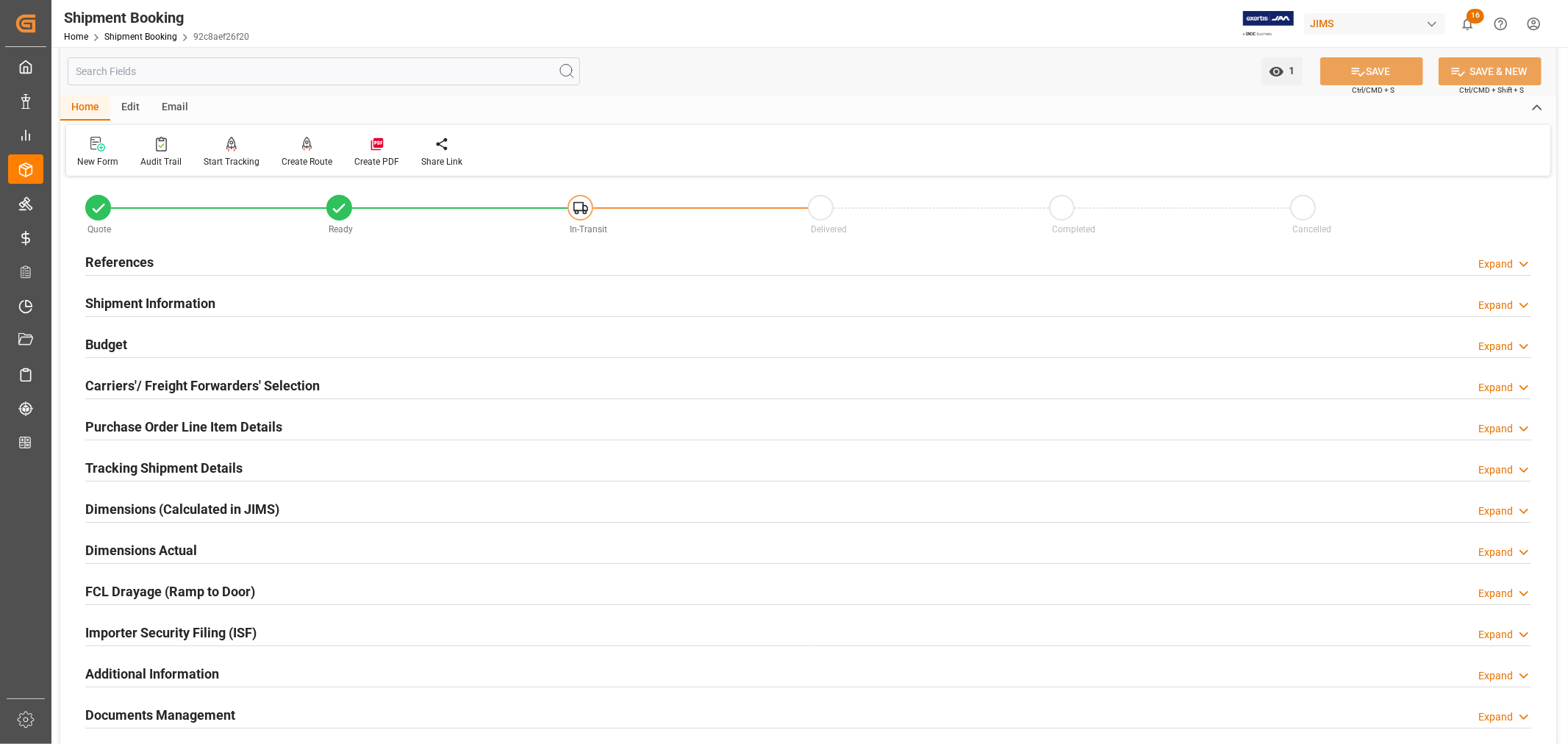
scroll to position [0, 0]
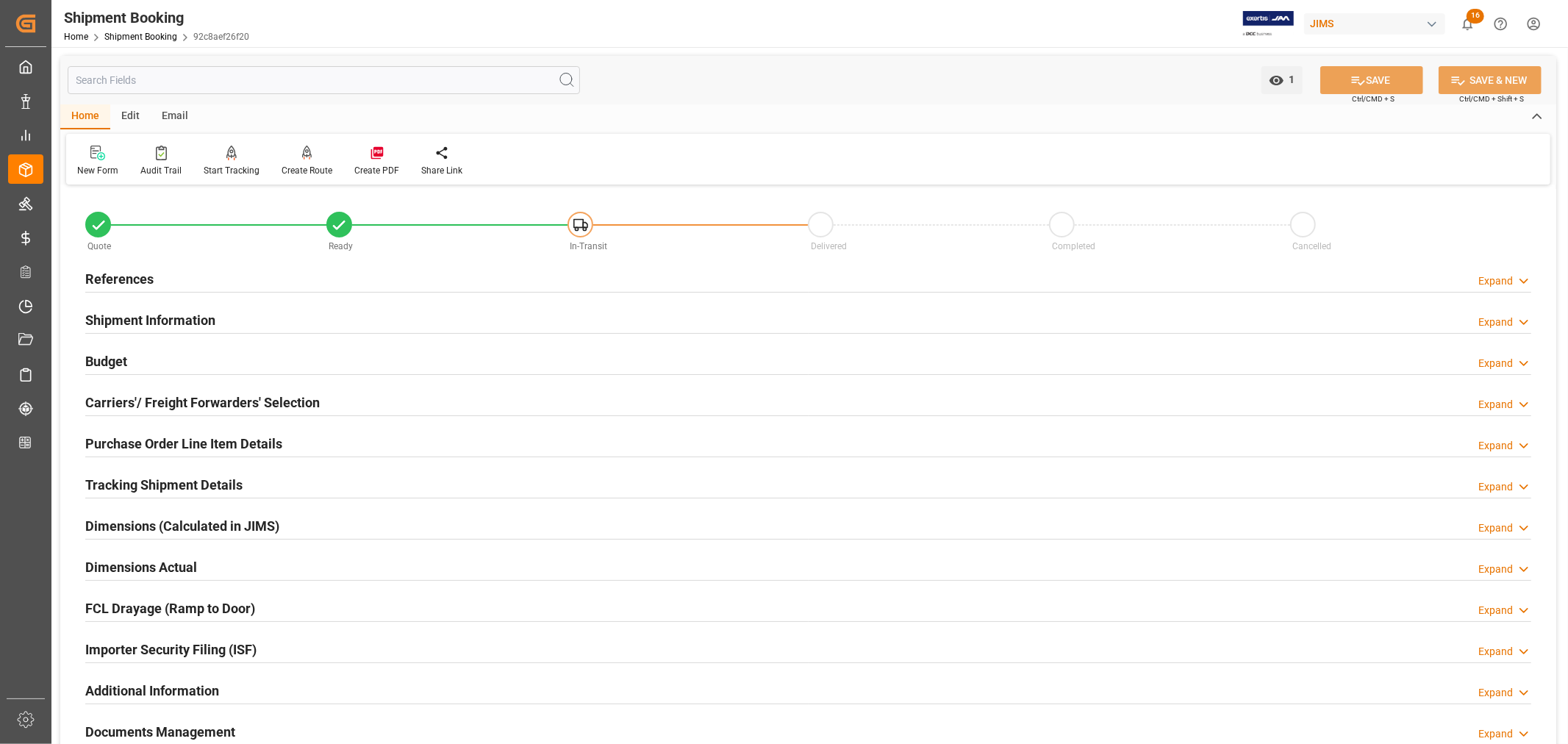
click at [228, 436] on h2 "Purchase Order Line Item Details" at bounding box center [184, 444] width 197 height 20
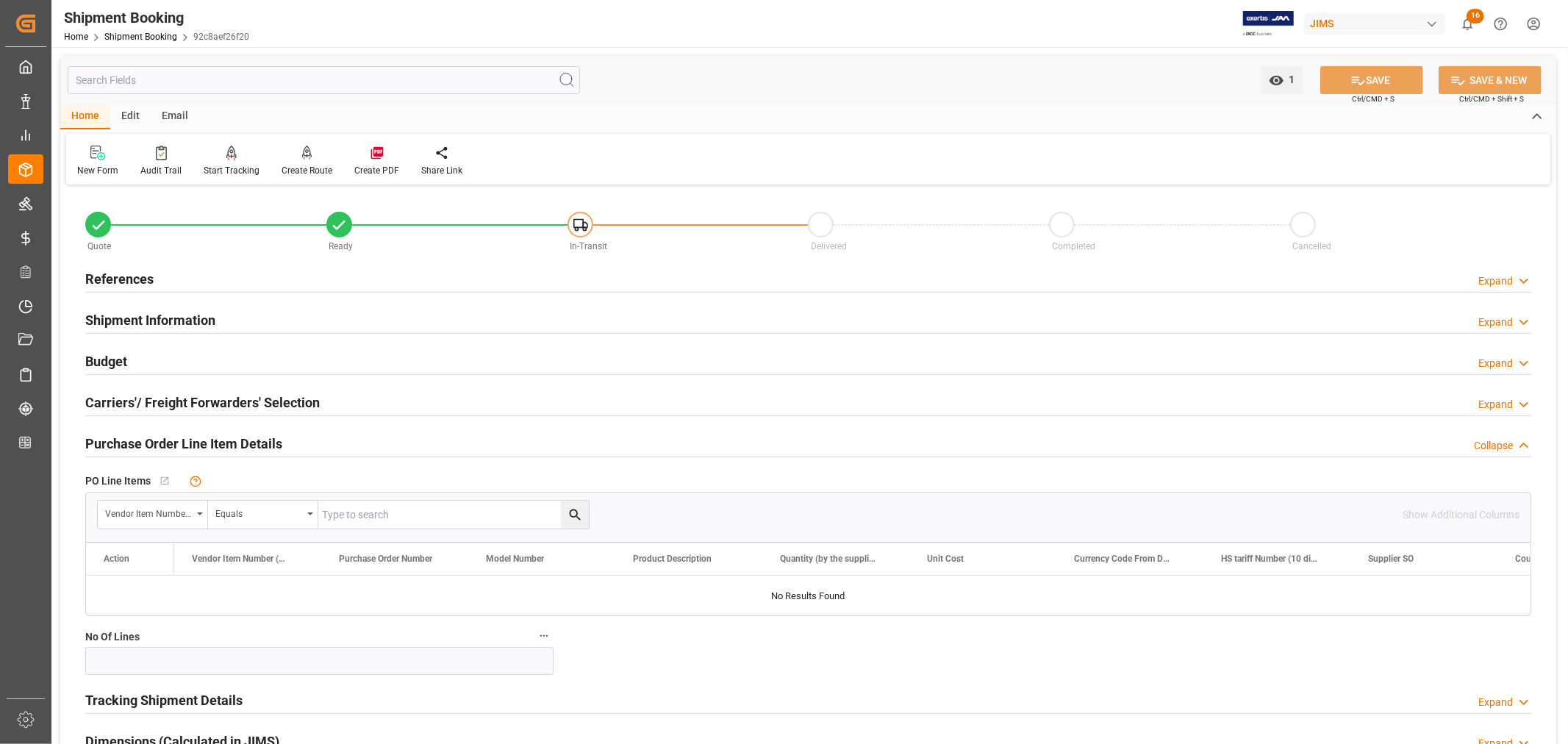
click at [228, 436] on h2 "Purchase Order Line Item Details" at bounding box center [184, 444] width 197 height 20
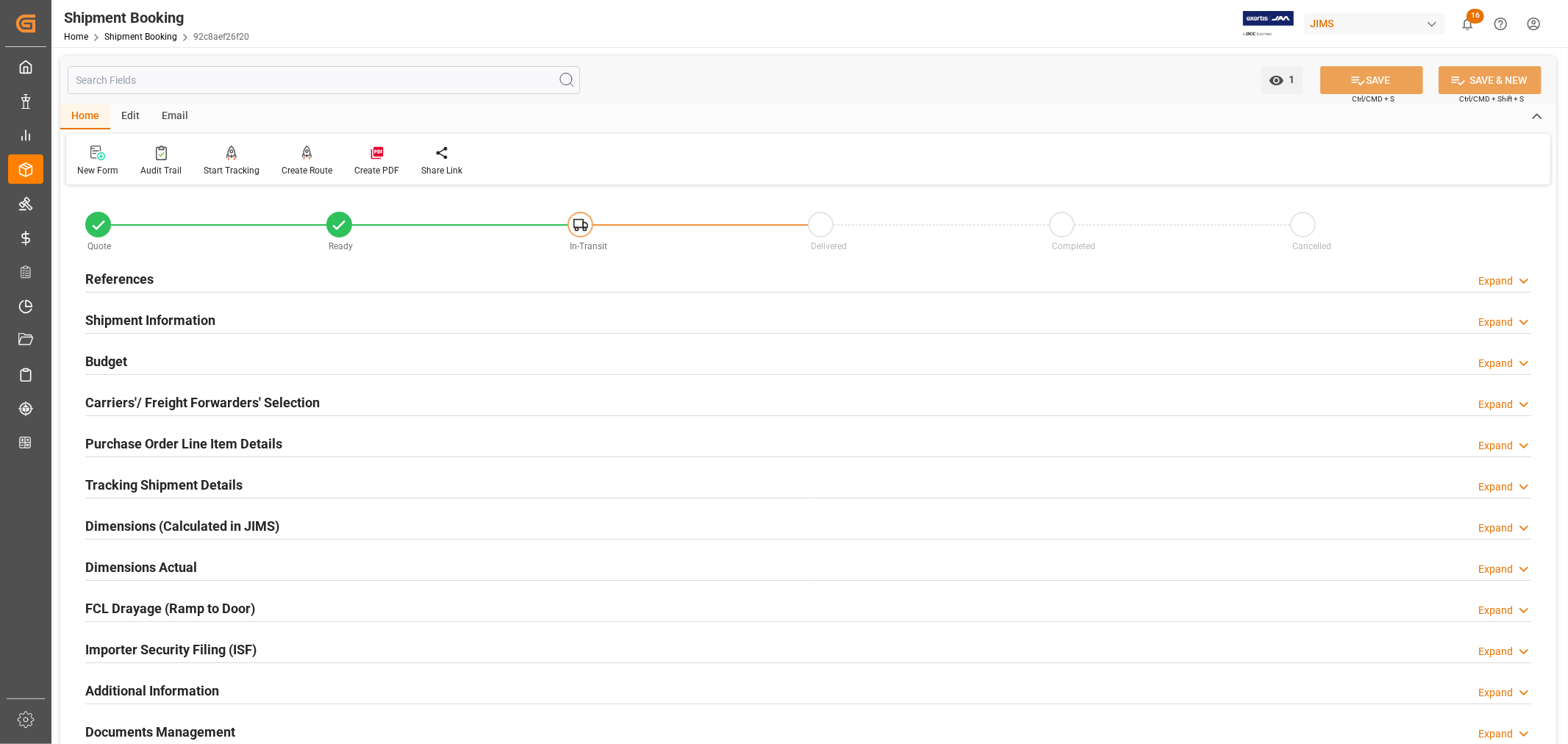
click at [288, 325] on div "Shipment Information Expand" at bounding box center [808, 319] width 1446 height 28
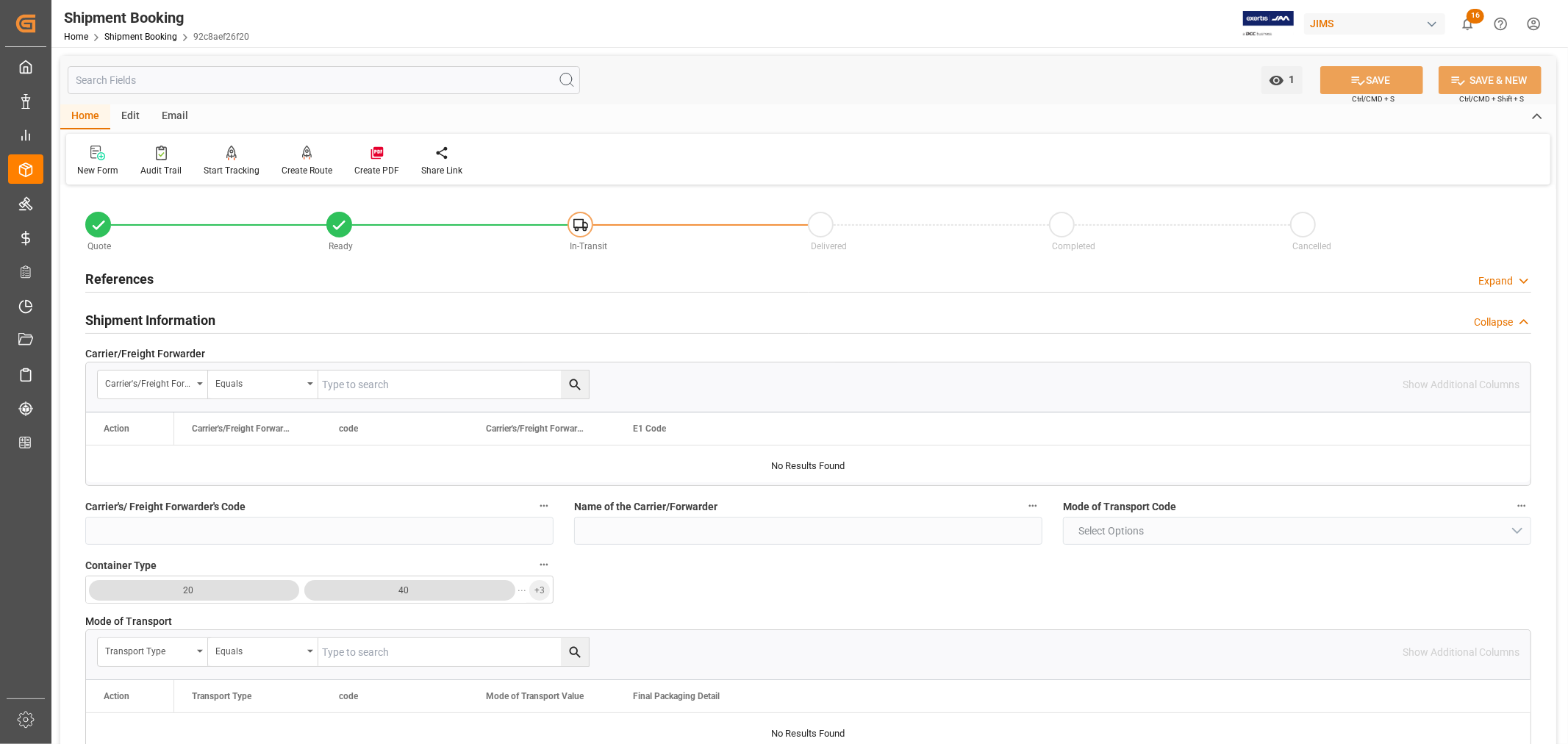
click at [178, 318] on h2 "Shipment Information" at bounding box center [150, 320] width 130 height 20
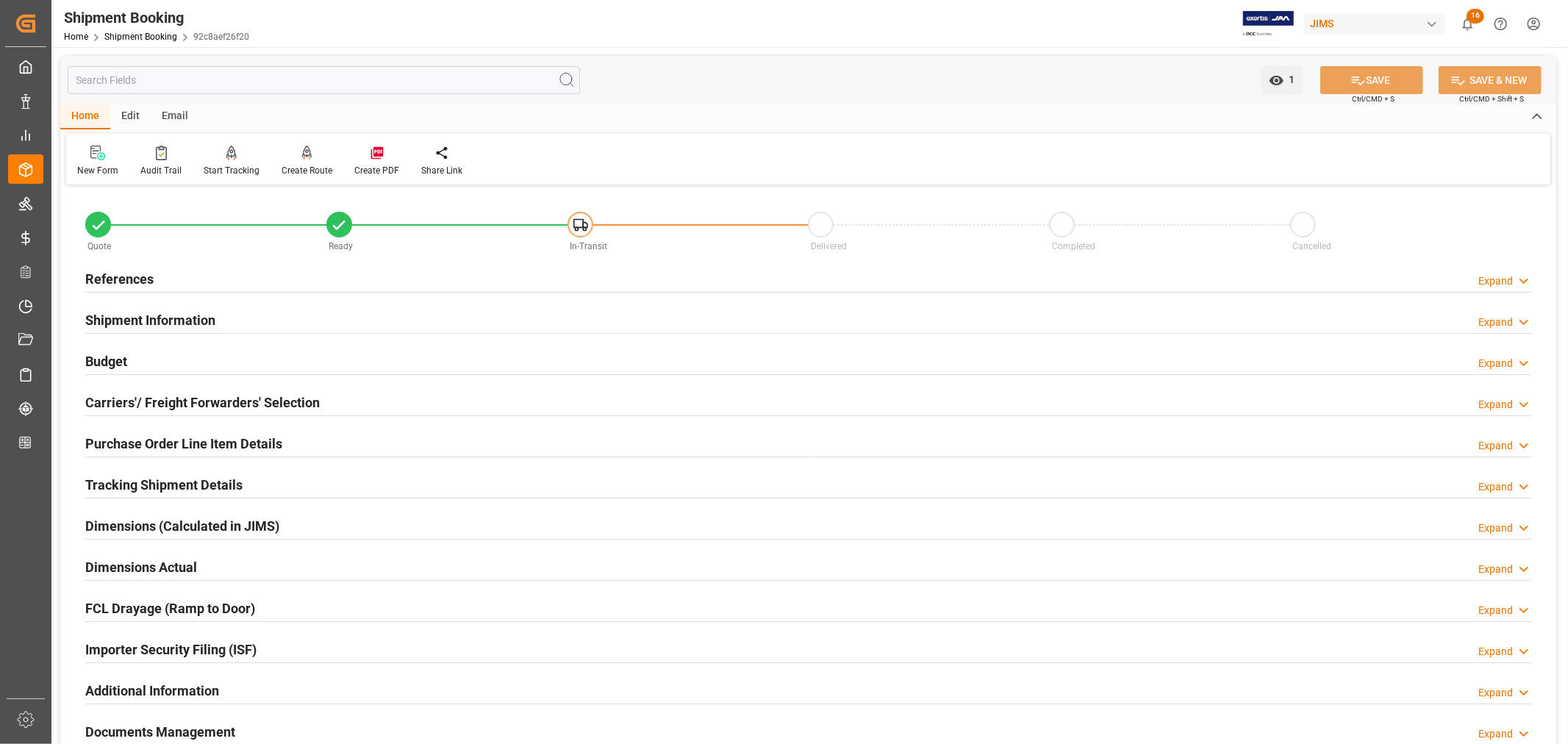
click at [137, 273] on h2 "References" at bounding box center [120, 279] width 68 height 20
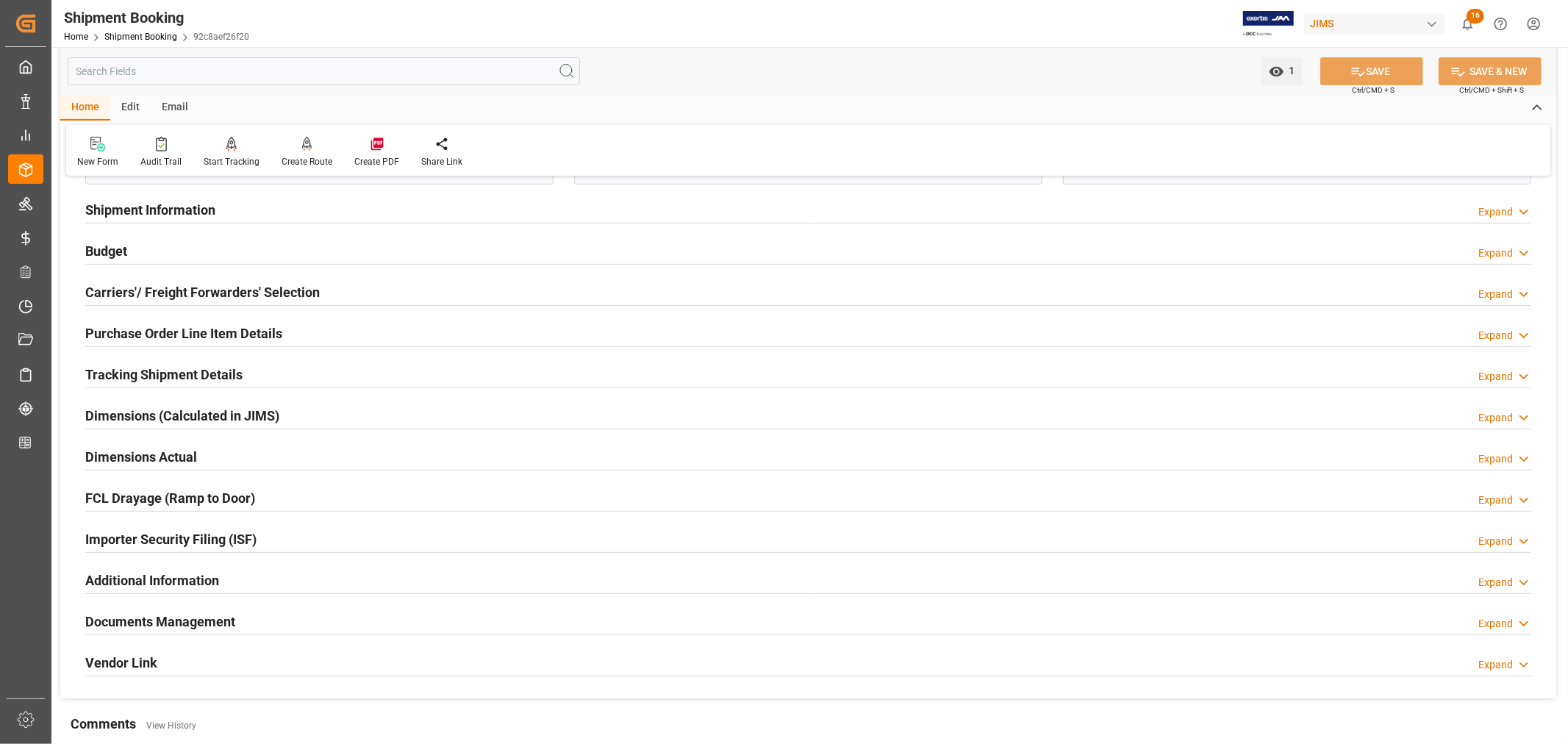
scroll to position [408, 0]
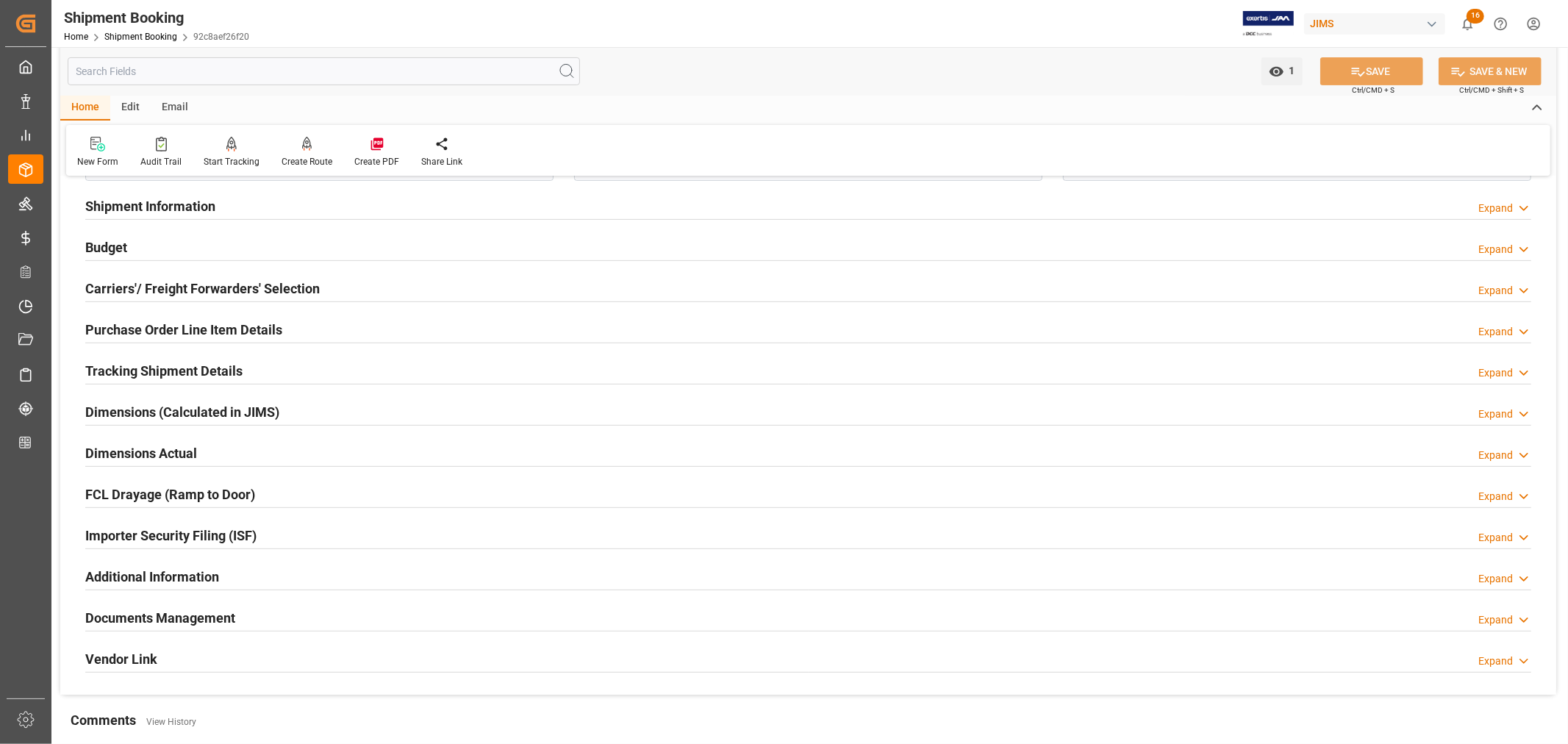
click at [187, 321] on h2 "Purchase Order Line Item Details" at bounding box center [184, 330] width 197 height 20
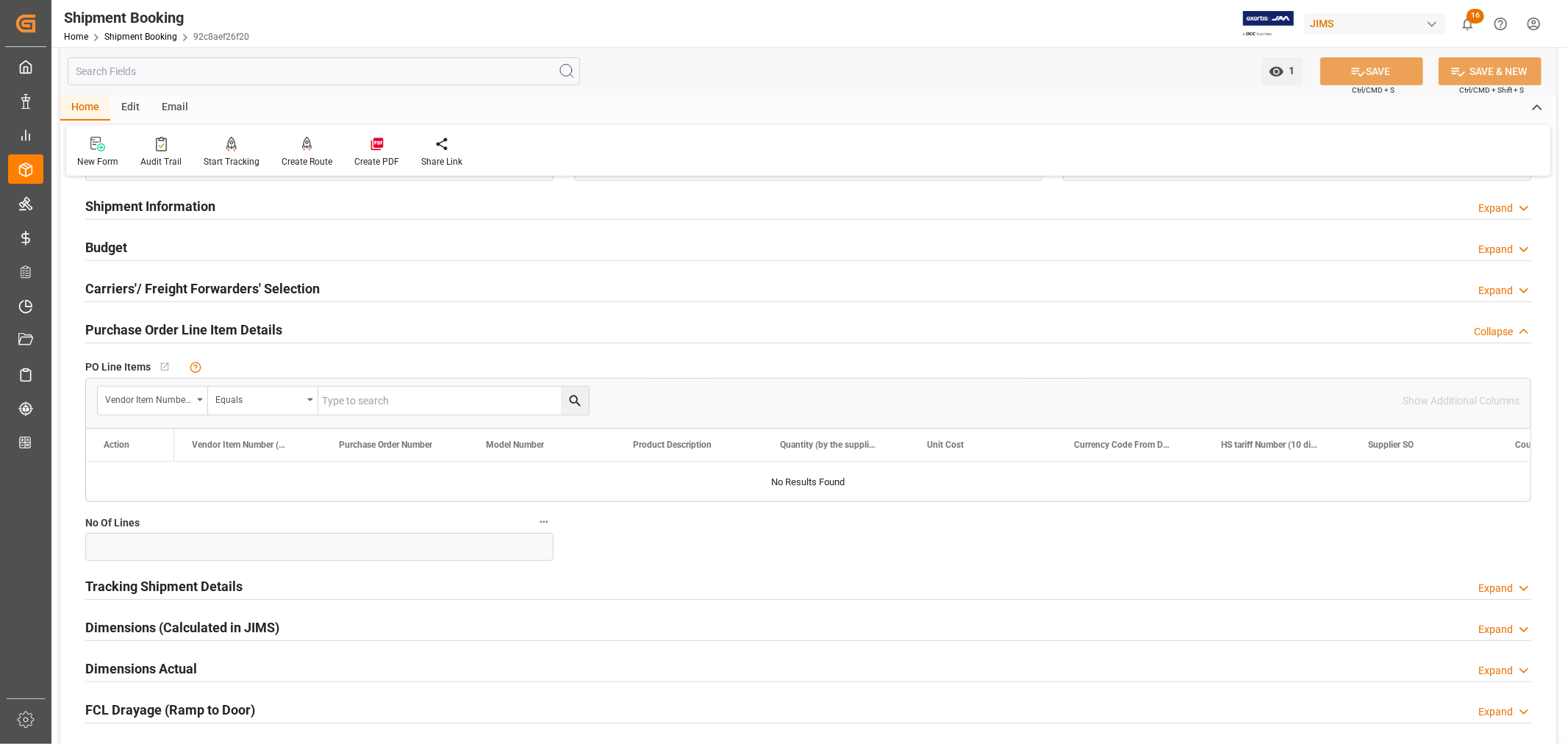
click at [187, 321] on h2 "Purchase Order Line Item Details" at bounding box center [184, 330] width 197 height 20
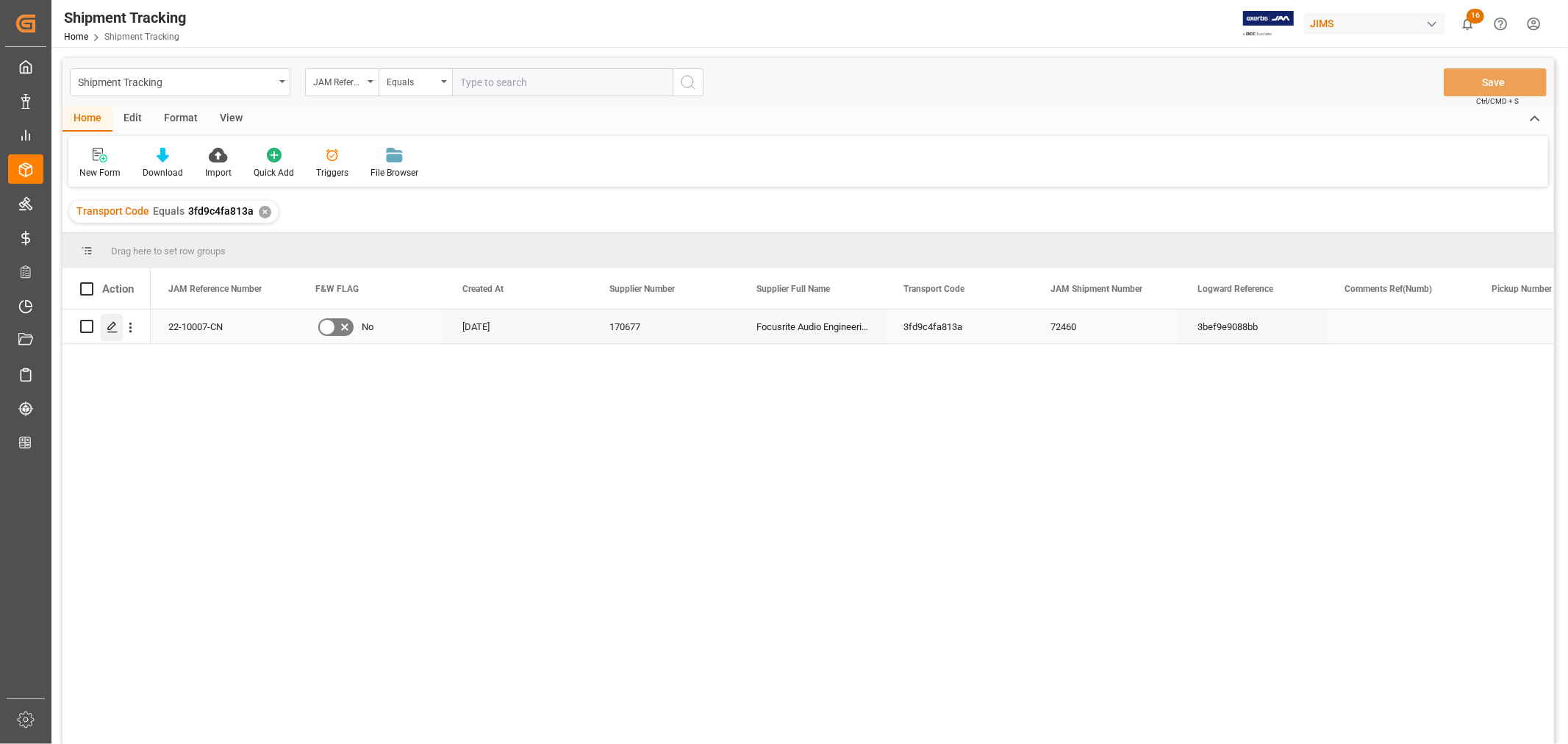
click at [110, 321] on icon "Press SPACE to select this row." at bounding box center [112, 327] width 12 height 12
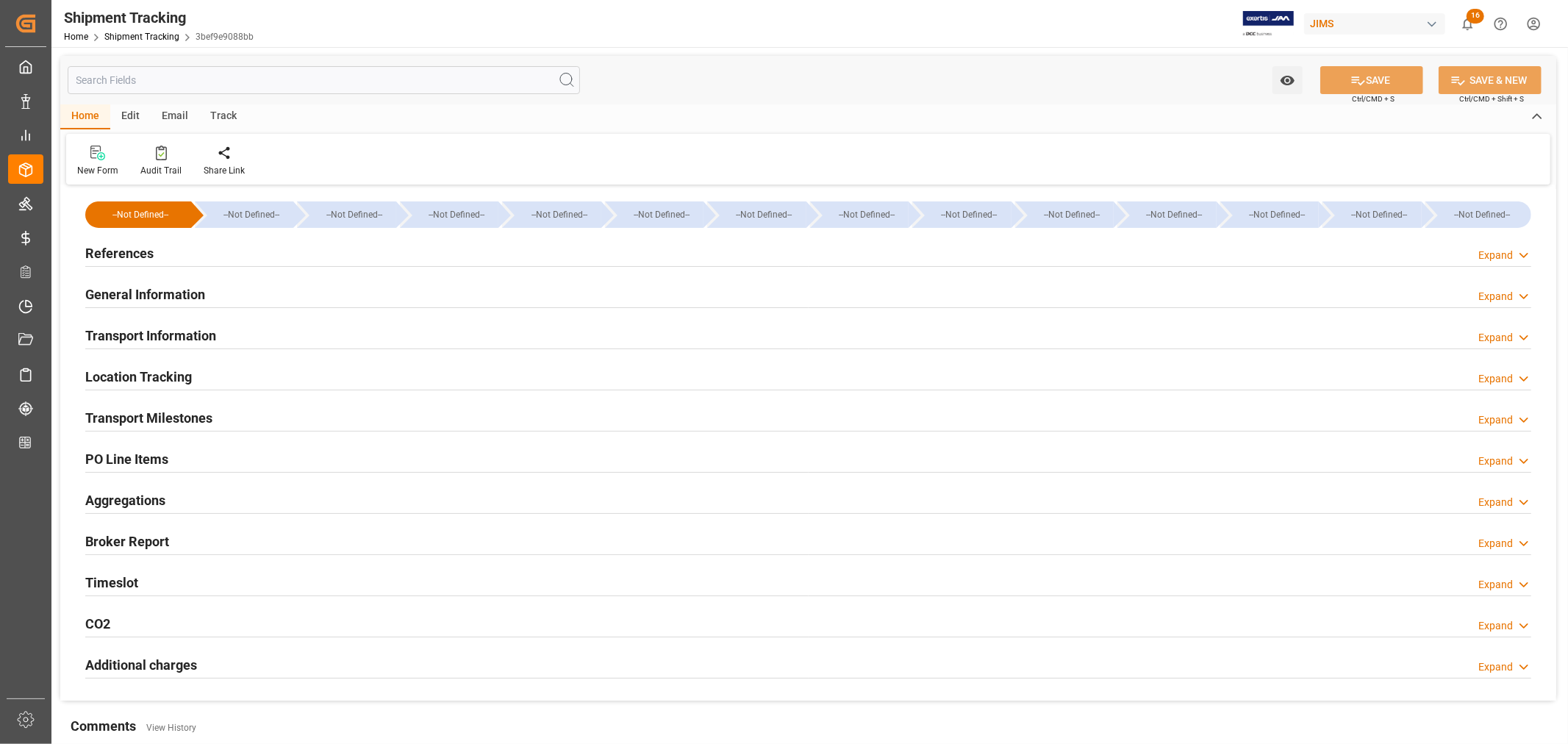
type input "MSC"
type input "Mediterranean Shipping Company"
type input "3EUJ"
type input "300043.46"
click at [190, 331] on h2 "Transport Information" at bounding box center [151, 336] width 131 height 20
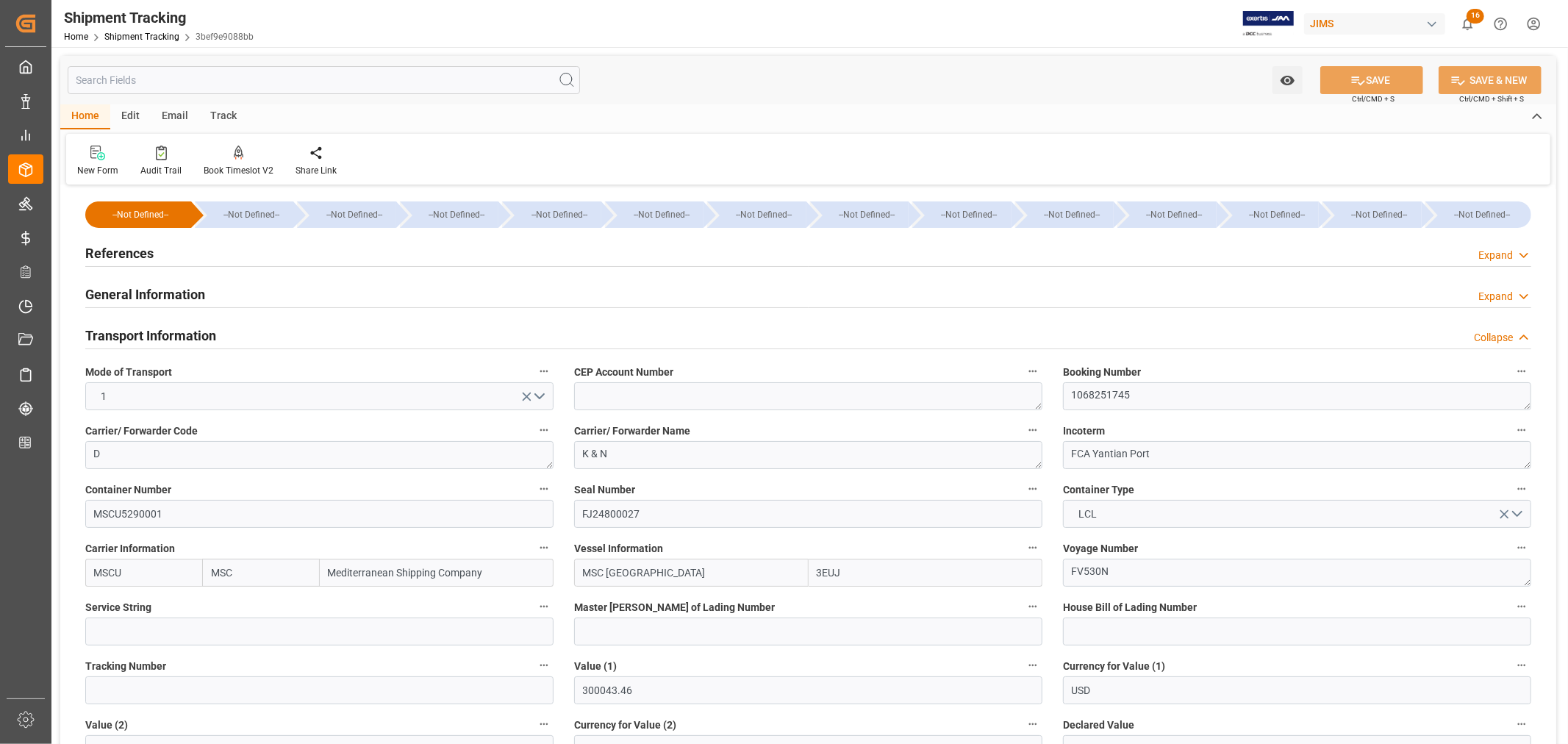
click at [190, 331] on h2 "Transport Information" at bounding box center [151, 336] width 131 height 20
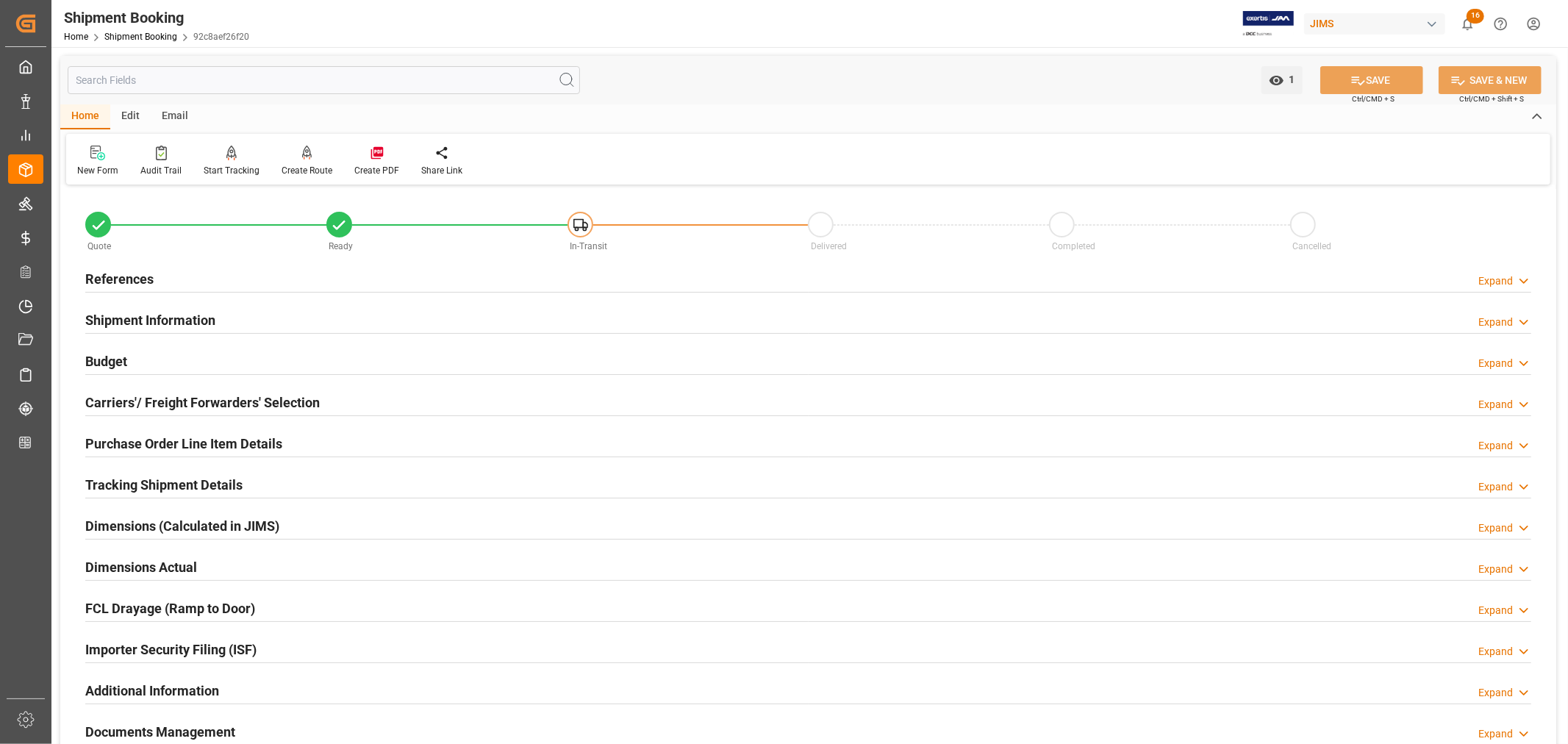
click at [136, 437] on h2 "Purchase Order Line Item Details" at bounding box center [184, 444] width 197 height 20
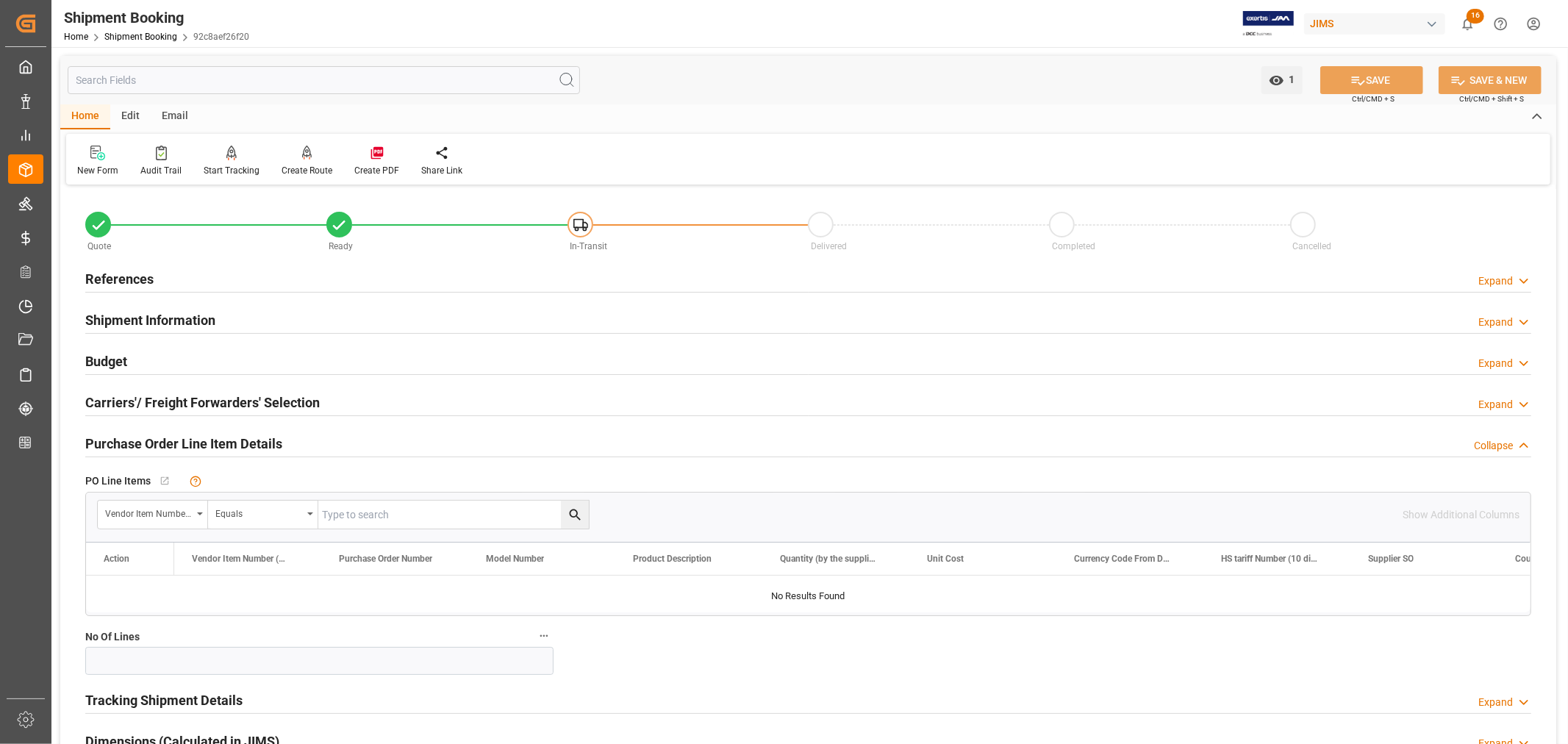
click at [136, 437] on h2 "Purchase Order Line Item Details" at bounding box center [184, 444] width 197 height 20
